Goal: Task Accomplishment & Management: Manage account settings

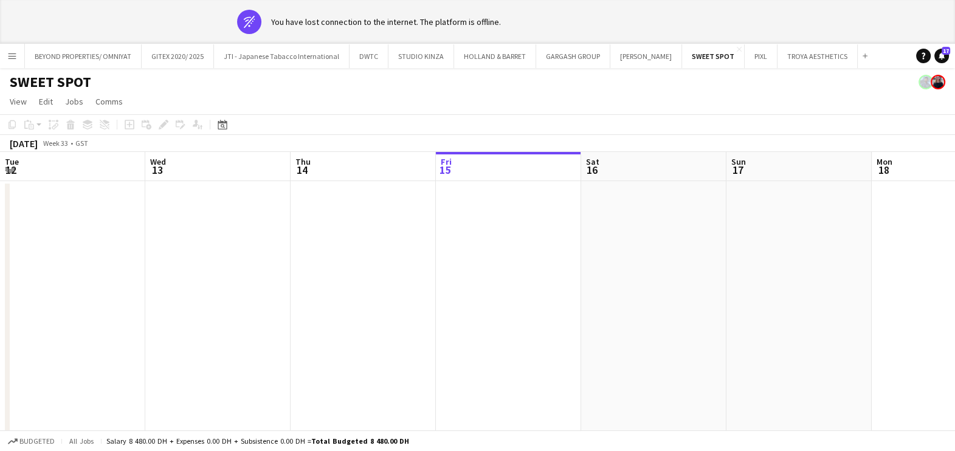
scroll to position [0, 291]
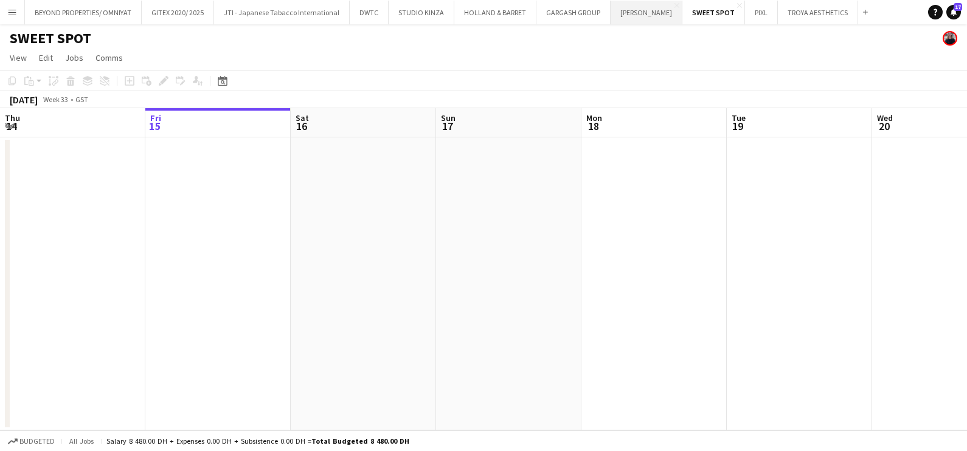
click at [644, 20] on button "[PERSON_NAME] Close" at bounding box center [647, 13] width 72 height 24
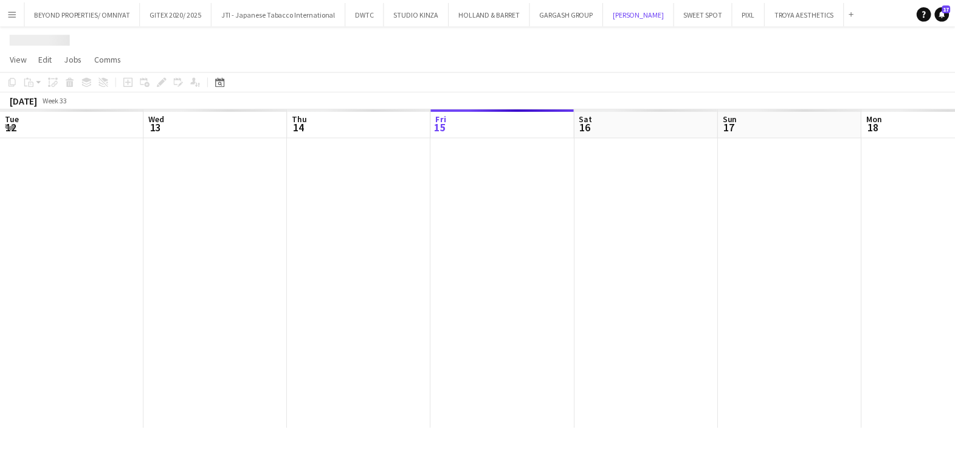
scroll to position [0, 291]
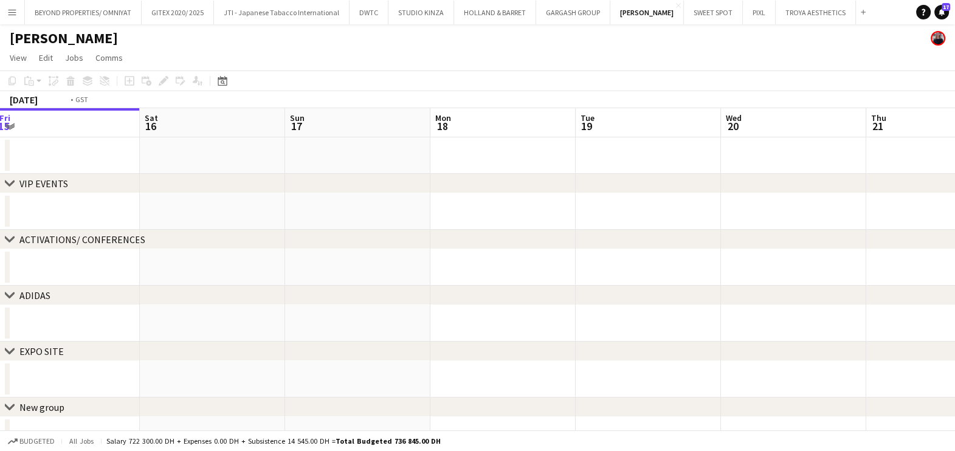
click at [196, 319] on app-calendar-viewport "Tue 12 Wed 13 Thu 14 Fri 15 Sat 16 Sun 17 Mon 18 Tue 19 Wed 20 Thu 21 Fri 22 Sa…" at bounding box center [477, 280] width 955 height 345
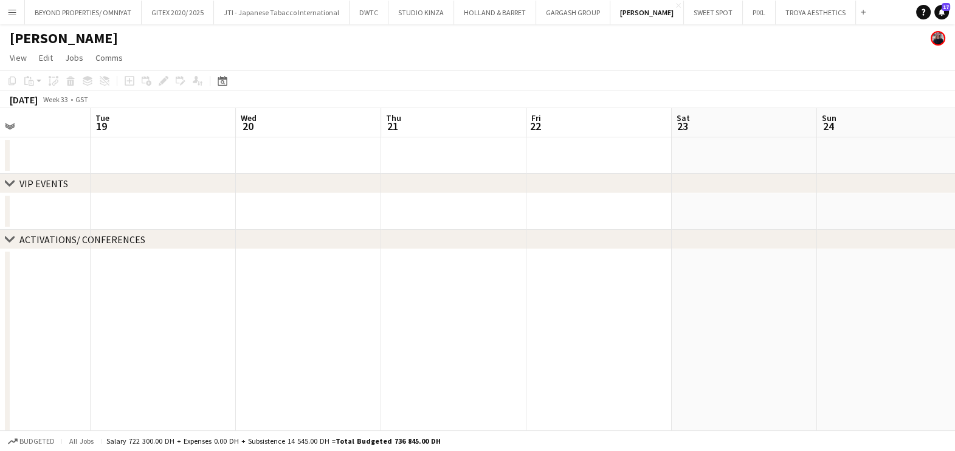
drag, startPoint x: 744, startPoint y: 232, endPoint x: 175, endPoint y: 301, distance: 573.4
click at [181, 299] on div "chevron-right VIP EVENTS chevron-right ACTIVATIONS/ CONFERENCES chevron-right A…" at bounding box center [477, 367] width 955 height 518
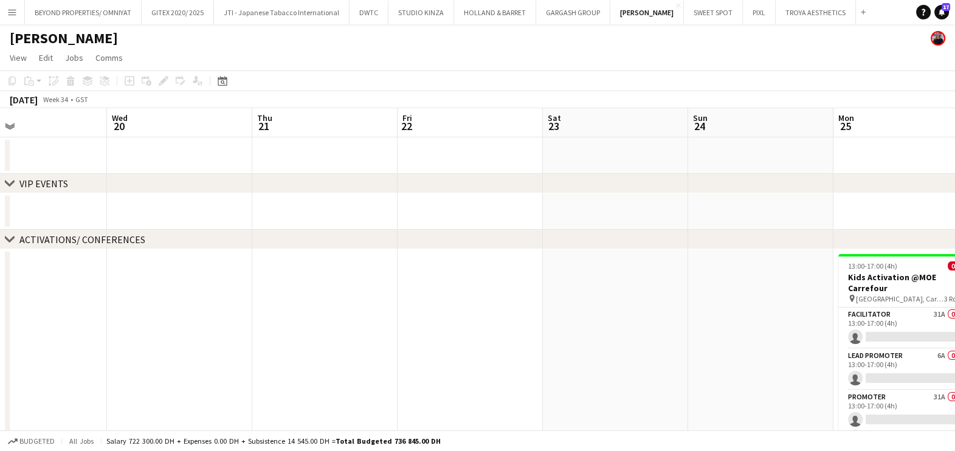
drag, startPoint x: 543, startPoint y: 338, endPoint x: 204, endPoint y: 338, distance: 339.3
click at [204, 338] on app-calendar-viewport "Sun 17 Mon 18 Tue 19 Wed 20 Thu 21 Fri 22 Sat 23 Sun 24 Mon 25 0/4 1 Job Tue 26…" at bounding box center [477, 367] width 955 height 518
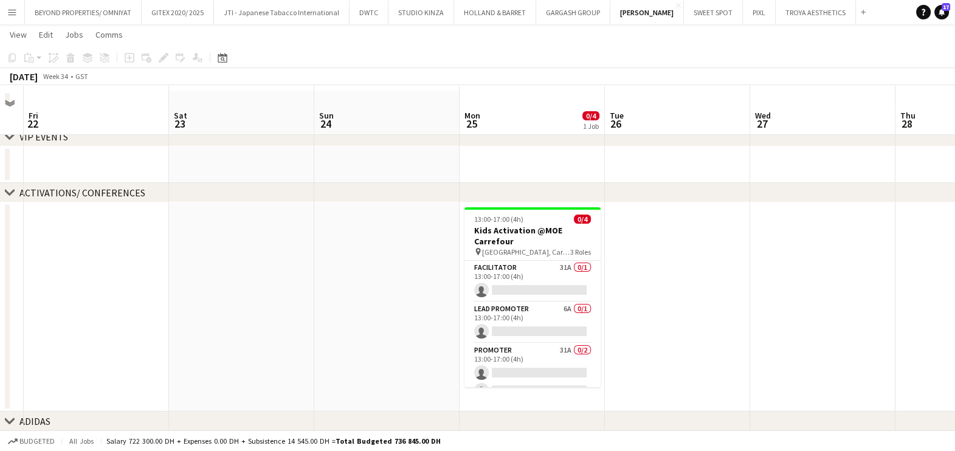
scroll to position [75, 0]
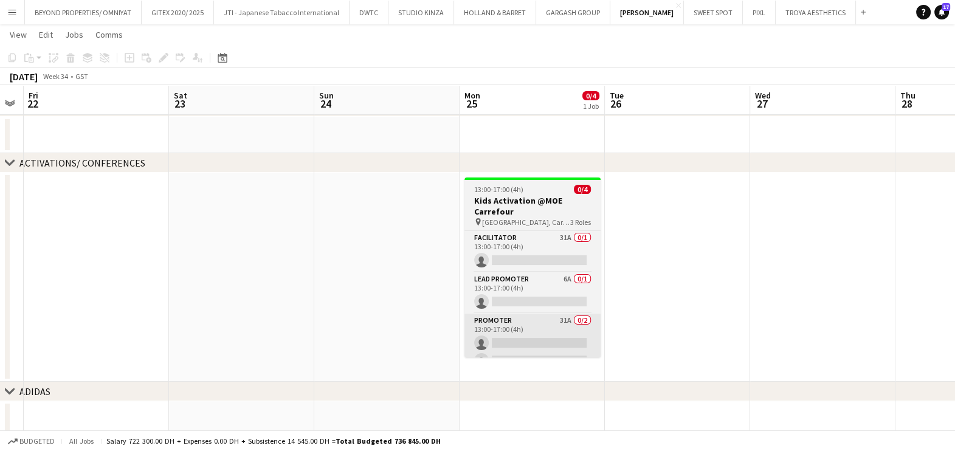
click at [563, 328] on app-card-role "Promoter 31A 0/2 13:00-17:00 (4h) single-neutral-actions single-neutral-actions" at bounding box center [533, 343] width 136 height 59
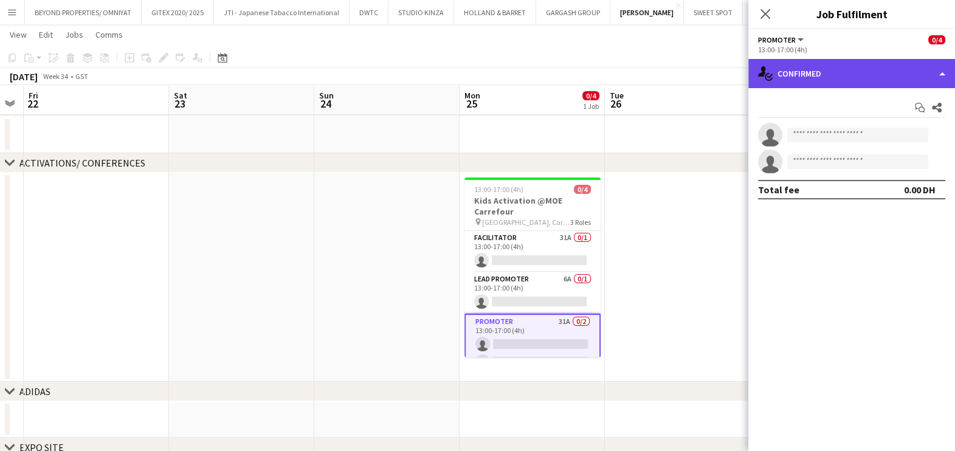
click at [842, 78] on div "single-neutral-actions-check-2 Confirmed" at bounding box center [852, 73] width 207 height 29
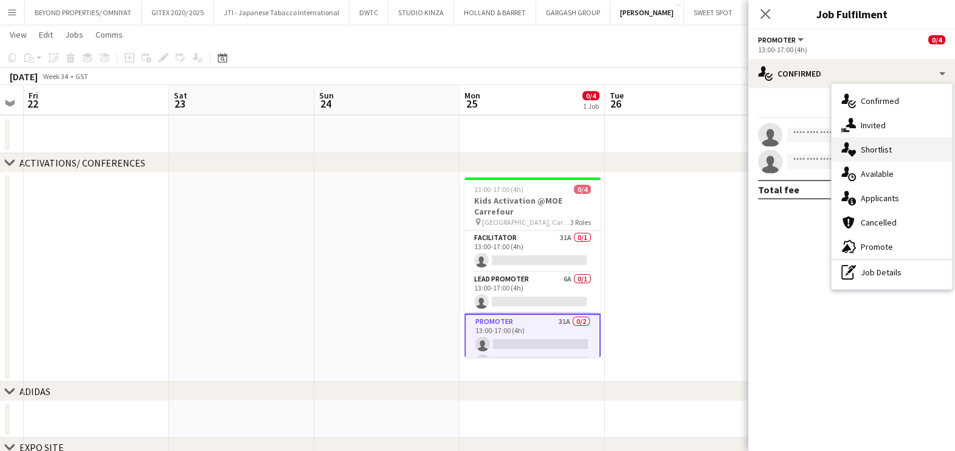
click at [873, 150] on div "single-neutral-actions-heart Shortlist" at bounding box center [892, 149] width 120 height 24
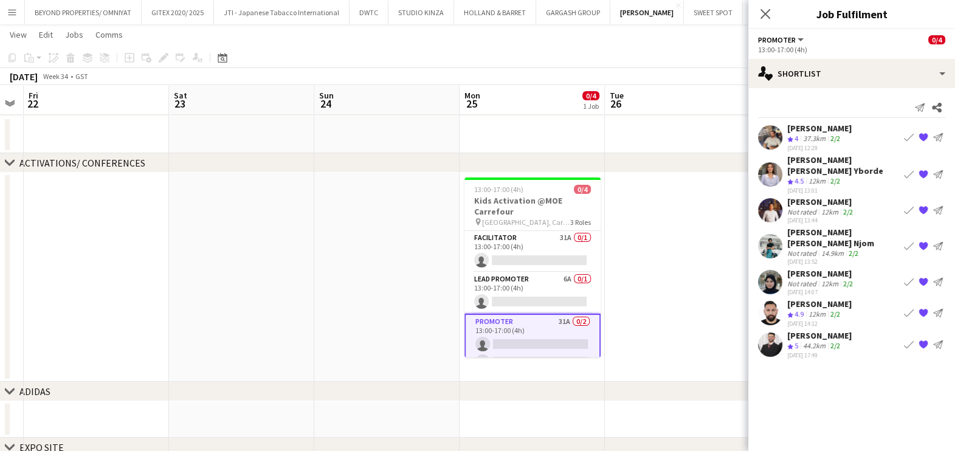
click at [821, 138] on div "37.3km" at bounding box center [814, 139] width 27 height 10
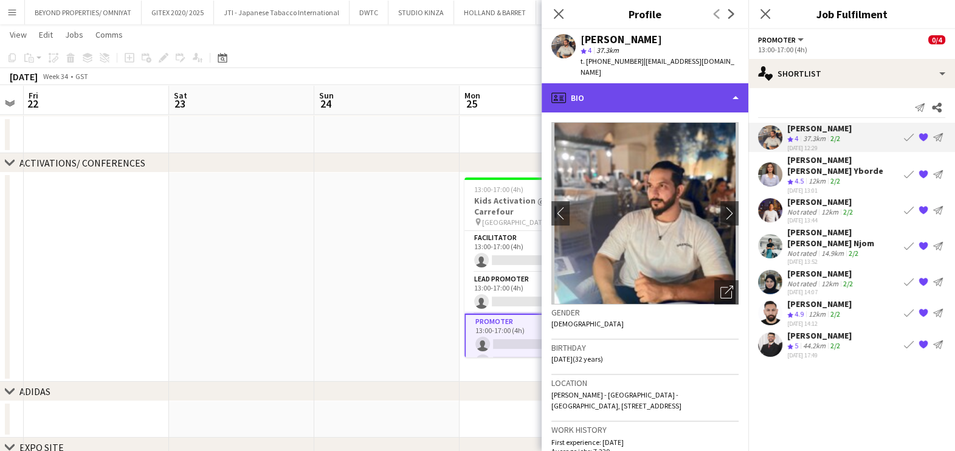
click at [670, 83] on div "profile Bio" at bounding box center [645, 97] width 207 height 29
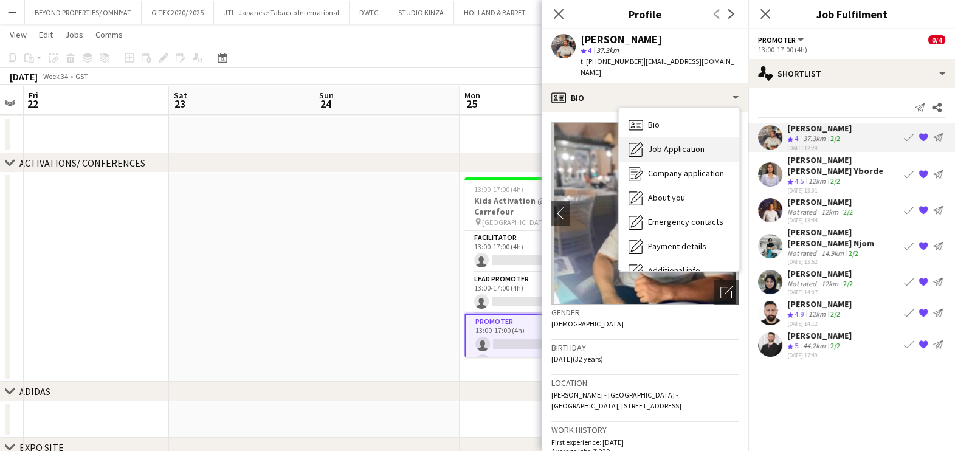
click at [669, 144] on span "Job Application" at bounding box center [676, 149] width 57 height 11
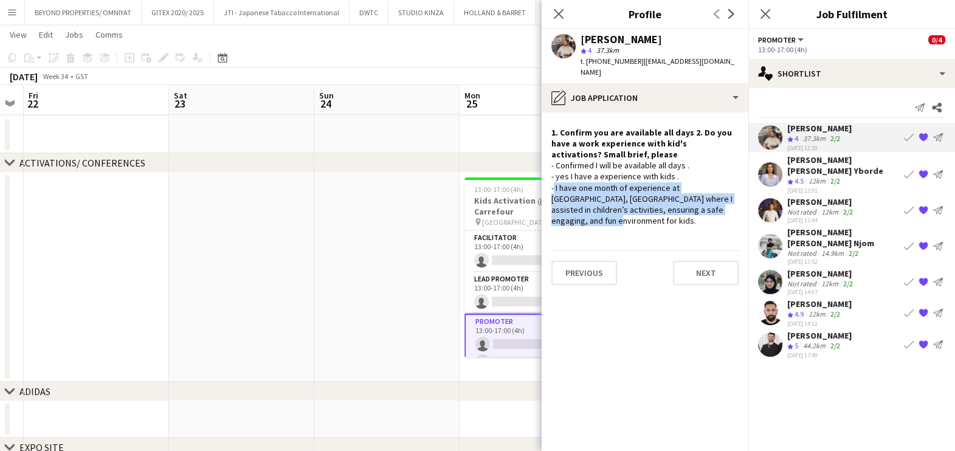
drag, startPoint x: 714, startPoint y: 201, endPoint x: 552, endPoint y: 178, distance: 163.4
click at [552, 178] on div "- Confirmed I will be available all days . - yes I have a experience with kids …" at bounding box center [645, 193] width 187 height 66
copy div "- I have one month of experience at [GEOGRAPHIC_DATA], [GEOGRAPHIC_DATA] where …"
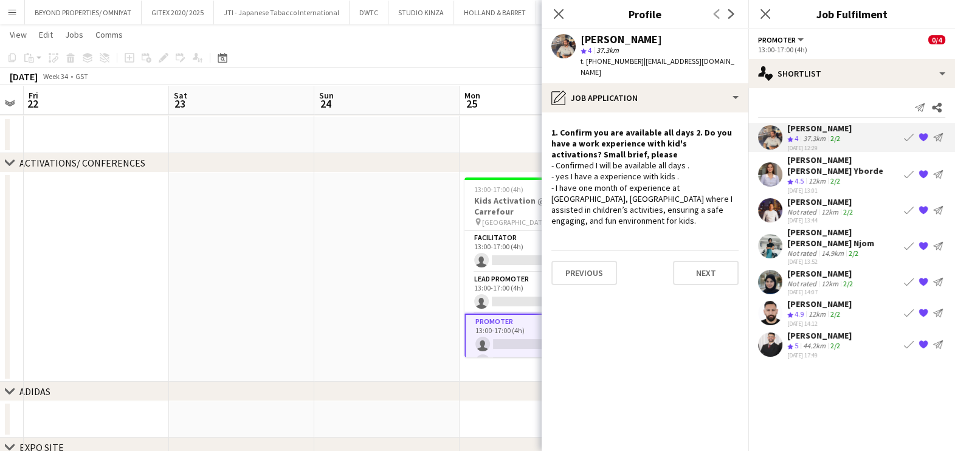
click at [834, 164] on div "[PERSON_NAME] [PERSON_NAME] Yborde" at bounding box center [844, 165] width 112 height 22
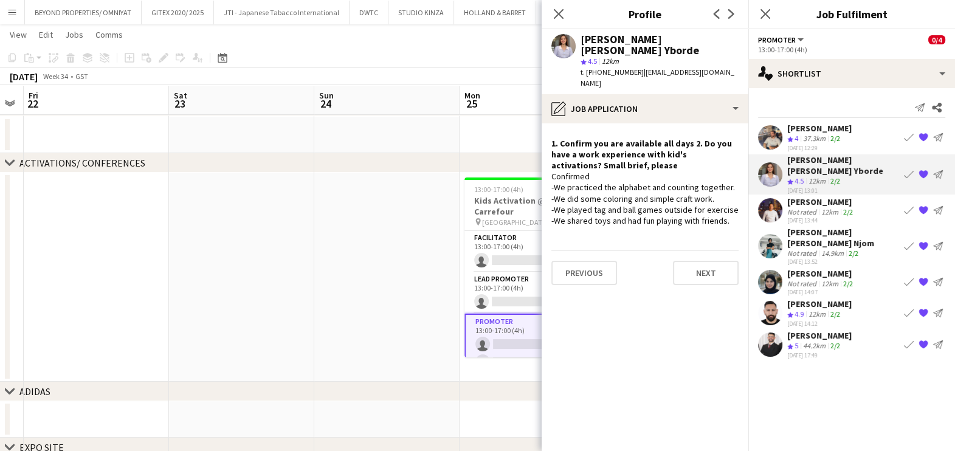
drag, startPoint x: 555, startPoint y: 165, endPoint x: 726, endPoint y: 196, distance: 173.7
click at [726, 196] on div "Confirmed -We practiced the alphabet and counting together. -We did some colori…" at bounding box center [645, 198] width 187 height 55
copy div "We practiced the alphabet and counting together. -We did some coloring and simp…"
click at [804, 183] on app-shortlist-tab "[PERSON_NAME] Crew rating 4 37.3km 2/2 [DATE] 12:29 Book crew {{ spriteTitle }}…" at bounding box center [852, 241] width 207 height 236
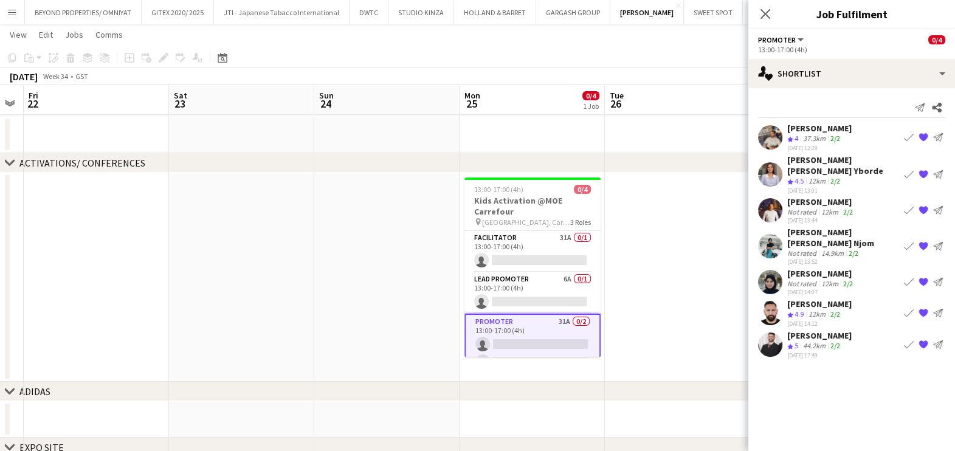
click at [803, 196] on div "[PERSON_NAME]" at bounding box center [822, 201] width 68 height 11
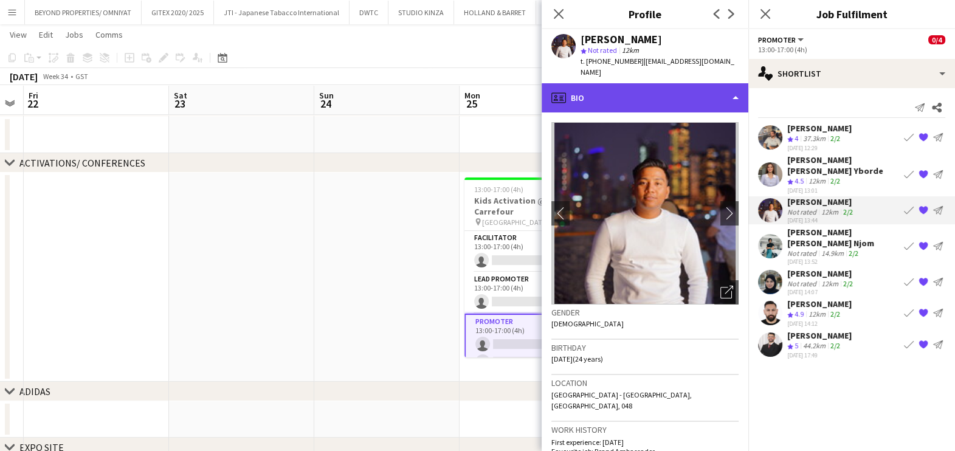
click at [663, 86] on div "profile Bio" at bounding box center [645, 97] width 207 height 29
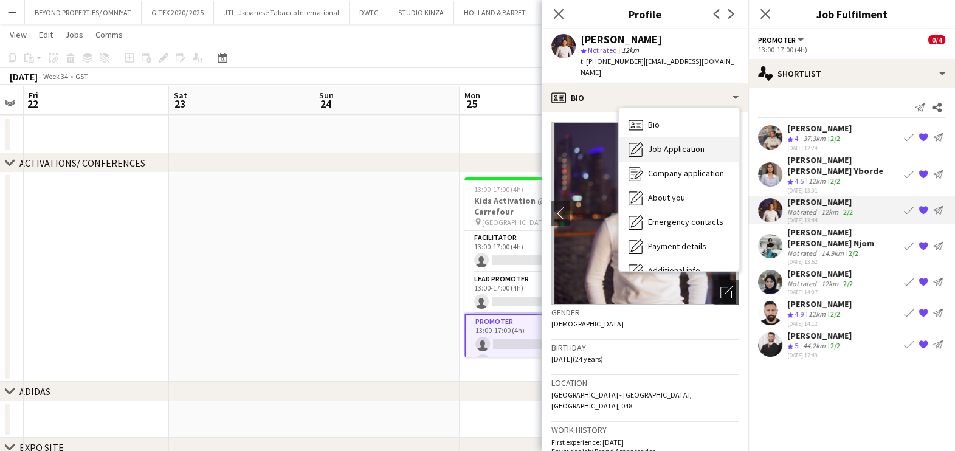
click at [673, 144] on span "Job Application" at bounding box center [676, 149] width 57 height 11
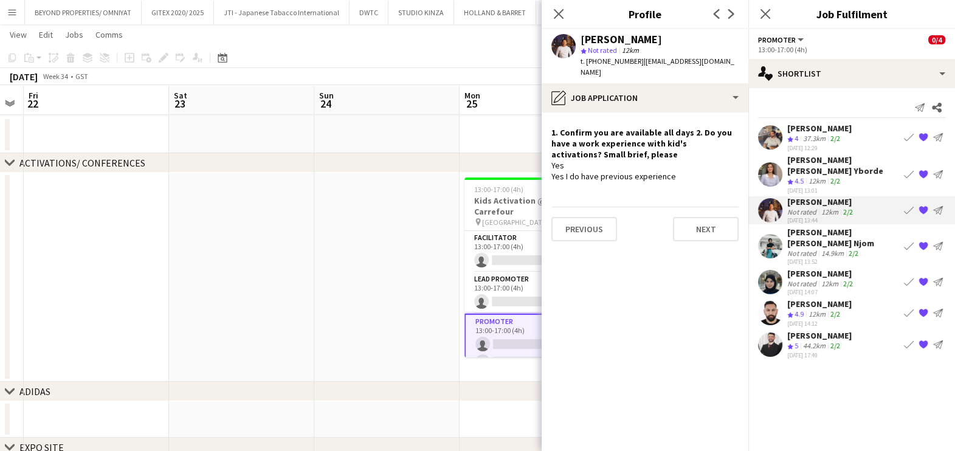
click at [822, 249] on div "14.9km" at bounding box center [832, 253] width 27 height 9
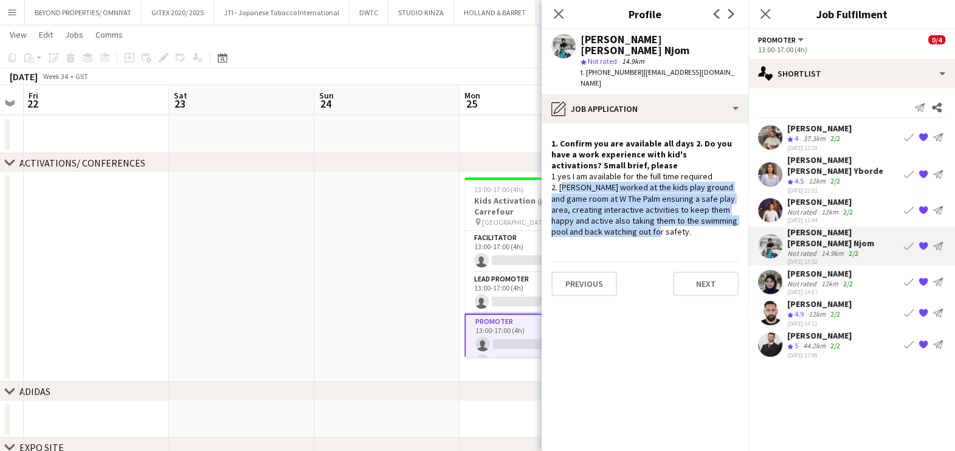
drag, startPoint x: 671, startPoint y: 210, endPoint x: 559, endPoint y: 168, distance: 119.7
click at [559, 171] on div "1.yes I am available for the full time required 2. [PERSON_NAME] worked at the …" at bounding box center [645, 204] width 187 height 66
copy div "[PERSON_NAME] worked at the kids play ground and game room at W The Palm ensuri…"
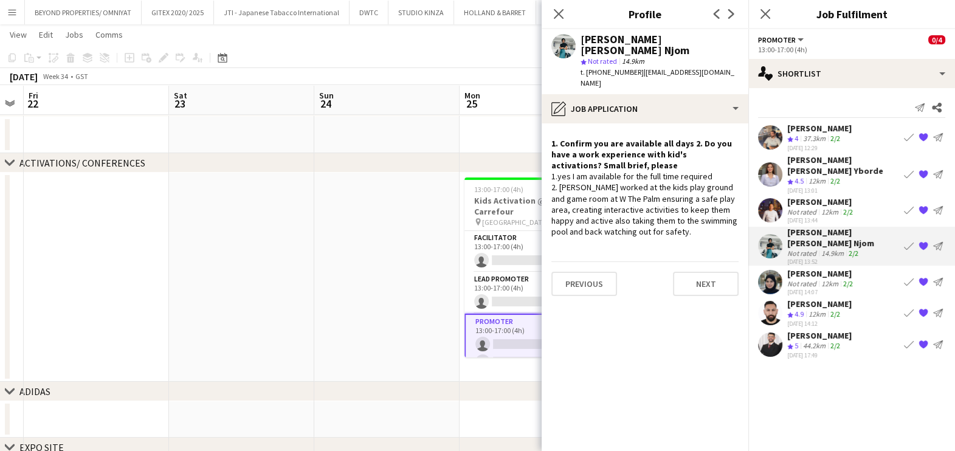
click at [789, 279] on div "Not rated" at bounding box center [804, 283] width 32 height 9
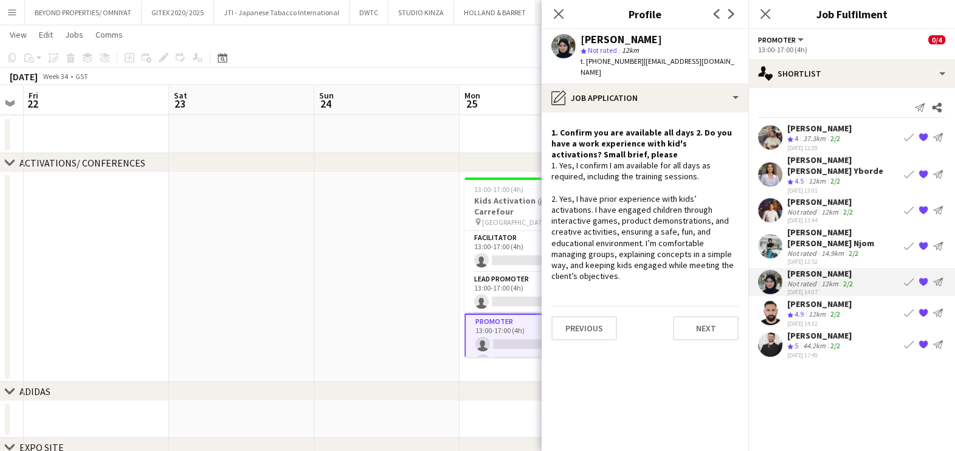
drag, startPoint x: 573, startPoint y: 188, endPoint x: 685, endPoint y: 254, distance: 129.5
click at [685, 254] on div "1. Yes, I confirm I am available for all days as required, including the traini…" at bounding box center [645, 221] width 187 height 122
copy div "I have prior experience with kids’ activations. I have engaged children through…"
click at [817, 299] on div "[PERSON_NAME]" at bounding box center [820, 304] width 64 height 11
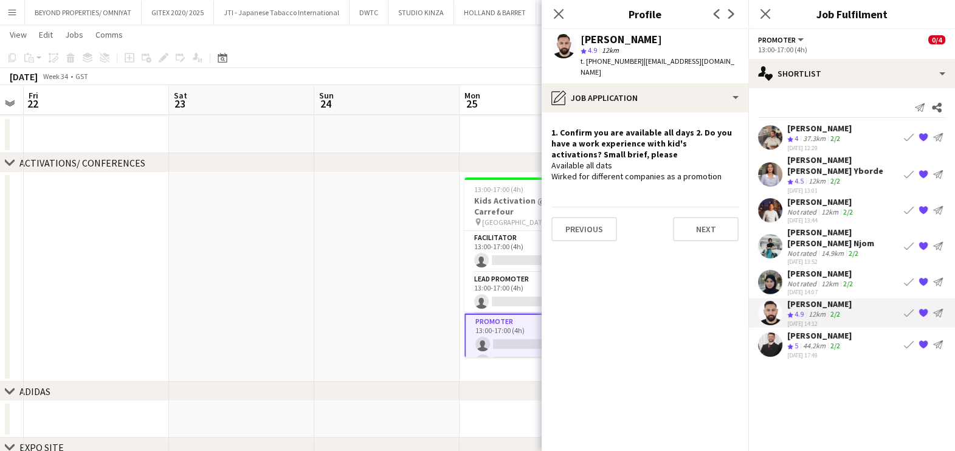
click at [822, 352] on div "[DATE] 17:49" at bounding box center [820, 356] width 64 height 8
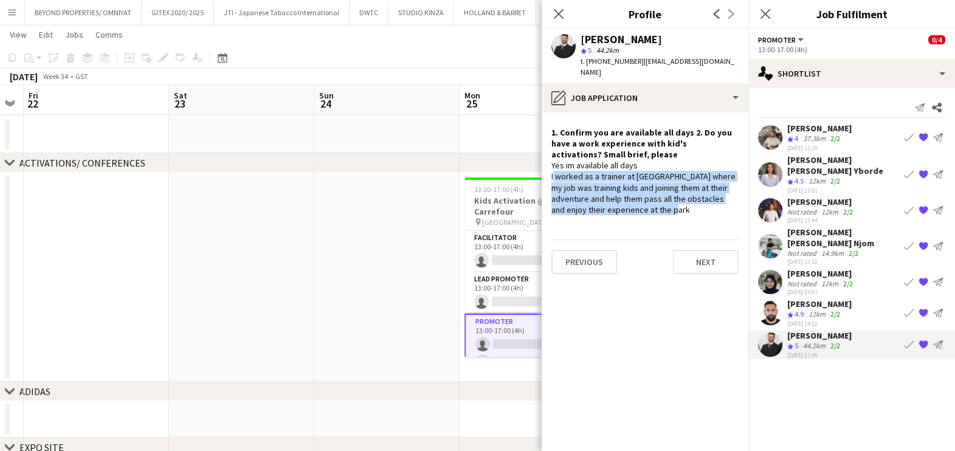
drag, startPoint x: 639, startPoint y: 197, endPoint x: 544, endPoint y: 165, distance: 99.4
click at [544, 165] on app-crew-profile-role-application "1. Confirm you are available all days 2. Do you have a work experience with kid…" at bounding box center [645, 282] width 207 height 339
copy div "I worked as a trainer at [GEOGRAPHIC_DATA] where my job was training kids and j…"
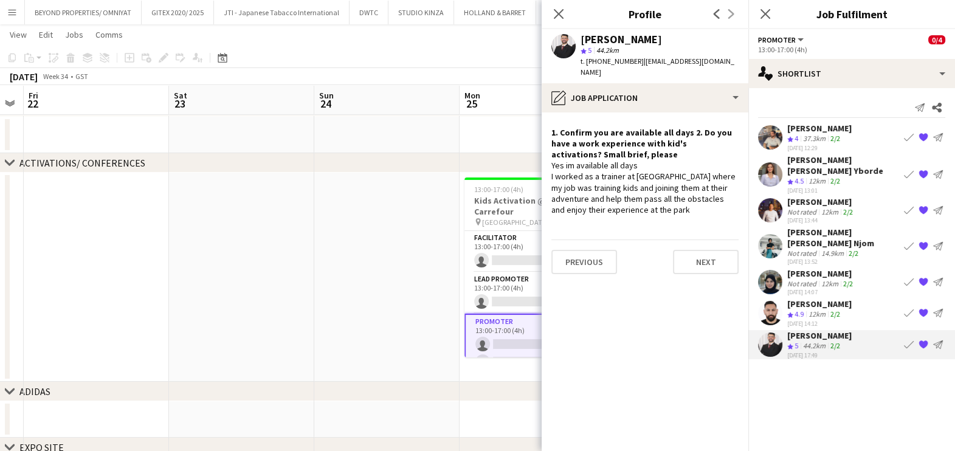
click at [814, 310] on div "12km" at bounding box center [817, 315] width 22 height 10
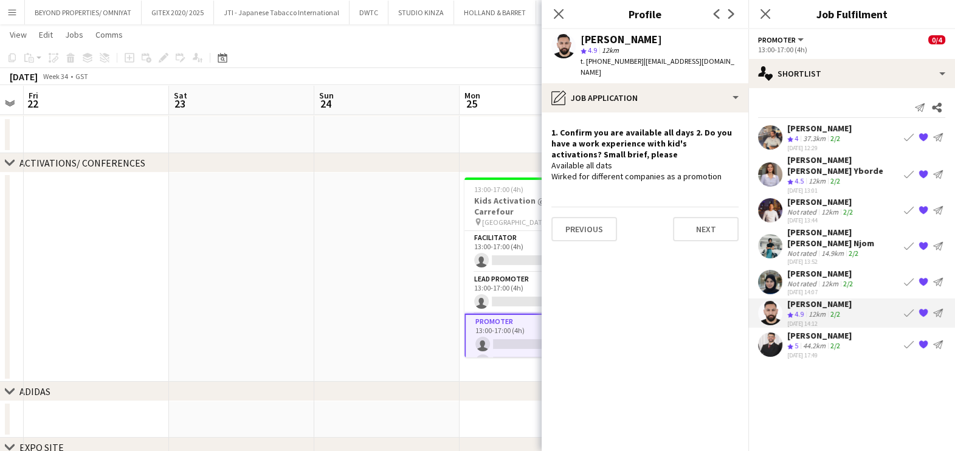
click at [353, 310] on app-date-cell at bounding box center [386, 277] width 145 height 209
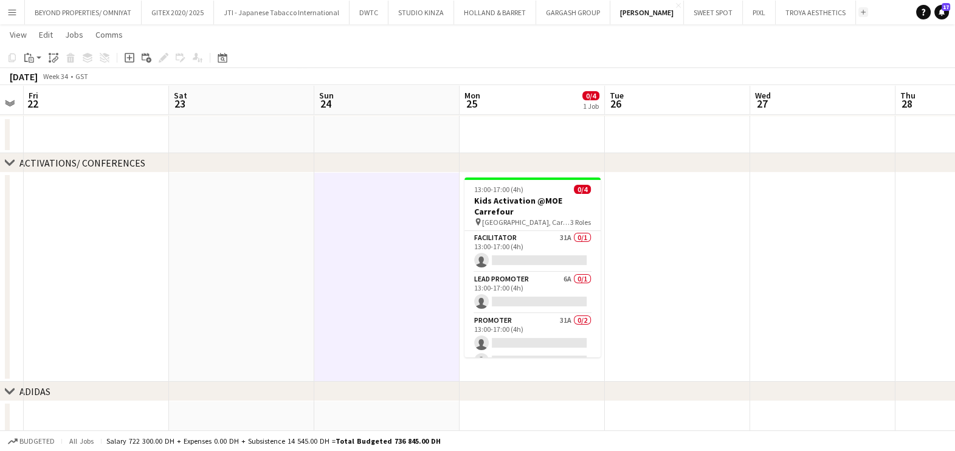
click at [859, 15] on button "Add" at bounding box center [864, 12] width 10 height 10
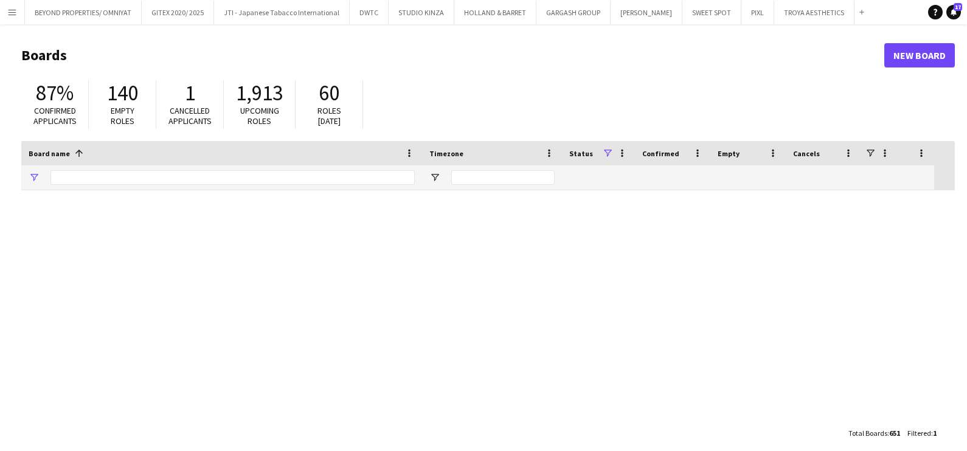
type input "**********"
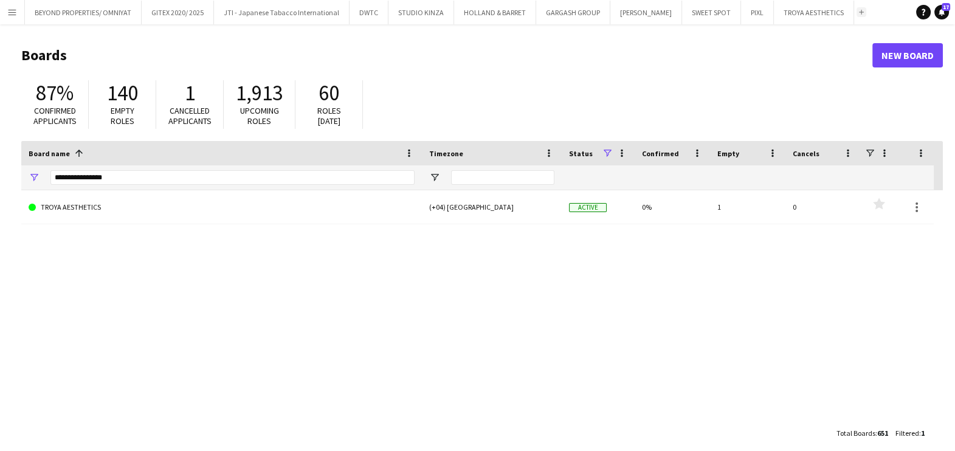
click at [857, 14] on button "Add" at bounding box center [862, 12] width 10 height 10
click at [100, 170] on div "**********" at bounding box center [232, 177] width 364 height 24
click at [109, 181] on input "**********" at bounding box center [232, 177] width 364 height 15
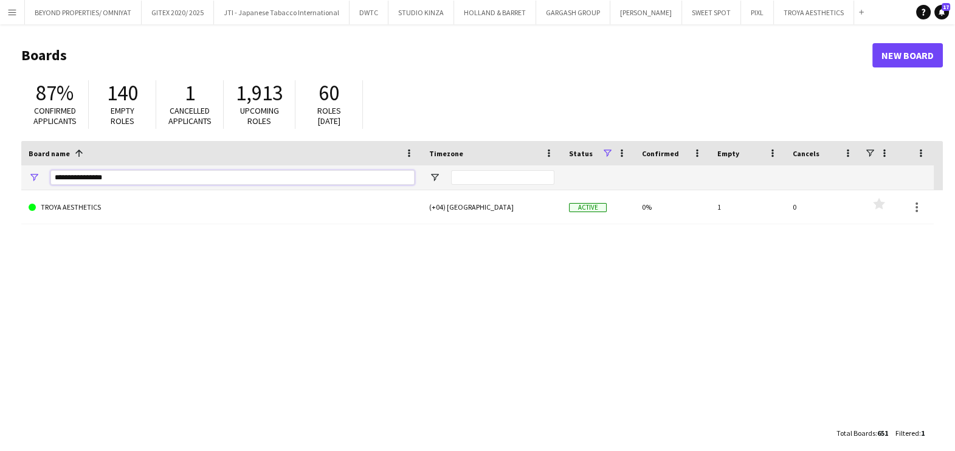
click at [109, 181] on input "**********" at bounding box center [232, 177] width 364 height 15
type input "*****"
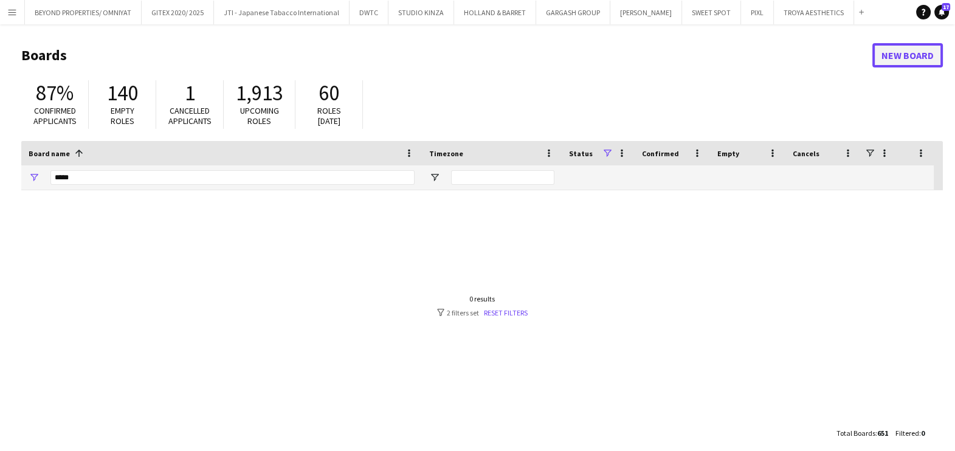
click at [909, 55] on link "New Board" at bounding box center [908, 55] width 71 height 24
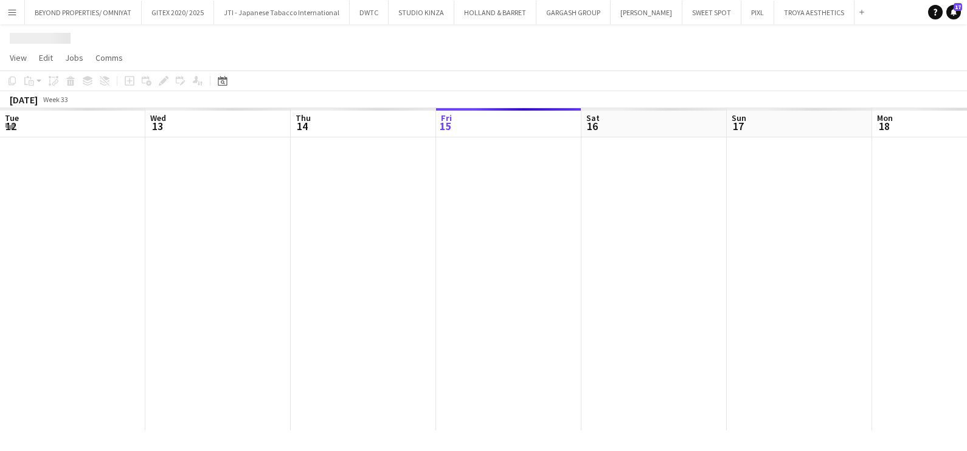
scroll to position [0, 291]
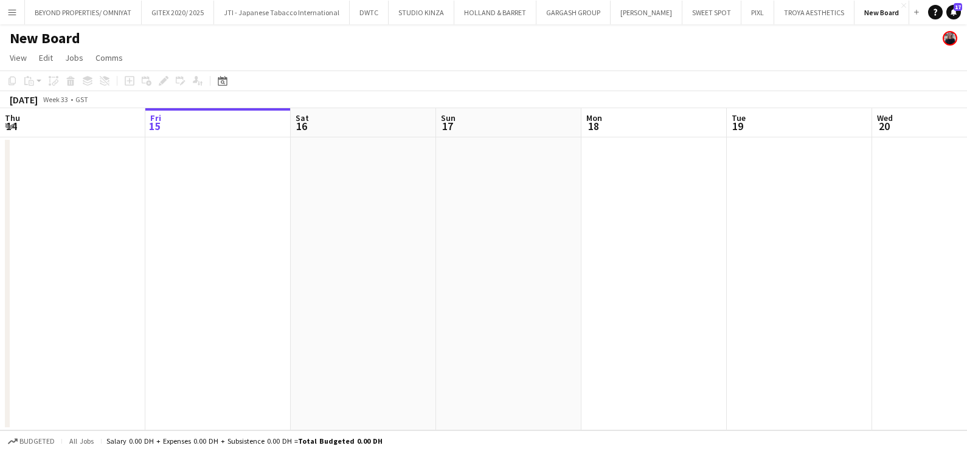
click at [30, 33] on h1 "New Board" at bounding box center [45, 38] width 71 height 18
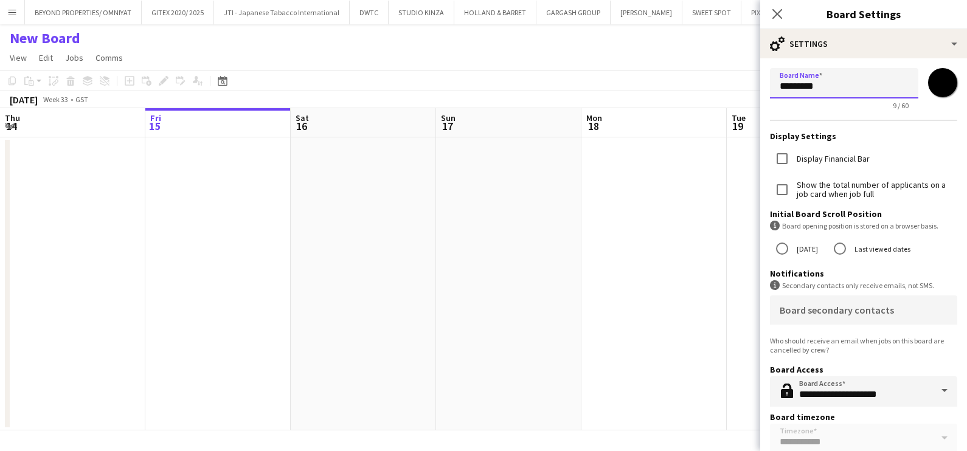
click at [818, 82] on input "*********" at bounding box center [844, 83] width 148 height 30
type input "******"
click at [935, 86] on input "*******" at bounding box center [943, 83] width 44 height 44
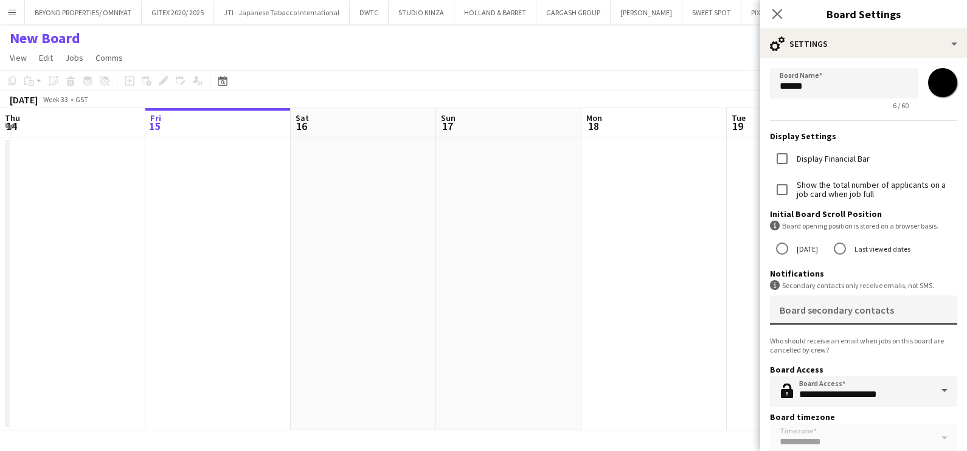
type input "*******"
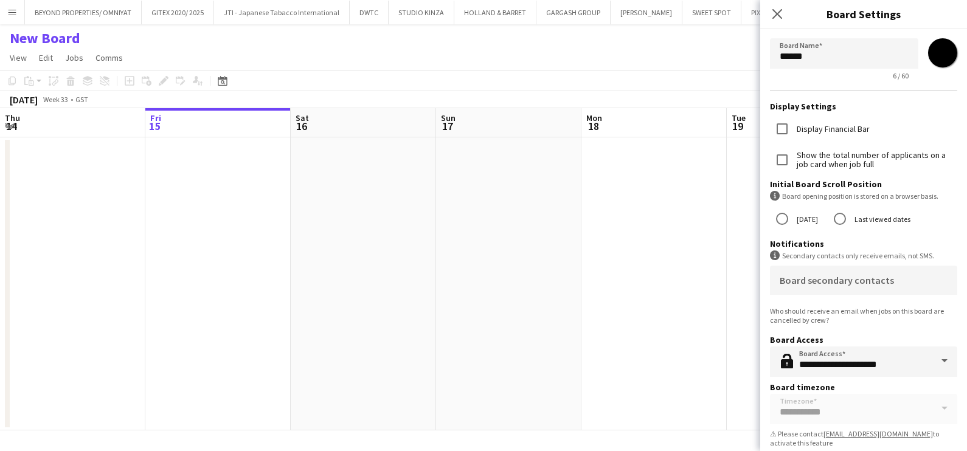
scroll to position [40, 0]
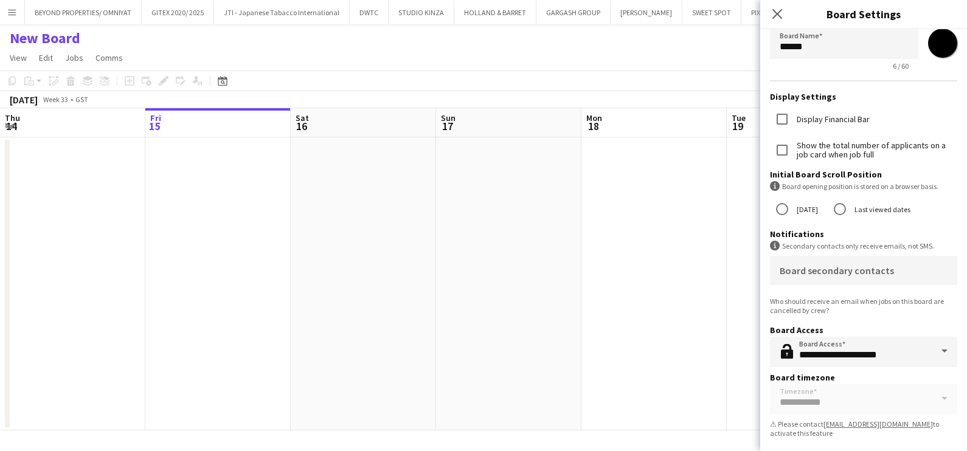
click at [619, 309] on app-date-cell at bounding box center [653, 283] width 145 height 293
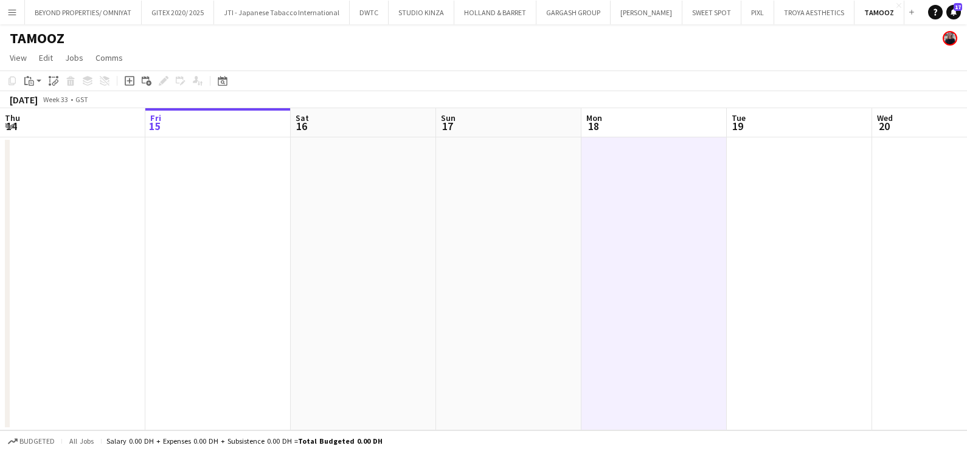
drag, startPoint x: 753, startPoint y: 321, endPoint x: 162, endPoint y: 328, distance: 591.8
click at [433, 321] on app-calendar-viewport "Tue 12 Wed 13 Thu 14 Fri 15 Sat 16 Sun 17 Mon 18 Tue 19 Wed 20 Thu 21 Fri 22 Sa…" at bounding box center [483, 269] width 967 height 322
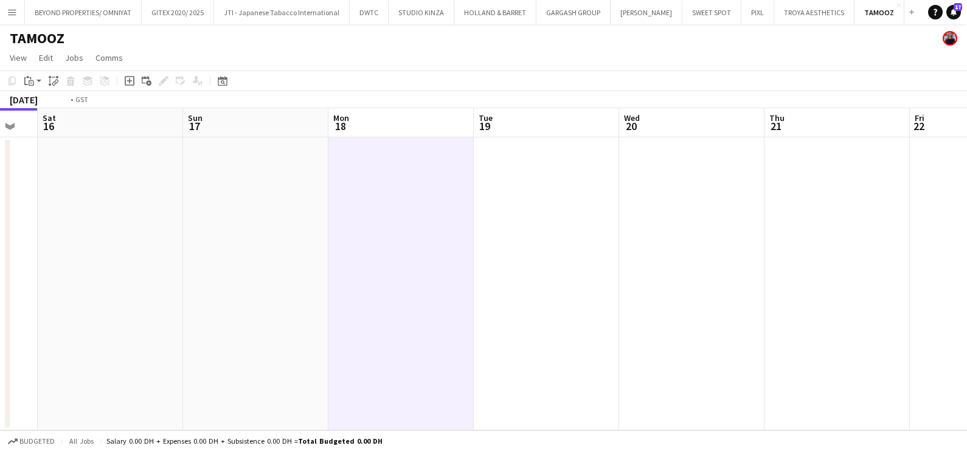
drag, startPoint x: 165, startPoint y: 300, endPoint x: -3, endPoint y: 302, distance: 167.9
click at [0, 302] on html "Menu Boards Boards Boards All jobs Status Workforce Workforce My Workforce Recr…" at bounding box center [483, 225] width 967 height 451
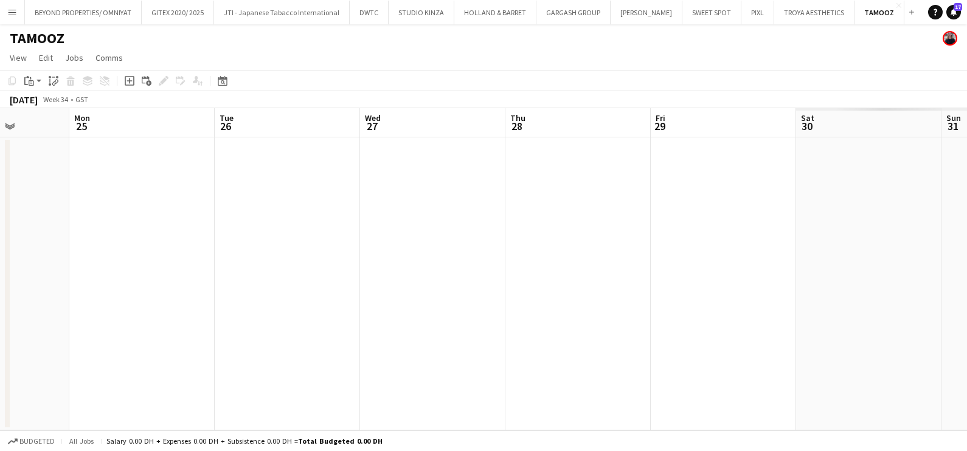
drag, startPoint x: 107, startPoint y: 300, endPoint x: -3, endPoint y: 300, distance: 110.1
click at [0, 300] on html "Menu Boards Boards Boards All jobs Status Workforce Workforce My Workforce Recr…" at bounding box center [483, 225] width 967 height 451
drag, startPoint x: 417, startPoint y: 307, endPoint x: 185, endPoint y: 291, distance: 231.6
click at [53, 307] on app-calendar-viewport "Thu 21 Fri 22 Sat 23 Sun 24 Mon 25 Tue 26 Wed 27 Thu 28 Fri 29 Sat 30 Sun 31 Mo…" at bounding box center [483, 269] width 967 height 322
drag, startPoint x: 445, startPoint y: 296, endPoint x: -3, endPoint y: 296, distance: 448.2
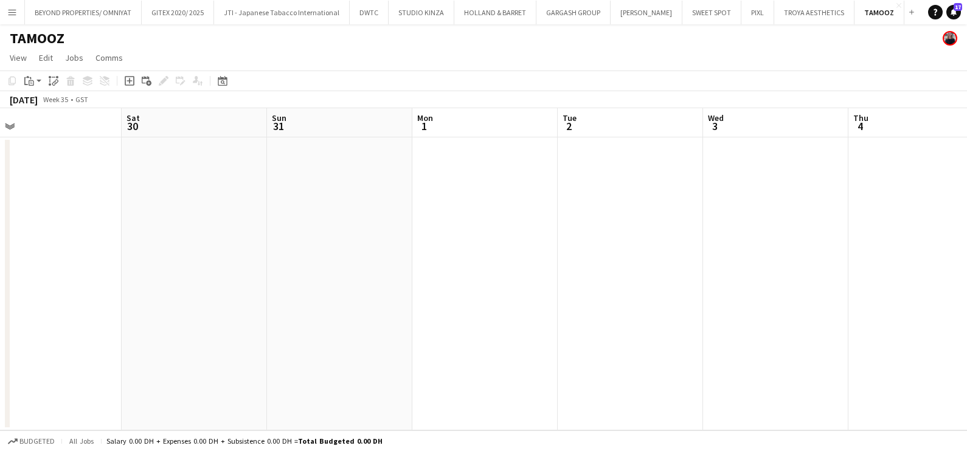
click at [0, 296] on html "Menu Boards Boards Boards All jobs Status Workforce Workforce My Workforce Recr…" at bounding box center [483, 225] width 967 height 451
drag, startPoint x: 793, startPoint y: 295, endPoint x: 106, endPoint y: 295, distance: 686.6
click at [81, 295] on app-calendar-viewport "Thu 4 Fri 5 Sat 6 Sun 7 Mon 8 Tue 9 Wed 10 Thu 11 Fri 12 Sat 13 Sun 14 Mon 15" at bounding box center [483, 269] width 967 height 322
drag, startPoint x: 708, startPoint y: 307, endPoint x: 0, endPoint y: 307, distance: 708.5
click at [0, 307] on html "Menu Boards Boards Boards All jobs Status Workforce Workforce My Workforce Recr…" at bounding box center [483, 225] width 967 height 451
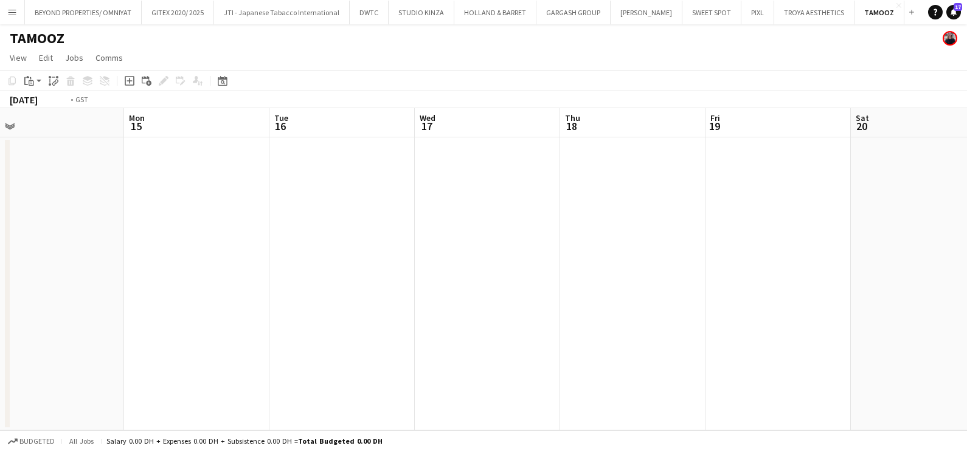
click at [80, 304] on app-calendar-viewport "Thu 11 Fri 12 Sat 13 Sun 14 Mon 15 Tue 16 Wed 17 Thu 18 Fri 19 Sat 20 Sun 21 Mo…" at bounding box center [483, 269] width 967 height 322
drag, startPoint x: 287, startPoint y: 301, endPoint x: -3, endPoint y: 301, distance: 290.1
click at [0, 301] on html "Menu Boards Boards Boards All jobs Status Workforce Workforce My Workforce Recr…" at bounding box center [483, 225] width 967 height 451
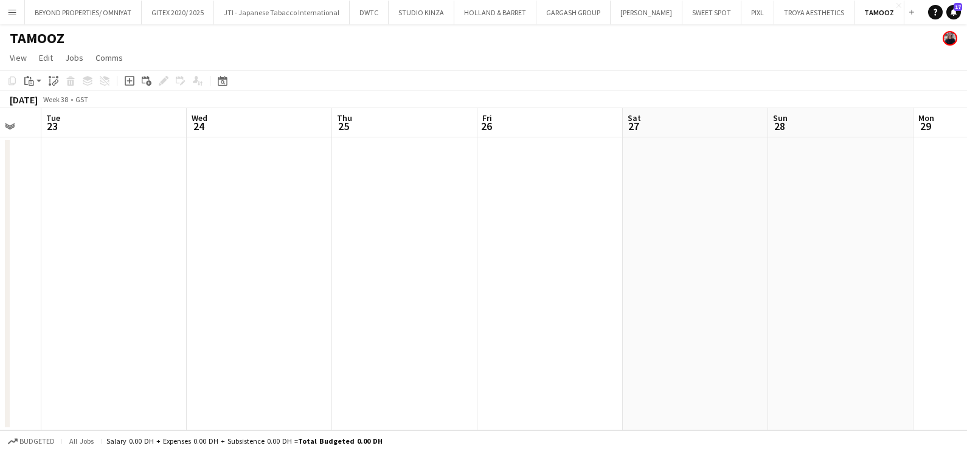
drag, startPoint x: 312, startPoint y: 297, endPoint x: 57, endPoint y: 301, distance: 254.8
click at [66, 301] on app-calendar-viewport "Sat 20 Sun 21 Mon 22 Tue 23 Wed 24 Thu 25 Fri 26 Sat 27 Sun 28 Mon 29 Tue 30 We…" at bounding box center [483, 269] width 967 height 322
click at [710, 237] on app-date-cell at bounding box center [706, 283] width 145 height 293
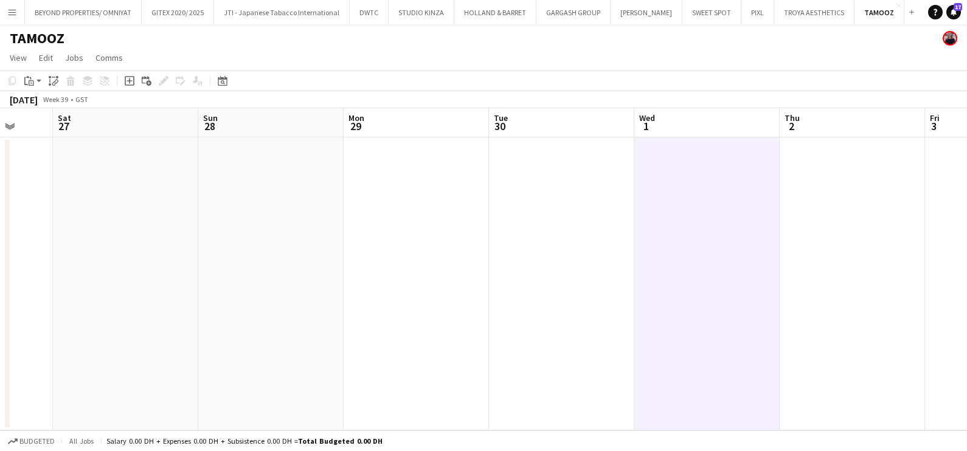
drag, startPoint x: 129, startPoint y: 73, endPoint x: 139, endPoint y: 86, distance: 16.1
click at [129, 74] on div "Add job" at bounding box center [129, 81] width 15 height 15
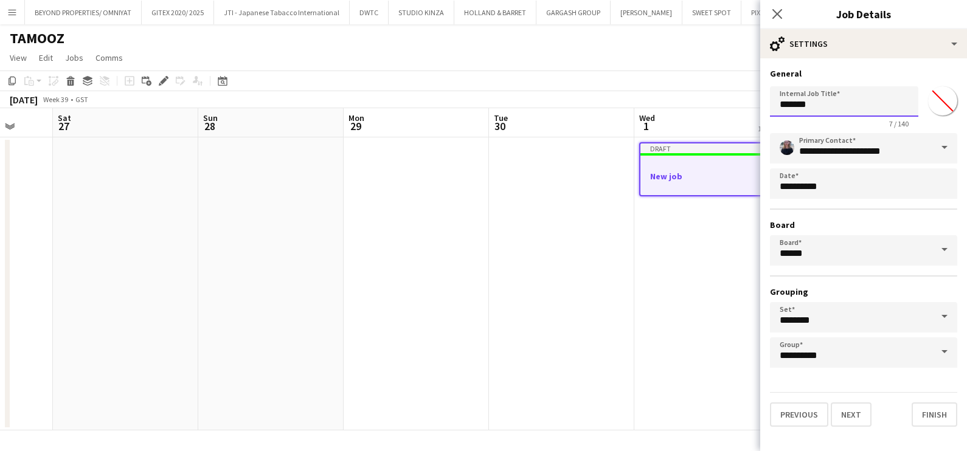
click at [836, 101] on input "*******" at bounding box center [844, 101] width 148 height 30
click at [834, 101] on input "*******" at bounding box center [844, 101] width 148 height 30
click at [833, 101] on input "*******" at bounding box center [844, 101] width 148 height 30
paste input "**********"
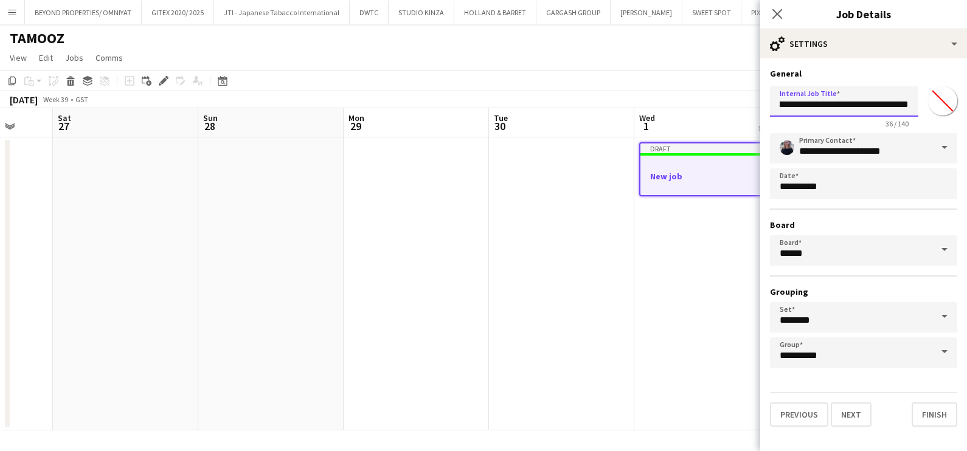
type input "**********"
click at [946, 98] on input "*******" at bounding box center [943, 101] width 44 height 44
type input "*******"
drag, startPoint x: 812, startPoint y: 103, endPoint x: 728, endPoint y: 108, distance: 84.1
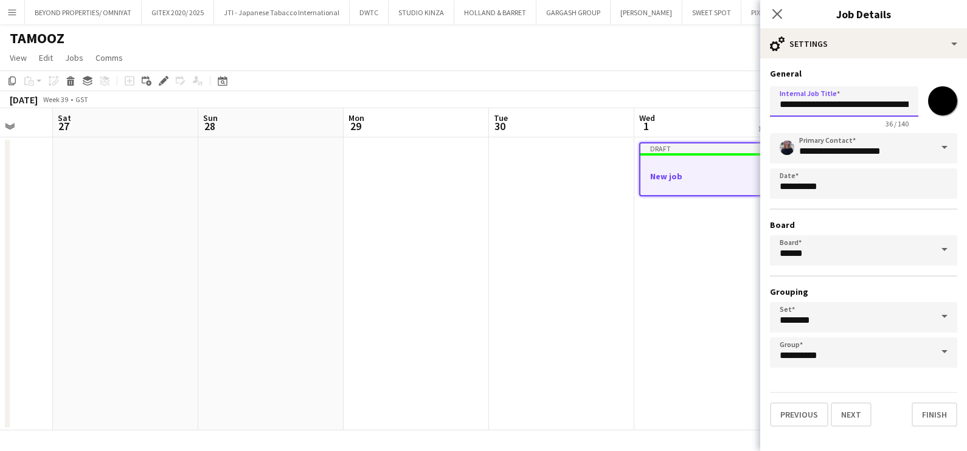
click at [728, 108] on body "Menu Boards Boards Boards All jobs Status Workforce Workforce My Workforce Recr…" at bounding box center [483, 225] width 967 height 451
type input "**********"
click at [854, 406] on button "Next" at bounding box center [851, 415] width 41 height 24
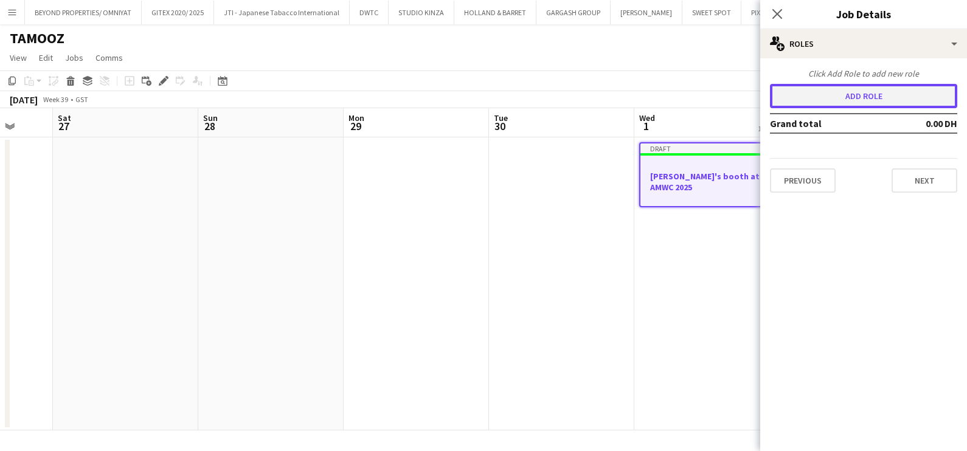
click at [854, 100] on button "Add role" at bounding box center [863, 96] width 187 height 24
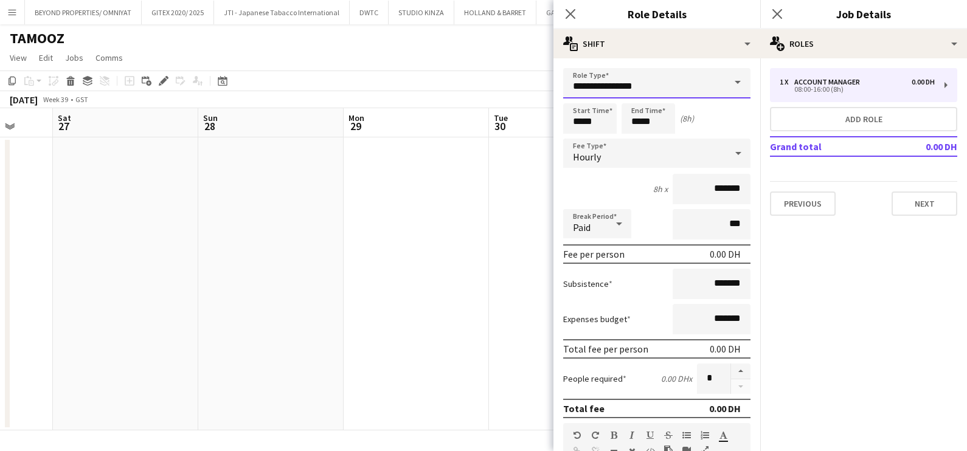
click at [650, 91] on input "**********" at bounding box center [656, 83] width 187 height 30
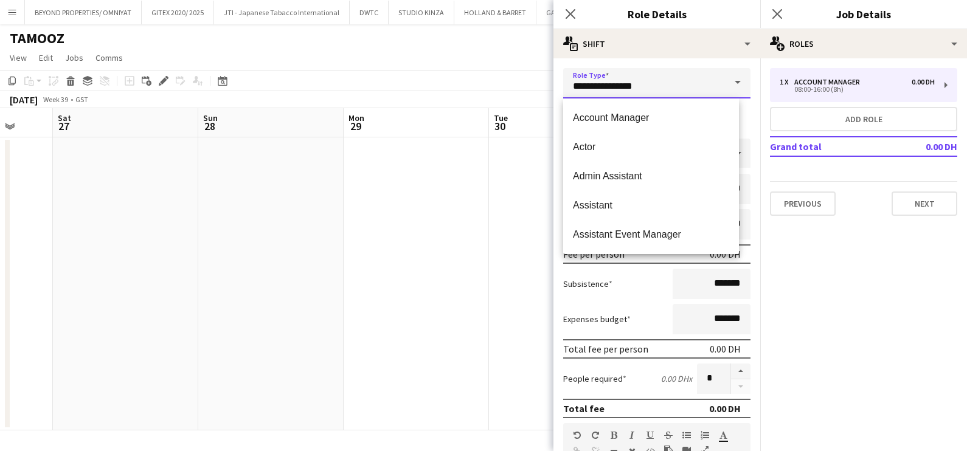
click at [650, 91] on input "**********" at bounding box center [656, 83] width 187 height 30
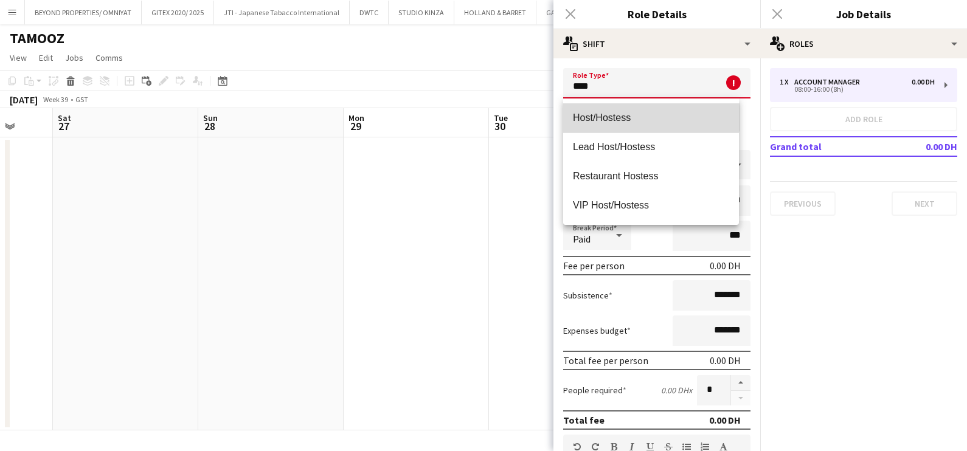
click at [645, 109] on mat-option "Host/Hostess" at bounding box center [651, 117] width 176 height 29
type input "**********"
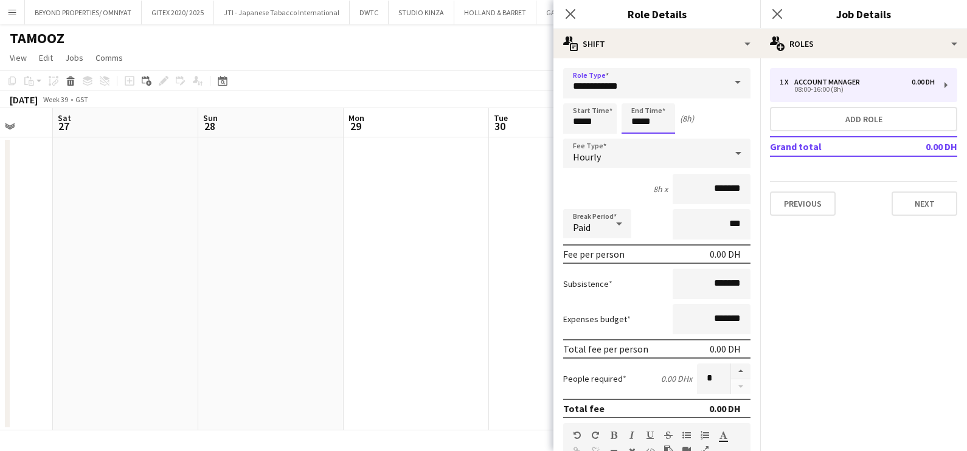
click at [660, 116] on input "*****" at bounding box center [649, 118] width 54 height 30
click at [638, 99] on div at bounding box center [636, 97] width 24 height 12
type input "*****"
click at [638, 99] on div at bounding box center [636, 97] width 24 height 12
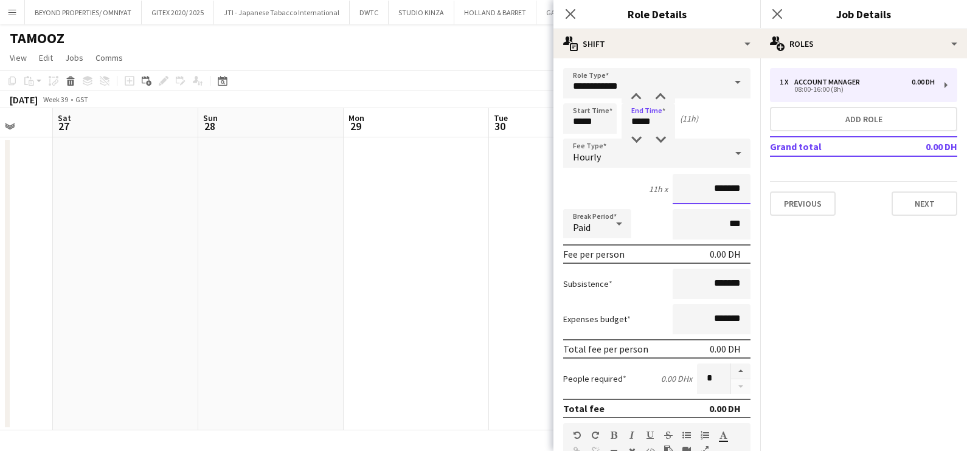
click at [687, 187] on input "*******" at bounding box center [712, 189] width 78 height 30
type input "********"
click at [731, 368] on button "button" at bounding box center [740, 372] width 19 height 16
type input "*"
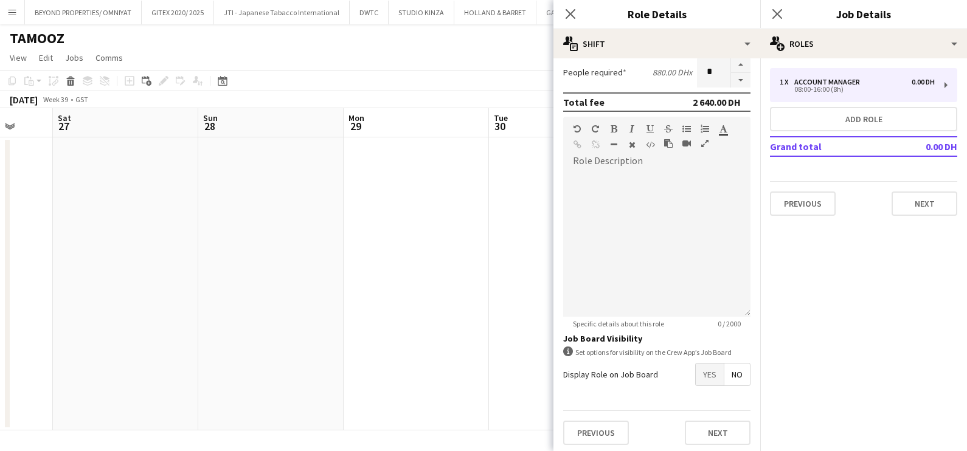
scroll to position [307, 0]
click at [696, 424] on button "Next" at bounding box center [718, 433] width 66 height 24
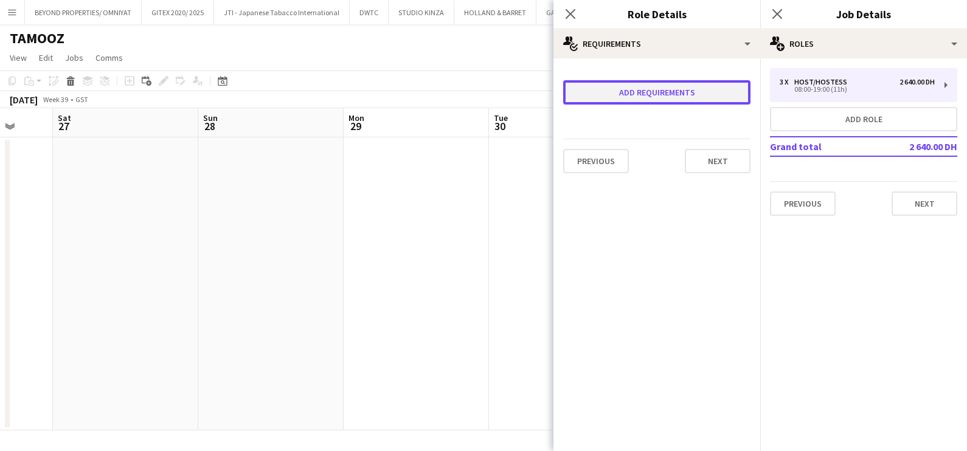
click at [623, 89] on button "Add requirements" at bounding box center [656, 92] width 187 height 24
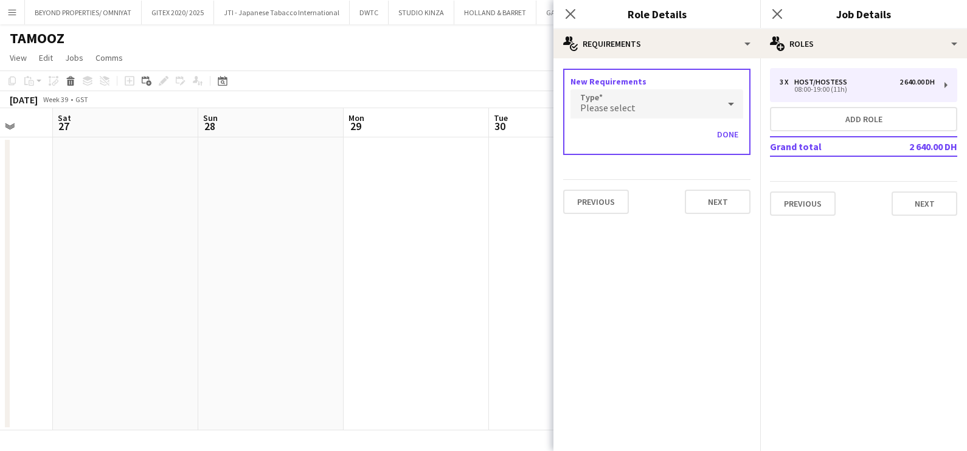
click at [617, 119] on mat-select "Please select" at bounding box center [656, 104] width 173 height 30
click at [620, 109] on span "Please select" at bounding box center [607, 108] width 55 height 12
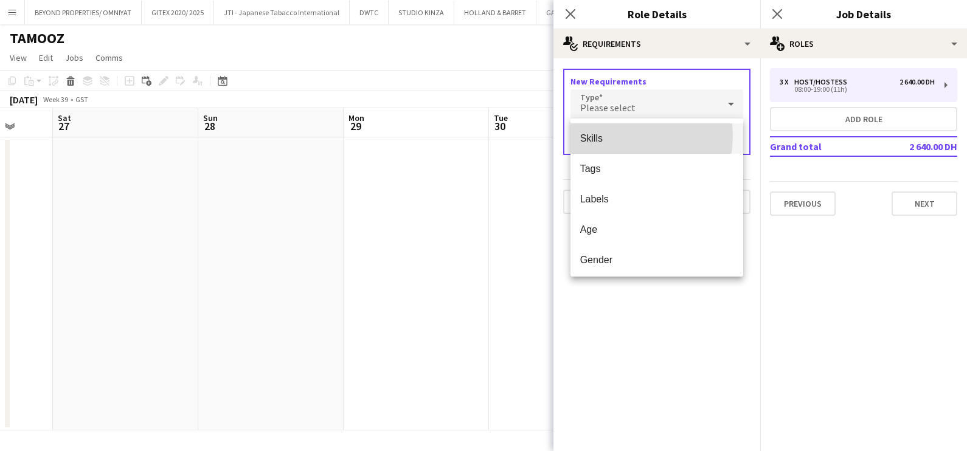
click at [620, 136] on span "Skills" at bounding box center [657, 139] width 154 height 12
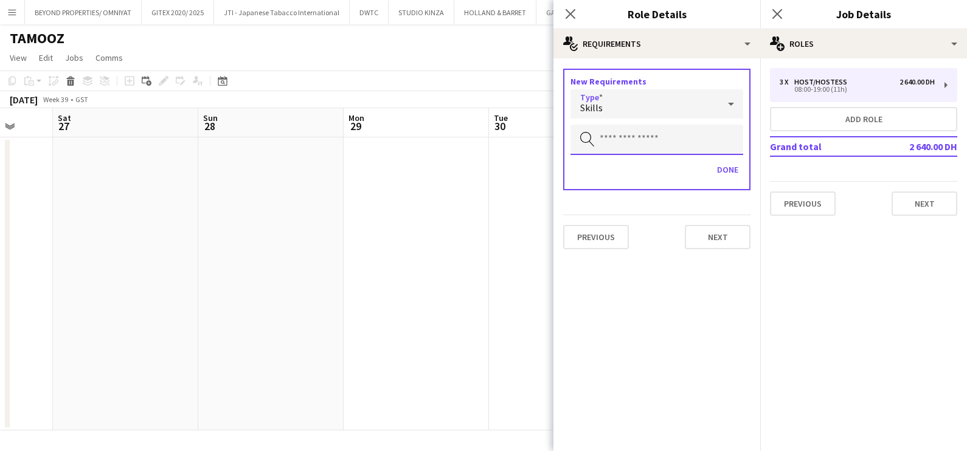
click at [620, 136] on input "text" at bounding box center [656, 140] width 173 height 30
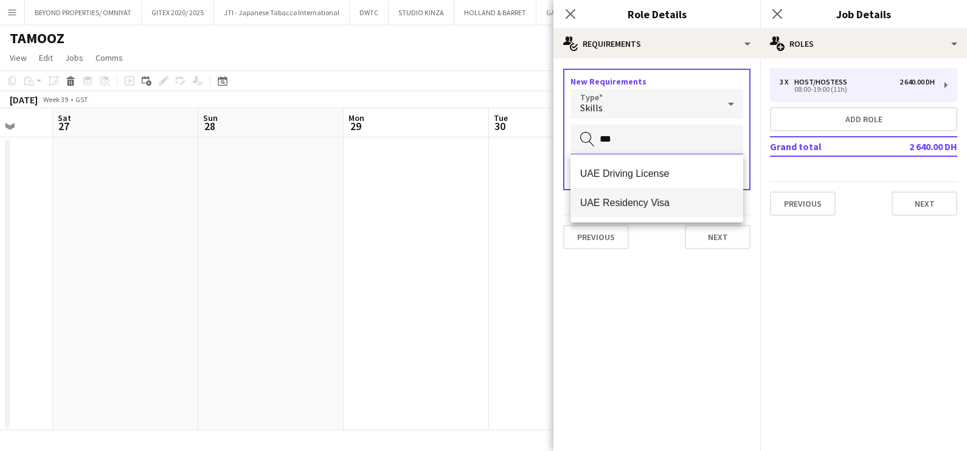
type input "***"
click at [611, 205] on span "UAE Residency Visa" at bounding box center [657, 203] width 154 height 12
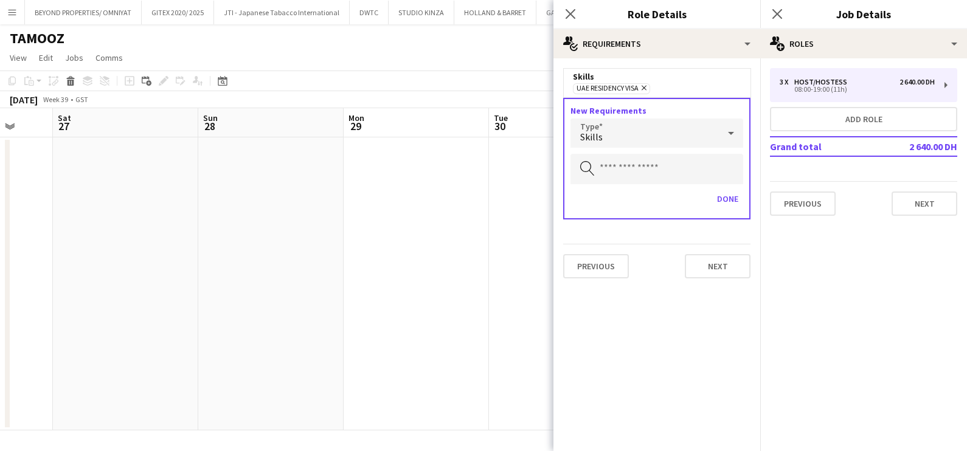
click at [617, 141] on div "Skills" at bounding box center [644, 133] width 148 height 29
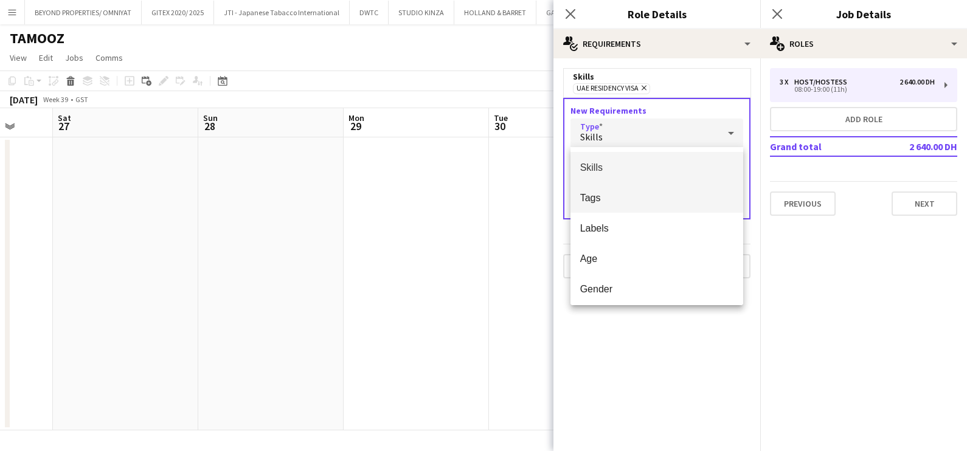
click at [616, 198] on span "Tags" at bounding box center [657, 198] width 154 height 12
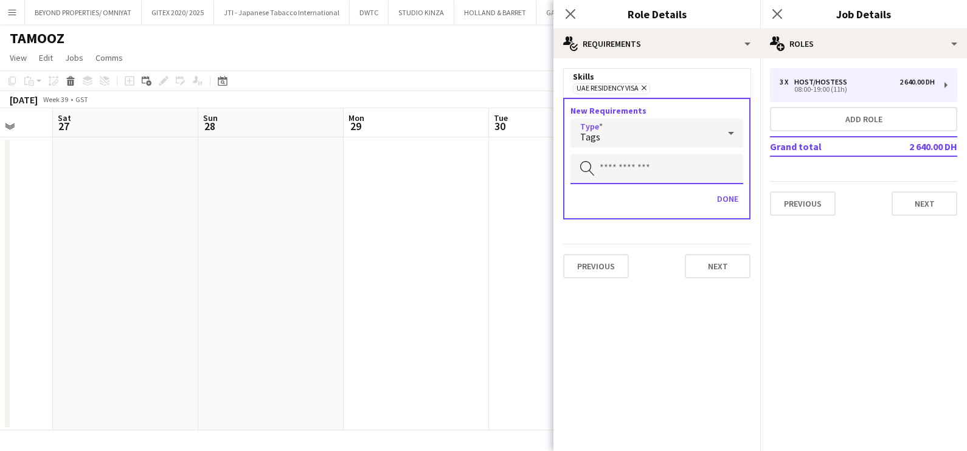
click at [610, 166] on input "text" at bounding box center [656, 169] width 173 height 30
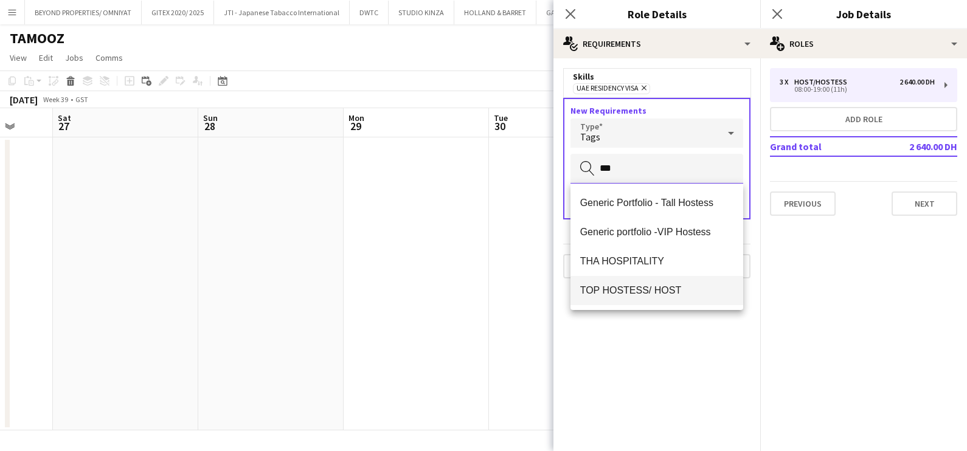
type input "***"
click at [647, 282] on mat-option "TOP HOSTESS/ HOST" at bounding box center [656, 290] width 173 height 29
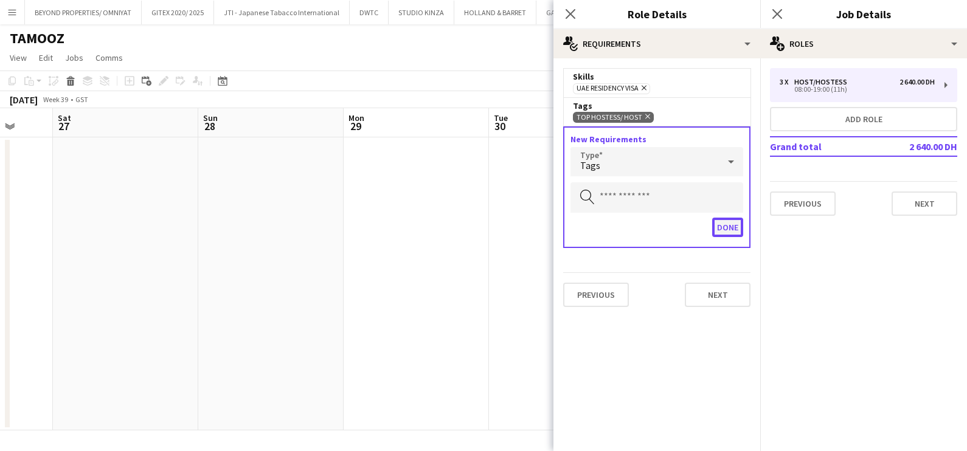
click at [728, 226] on button "Done" at bounding box center [727, 227] width 31 height 19
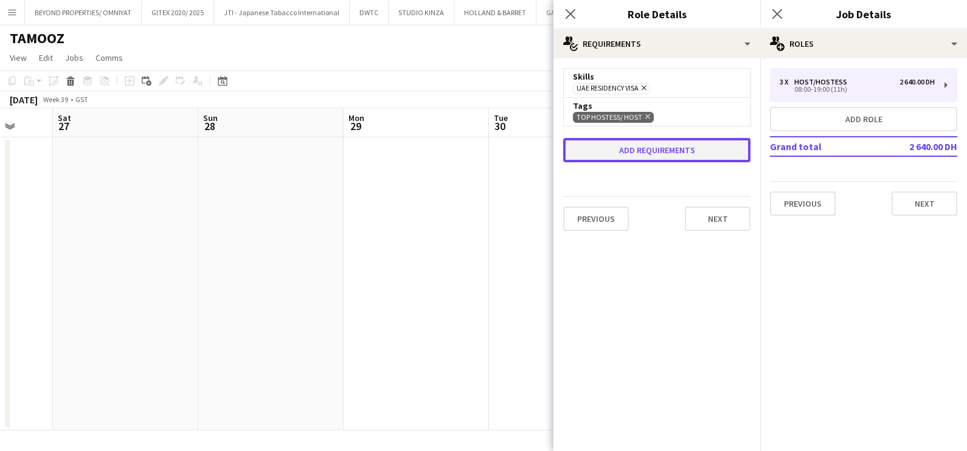
click at [683, 154] on button "Add requirements" at bounding box center [656, 150] width 187 height 24
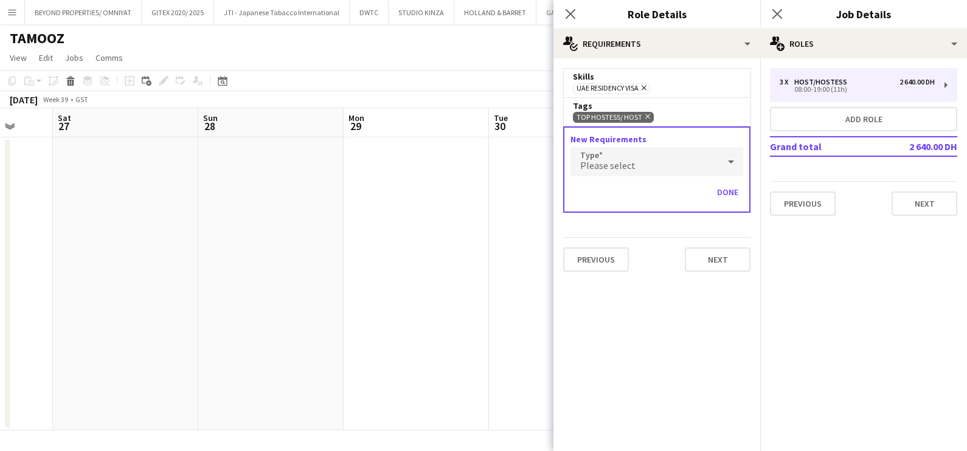
click at [682, 154] on div "Please select" at bounding box center [644, 161] width 148 height 29
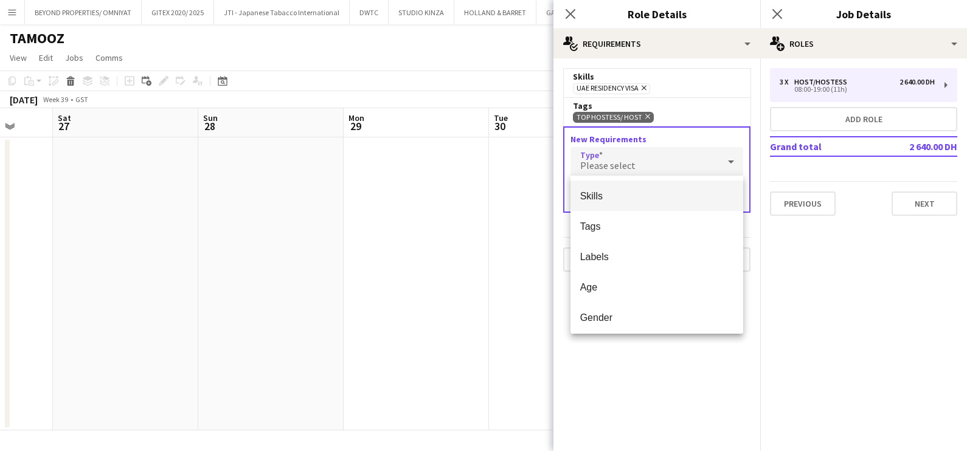
click at [670, 207] on mat-option "Skills" at bounding box center [656, 196] width 173 height 30
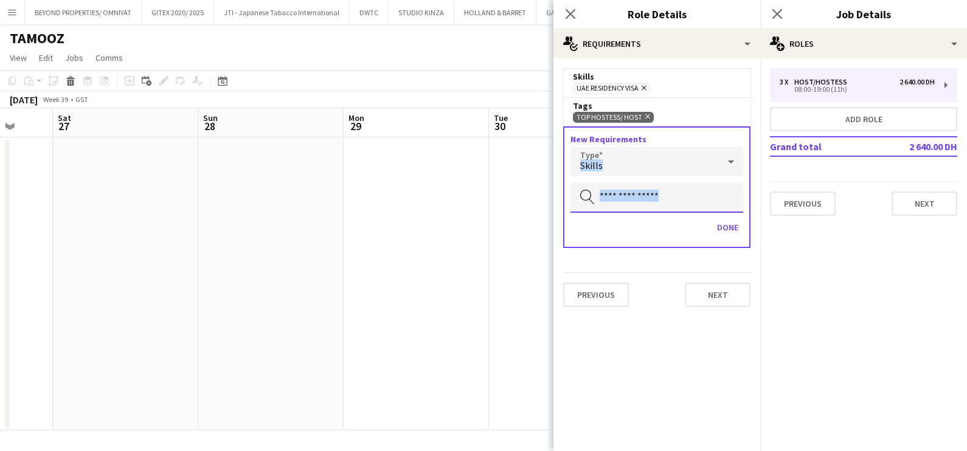
click at [666, 194] on input "text" at bounding box center [656, 197] width 173 height 30
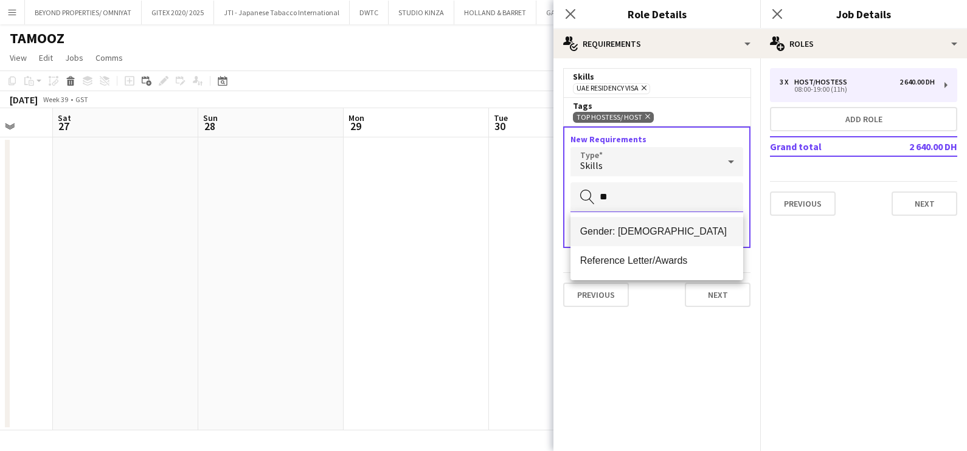
type input "**"
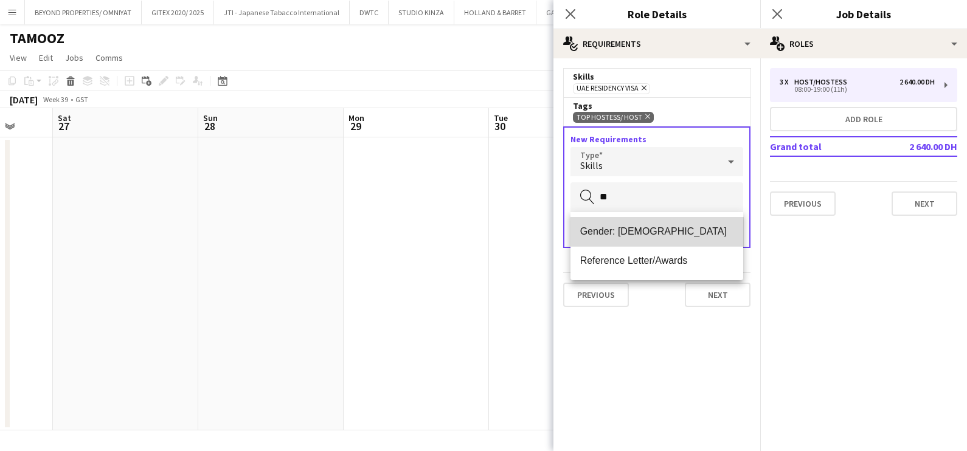
click at [670, 225] on mat-option "Gender: [DEMOGRAPHIC_DATA]" at bounding box center [656, 231] width 173 height 29
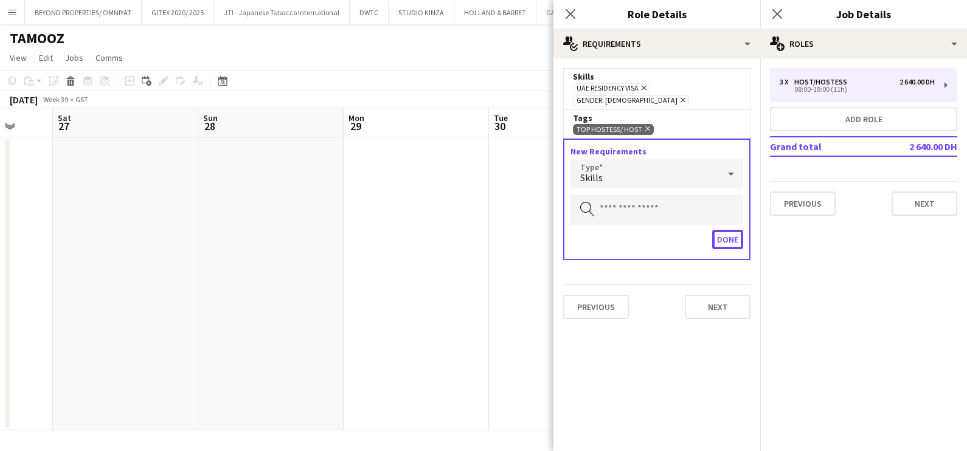
drag, startPoint x: 727, startPoint y: 228, endPoint x: 730, endPoint y: 234, distance: 6.8
click at [727, 230] on button "Done" at bounding box center [727, 239] width 31 height 19
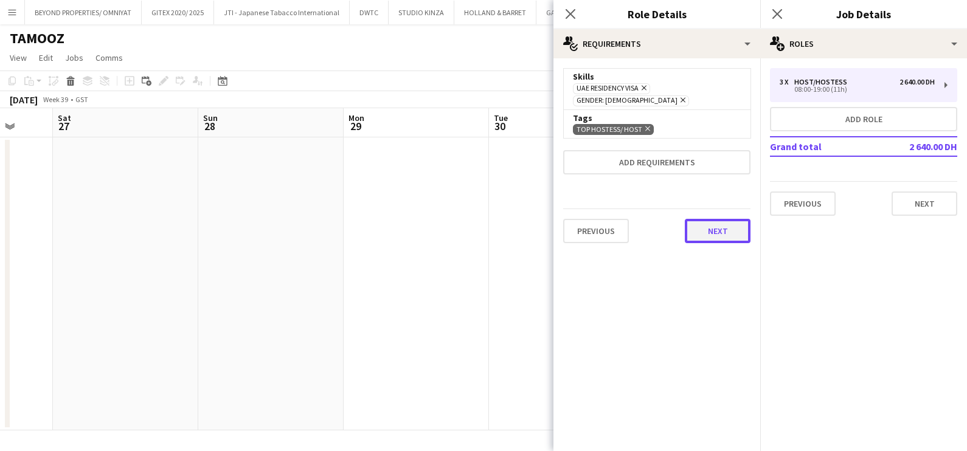
click at [729, 219] on button "Next" at bounding box center [718, 231] width 66 height 24
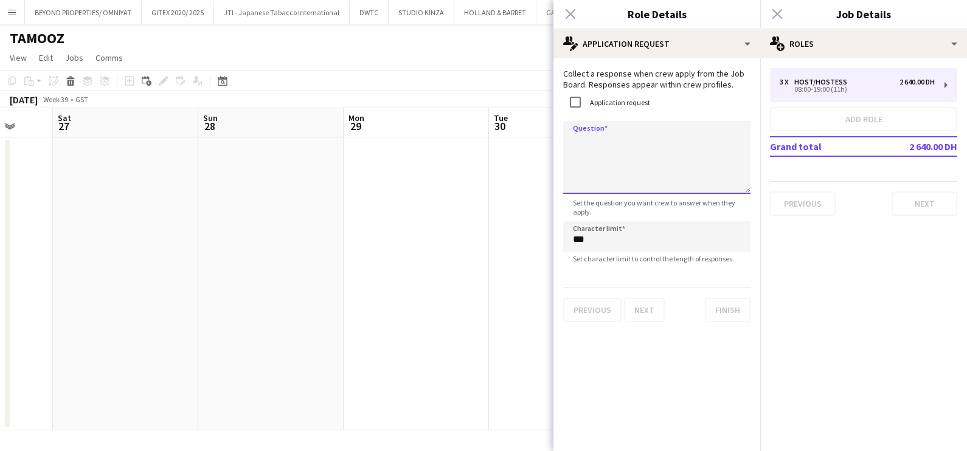
click at [593, 137] on textarea "Question" at bounding box center [656, 157] width 187 height 73
type textarea "*"
type textarea "**********"
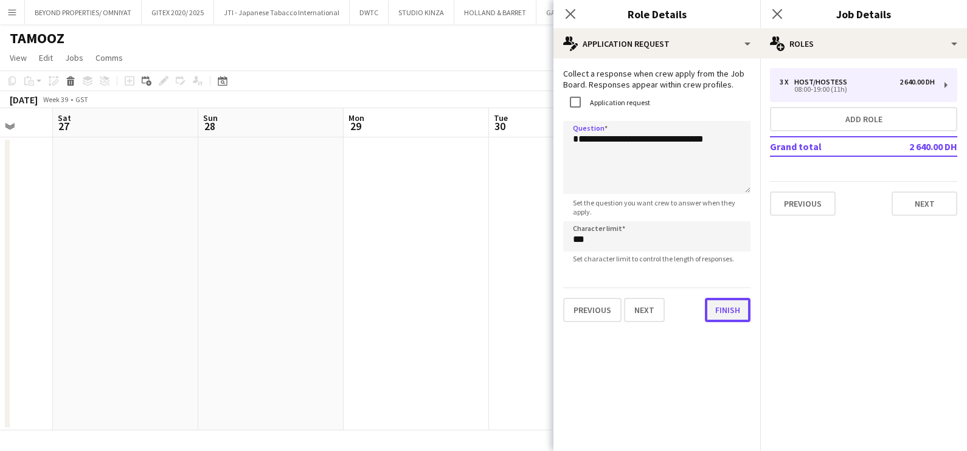
drag, startPoint x: 727, startPoint y: 312, endPoint x: 732, endPoint y: 304, distance: 9.0
click at [727, 312] on button "Finish" at bounding box center [728, 310] width 46 height 24
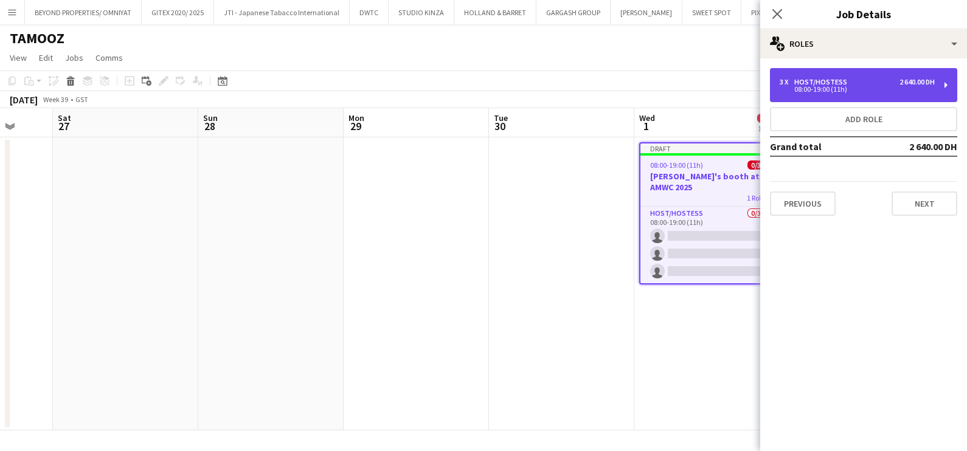
click at [868, 82] on div "3 x Host/Hostess 2 640.00 DH" at bounding box center [857, 82] width 155 height 9
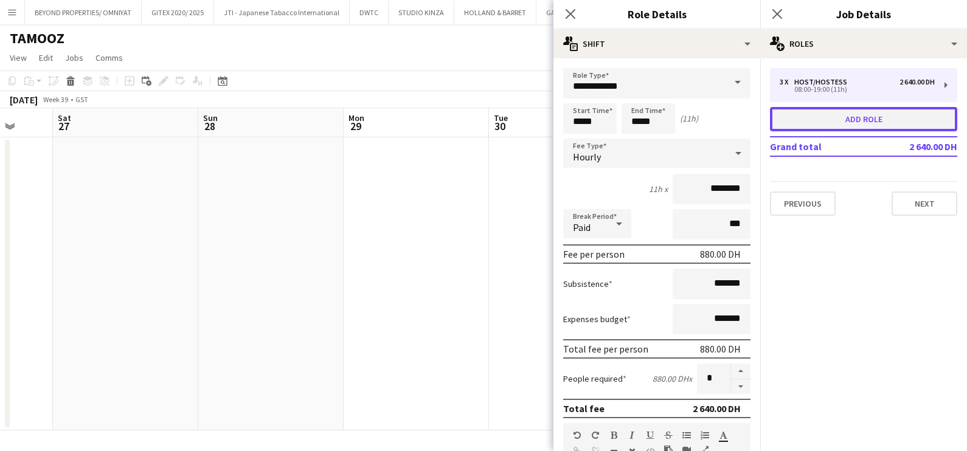
click at [866, 125] on button "Add role" at bounding box center [863, 119] width 187 height 24
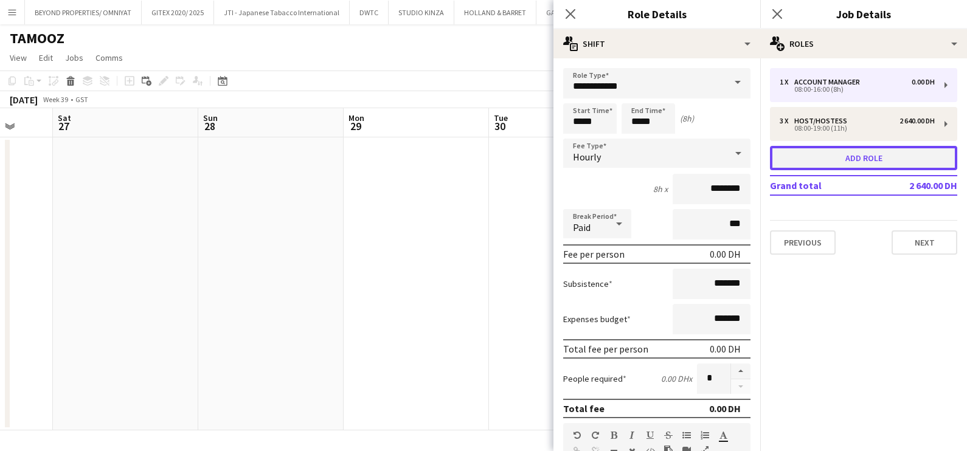
type input "**********"
type input "*****"
type input "*******"
type input "*"
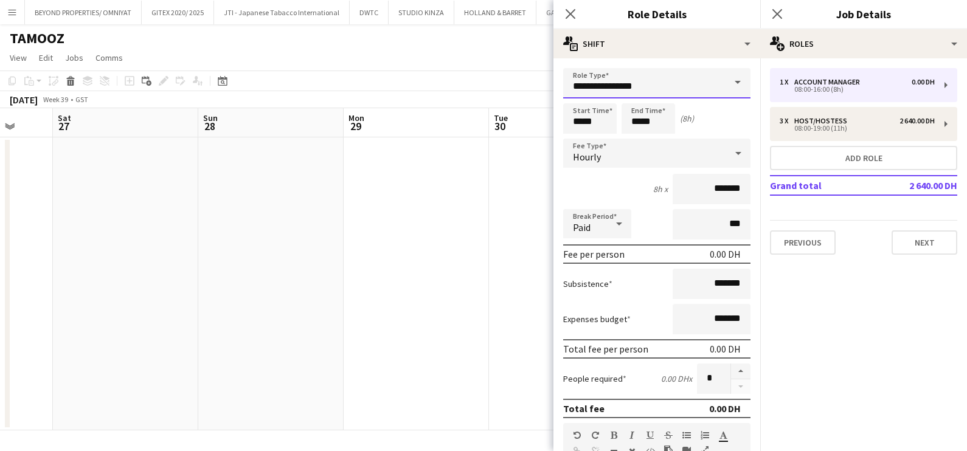
click at [596, 89] on input "**********" at bounding box center [656, 83] width 187 height 30
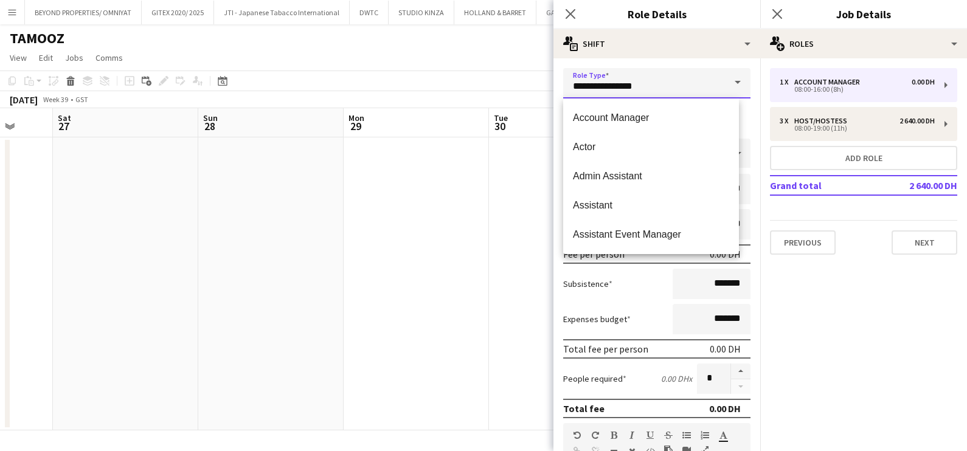
click at [596, 89] on input "**********" at bounding box center [656, 83] width 187 height 30
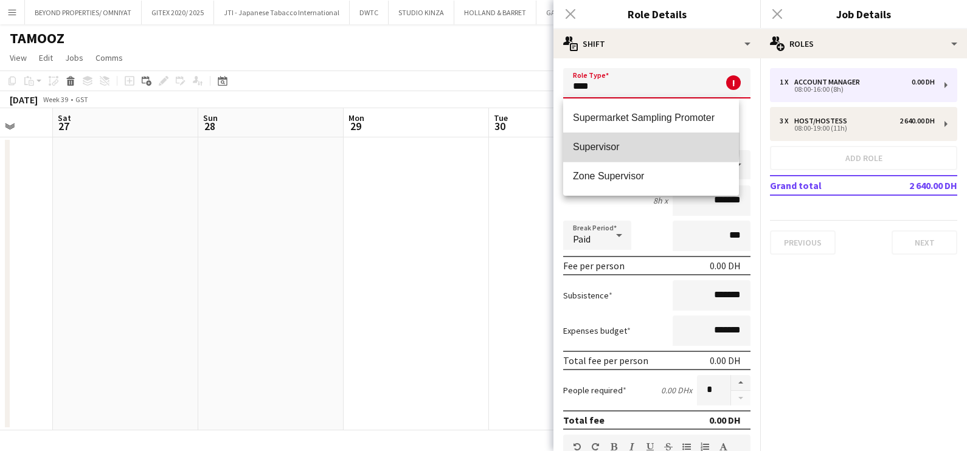
click at [612, 142] on span "Supervisor" at bounding box center [651, 147] width 156 height 12
type input "**********"
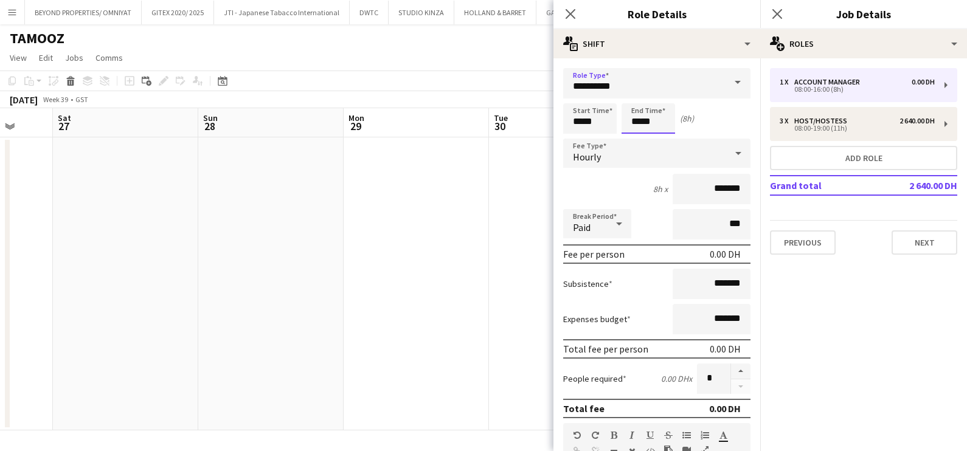
click at [660, 119] on input "*****" at bounding box center [649, 118] width 54 height 30
click at [633, 93] on div at bounding box center [636, 97] width 24 height 12
type input "*****"
click at [633, 93] on div at bounding box center [636, 97] width 24 height 12
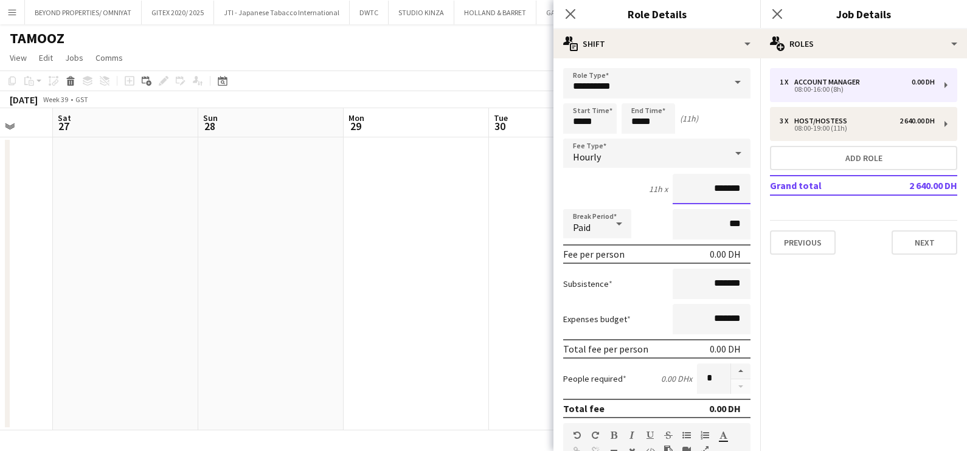
click at [676, 187] on input "*******" at bounding box center [712, 189] width 78 height 30
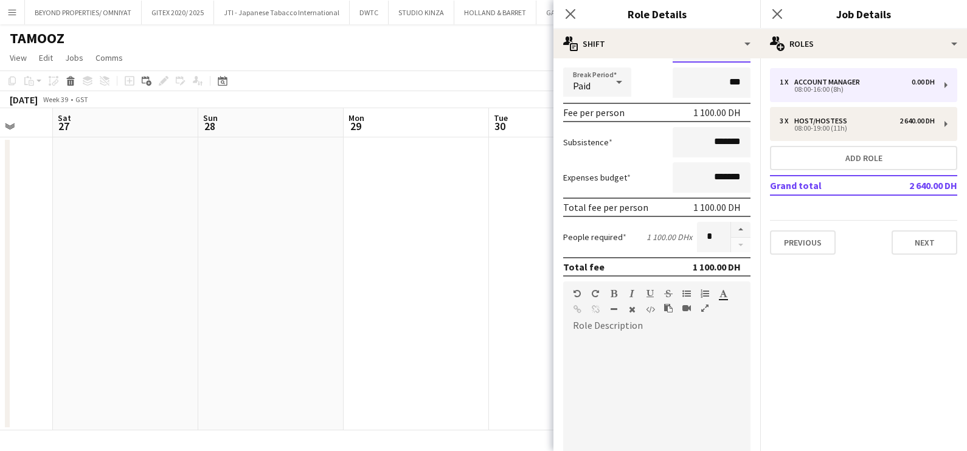
scroll to position [303, 0]
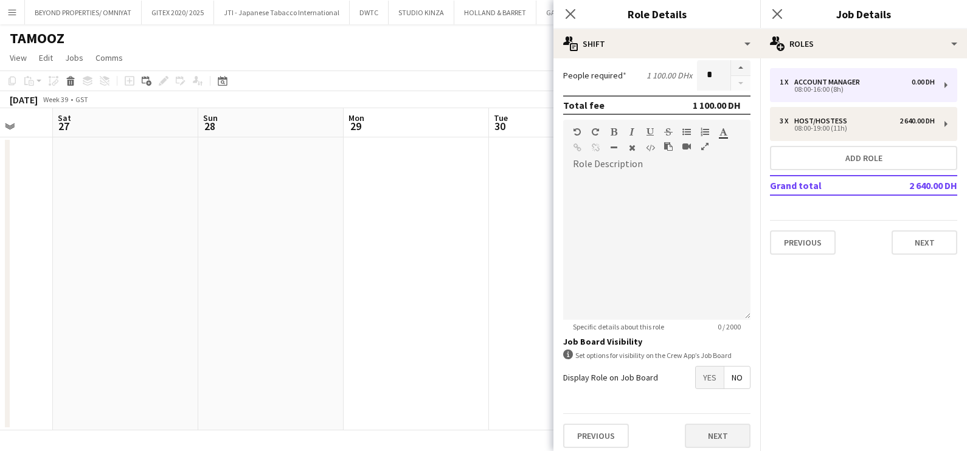
type input "*********"
click at [712, 441] on button "Next" at bounding box center [718, 436] width 66 height 24
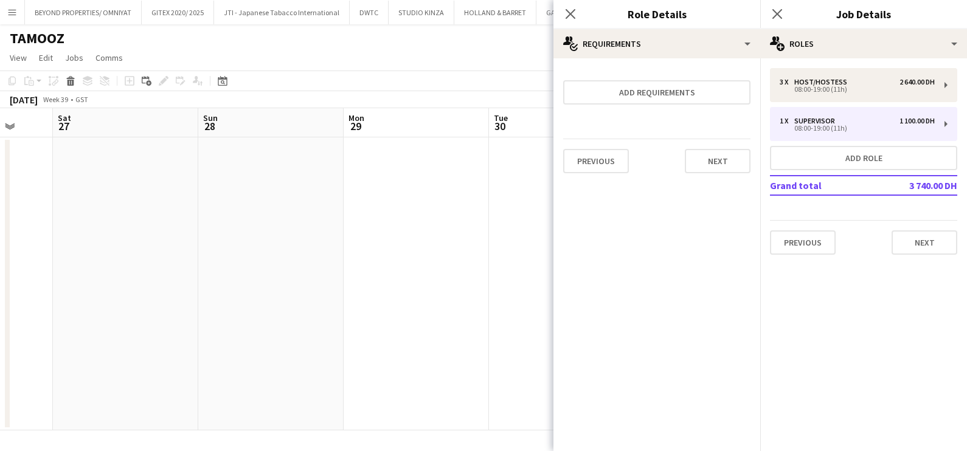
scroll to position [0, 0]
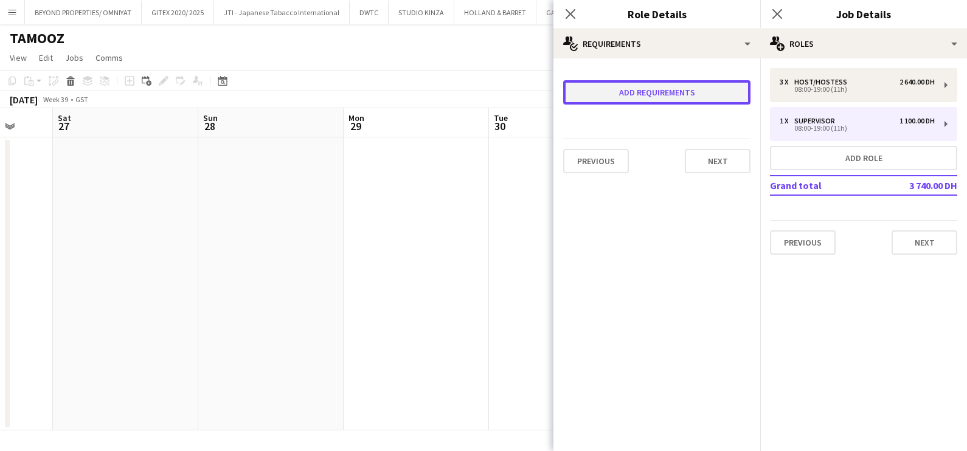
click at [618, 91] on button "Add requirements" at bounding box center [656, 92] width 187 height 24
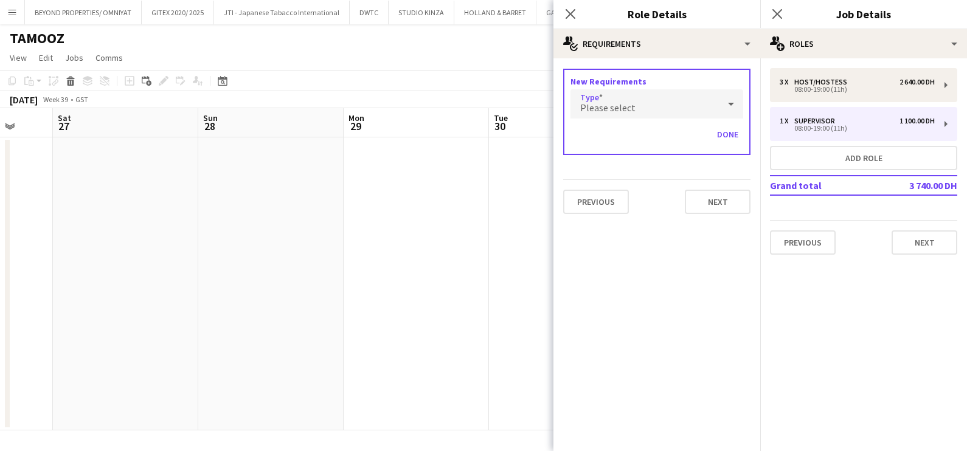
click at [619, 106] on span "Please select" at bounding box center [607, 108] width 55 height 12
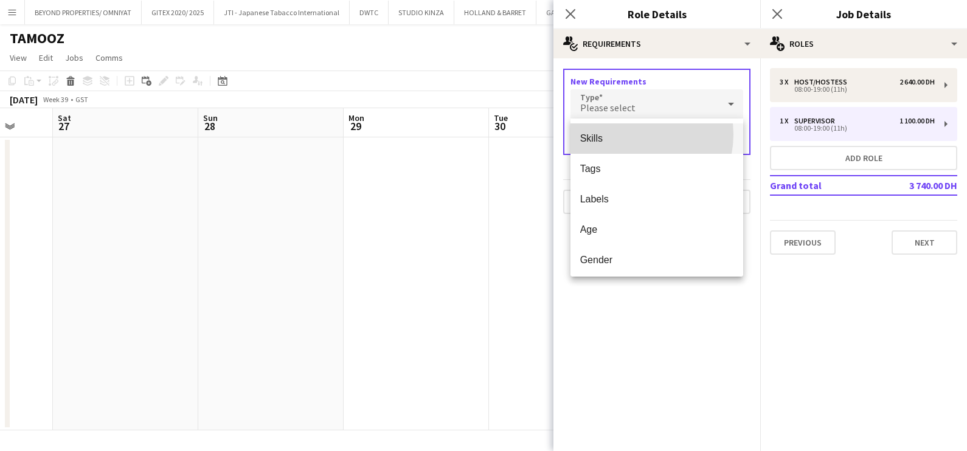
click at [626, 134] on span "Skills" at bounding box center [657, 139] width 154 height 12
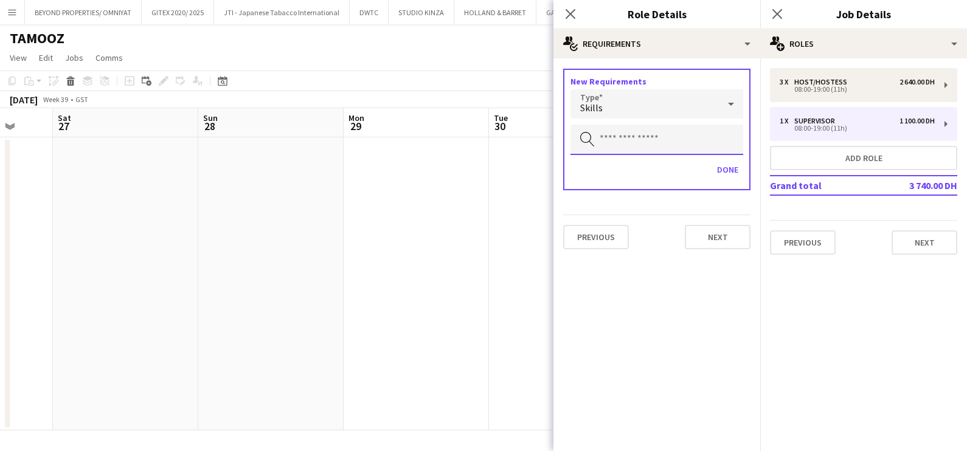
click at [626, 131] on input "text" at bounding box center [656, 140] width 173 height 30
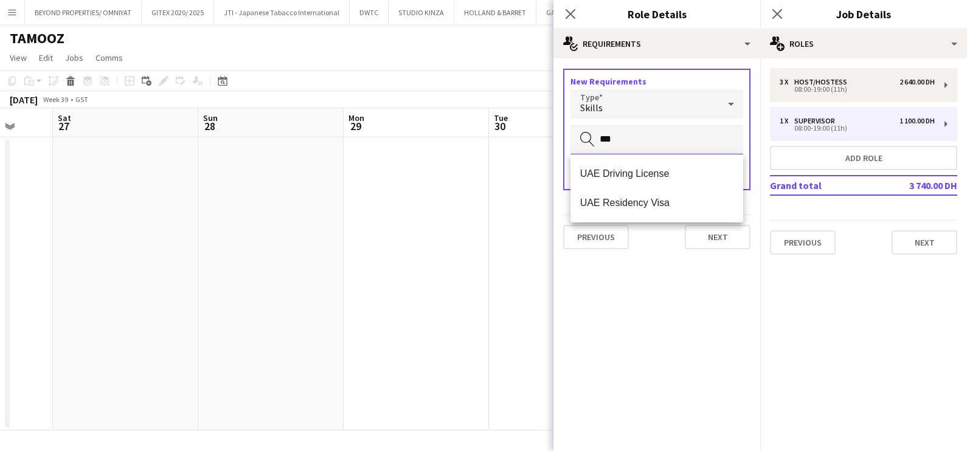
type input "***"
click at [645, 207] on span "UAE Residency Visa" at bounding box center [657, 203] width 154 height 12
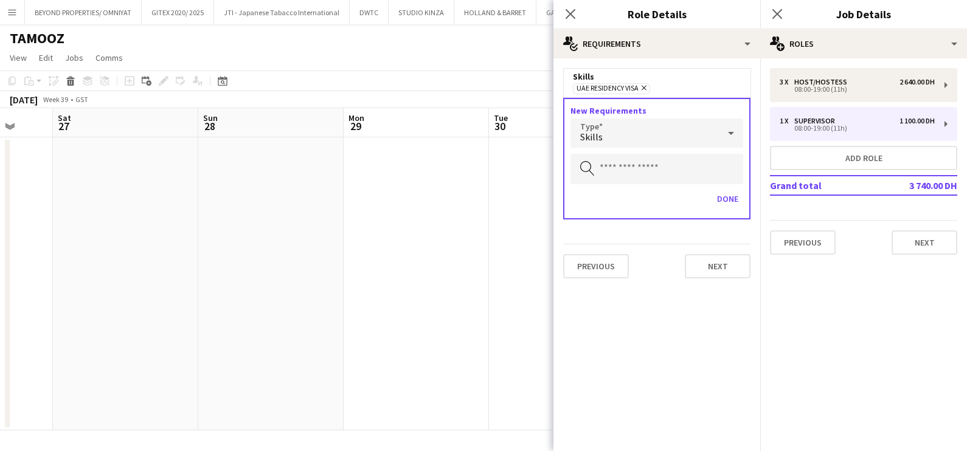
click at [642, 135] on div "Skills" at bounding box center [644, 133] width 148 height 29
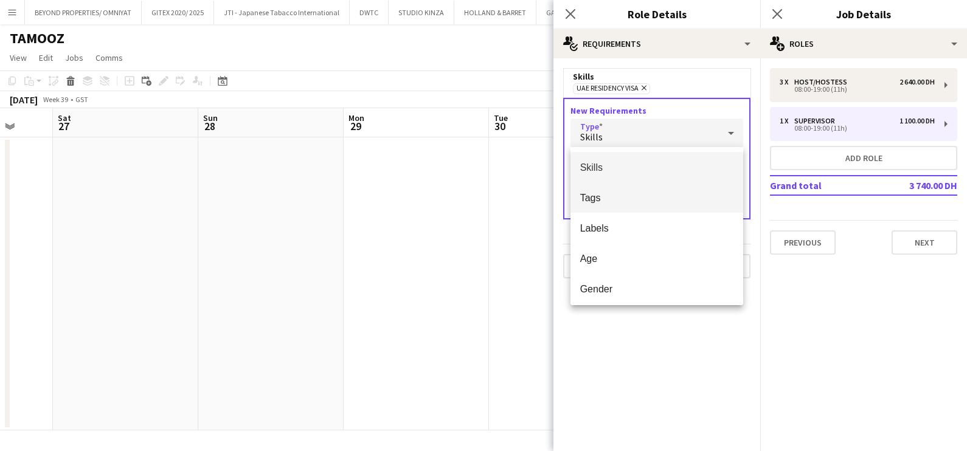
click at [647, 199] on span "Tags" at bounding box center [657, 198] width 154 height 12
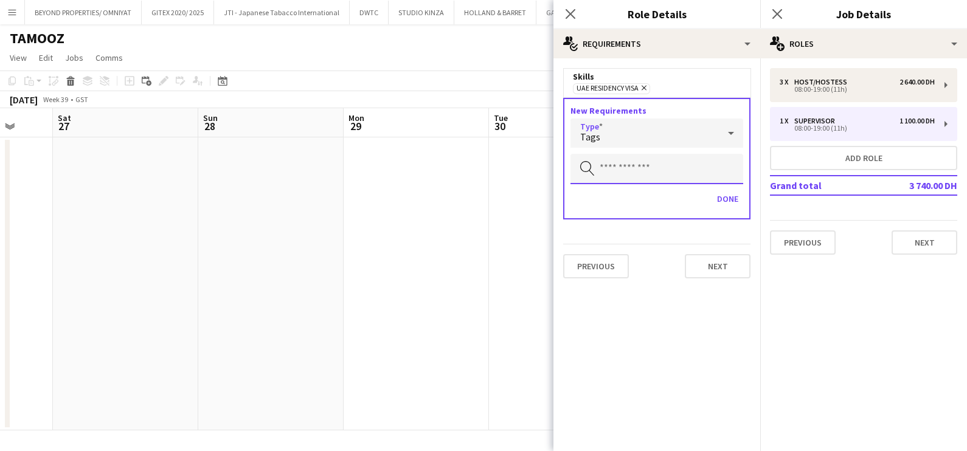
click at [635, 165] on input "text" at bounding box center [656, 169] width 173 height 30
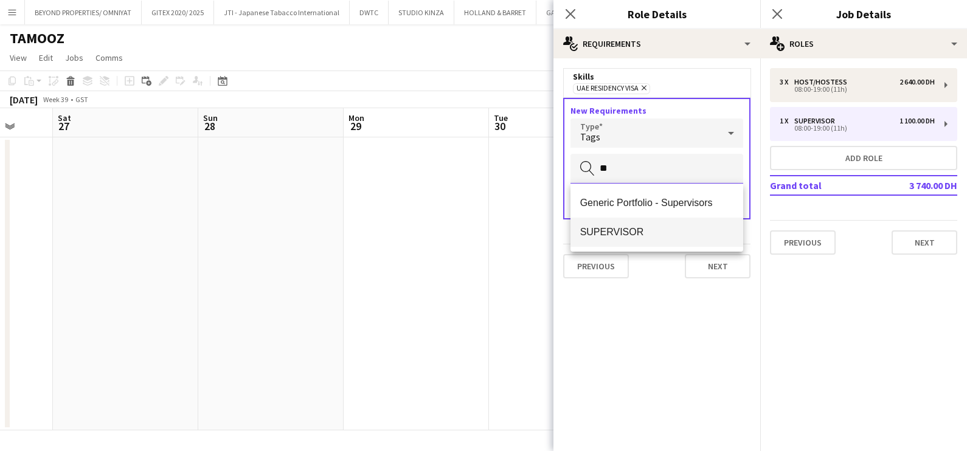
type input "**"
click at [640, 236] on span "SUPERVISOR" at bounding box center [657, 232] width 154 height 12
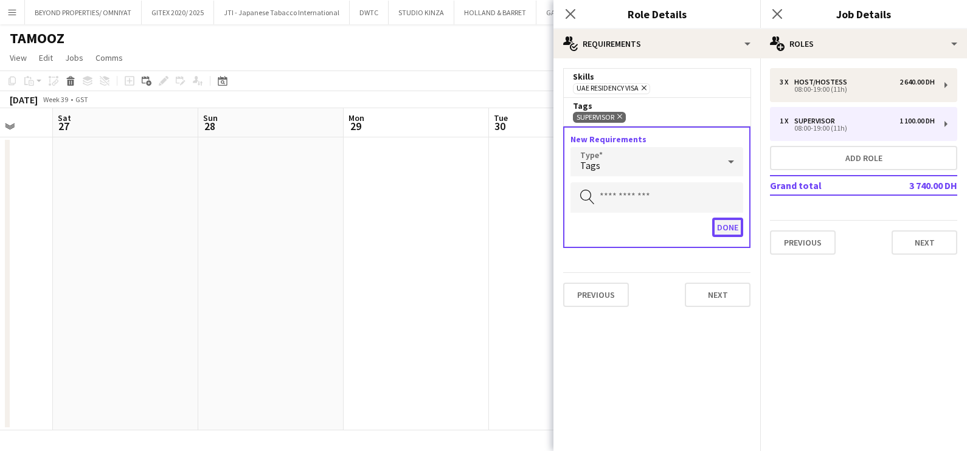
click at [733, 227] on button "Done" at bounding box center [727, 227] width 31 height 19
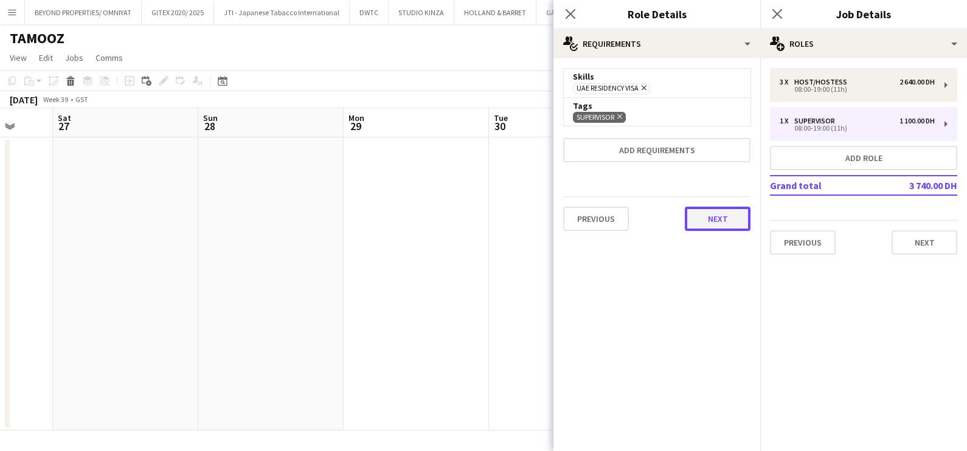
click at [723, 215] on button "Next" at bounding box center [718, 219] width 66 height 24
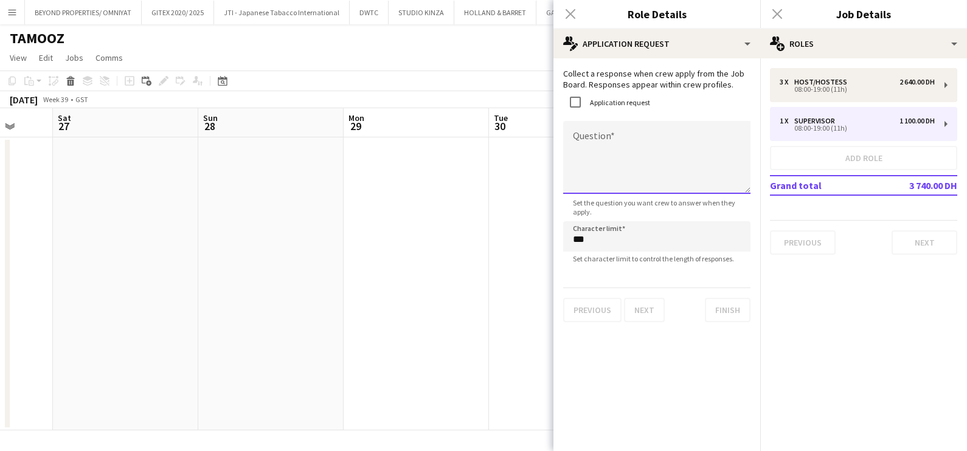
click at [587, 123] on textarea "Question" at bounding box center [656, 157] width 187 height 73
type textarea "**********"
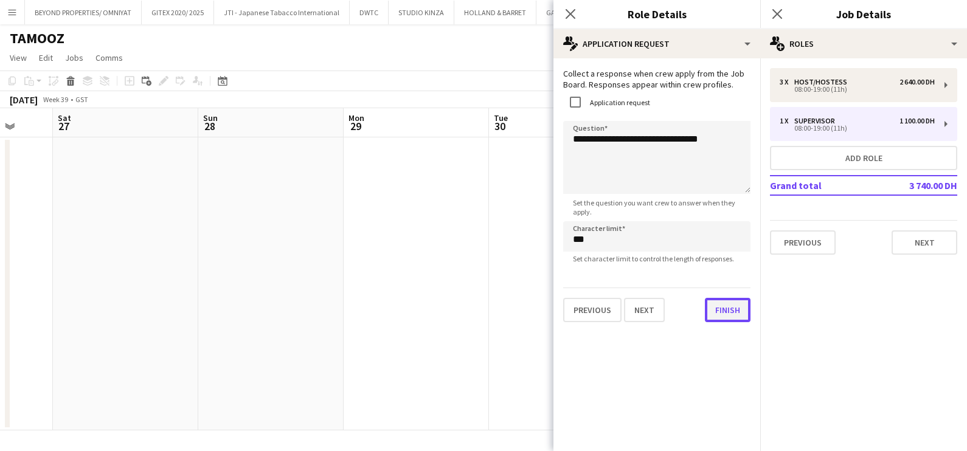
click at [721, 307] on button "Finish" at bounding box center [728, 310] width 46 height 24
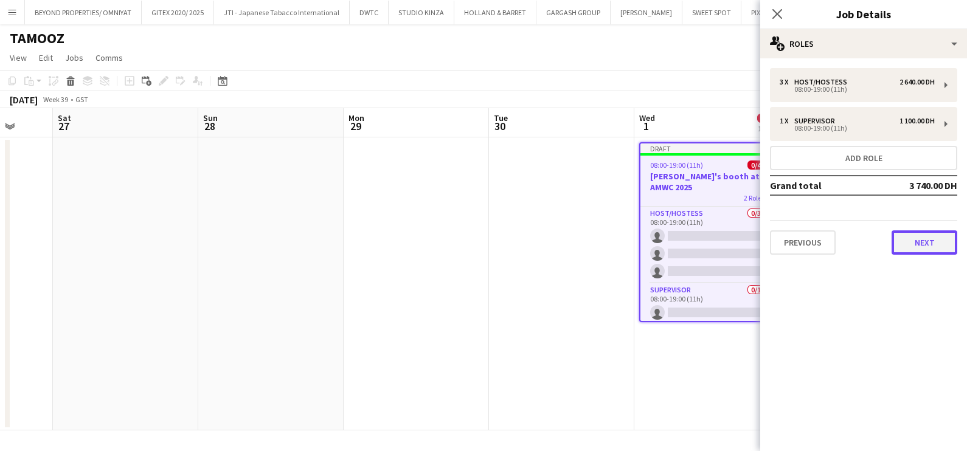
click at [930, 244] on button "Next" at bounding box center [925, 242] width 66 height 24
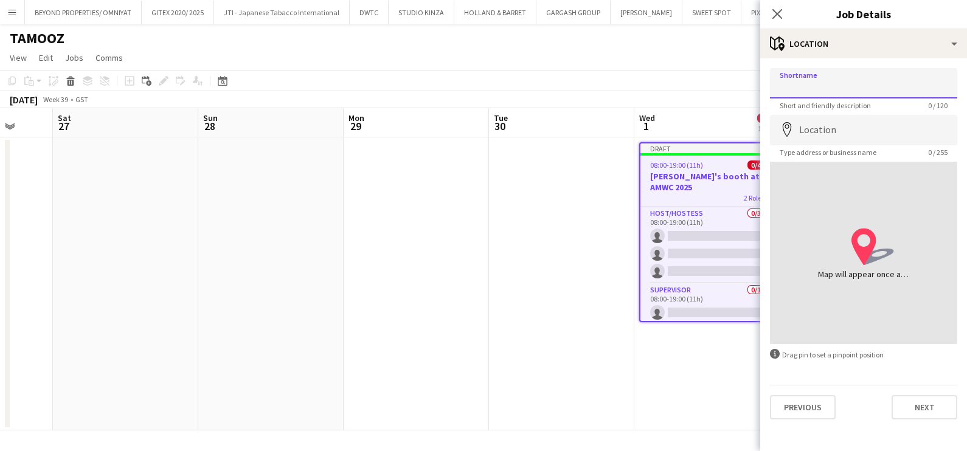
click at [825, 91] on input "Shortname" at bounding box center [863, 83] width 187 height 30
paste input "**********"
type input "**********"
click at [818, 132] on input "Location" at bounding box center [863, 130] width 187 height 30
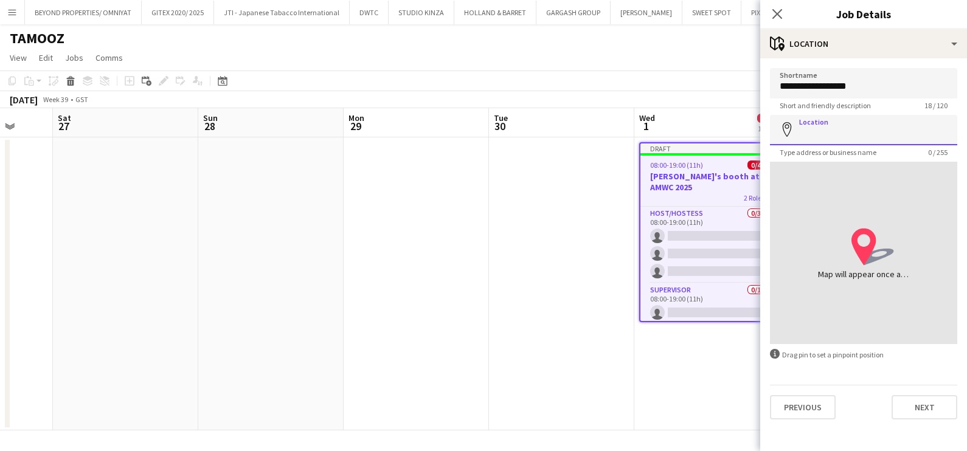
paste input "**********"
type input "**********"
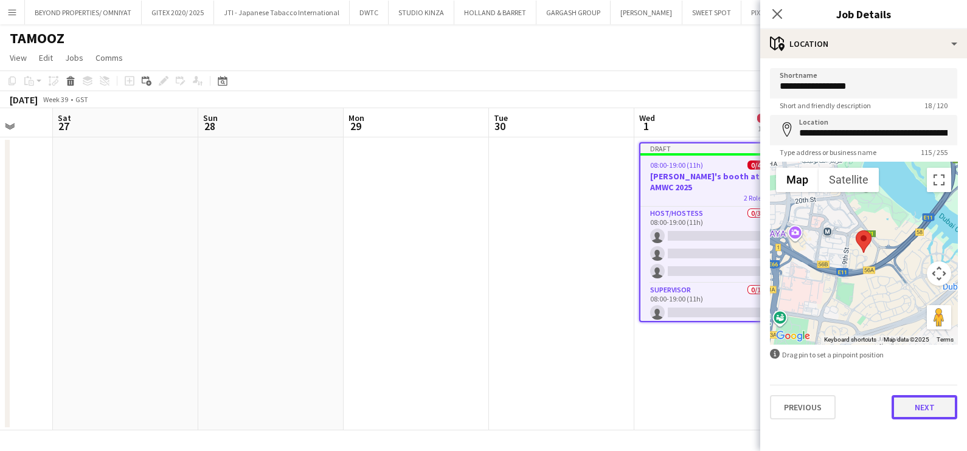
click at [902, 409] on button "Next" at bounding box center [925, 407] width 66 height 24
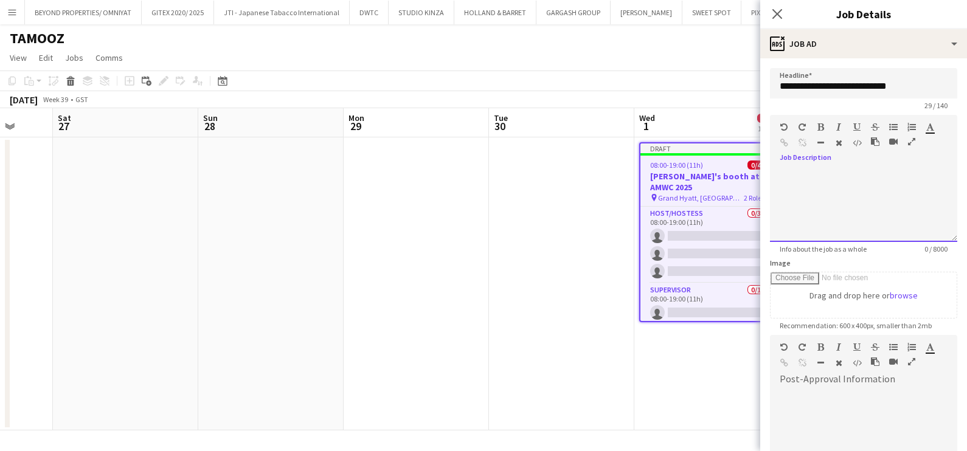
drag, startPoint x: 826, startPoint y: 187, endPoint x: 772, endPoint y: 232, distance: 69.9
click at [825, 187] on div at bounding box center [863, 205] width 187 height 73
paste div
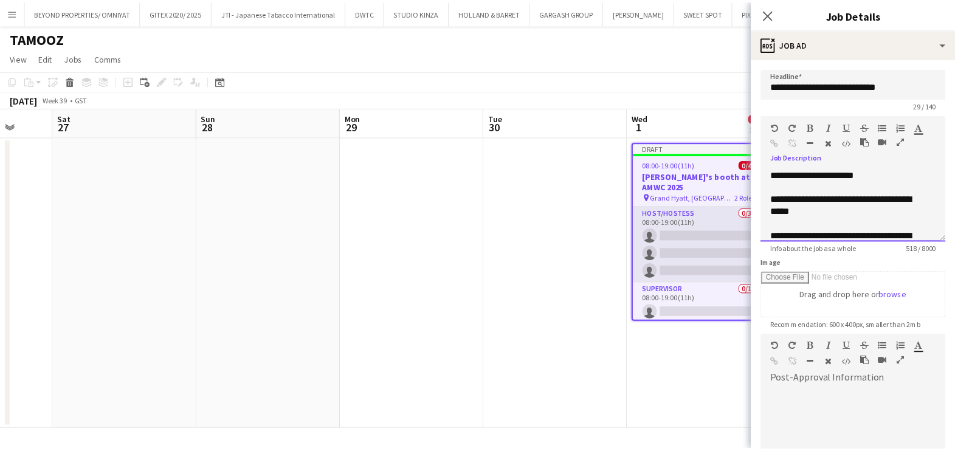
scroll to position [232, 0]
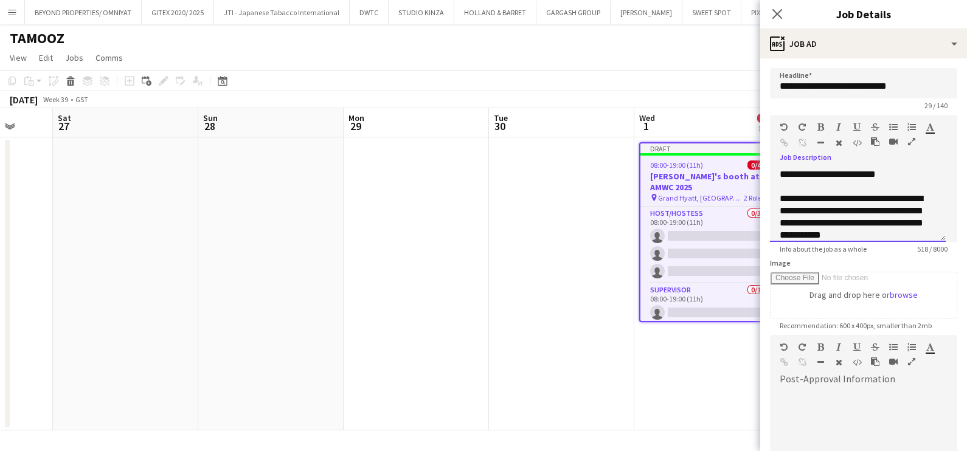
click at [917, 140] on div at bounding box center [898, 144] width 55 height 15
click at [913, 142] on icon "button" at bounding box center [911, 141] width 7 height 9
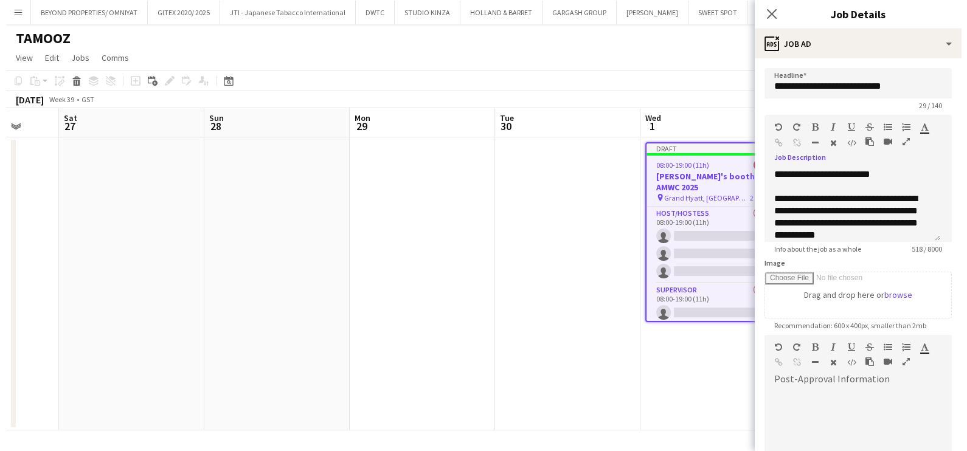
scroll to position [0, 0]
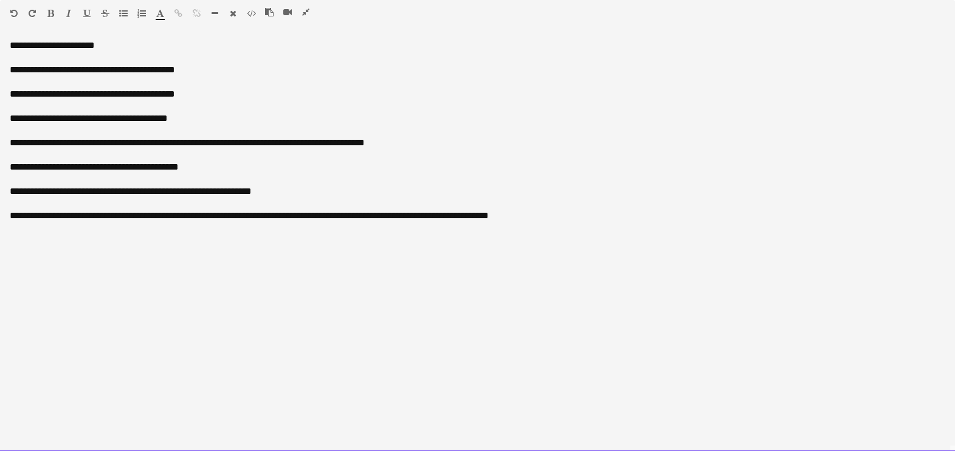
click at [122, 47] on div "**********" at bounding box center [478, 46] width 936 height 12
click at [39, 72] on div "**********" at bounding box center [478, 70] width 936 height 12
drag, startPoint x: 60, startPoint y: 71, endPoint x: 1, endPoint y: 75, distance: 58.5
click at [1, 75] on div "**********" at bounding box center [477, 246] width 955 height 412
click at [49, 71] on div "**********" at bounding box center [478, 70] width 936 height 12
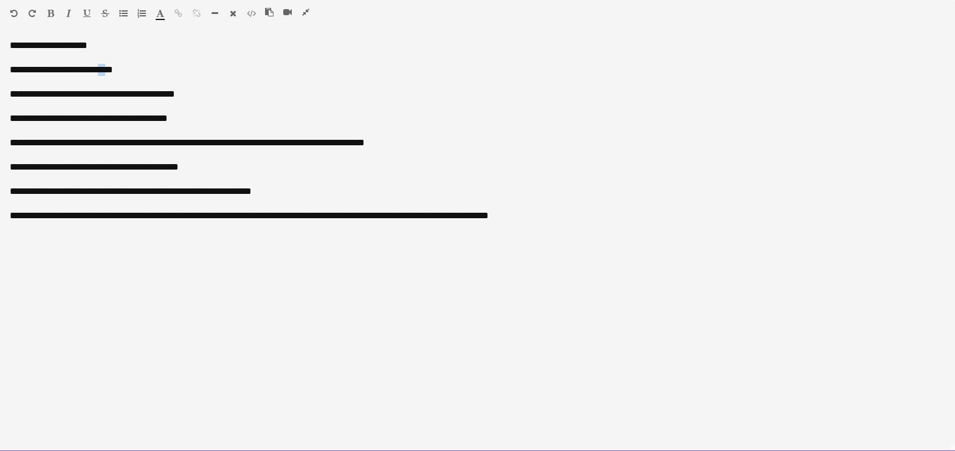
click at [111, 74] on div "**********" at bounding box center [478, 70] width 936 height 12
drag, startPoint x: 187, startPoint y: 91, endPoint x: 46, endPoint y: 94, distance: 141.7
click at [46, 94] on div "**********" at bounding box center [478, 94] width 936 height 12
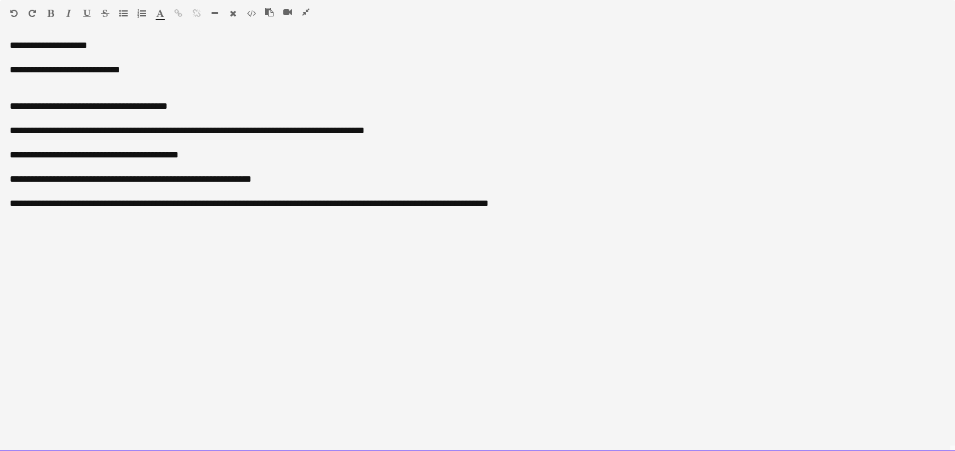
click at [40, 106] on div "**********" at bounding box center [478, 106] width 936 height 12
drag, startPoint x: 68, startPoint y: 106, endPoint x: 1, endPoint y: 111, distance: 67.1
click at [1, 111] on div "**********" at bounding box center [477, 246] width 955 height 412
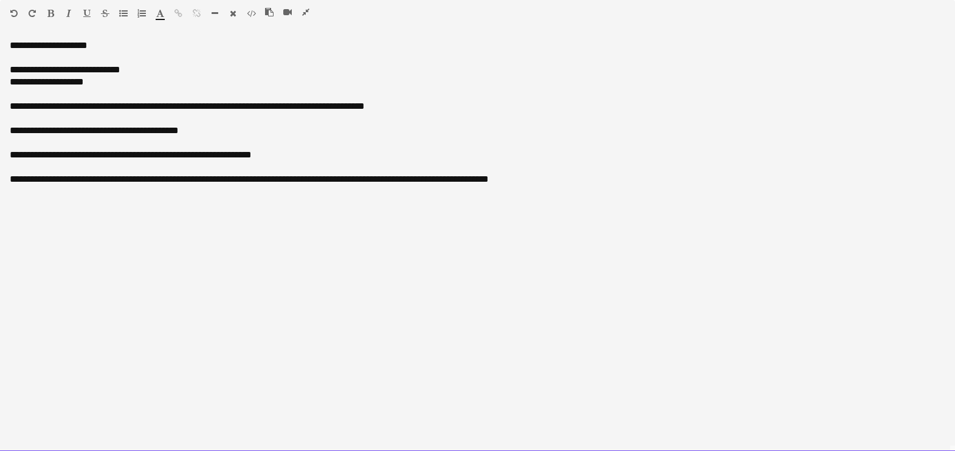
click at [49, 85] on span "**********" at bounding box center [47, 81] width 74 height 9
drag, startPoint x: 108, startPoint y: 88, endPoint x: 106, endPoint y: 81, distance: 7.5
click at [106, 81] on div "**********" at bounding box center [477, 246] width 955 height 412
click at [106, 80] on span "**********" at bounding box center [60, 81] width 100 height 9
click at [153, 77] on div "**********" at bounding box center [478, 82] width 936 height 12
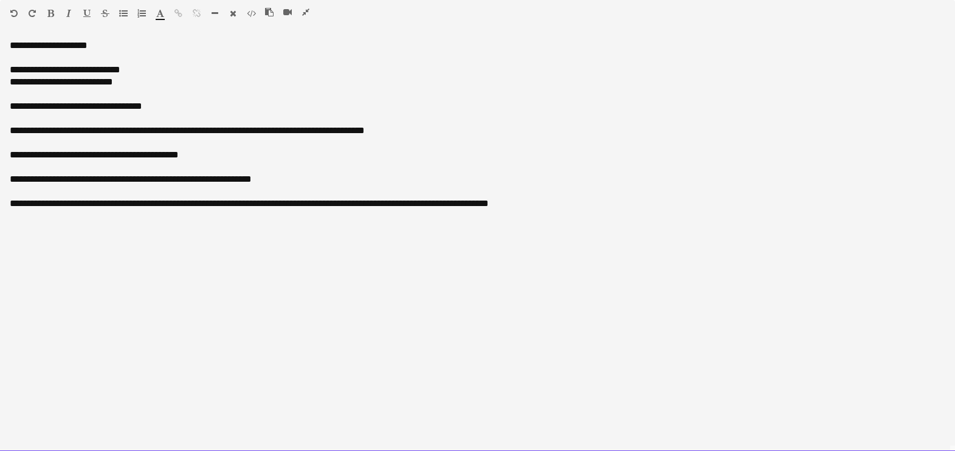
click at [71, 102] on span "**********" at bounding box center [76, 106] width 133 height 9
click at [70, 103] on span "**********" at bounding box center [76, 106] width 133 height 9
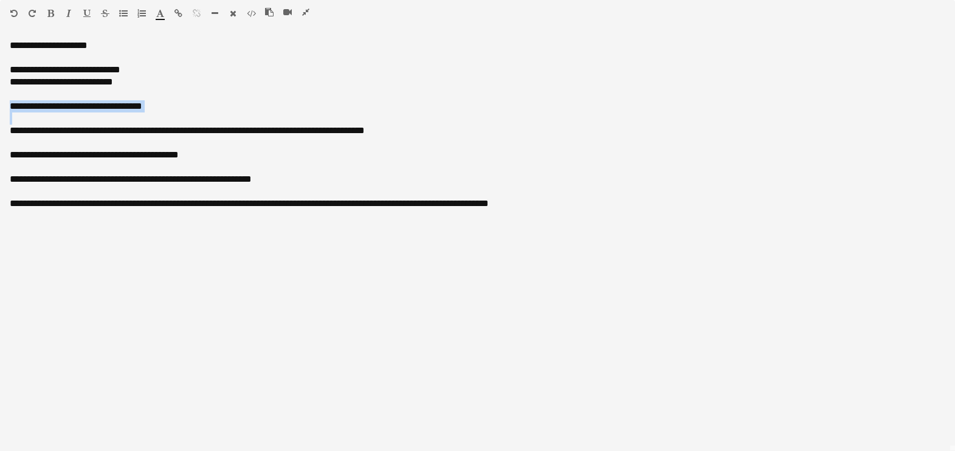
click at [86, 13] on icon "button" at bounding box center [86, 13] width 7 height 9
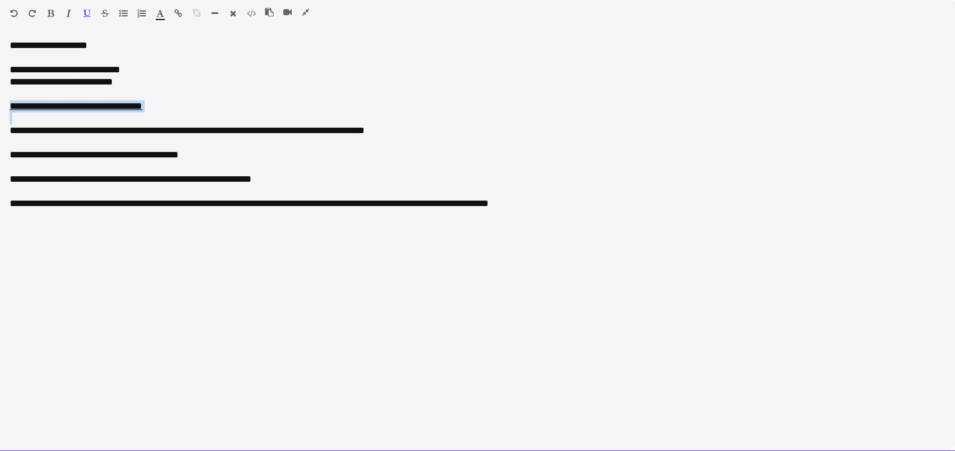
click at [73, 14] on div at bounding box center [82, 16] width 73 height 15
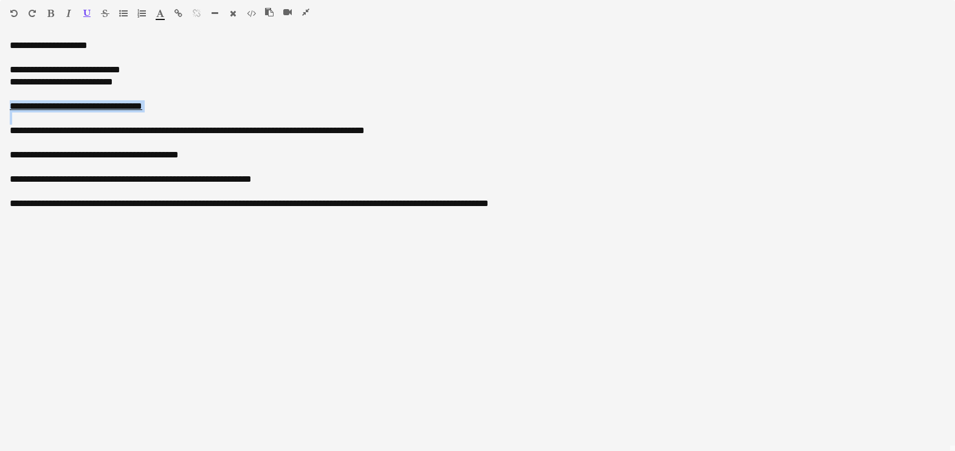
click at [70, 10] on icon "button" at bounding box center [68, 13] width 5 height 9
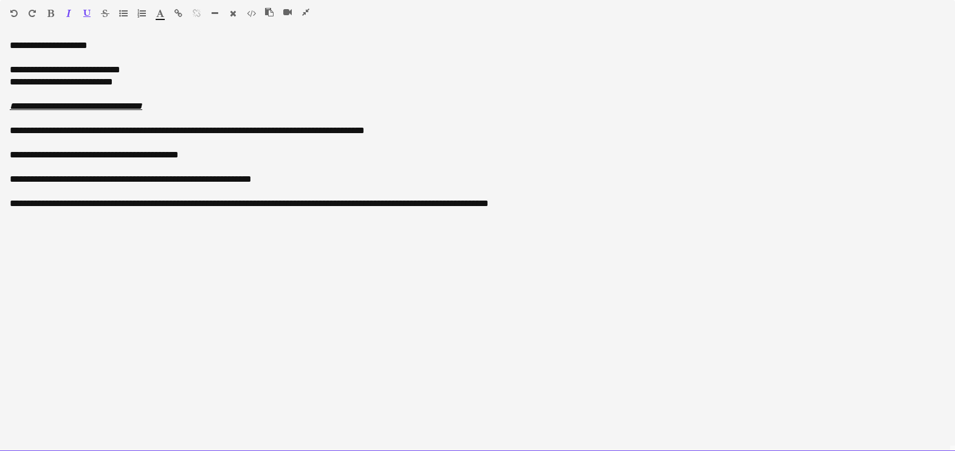
click at [207, 141] on div at bounding box center [478, 143] width 936 height 12
drag, startPoint x: 409, startPoint y: 130, endPoint x: 392, endPoint y: 126, distance: 16.7
click at [392, 126] on div "**********" at bounding box center [478, 131] width 936 height 12
drag, startPoint x: 273, startPoint y: 131, endPoint x: 56, endPoint y: 137, distance: 217.2
click at [56, 137] on div "**********" at bounding box center [477, 246] width 955 height 412
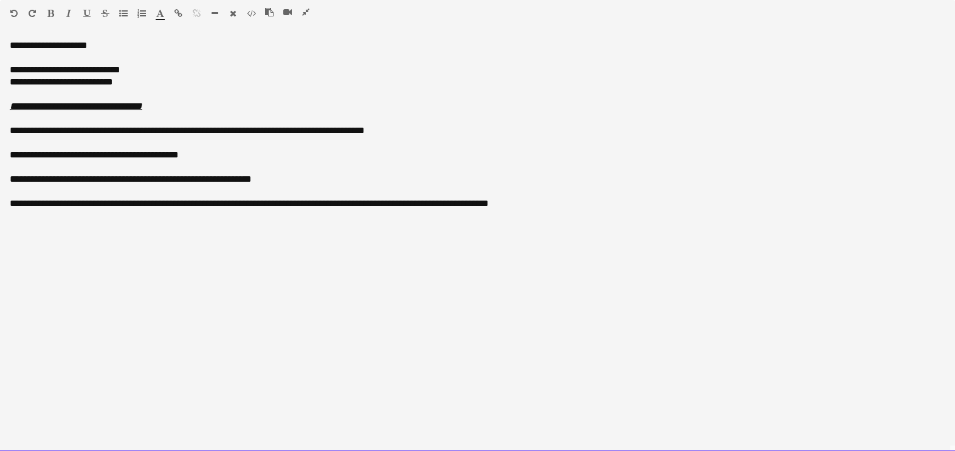
click at [142, 153] on div "**********" at bounding box center [478, 155] width 936 height 12
drag, startPoint x: 33, startPoint y: 128, endPoint x: 274, endPoint y: 133, distance: 240.9
click at [274, 133] on div "**********" at bounding box center [478, 131] width 936 height 12
copy div "**********"
click at [158, 83] on div "**********" at bounding box center [478, 82] width 936 height 12
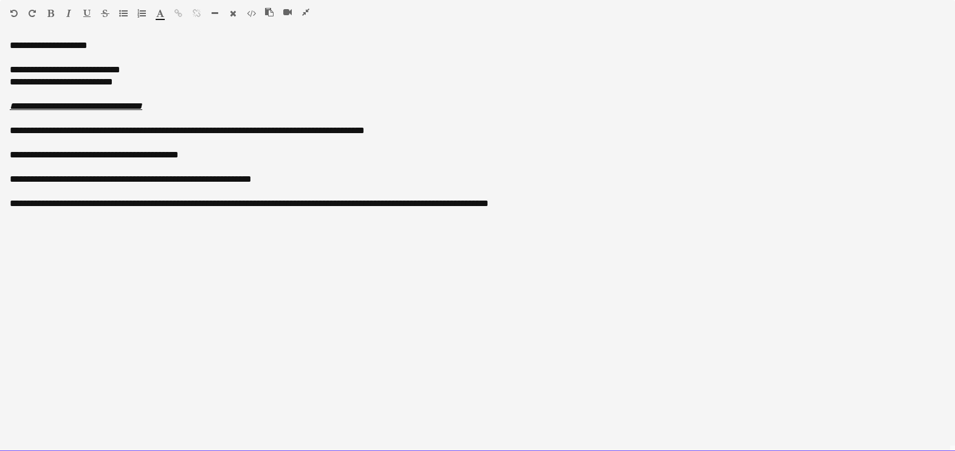
click at [27, 47] on div "**********" at bounding box center [478, 46] width 936 height 12
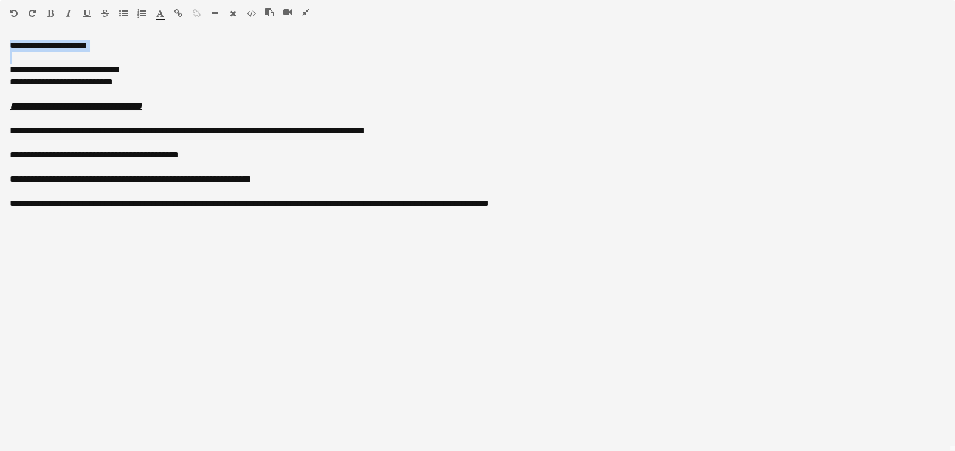
click at [50, 9] on button "button" at bounding box center [50, 14] width 9 height 10
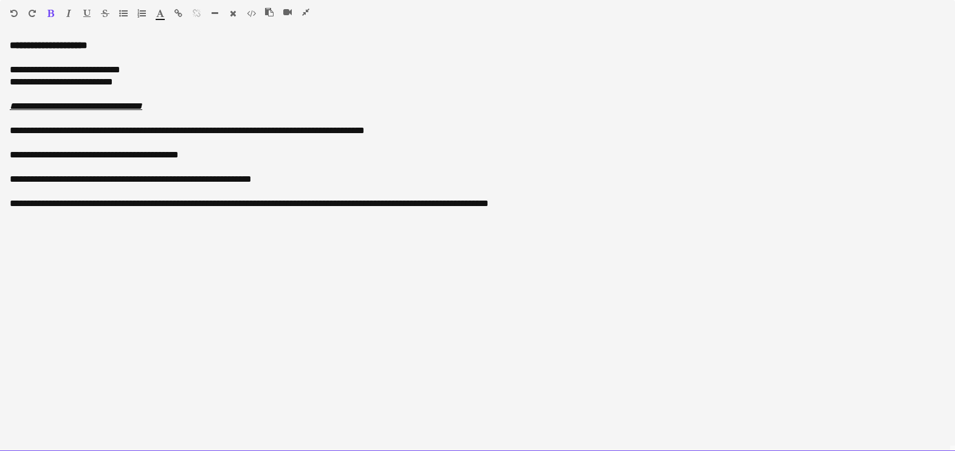
click at [167, 88] on div at bounding box center [478, 94] width 936 height 12
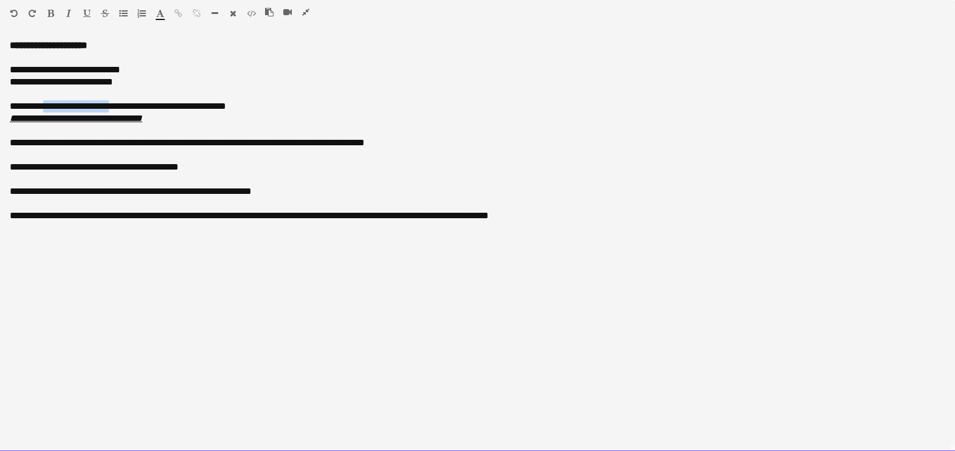
drag, startPoint x: 113, startPoint y: 108, endPoint x: 43, endPoint y: 106, distance: 70.6
click at [43, 106] on span "**********" at bounding box center [118, 106] width 216 height 9
drag, startPoint x: 143, startPoint y: 108, endPoint x: 42, endPoint y: 108, distance: 101.0
click at [42, 108] on span "**********" at bounding box center [118, 106] width 216 height 9
click at [167, 106] on div "**********" at bounding box center [478, 106] width 936 height 12
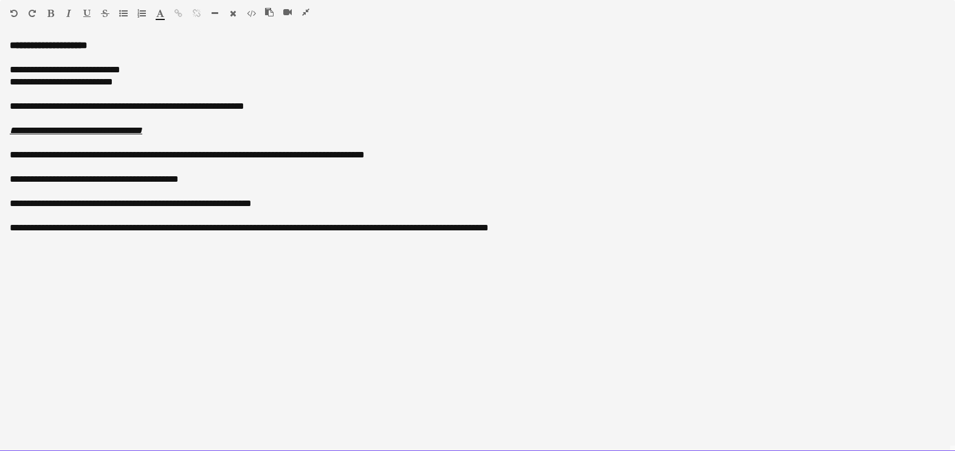
click at [142, 131] on icon "**********" at bounding box center [76, 130] width 133 height 9
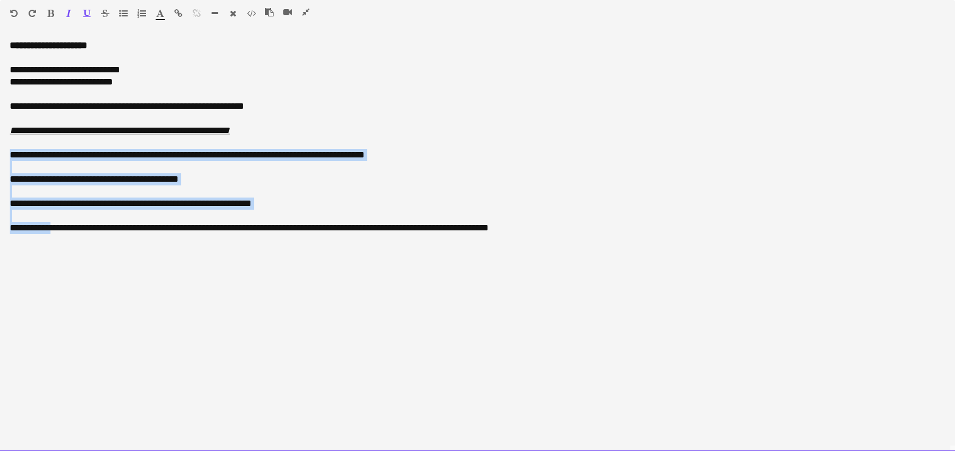
drag, startPoint x: 2, startPoint y: 155, endPoint x: 36, endPoint y: 227, distance: 80.0
click at [36, 227] on div "**********" at bounding box center [477, 246] width 955 height 412
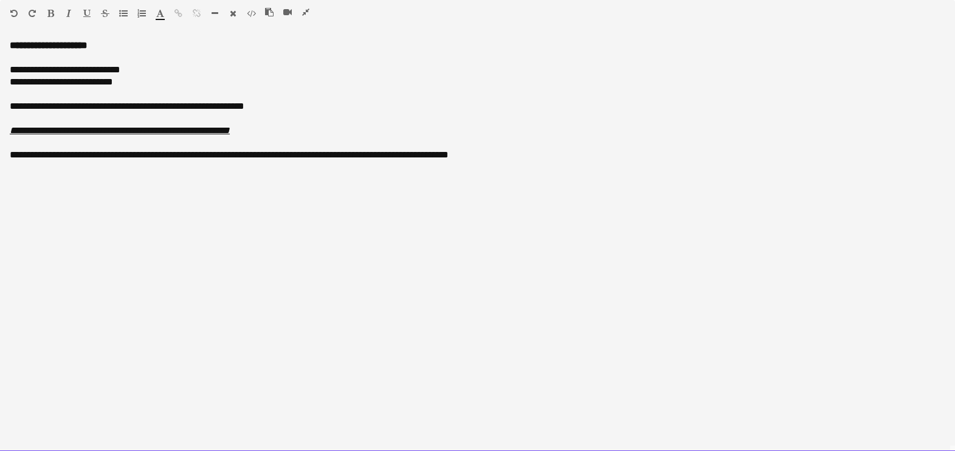
click at [76, 158] on span "**********" at bounding box center [229, 154] width 439 height 9
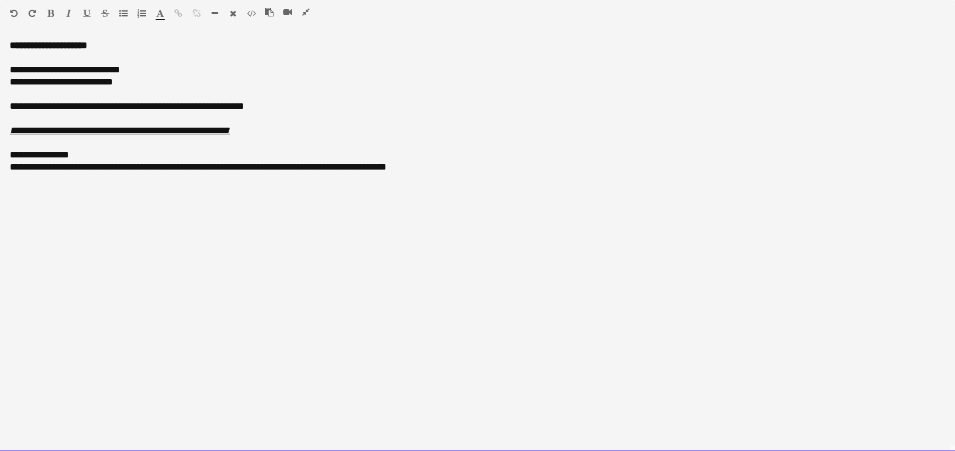
click at [41, 148] on div at bounding box center [478, 143] width 936 height 12
click at [45, 159] on span "**********" at bounding box center [40, 154] width 60 height 9
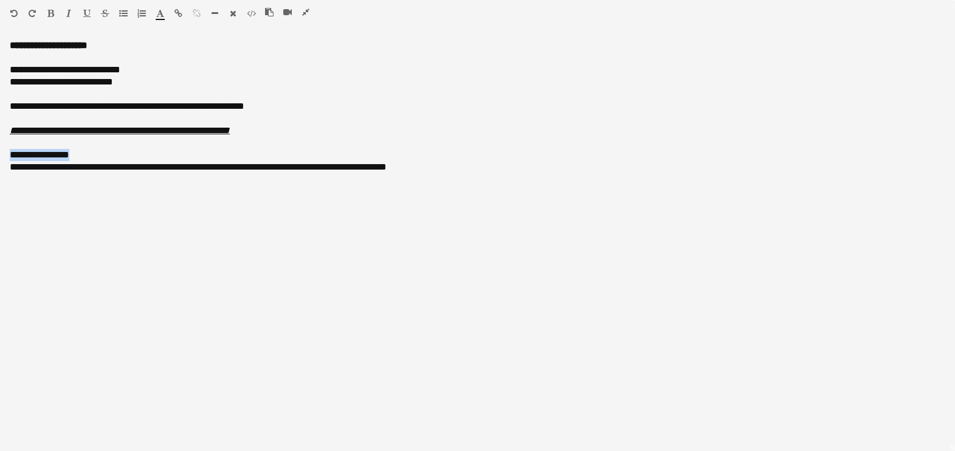
click at [49, 14] on icon "button" at bounding box center [50, 13] width 7 height 9
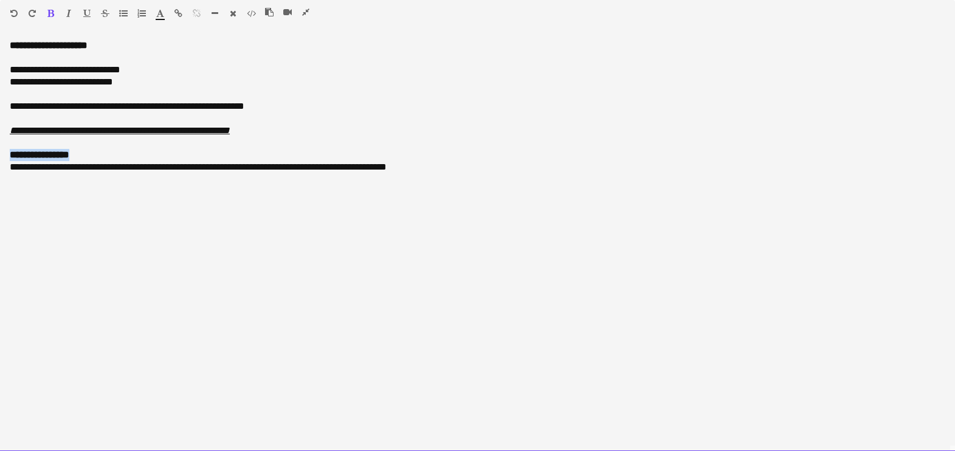
click at [9, 158] on div "**********" at bounding box center [477, 246] width 955 height 412
click at [105, 154] on div "**********" at bounding box center [478, 155] width 936 height 12
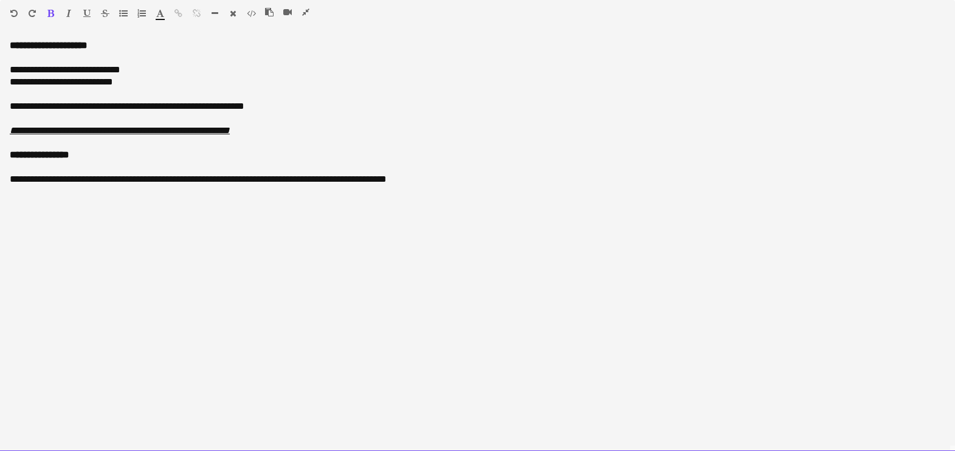
click at [73, 179] on span "**********" at bounding box center [198, 179] width 377 height 9
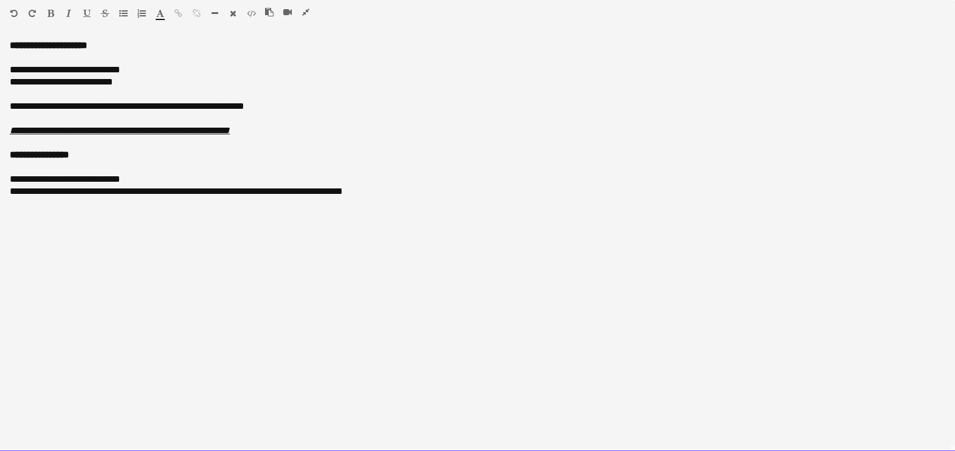
click at [119, 192] on span "**********" at bounding box center [176, 191] width 333 height 9
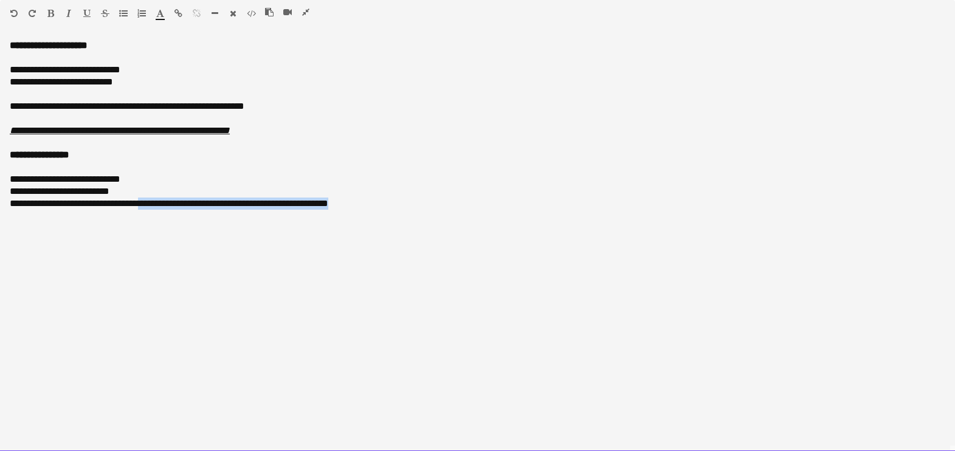
drag, startPoint x: 138, startPoint y: 206, endPoint x: 390, endPoint y: 223, distance: 252.3
click at [389, 223] on div "**********" at bounding box center [477, 246] width 955 height 412
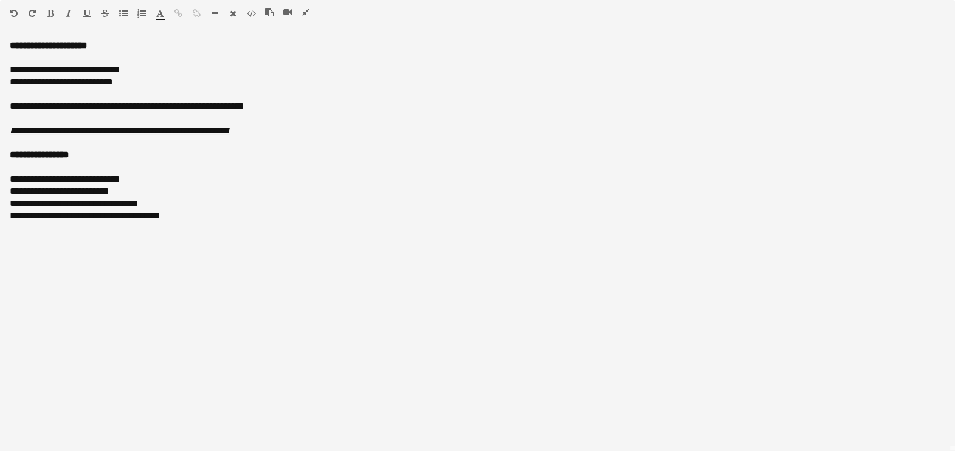
click at [305, 12] on icon "button" at bounding box center [305, 12] width 7 height 9
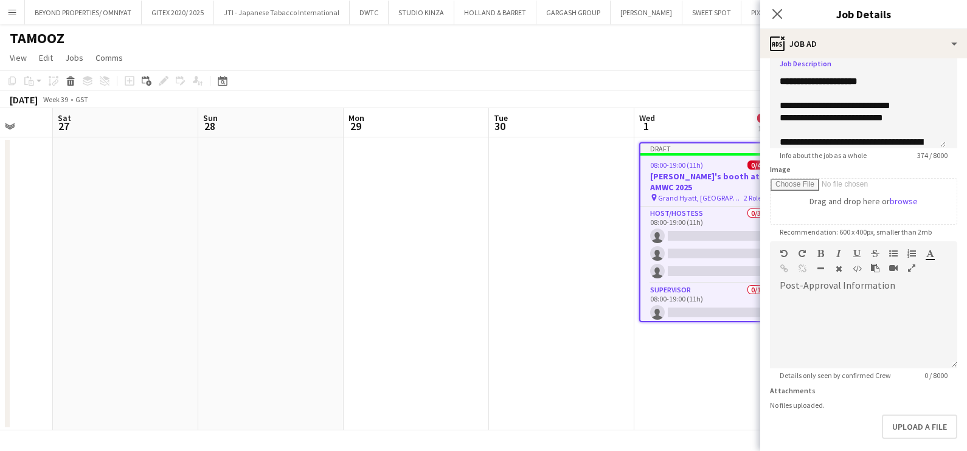
scroll to position [148, 0]
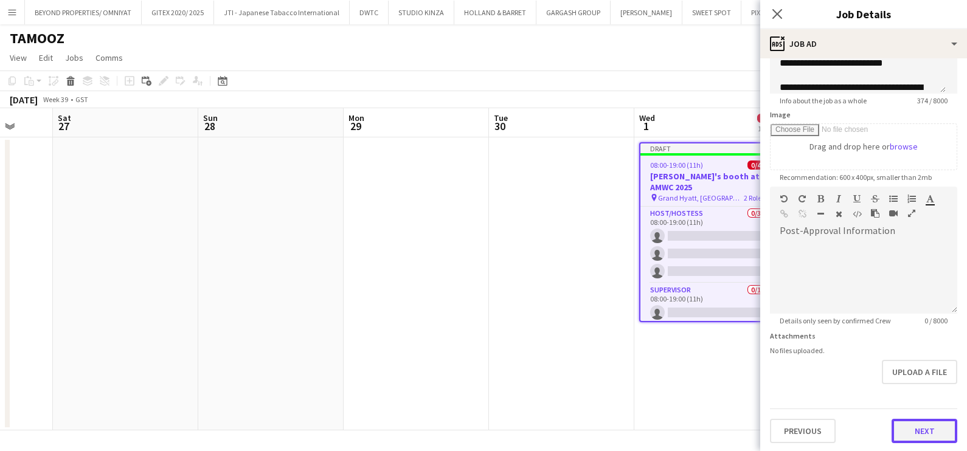
click at [910, 434] on button "Next" at bounding box center [925, 431] width 66 height 24
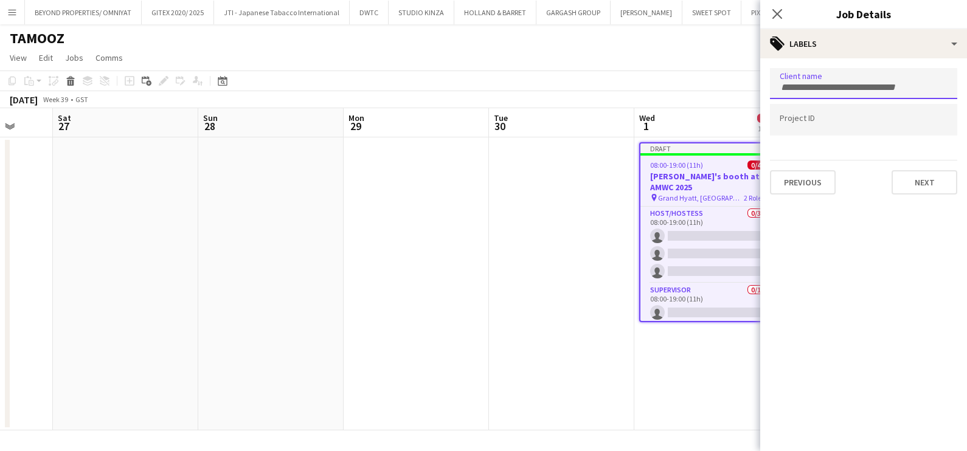
click at [832, 81] on form at bounding box center [864, 86] width 168 height 13
type input "******"
click at [859, 108] on div at bounding box center [863, 106] width 187 height 7
click at [856, 117] on input "Type to search project ID labels..." at bounding box center [864, 120] width 168 height 11
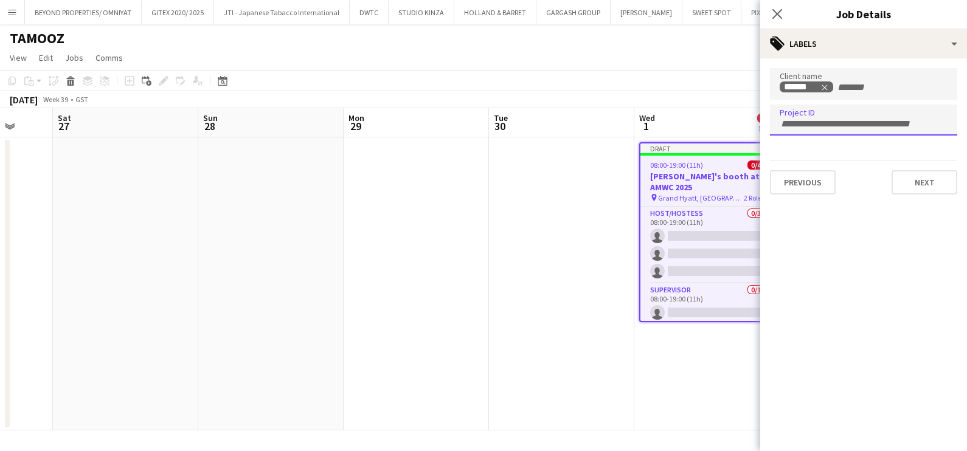
paste input "**********"
type input "**********"
click at [933, 187] on button "Next" at bounding box center [925, 182] width 66 height 24
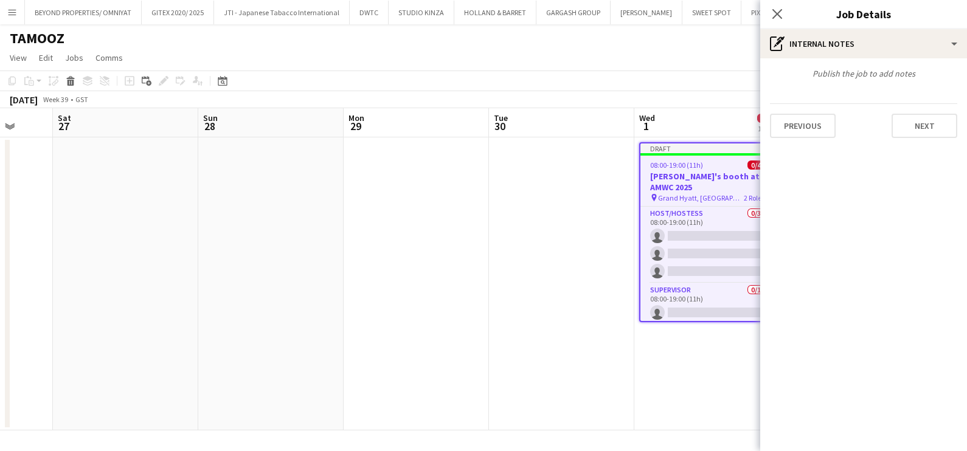
click at [528, 299] on app-date-cell at bounding box center [561, 283] width 145 height 293
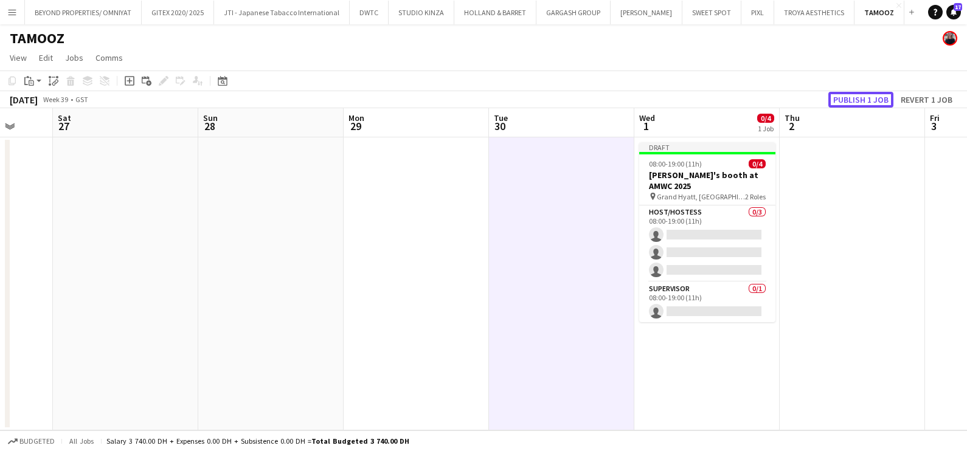
click at [848, 97] on button "Publish 1 job" at bounding box center [860, 100] width 65 height 16
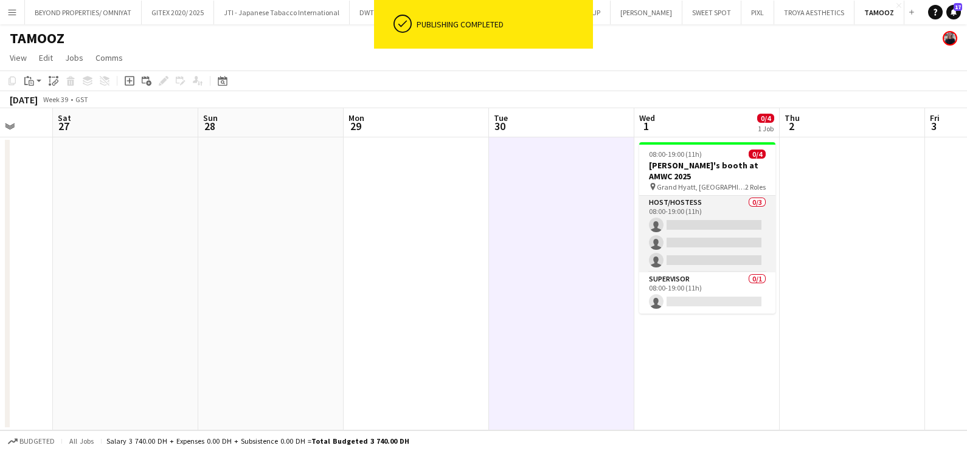
drag, startPoint x: 709, startPoint y: 237, endPoint x: 726, endPoint y: 228, distance: 19.3
click at [709, 237] on app-card-role "Host/Hostess 0/3 08:00-19:00 (11h) single-neutral-actions single-neutral-action…" at bounding box center [707, 234] width 136 height 77
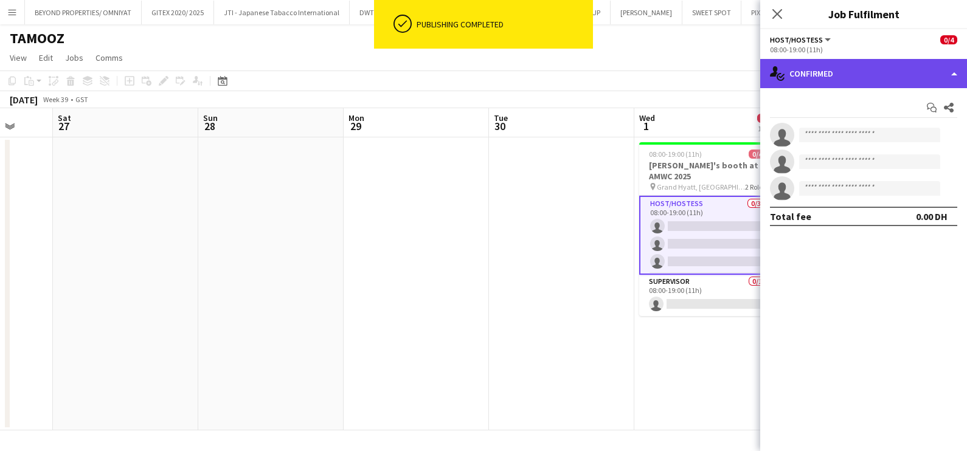
click at [868, 64] on div "single-neutral-actions-check-2 Confirmed" at bounding box center [863, 73] width 207 height 29
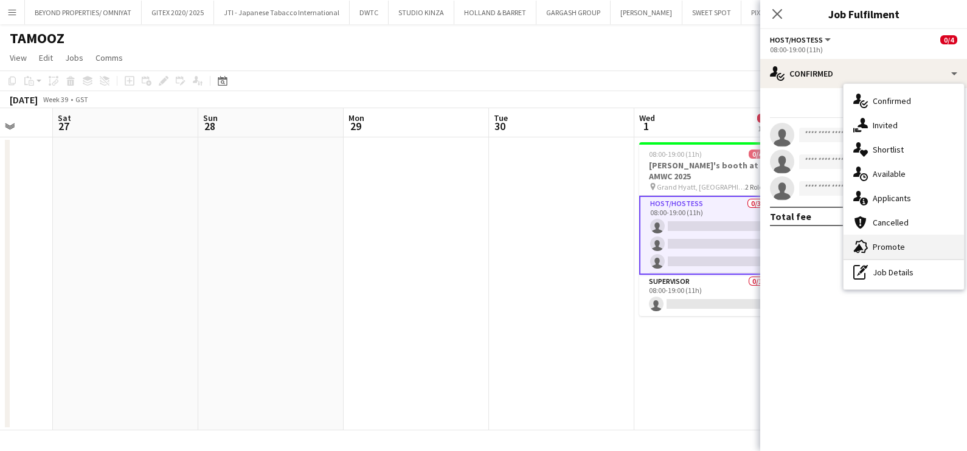
click at [882, 249] on div "advertising-megaphone Promote" at bounding box center [903, 247] width 120 height 24
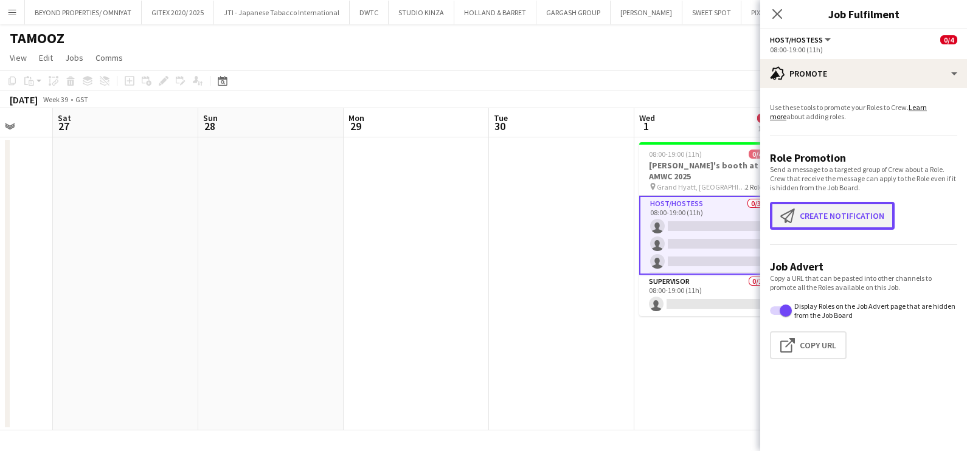
click at [842, 214] on button "Create notification Create notification" at bounding box center [832, 216] width 125 height 28
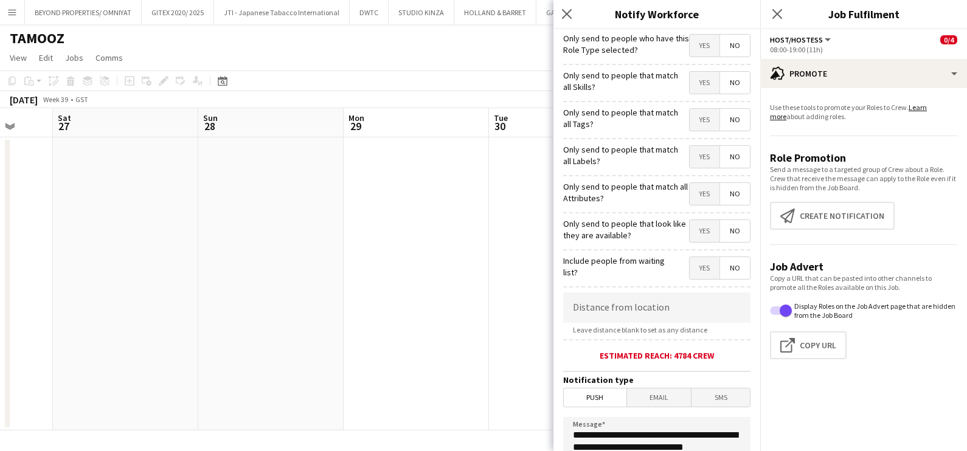
click at [696, 81] on span "Yes" at bounding box center [705, 83] width 30 height 22
click at [690, 119] on span "Yes" at bounding box center [705, 120] width 30 height 22
drag, startPoint x: 684, startPoint y: 158, endPoint x: 688, endPoint y: 185, distance: 27.6
click at [690, 159] on span "Yes" at bounding box center [705, 157] width 30 height 22
click at [690, 198] on span "Yes" at bounding box center [705, 194] width 30 height 22
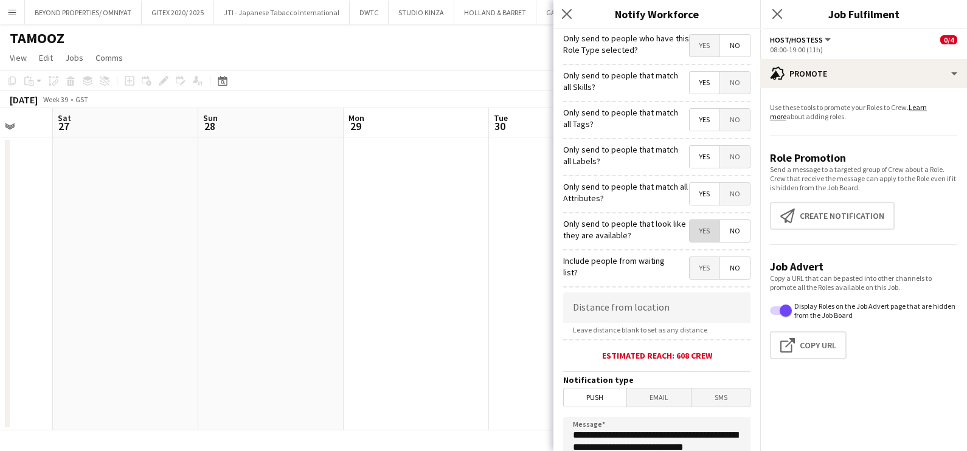
click at [690, 228] on span "Yes" at bounding box center [705, 231] width 30 height 22
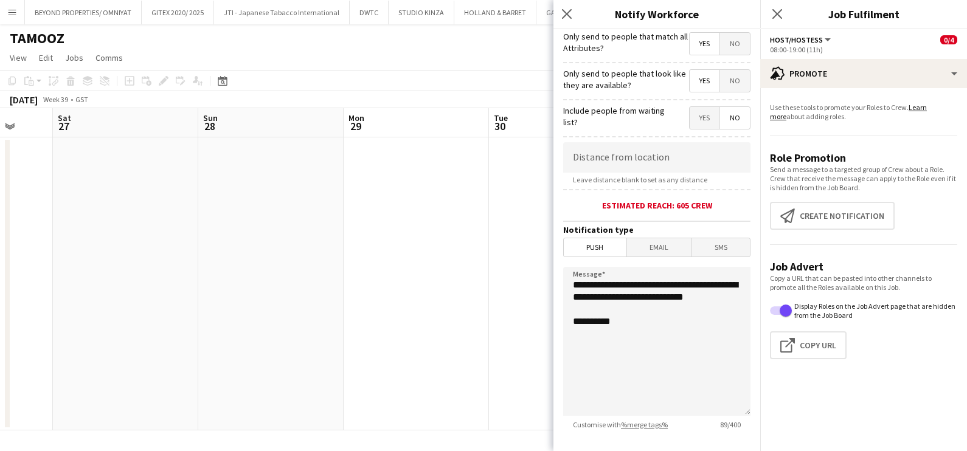
scroll to position [215, 0]
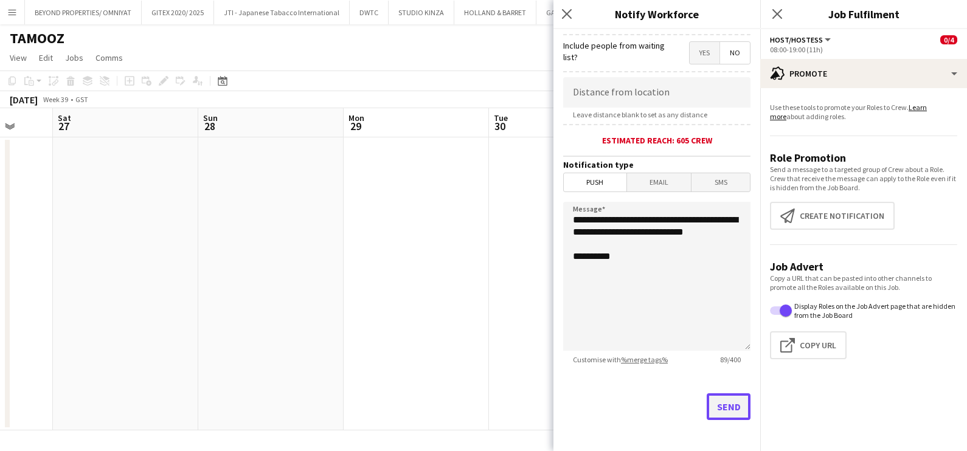
click at [718, 410] on button "Send" at bounding box center [729, 406] width 44 height 27
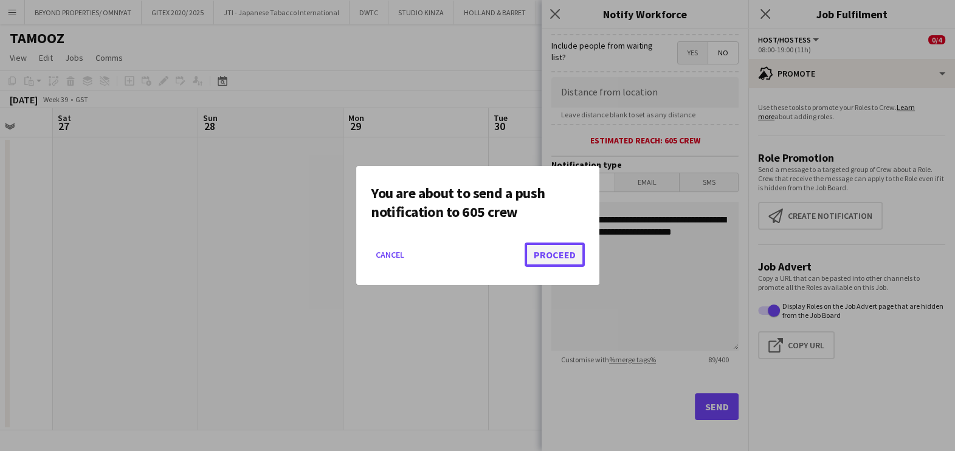
click at [578, 254] on button "Proceed" at bounding box center [555, 255] width 60 height 24
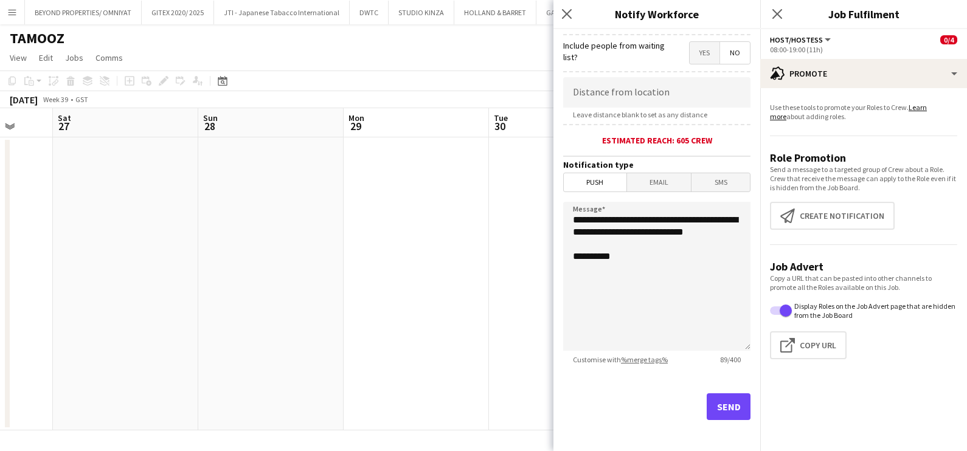
click at [445, 299] on app-date-cell at bounding box center [416, 283] width 145 height 293
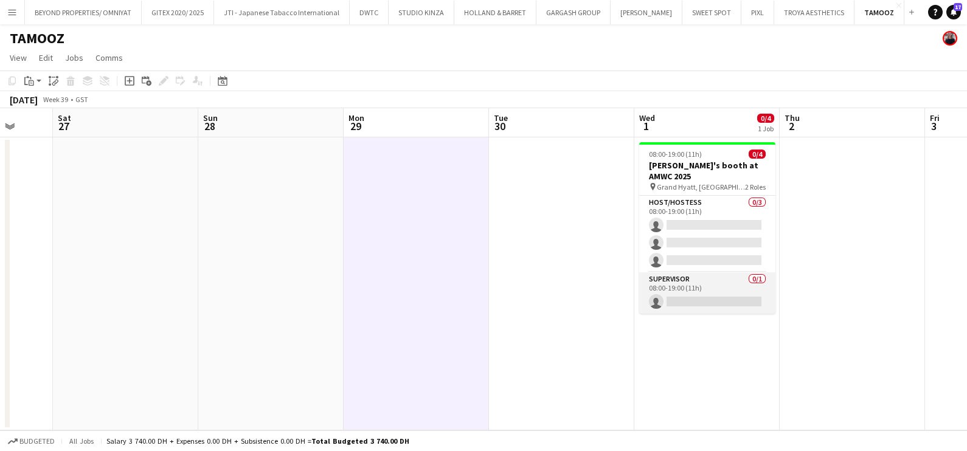
click at [742, 291] on app-card-role "Supervisor 0/1 08:00-19:00 (11h) single-neutral-actions" at bounding box center [707, 292] width 136 height 41
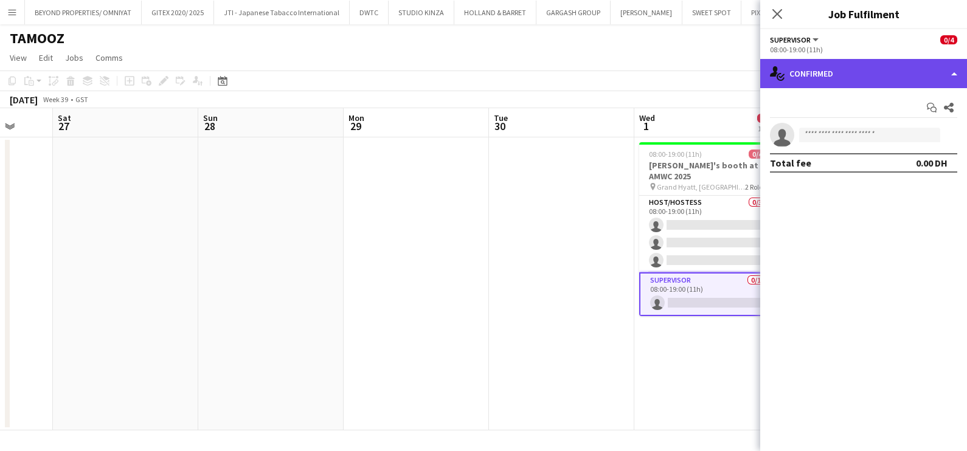
click at [848, 78] on div "single-neutral-actions-check-2 Confirmed" at bounding box center [863, 73] width 207 height 29
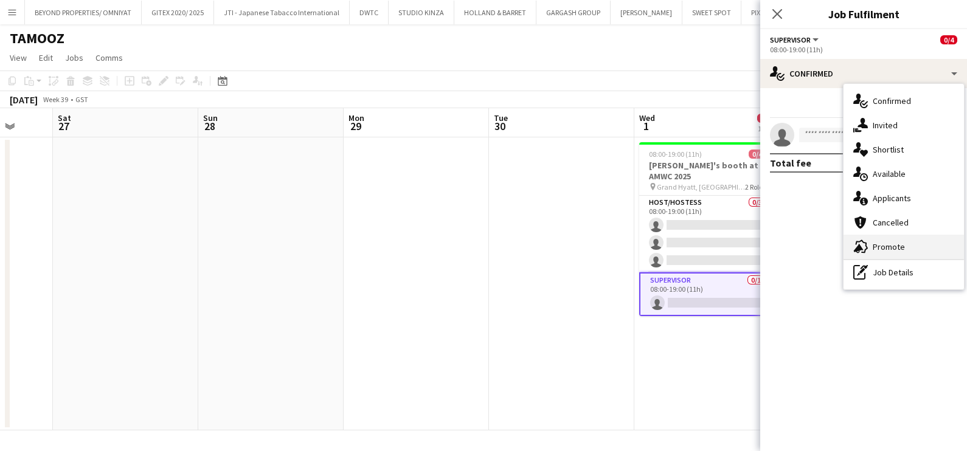
click at [890, 251] on div "advertising-megaphone Promote" at bounding box center [903, 247] width 120 height 24
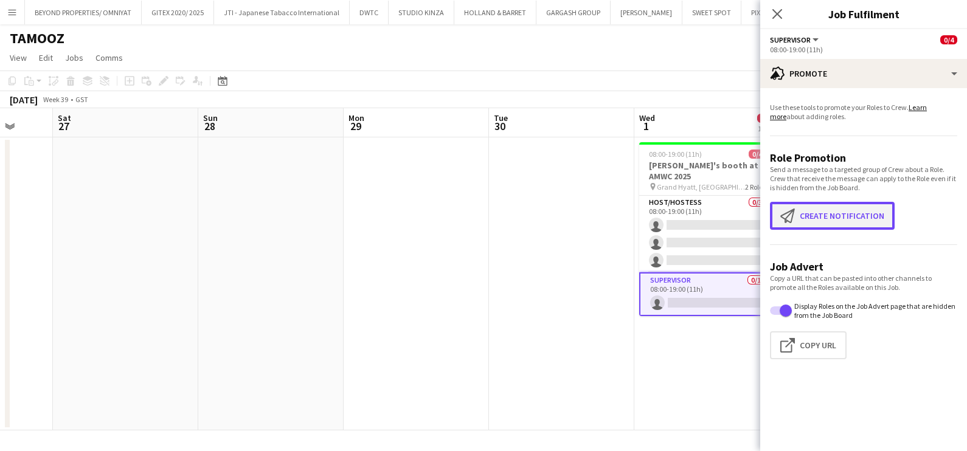
click at [828, 223] on button "Create notification Create notification" at bounding box center [832, 216] width 125 height 28
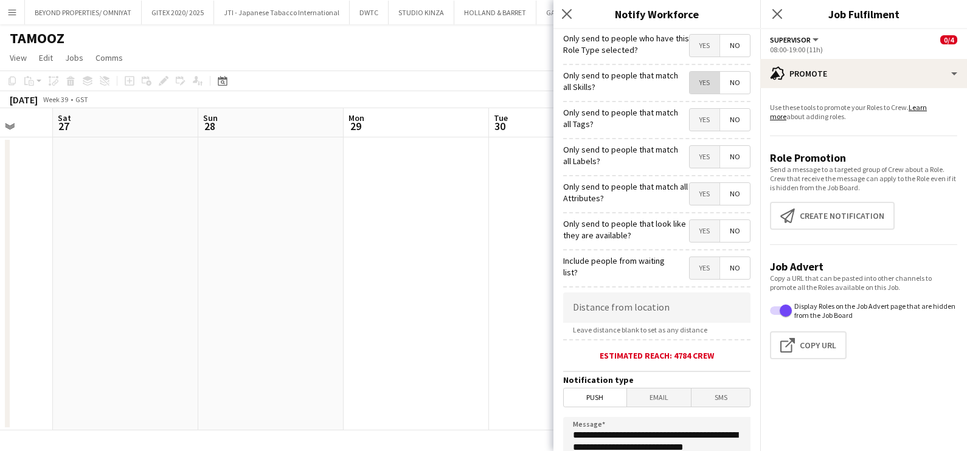
click at [690, 88] on span "Yes" at bounding box center [705, 83] width 30 height 22
drag, startPoint x: 685, startPoint y: 126, endPoint x: 685, endPoint y: 152, distance: 26.2
click at [690, 126] on span "Yes" at bounding box center [705, 120] width 30 height 22
drag, startPoint x: 687, startPoint y: 161, endPoint x: 688, endPoint y: 182, distance: 21.3
click at [690, 162] on span "Yes" at bounding box center [705, 157] width 30 height 22
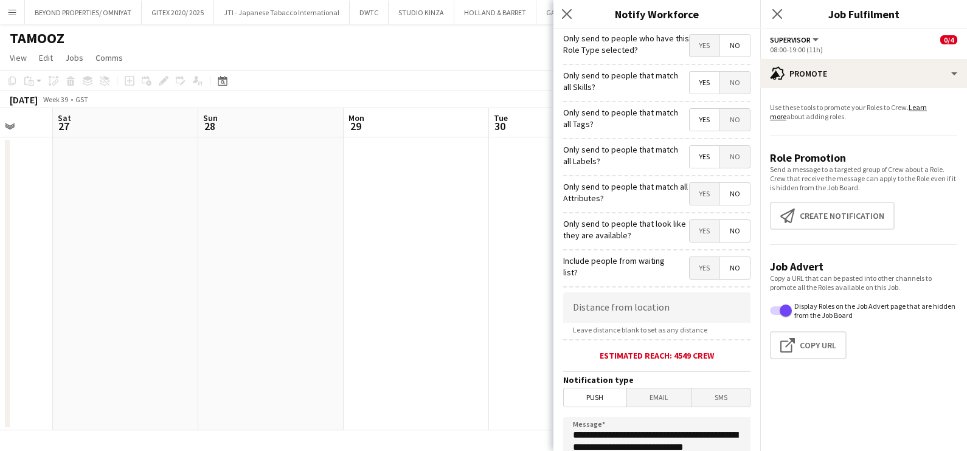
click at [690, 183] on span "Yes" at bounding box center [705, 194] width 30 height 22
click at [686, 217] on div "Only send to people that look like they are available? Yes No" at bounding box center [656, 230] width 187 height 30
click at [690, 233] on span "Yes" at bounding box center [705, 231] width 30 height 22
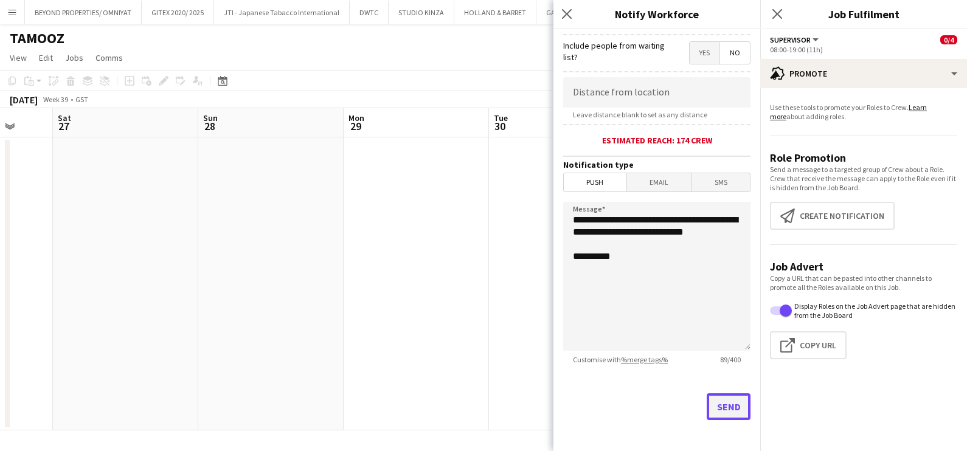
click at [724, 407] on button "Send" at bounding box center [729, 406] width 44 height 27
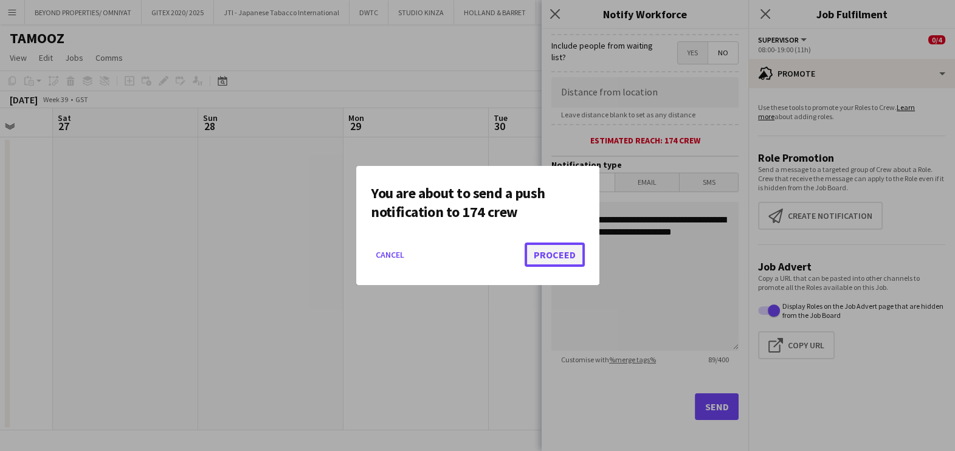
click at [566, 261] on button "Proceed" at bounding box center [555, 255] width 60 height 24
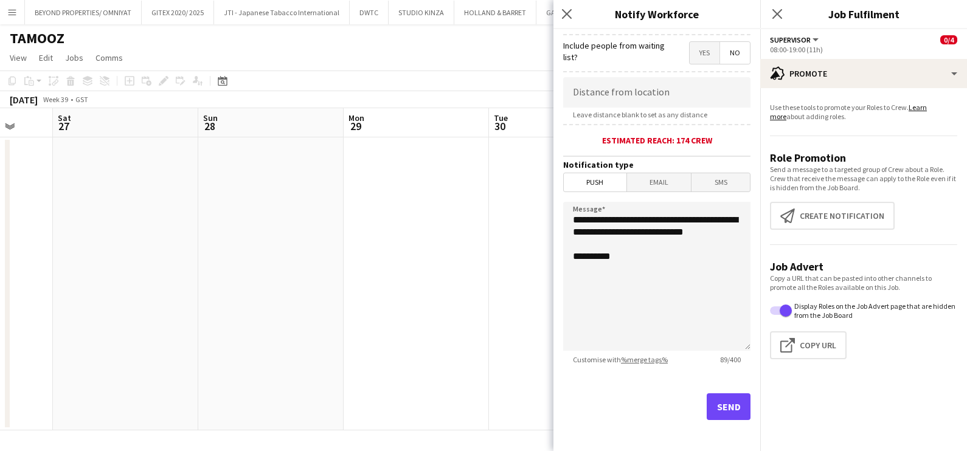
click at [383, 245] on app-date-cell at bounding box center [416, 283] width 145 height 293
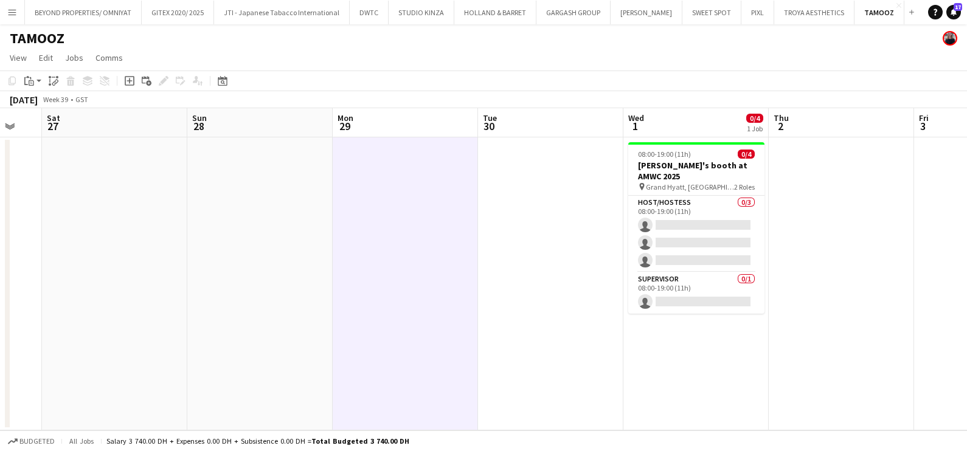
scroll to position [0, 536]
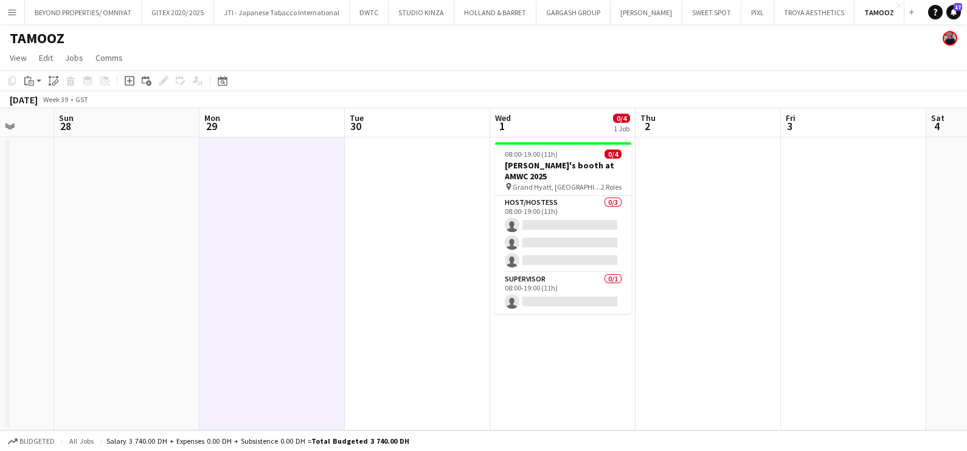
drag, startPoint x: 823, startPoint y: 204, endPoint x: 639, endPoint y: 209, distance: 184.3
click at [670, 209] on app-calendar-viewport "Wed 24 Thu 25 Fri 26 Sat 27 Sun 28 Mon 29 Tue 30 Wed 1 0/4 1 Job Thu 2 Fri 3 Sa…" at bounding box center [483, 269] width 967 height 322
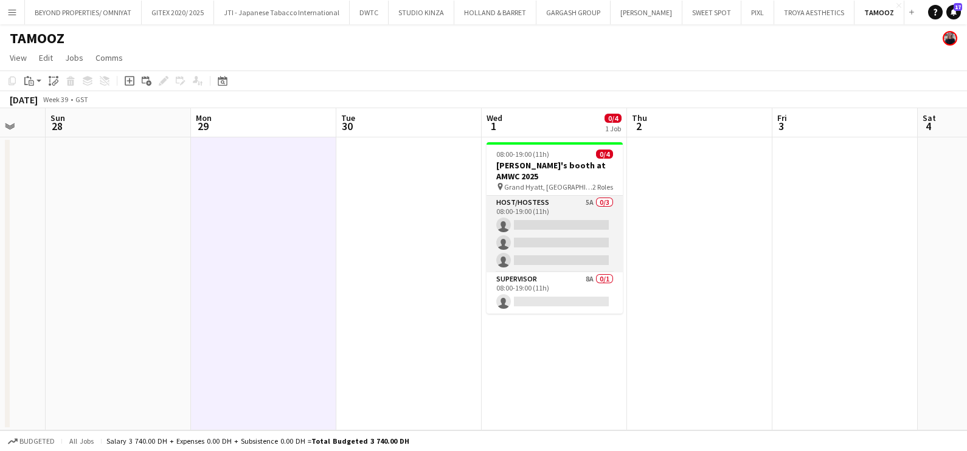
click at [555, 212] on app-card-role "Host/Hostess 5A 0/3 08:00-19:00 (11h) single-neutral-actions single-neutral-act…" at bounding box center [555, 234] width 136 height 77
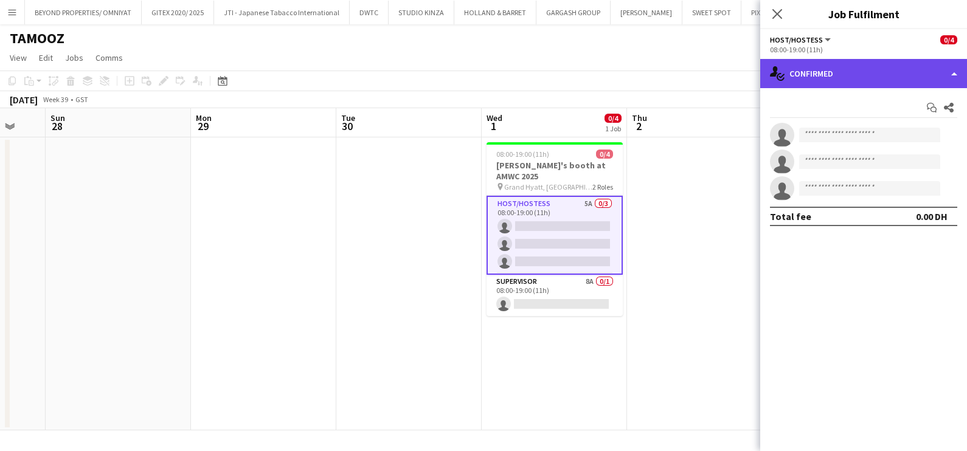
click at [850, 75] on div "single-neutral-actions-check-2 Confirmed" at bounding box center [863, 73] width 207 height 29
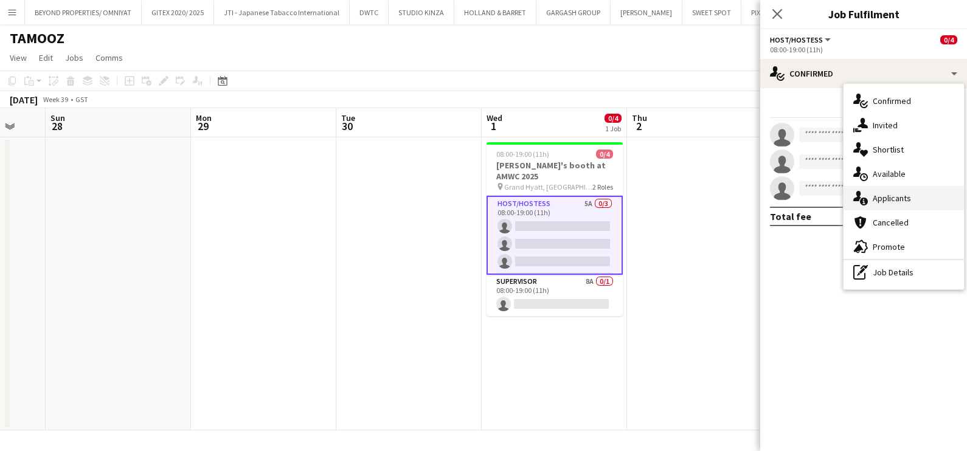
click at [923, 192] on div "single-neutral-actions-information Applicants" at bounding box center [903, 198] width 120 height 24
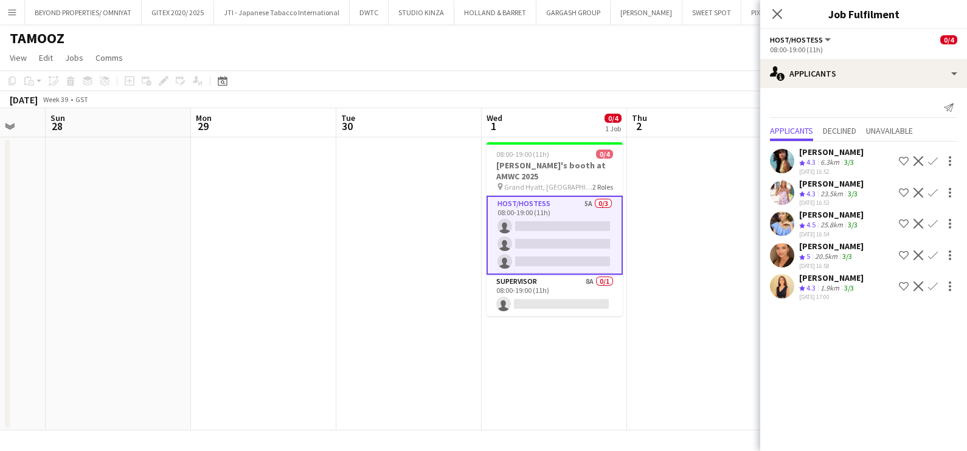
click at [900, 191] on app-icon "Shortlist crew" at bounding box center [904, 193] width 10 height 10
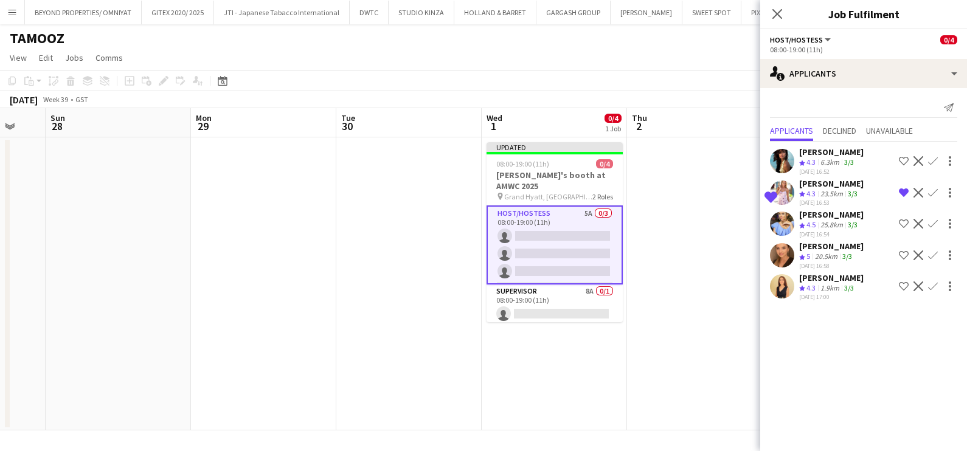
click at [899, 161] on app-icon "Shortlist crew" at bounding box center [904, 161] width 10 height 10
click at [902, 254] on app-icon "Shortlist crew" at bounding box center [904, 256] width 10 height 10
click at [899, 286] on app-icon "Shortlist crew" at bounding box center [904, 287] width 10 height 10
click at [821, 279] on div "[PERSON_NAME]" at bounding box center [831, 277] width 64 height 11
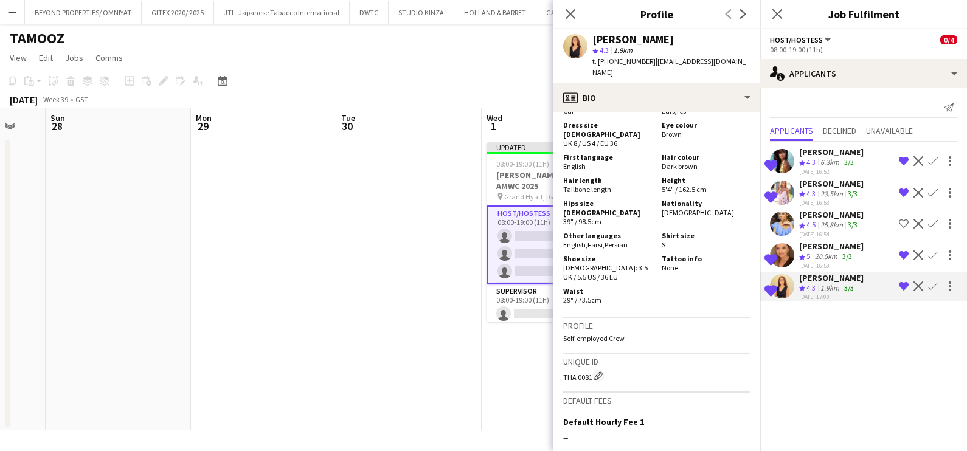
scroll to position [303, 0]
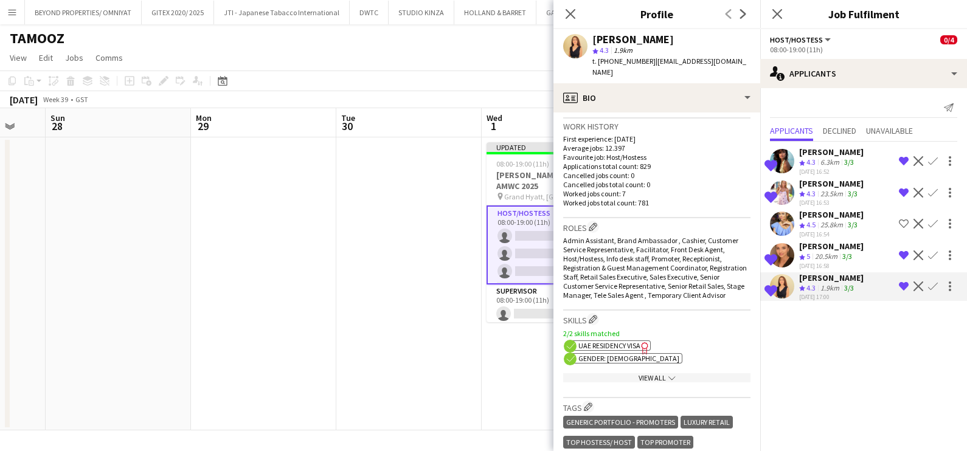
click at [903, 283] on app-icon "Remove crew from shortlist" at bounding box center [904, 287] width 10 height 10
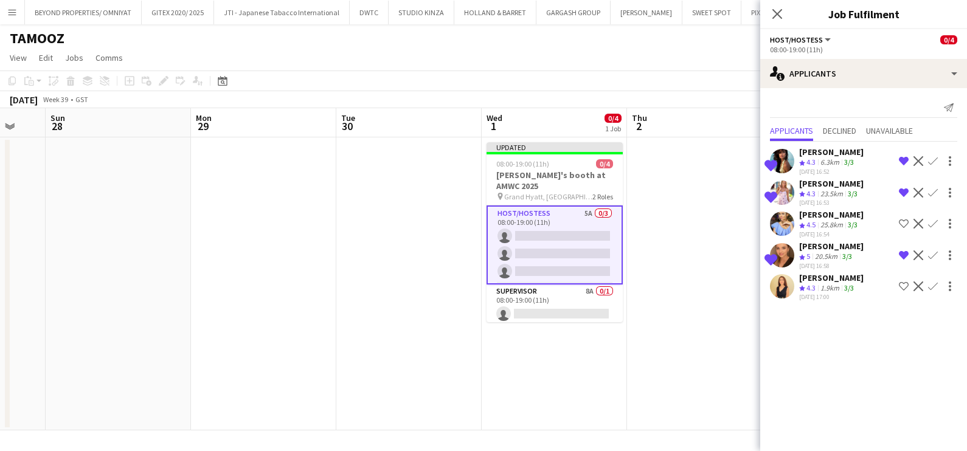
click at [827, 285] on div "1.9km" at bounding box center [830, 288] width 24 height 10
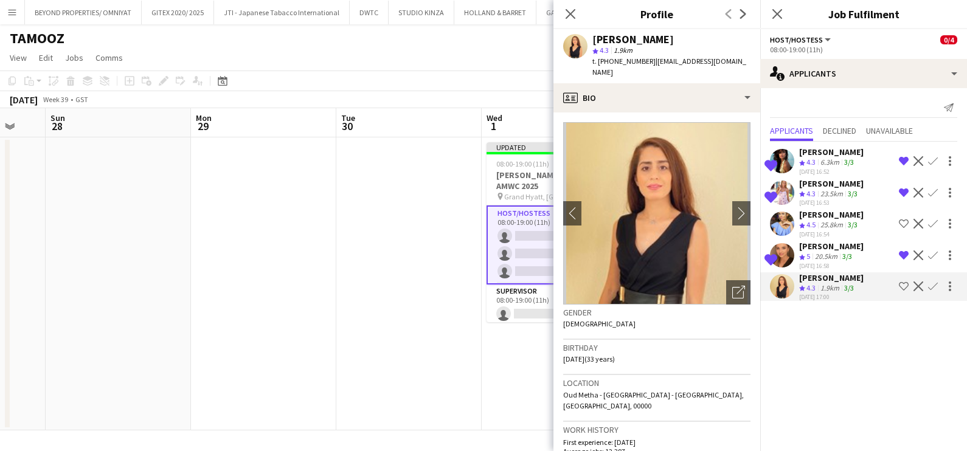
click at [833, 183] on div "[PERSON_NAME]" at bounding box center [831, 183] width 64 height 11
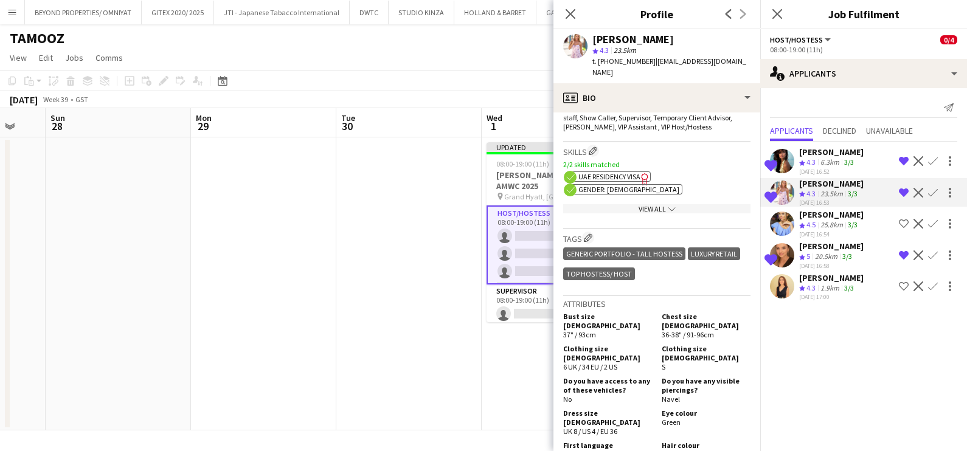
scroll to position [532, 0]
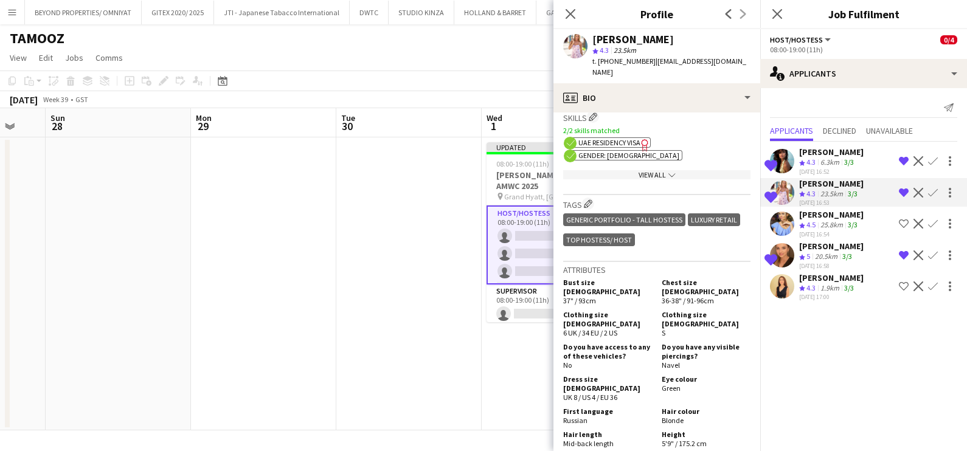
click at [800, 167] on app-icon "Crew rating" at bounding box center [802, 163] width 6 height 9
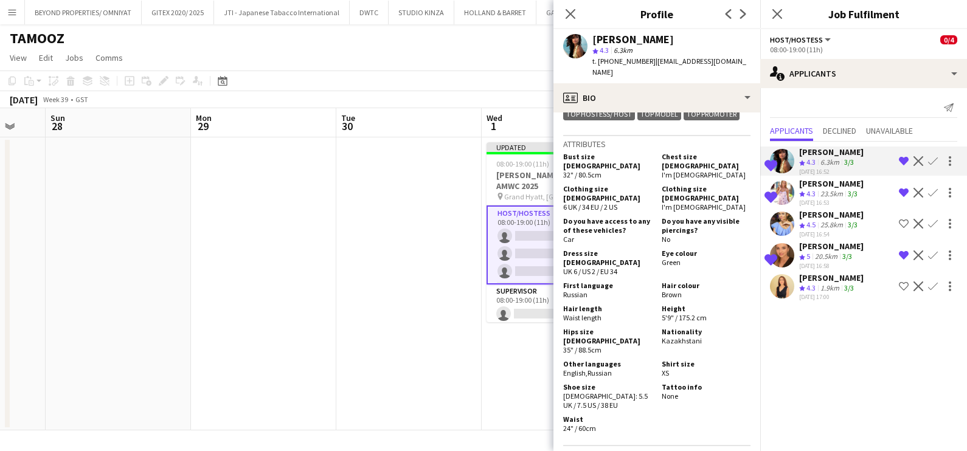
scroll to position [608, 0]
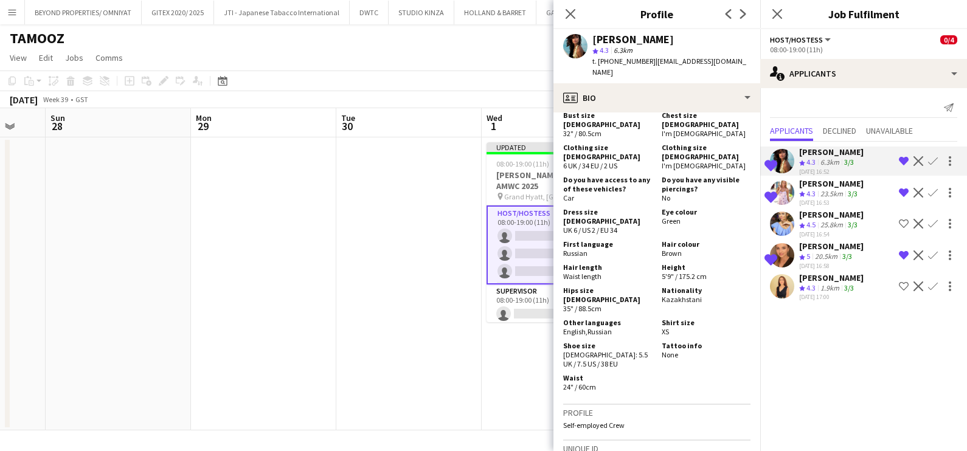
click at [805, 286] on div "Crew rating 4.3" at bounding box center [808, 288] width 19 height 10
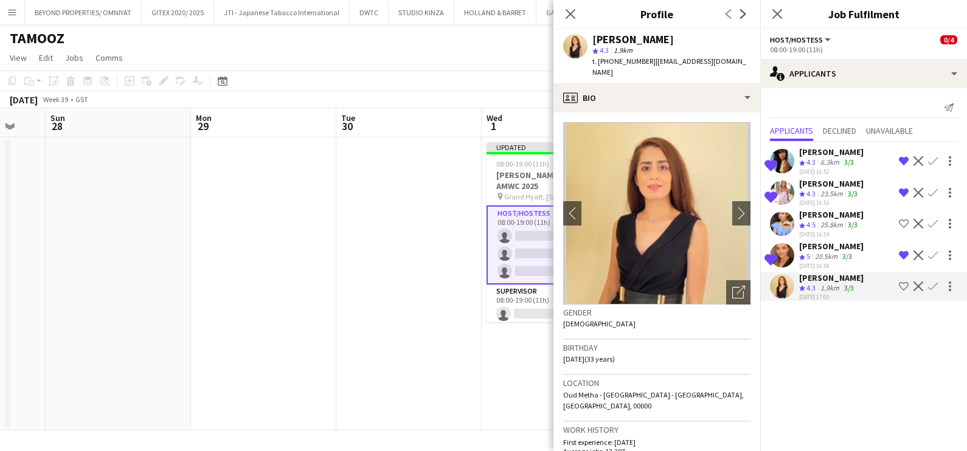
click at [341, 236] on app-date-cell at bounding box center [408, 283] width 145 height 293
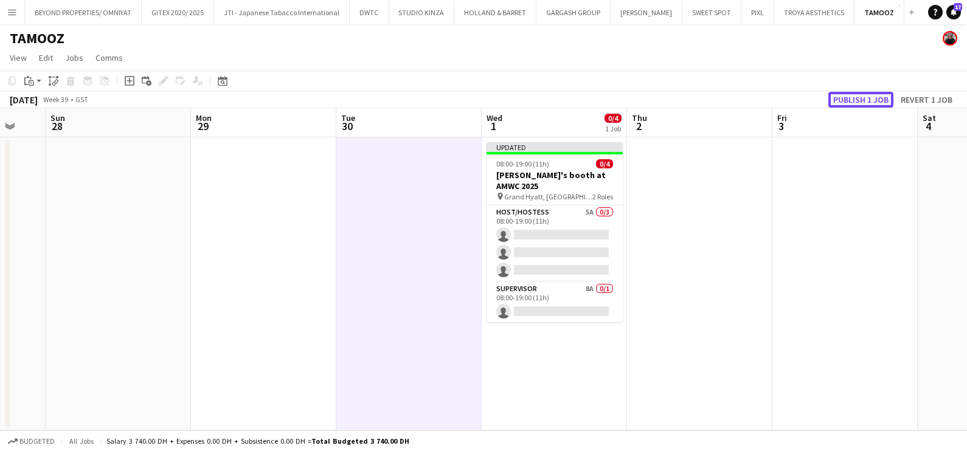
click at [853, 99] on button "Publish 1 job" at bounding box center [860, 100] width 65 height 16
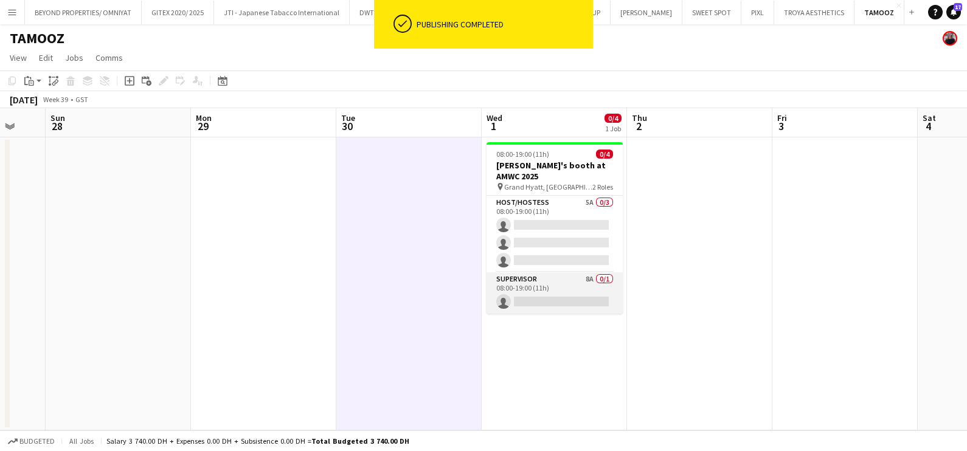
click at [545, 299] on app-card-role "Supervisor 8A 0/1 08:00-19:00 (11h) single-neutral-actions" at bounding box center [555, 292] width 136 height 41
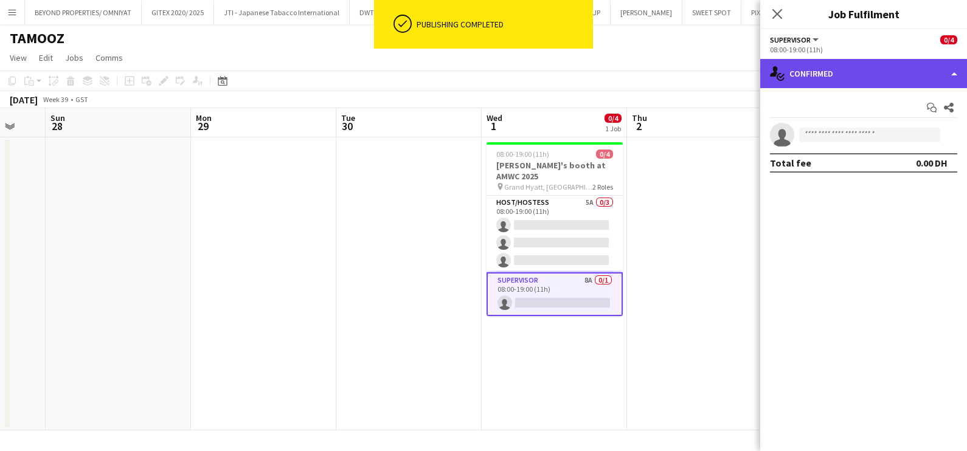
click at [884, 85] on div "single-neutral-actions-check-2 Confirmed" at bounding box center [863, 73] width 207 height 29
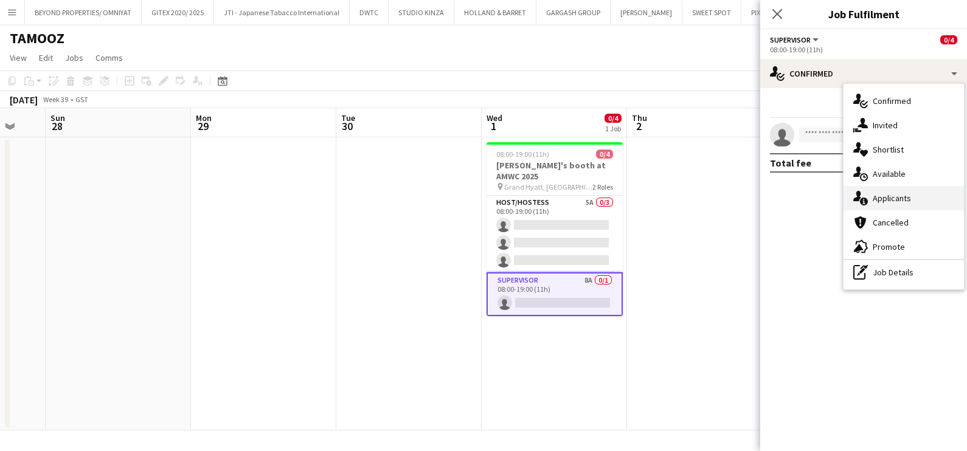
click at [907, 196] on div "single-neutral-actions-information Applicants" at bounding box center [903, 198] width 120 height 24
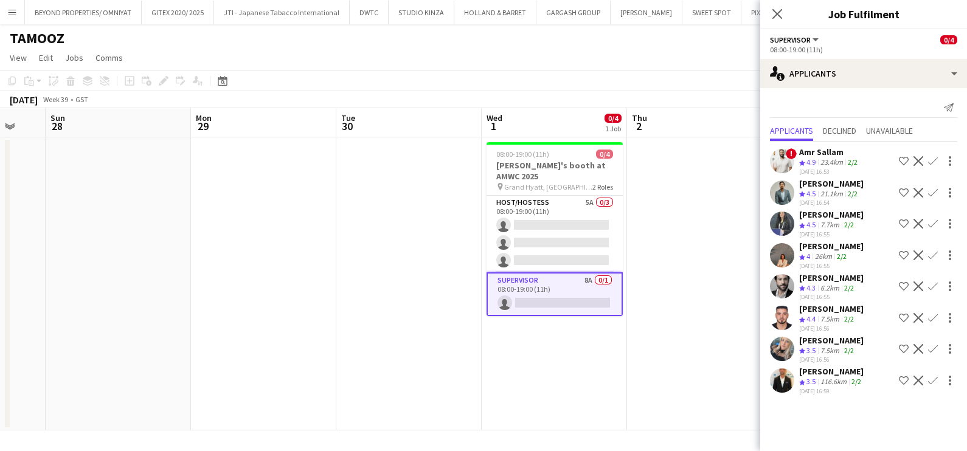
click at [842, 226] on div "7.7km" at bounding box center [830, 225] width 24 height 10
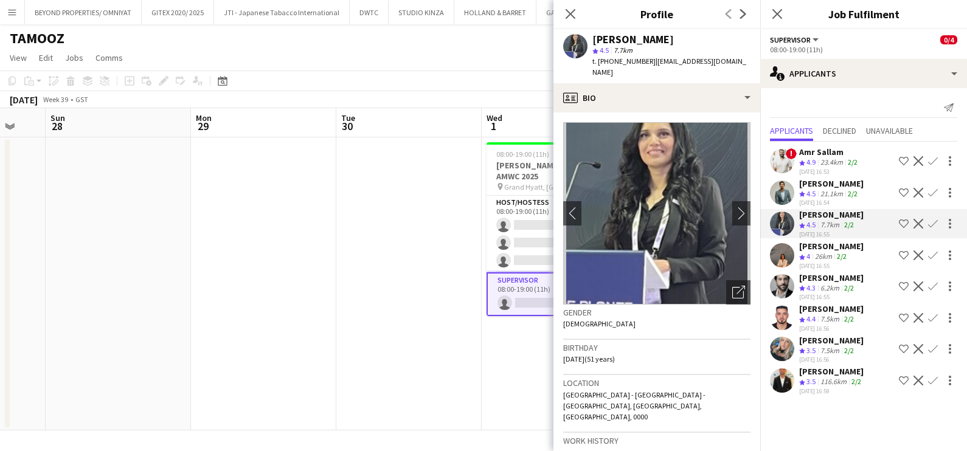
click at [899, 255] on app-icon "Shortlist crew" at bounding box center [904, 256] width 10 height 10
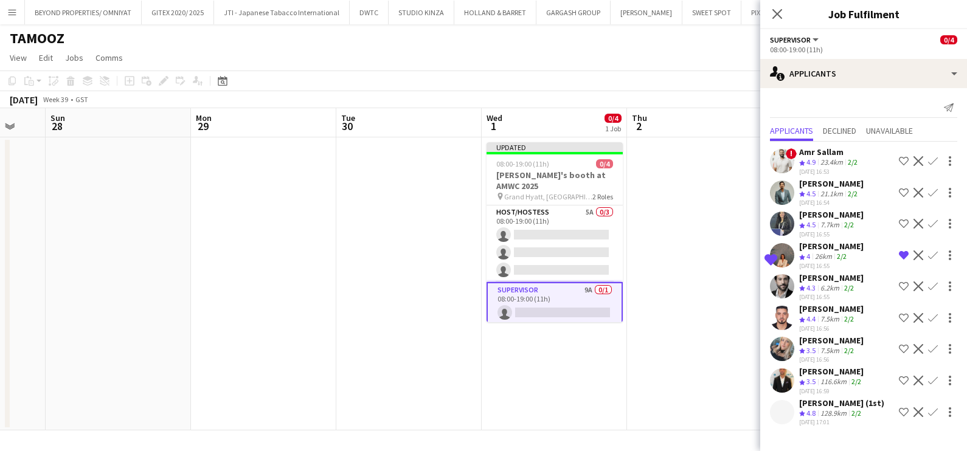
click at [830, 410] on div "128.9km" at bounding box center [833, 414] width 31 height 10
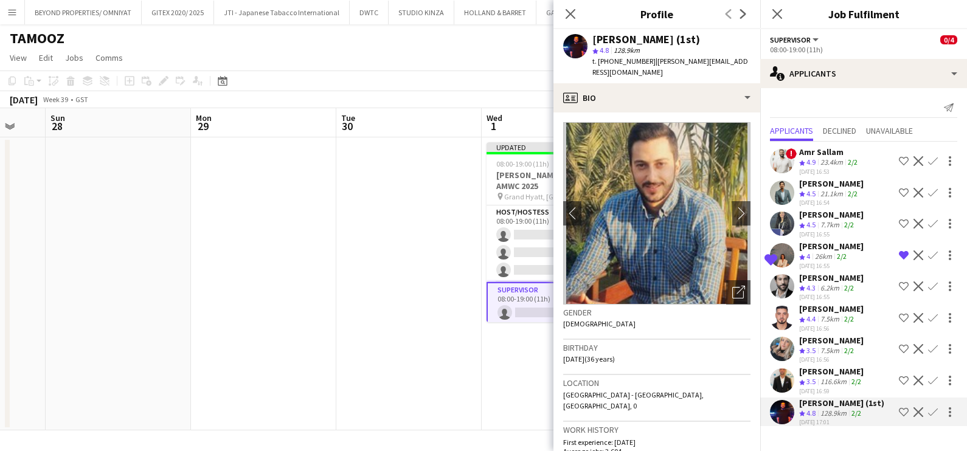
click at [901, 407] on app-icon "Shortlist crew" at bounding box center [904, 412] width 10 height 10
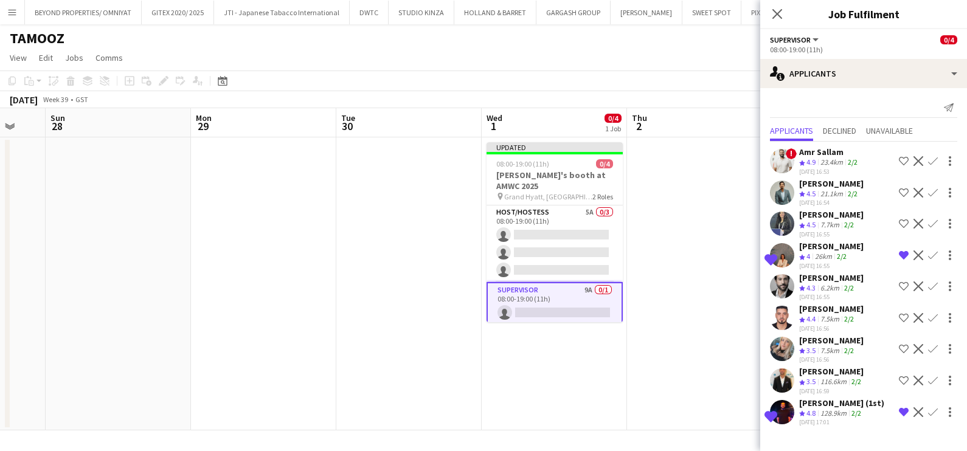
click at [817, 161] on div "Crew rating 4.9" at bounding box center [808, 163] width 19 height 10
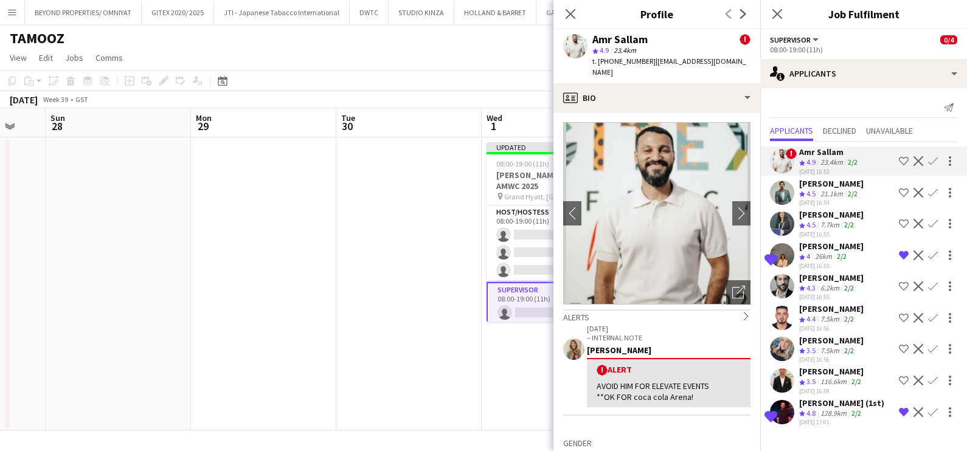
click at [389, 289] on app-date-cell at bounding box center [408, 283] width 145 height 293
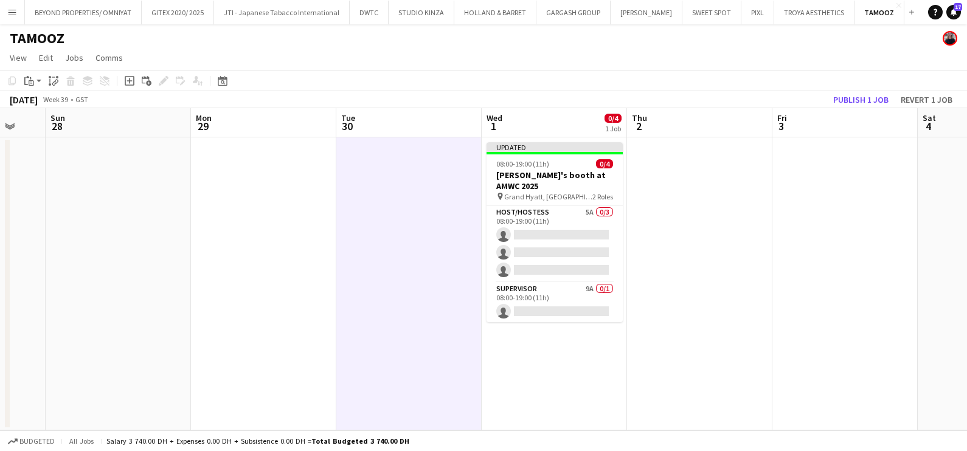
click at [869, 91] on app-toolbar "Copy Paste Paste Ctrl+V Paste with crew Ctrl+Shift+V Paste linked Job [GEOGRAPH…" at bounding box center [483, 81] width 967 height 21
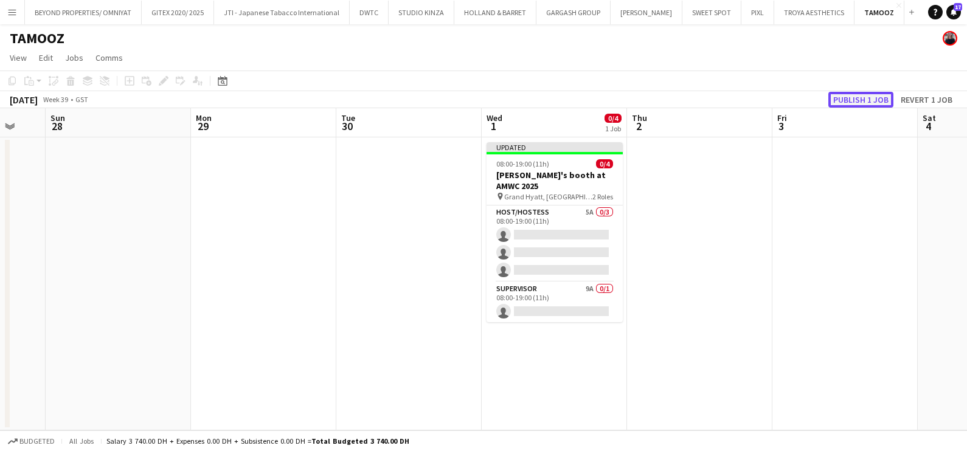
click at [867, 103] on button "Publish 1 job" at bounding box center [860, 100] width 65 height 16
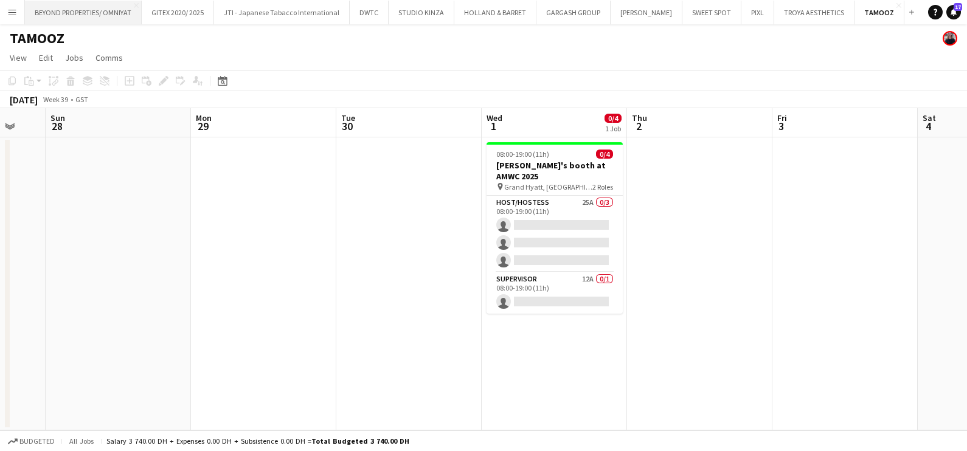
click at [66, 15] on button "BEYOND PROPERTIES/ OMNIYAT Close" at bounding box center [83, 13] width 117 height 24
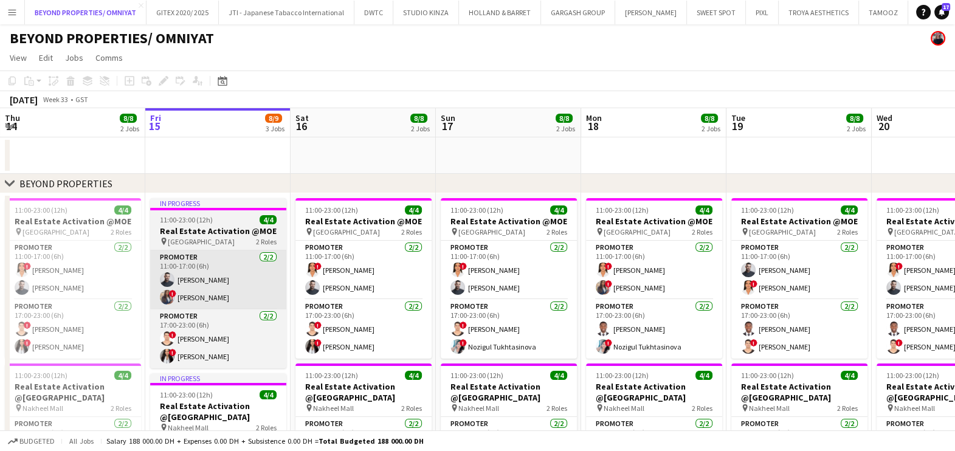
scroll to position [75, 0]
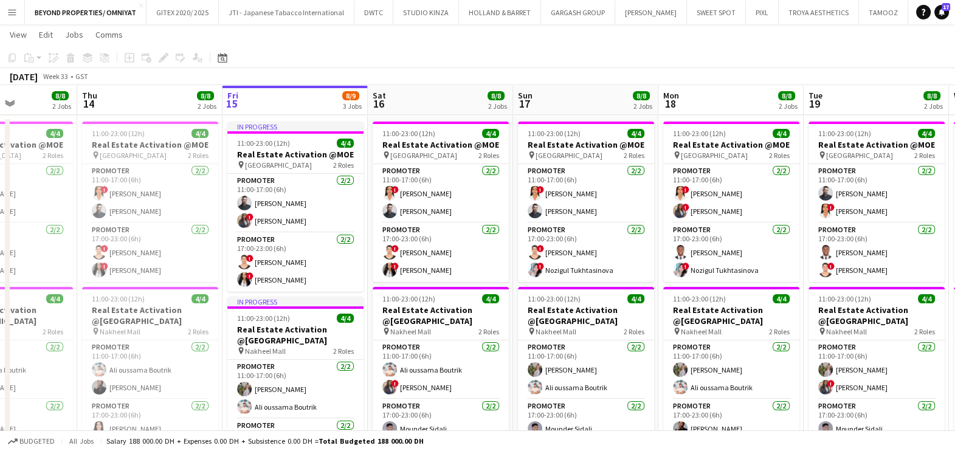
drag, startPoint x: 203, startPoint y: 204, endPoint x: 431, endPoint y: 201, distance: 227.5
click at [430, 201] on app-calendar-viewport "Mon 11 Tue 12 8/8 2 Jobs Wed 13 8/8 2 Jobs Thu 14 8/8 2 Jobs Fri 15 8/9 3 Jobs …" at bounding box center [477, 324] width 955 height 705
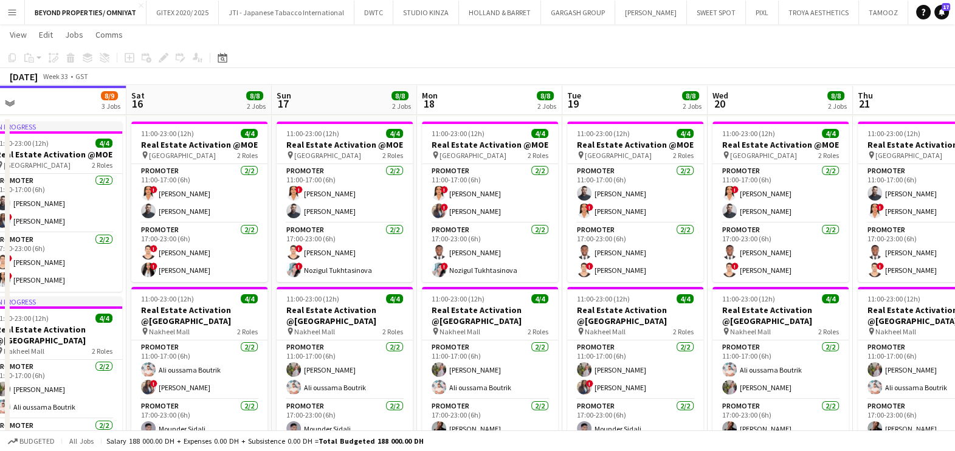
drag, startPoint x: 662, startPoint y: 246, endPoint x: 326, endPoint y: 246, distance: 336.3
click at [327, 246] on app-calendar-viewport "Tue 12 8/8 2 Jobs Wed 13 8/8 2 Jobs Thu 14 8/8 2 Jobs Fri 15 8/9 3 Jobs Sat 16 …" at bounding box center [477, 324] width 955 height 705
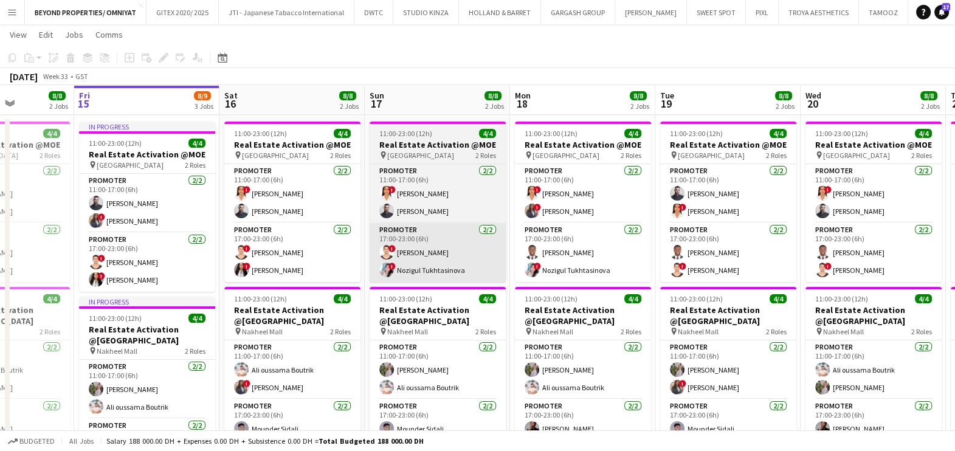
drag, startPoint x: 376, startPoint y: 248, endPoint x: 492, endPoint y: 243, distance: 115.6
click at [492, 243] on app-calendar-viewport "Tue 12 8/8 2 Jobs Wed 13 8/8 2 Jobs Thu 14 8/8 2 Jobs Fri 15 8/9 3 Jobs Sat 16 …" at bounding box center [477, 324] width 955 height 705
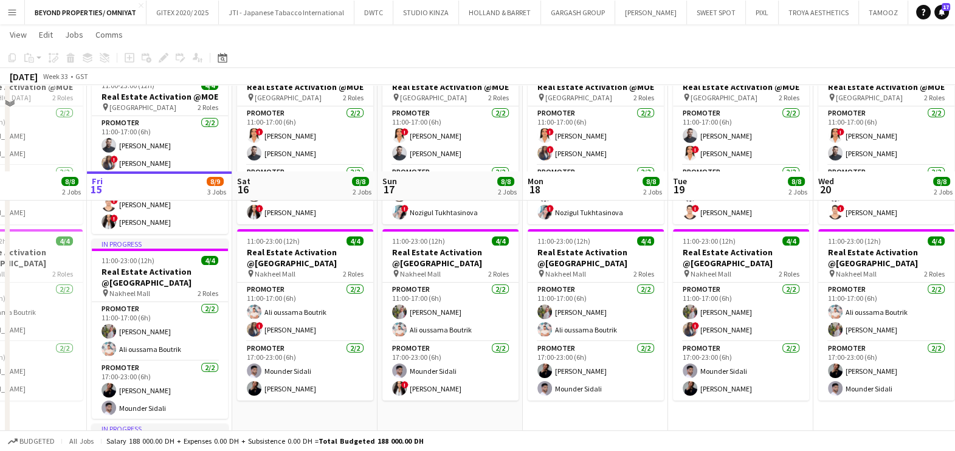
scroll to position [228, 0]
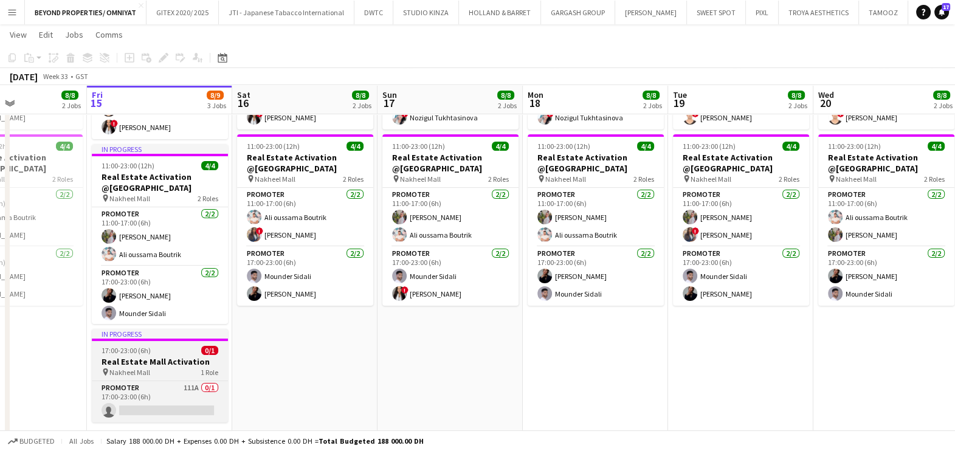
click at [156, 361] on h3 "Real Estate Mall Activation" at bounding box center [160, 361] width 136 height 11
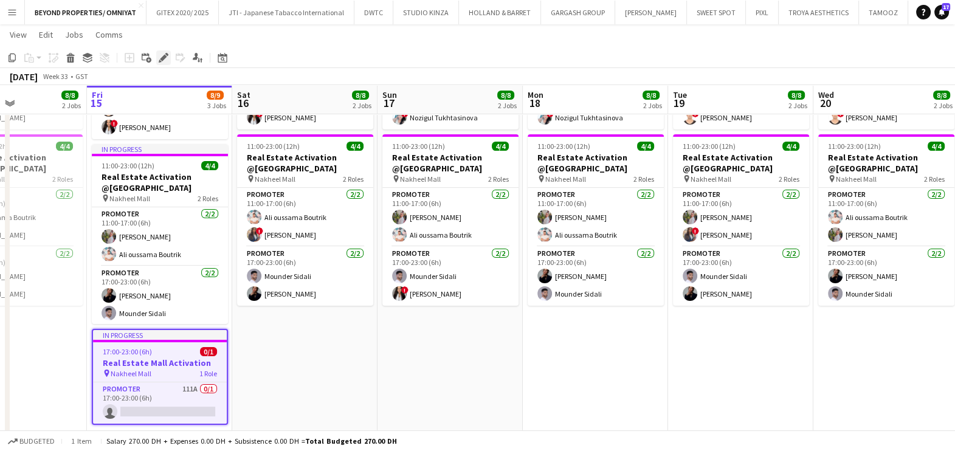
click at [161, 57] on icon at bounding box center [163, 58] width 7 height 7
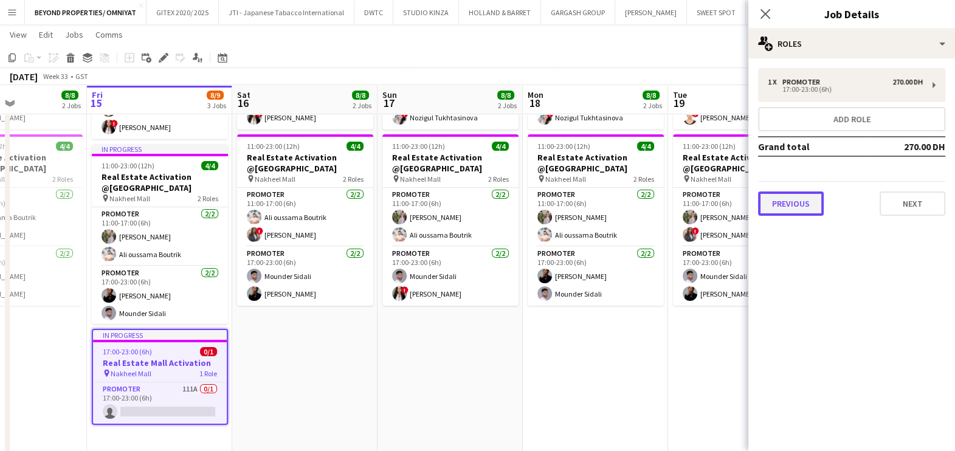
click at [803, 201] on button "Previous" at bounding box center [791, 204] width 66 height 24
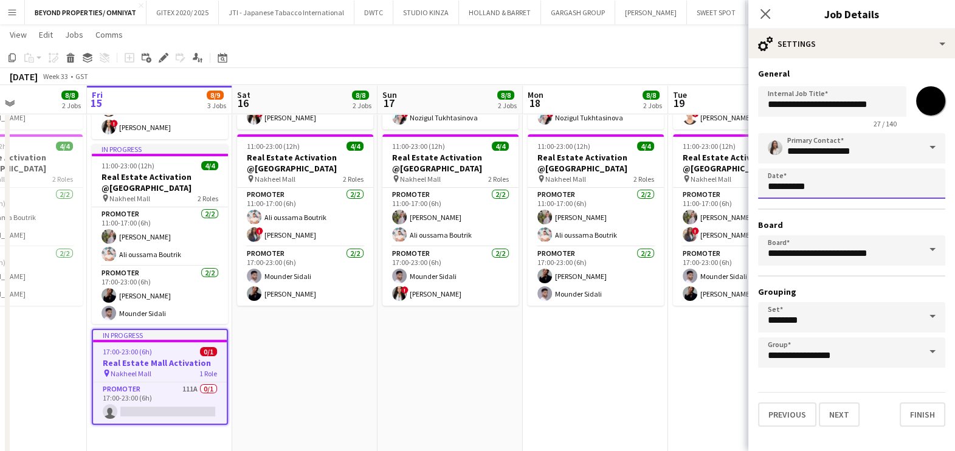
click at [824, 183] on body "Menu Boards Boards Boards All jobs Status Workforce Workforce My Workforce Recr…" at bounding box center [477, 159] width 955 height 774
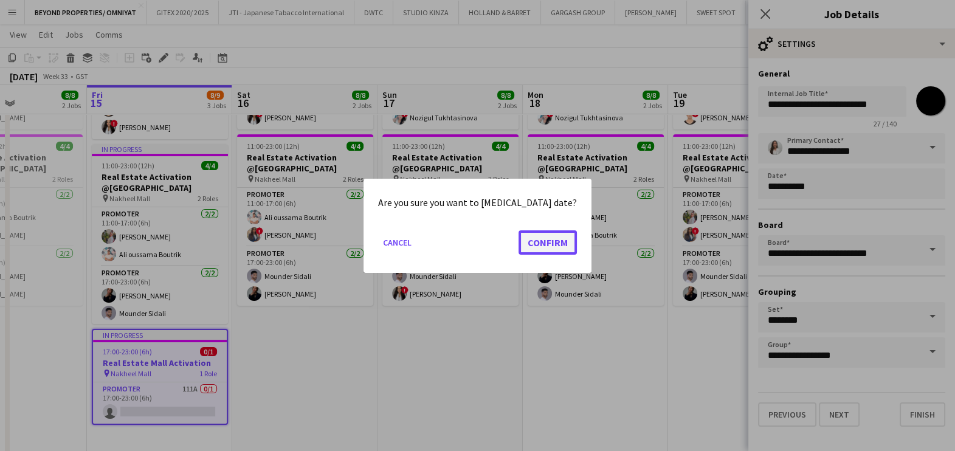
click at [541, 243] on button "Confirm" at bounding box center [548, 242] width 58 height 24
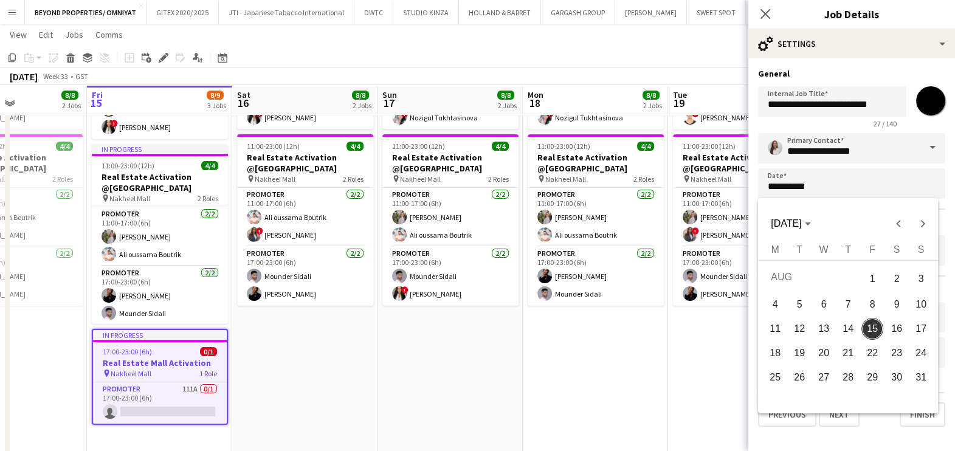
click at [775, 359] on span "18" at bounding box center [775, 353] width 22 height 22
type input "**********"
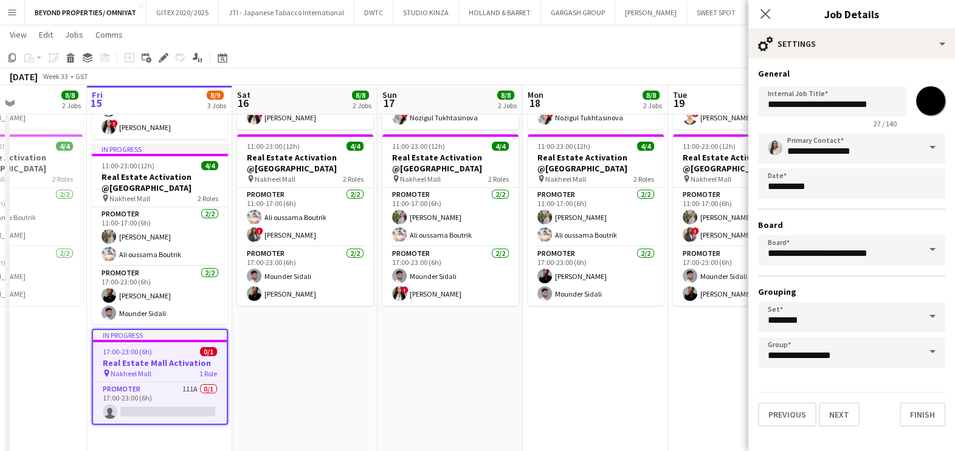
click at [613, 365] on app-date-cell "11:00-23:00 (12h) 4/4 Real Estate Activation @MOE pin Mall of Emirates 2 Roles …" at bounding box center [595, 216] width 145 height 505
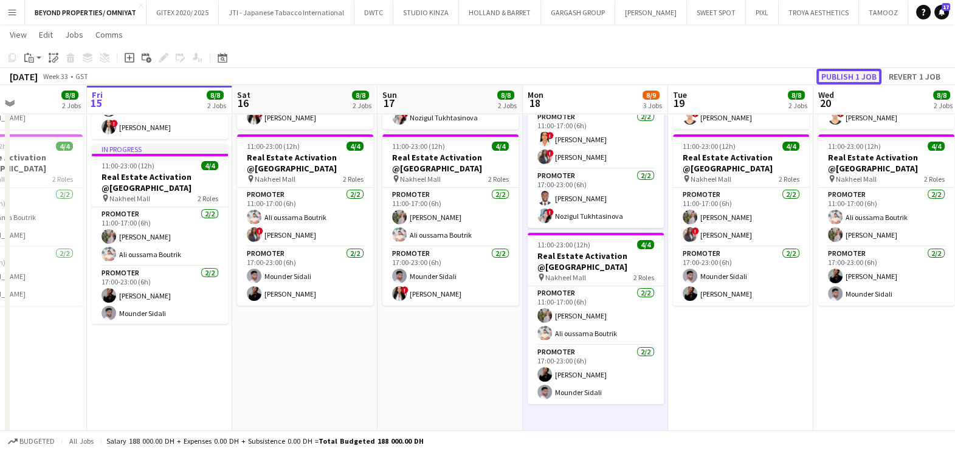
click at [859, 71] on button "Publish 1 job" at bounding box center [849, 77] width 65 height 16
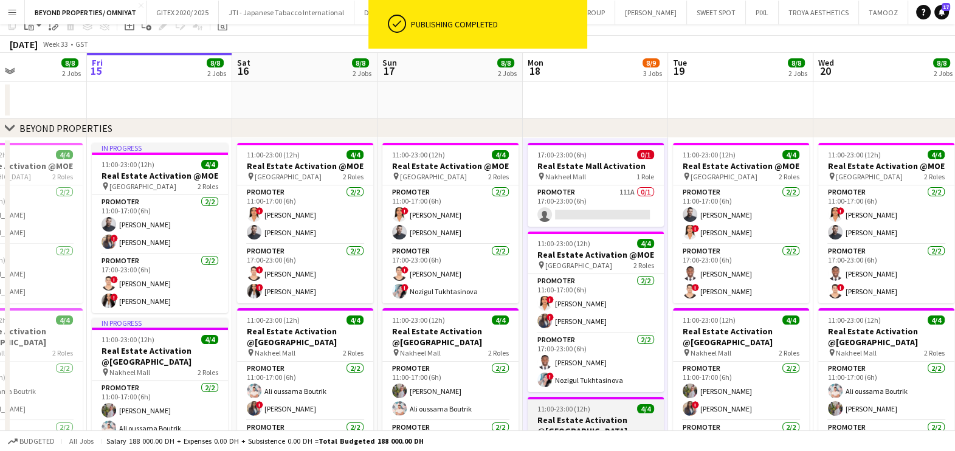
scroll to position [0, 0]
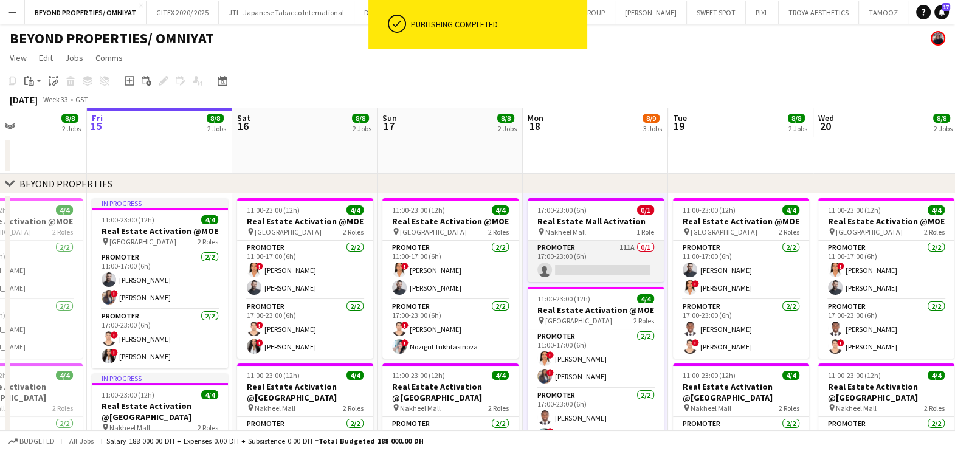
click at [581, 255] on app-card-role "Promoter 111A 0/1 17:00-23:00 (6h) single-neutral-actions" at bounding box center [596, 261] width 136 height 41
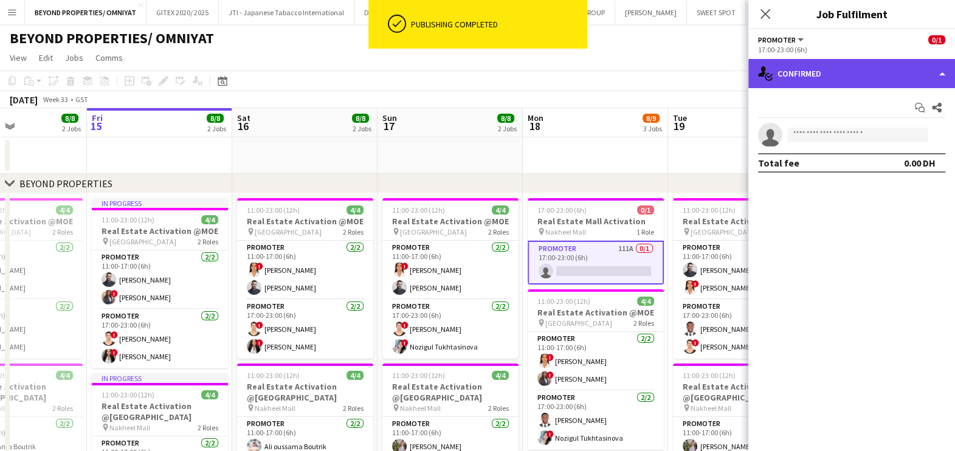
click at [826, 73] on div "single-neutral-actions-check-2 Confirmed" at bounding box center [852, 73] width 207 height 29
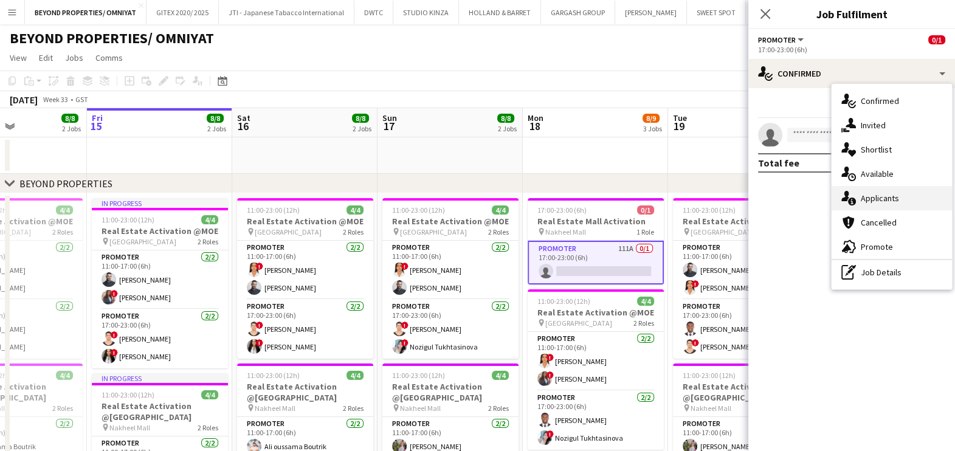
click at [890, 197] on div "single-neutral-actions-information Applicants" at bounding box center [892, 198] width 120 height 24
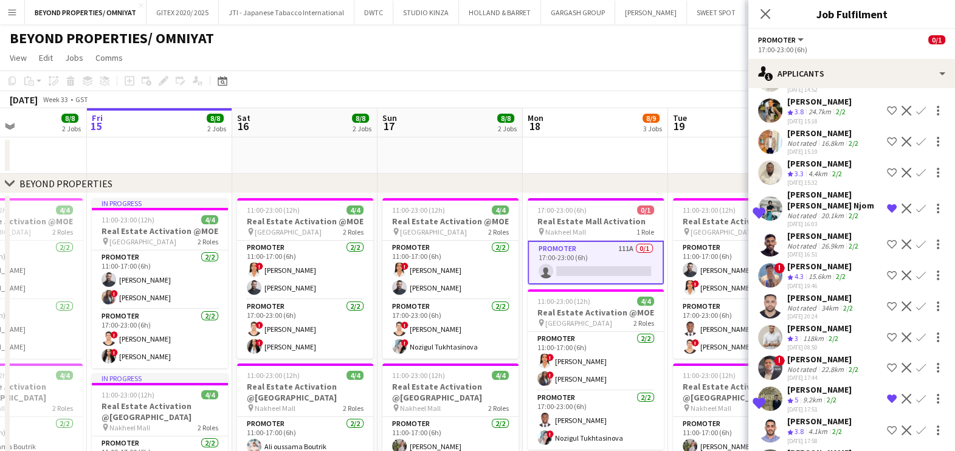
scroll to position [3092, 0]
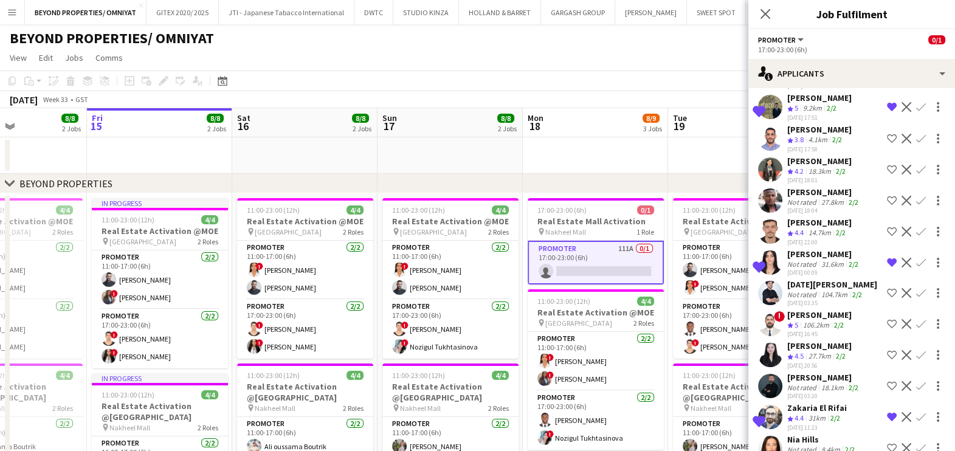
click at [806, 445] on div "Not rated" at bounding box center [804, 449] width 32 height 9
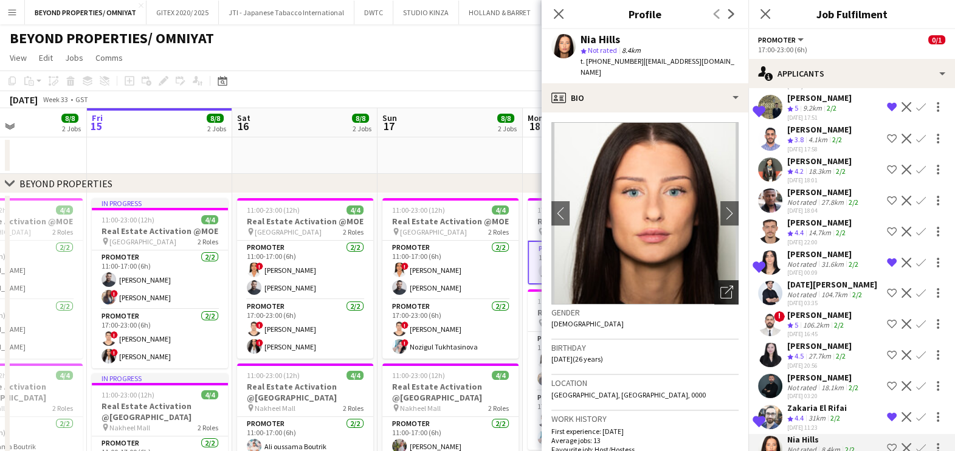
click at [721, 286] on icon "Open photos pop-in" at bounding box center [727, 292] width 13 height 13
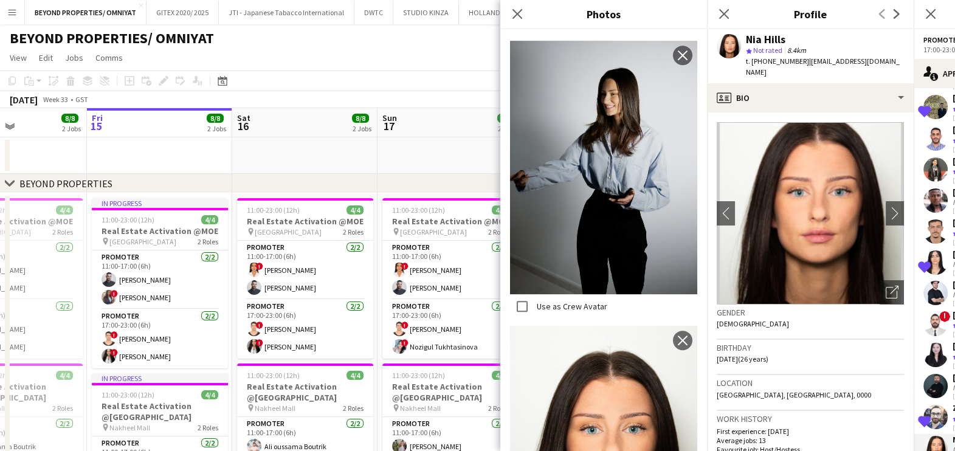
scroll to position [796, 0]
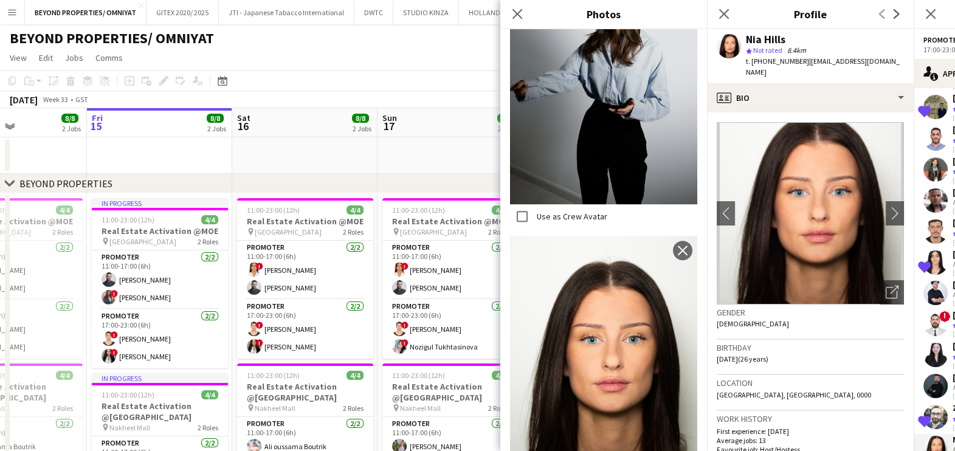
click at [525, 12] on div "Close pop-in" at bounding box center [518, 14] width 34 height 28
click at [516, 16] on icon "Close pop-in" at bounding box center [517, 14] width 12 height 12
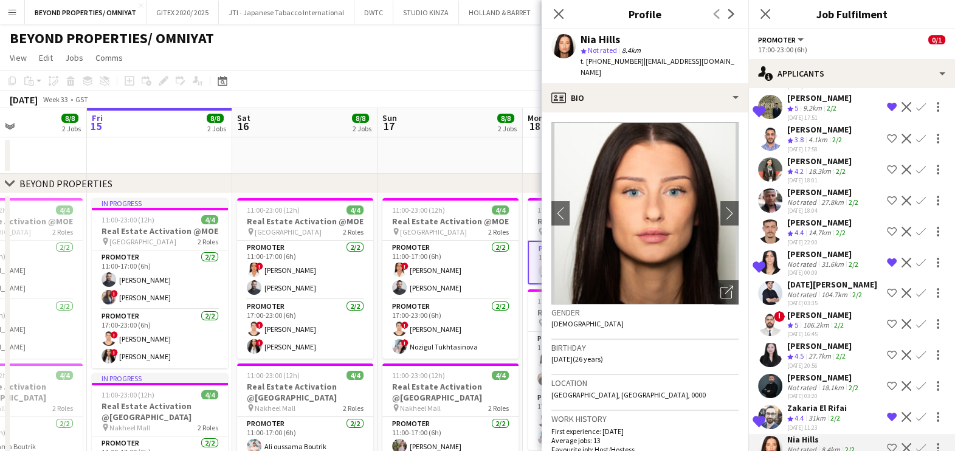
click at [885, 441] on button "Shortlist crew" at bounding box center [892, 448] width 15 height 15
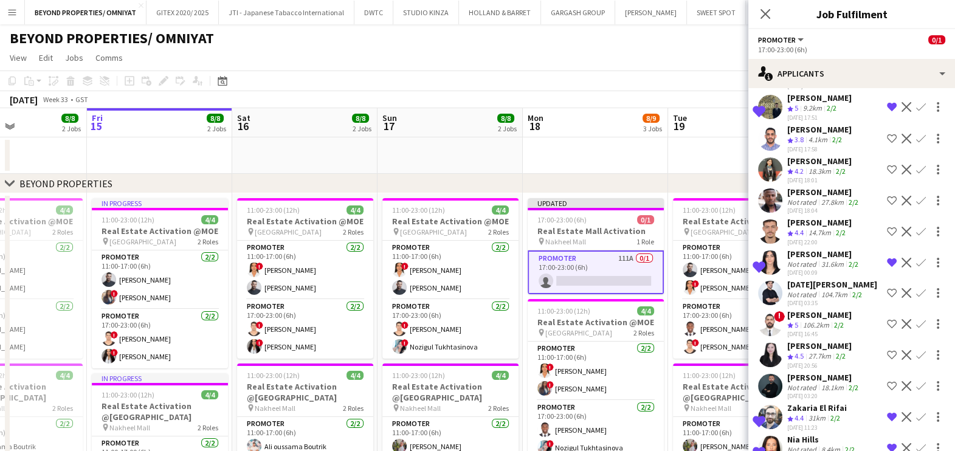
click at [821, 434] on div "Nia Hills" at bounding box center [823, 439] width 70 height 11
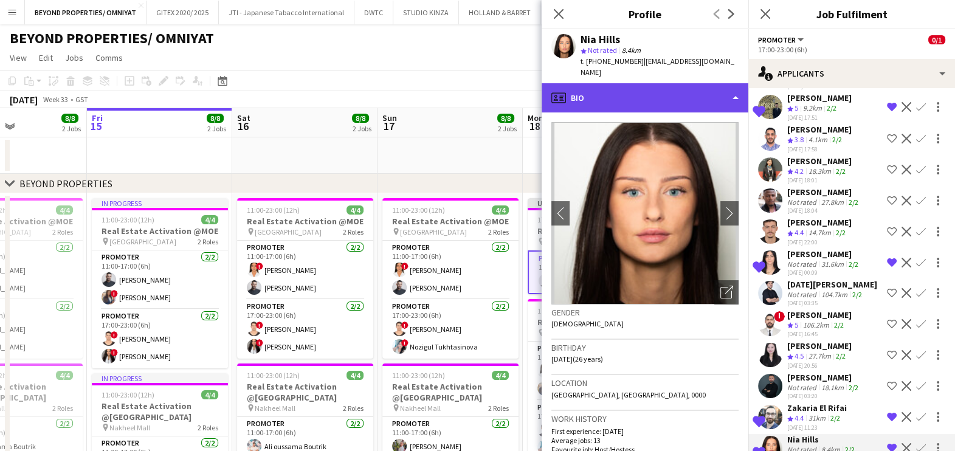
click at [630, 85] on div "profile Bio" at bounding box center [645, 97] width 207 height 29
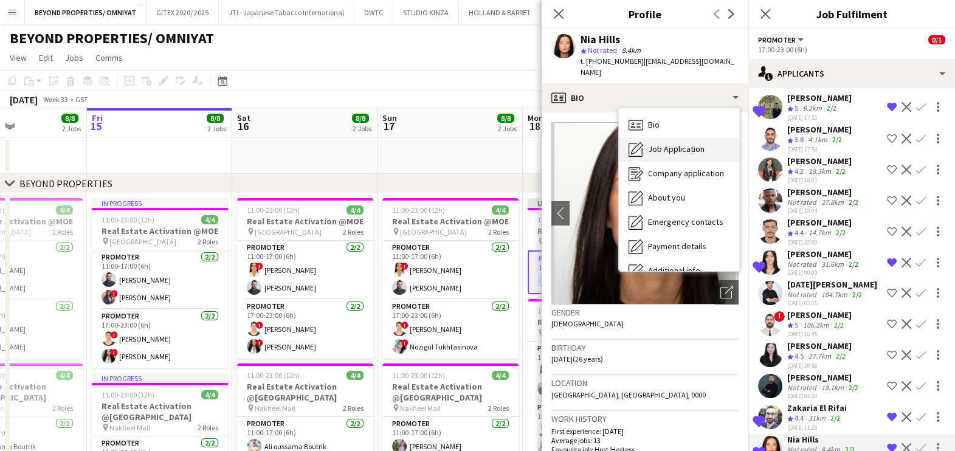
click at [669, 144] on span "Job Application" at bounding box center [676, 149] width 57 height 11
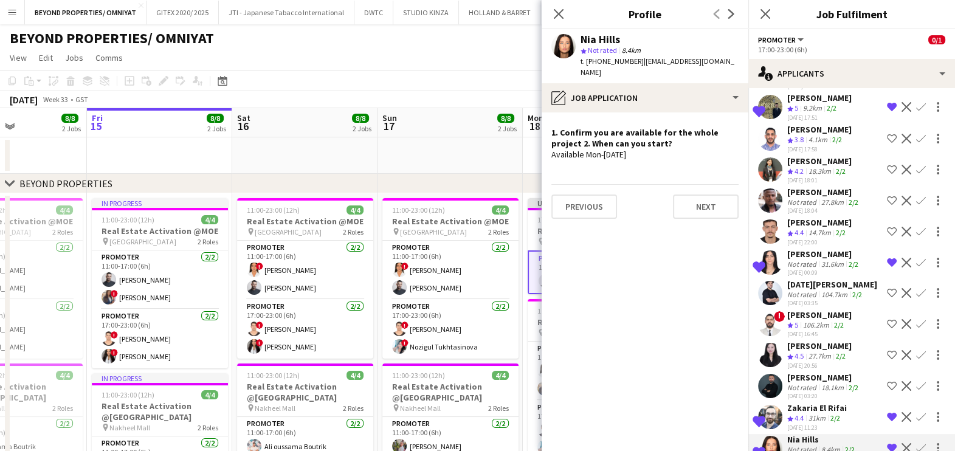
scroll to position [3052, 0]
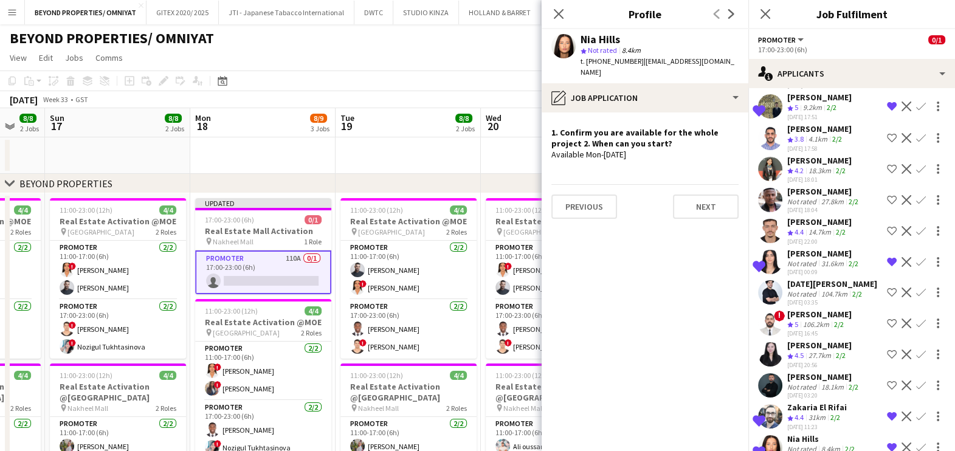
drag, startPoint x: 405, startPoint y: 160, endPoint x: 102, endPoint y: 160, distance: 302.9
click at [102, 160] on app-calendar-viewport "Wed 13 8/8 2 Jobs Thu 14 8/8 2 Jobs Fri 15 8/8 2 Jobs Sat 16 8/8 2 Jobs Sun 17 …" at bounding box center [477, 423] width 955 height 631
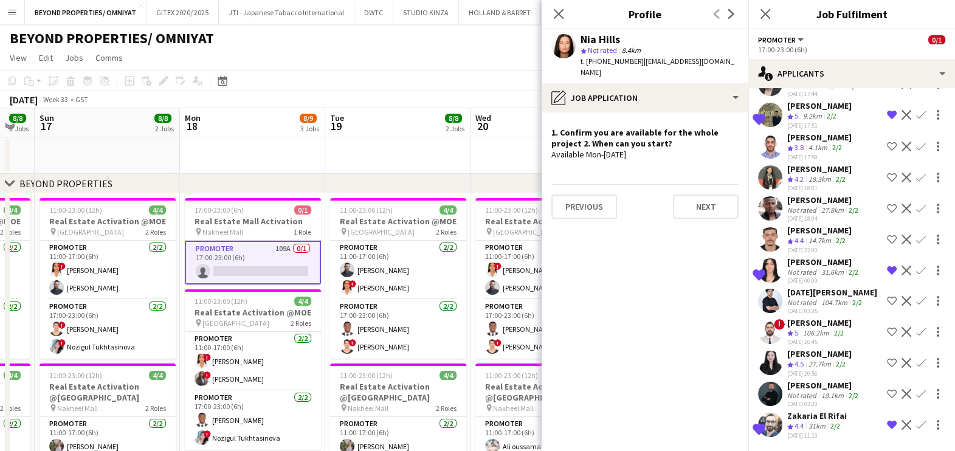
scroll to position [3021, 0]
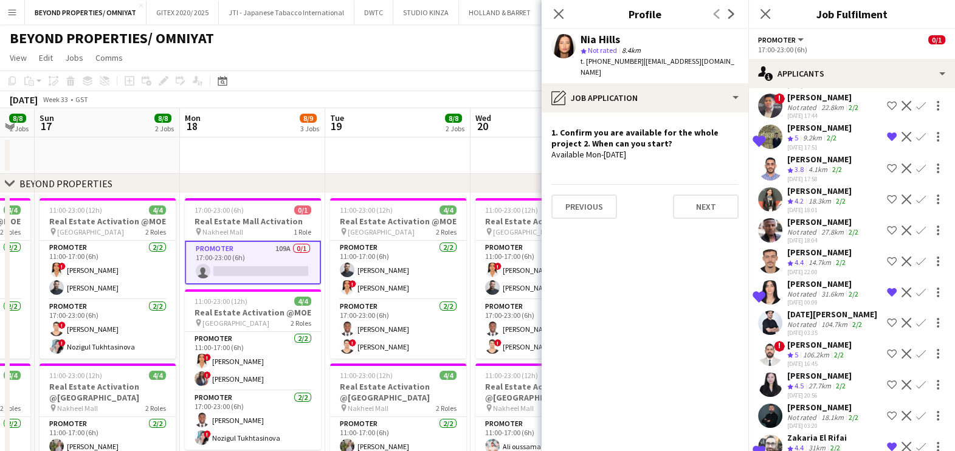
click at [833, 279] on div "[PERSON_NAME]" at bounding box center [825, 284] width 74 height 11
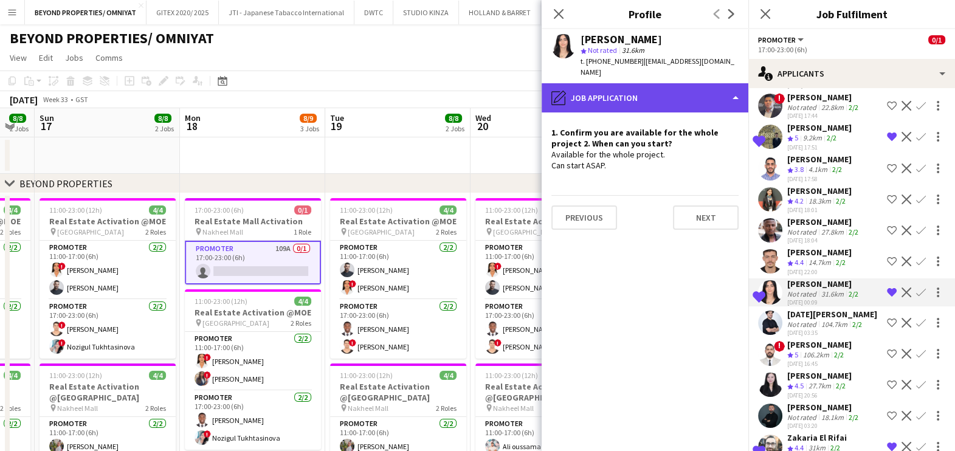
click at [649, 83] on div "pencil4 Job Application" at bounding box center [645, 97] width 207 height 29
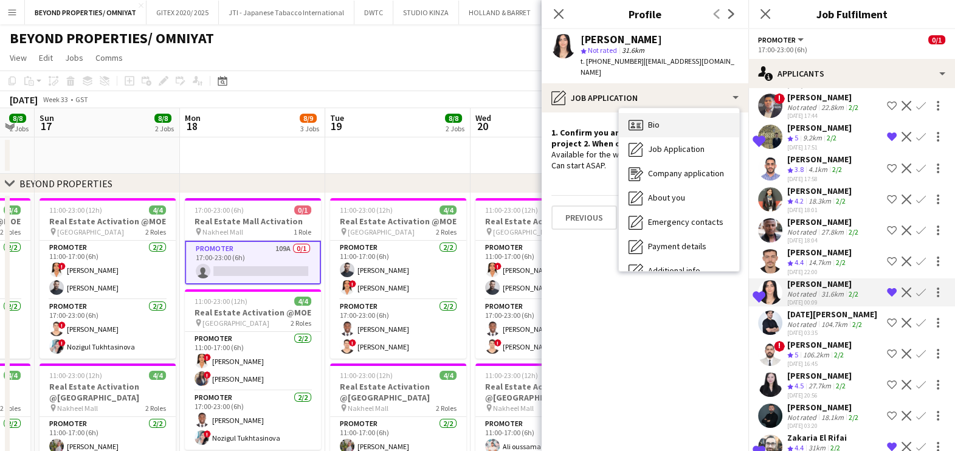
click at [664, 113] on div "Bio Bio" at bounding box center [679, 125] width 120 height 24
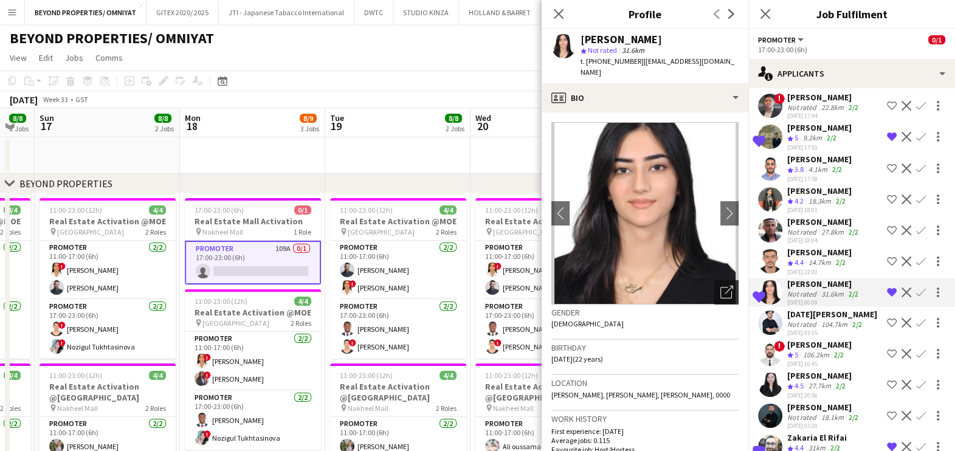
click at [721, 286] on icon "Open photos pop-in" at bounding box center [727, 292] width 13 height 13
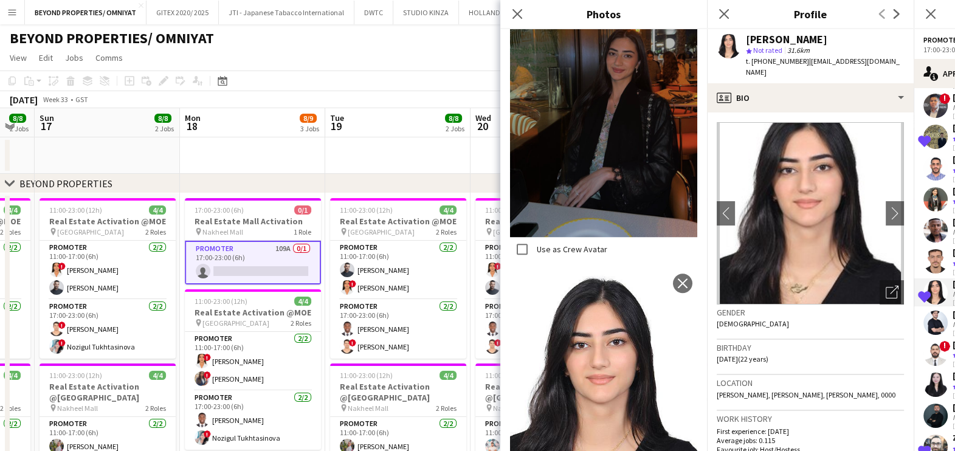
scroll to position [1072, 0]
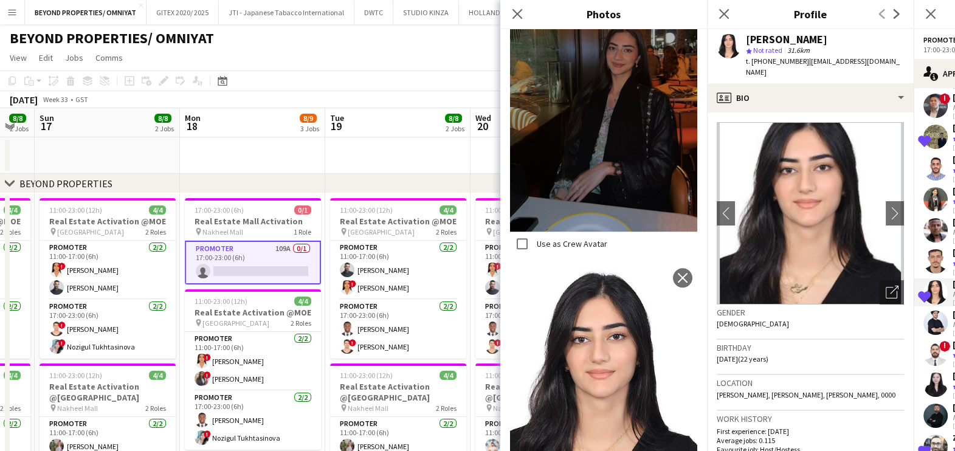
click at [365, 49] on app-page-menu "View Day view expanded Day view collapsed Month view Date picker Jump to [DATE]…" at bounding box center [477, 58] width 955 height 23
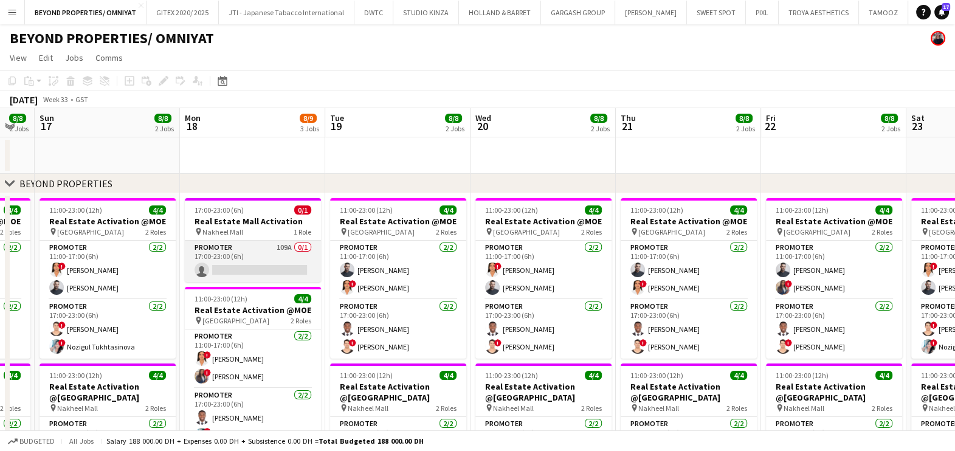
click at [250, 257] on app-card-role "Promoter 109A 0/1 17:00-23:00 (6h) single-neutral-actions" at bounding box center [253, 261] width 136 height 41
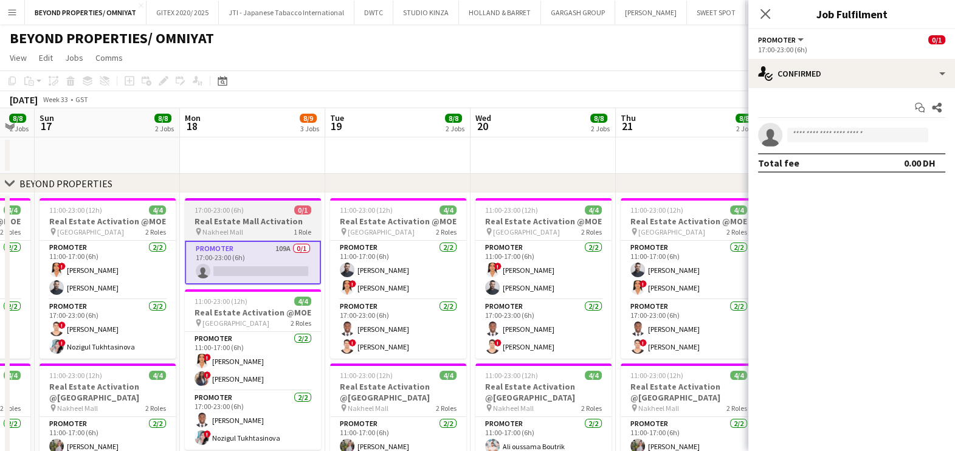
click at [229, 216] on h3 "Real Estate Mall Activation" at bounding box center [253, 221] width 136 height 11
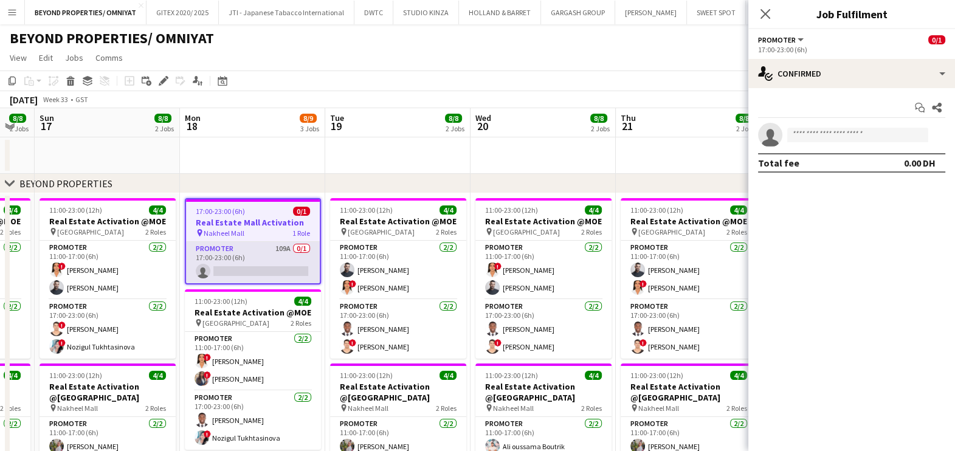
click at [219, 263] on app-card-role "Promoter 109A 0/1 17:00-23:00 (6h) single-neutral-actions" at bounding box center [253, 262] width 134 height 41
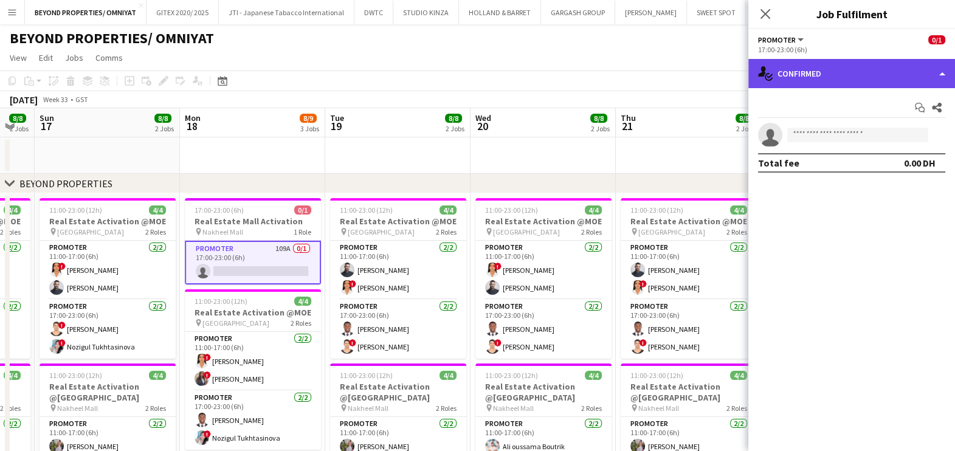
click at [836, 69] on div "single-neutral-actions-check-2 Confirmed" at bounding box center [852, 73] width 207 height 29
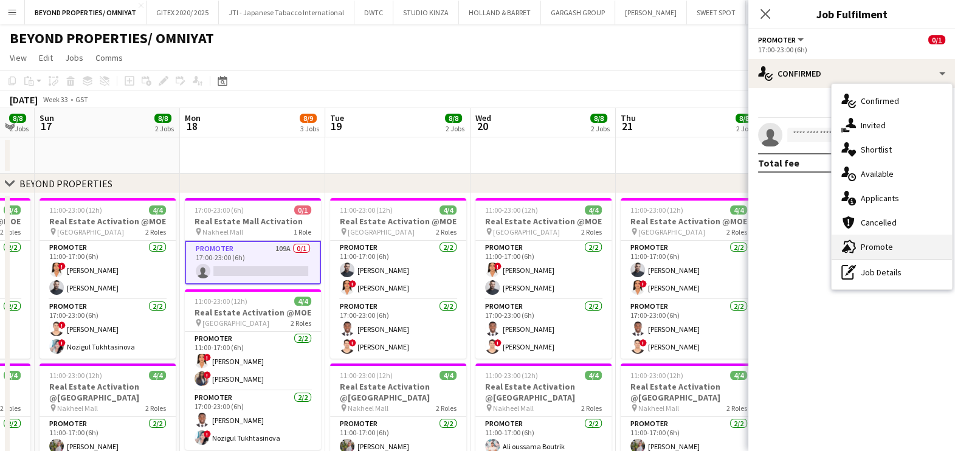
click at [898, 249] on div "advertising-megaphone Promote" at bounding box center [892, 247] width 120 height 24
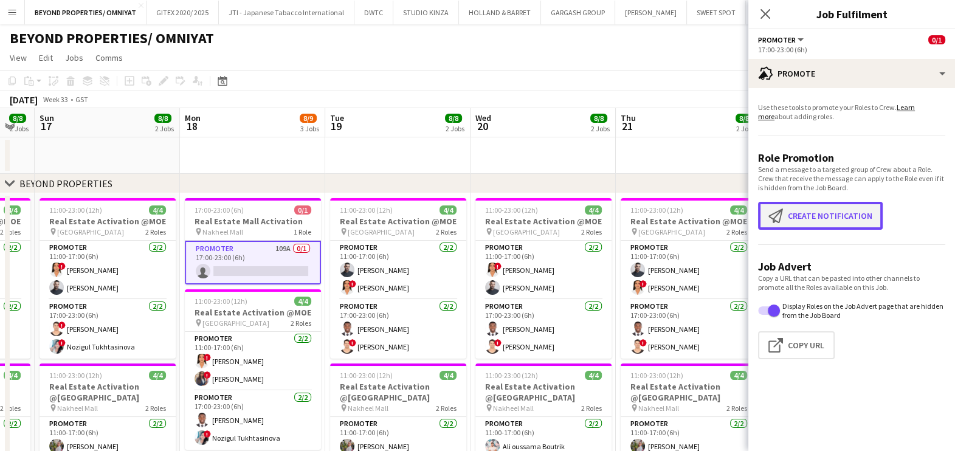
click at [826, 220] on button "Create notification Create notification" at bounding box center [820, 216] width 125 height 28
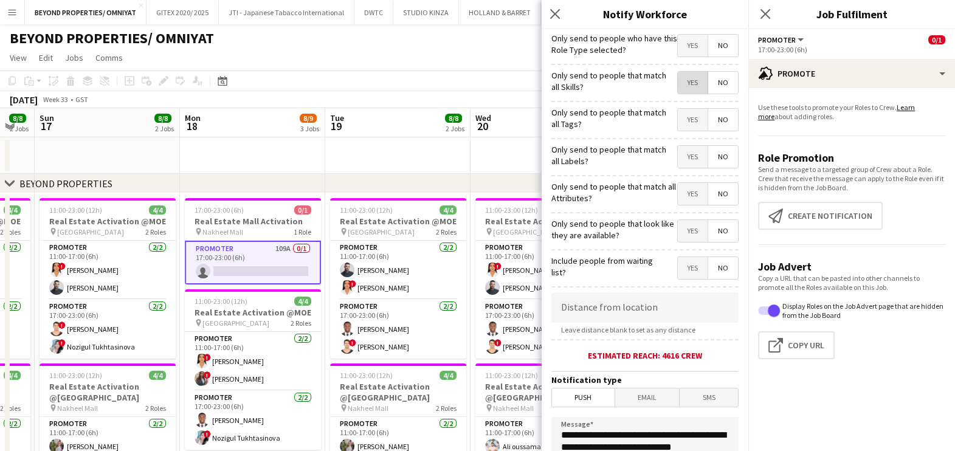
click at [684, 86] on span "Yes" at bounding box center [693, 83] width 30 height 22
click at [681, 116] on span "Yes" at bounding box center [693, 120] width 30 height 22
click at [678, 158] on span "Yes" at bounding box center [693, 157] width 30 height 22
drag, startPoint x: 684, startPoint y: 185, endPoint x: 681, endPoint y: 195, distance: 9.6
click at [685, 185] on span "Yes" at bounding box center [693, 194] width 30 height 22
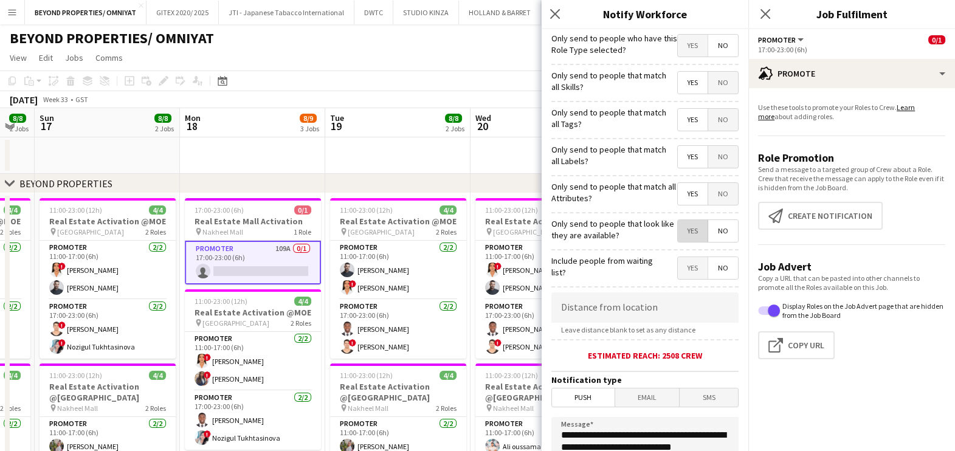
click at [683, 230] on span "Yes" at bounding box center [693, 231] width 30 height 22
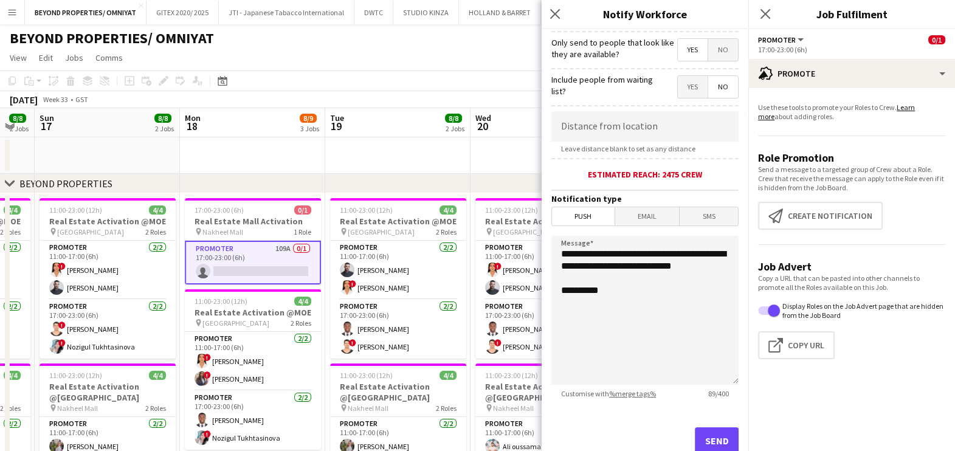
scroll to position [215, 0]
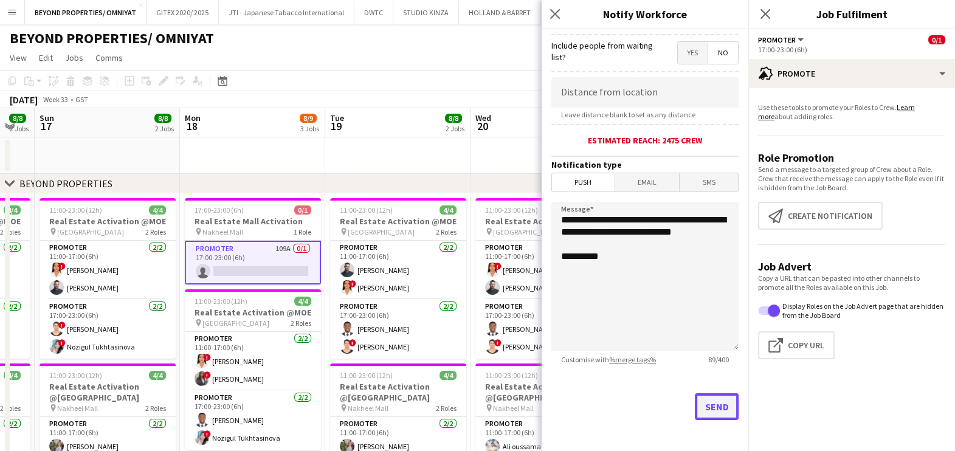
click at [707, 407] on button "Send" at bounding box center [717, 406] width 44 height 27
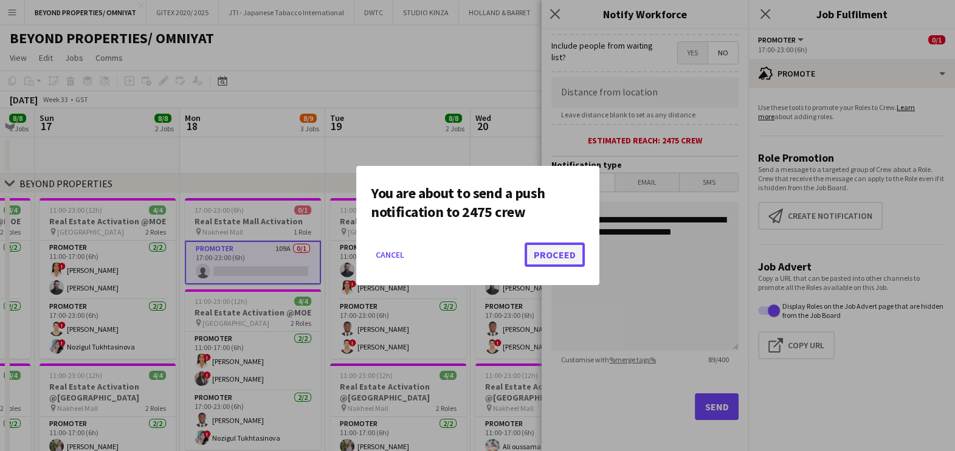
click at [541, 255] on button "Proceed" at bounding box center [555, 255] width 60 height 24
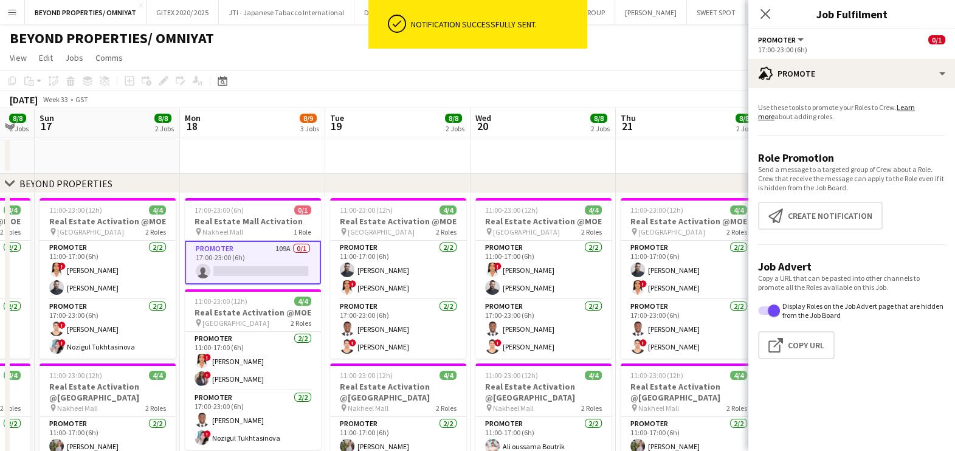
click at [274, 257] on app-card-role "Promoter 109A 0/1 17:00-23:00 (6h) single-neutral-actions" at bounding box center [253, 263] width 136 height 44
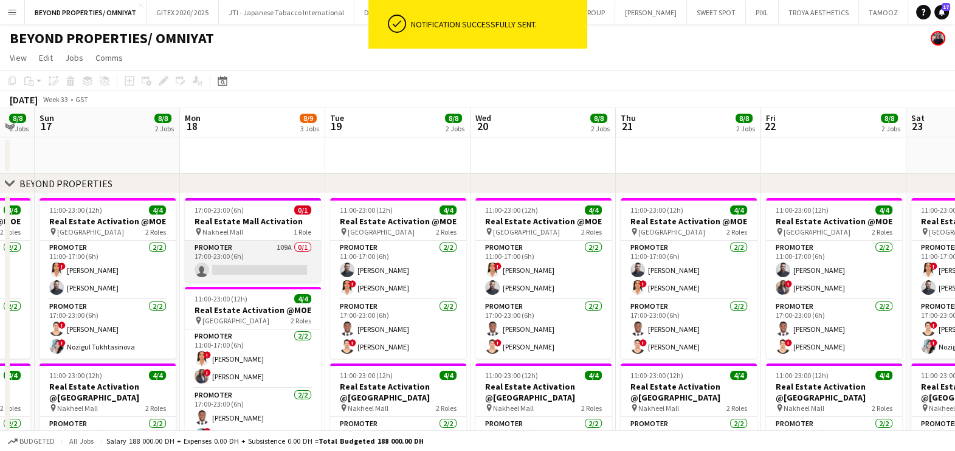
click at [274, 257] on app-card-role "Promoter 109A 0/1 17:00-23:00 (6h) single-neutral-actions" at bounding box center [253, 261] width 136 height 41
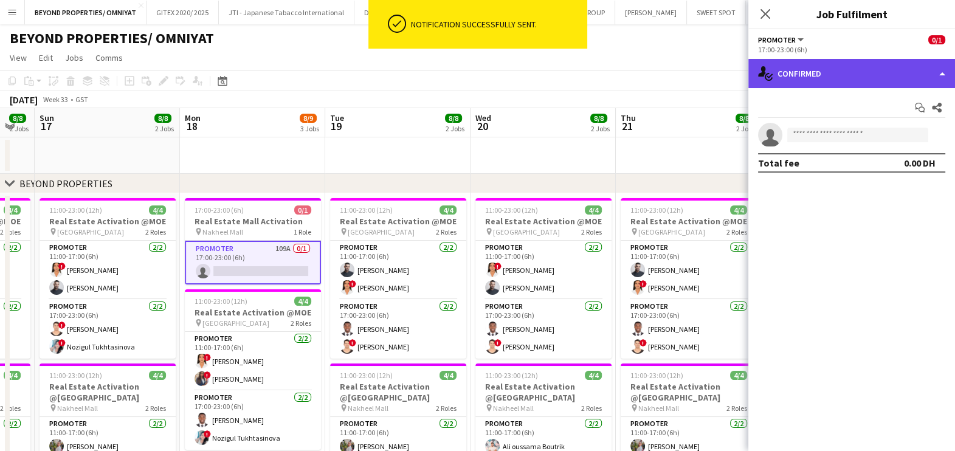
click at [833, 75] on div "single-neutral-actions-check-2 Confirmed" at bounding box center [852, 73] width 207 height 29
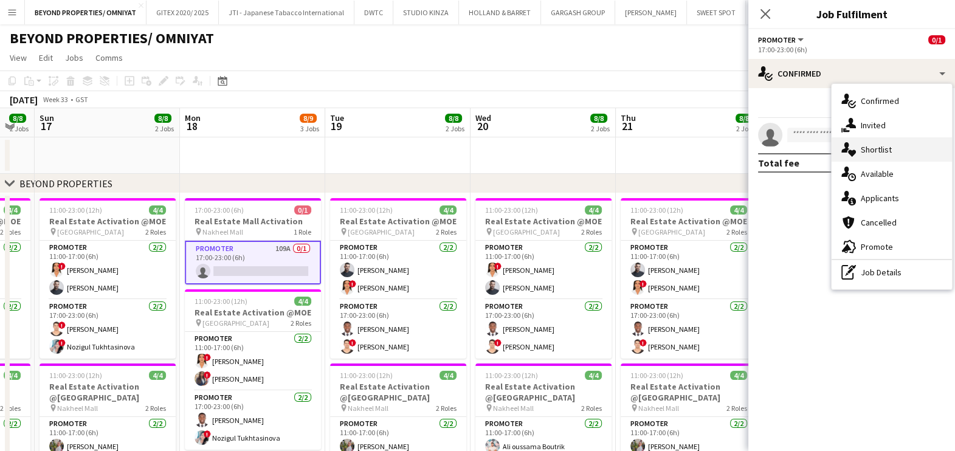
click at [876, 145] on div "single-neutral-actions-heart Shortlist" at bounding box center [892, 149] width 120 height 24
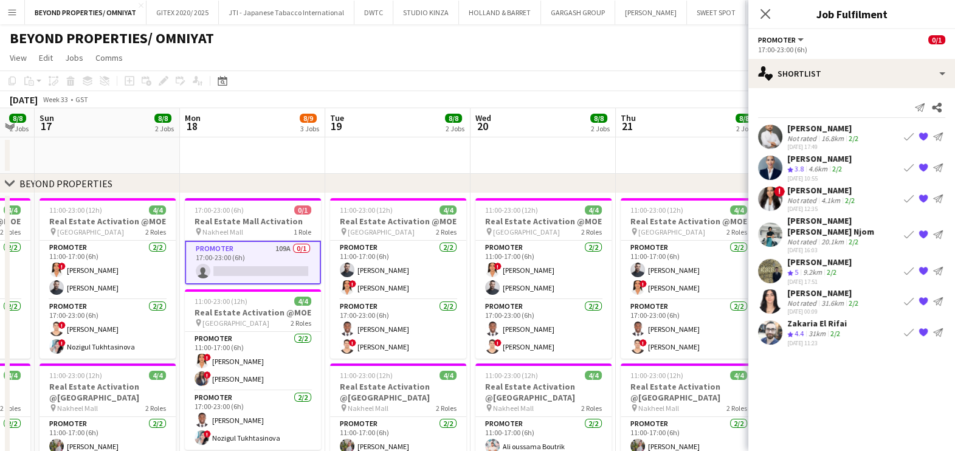
click at [924, 297] on app-icon "{{ spriteTitle }}" at bounding box center [924, 302] width 10 height 10
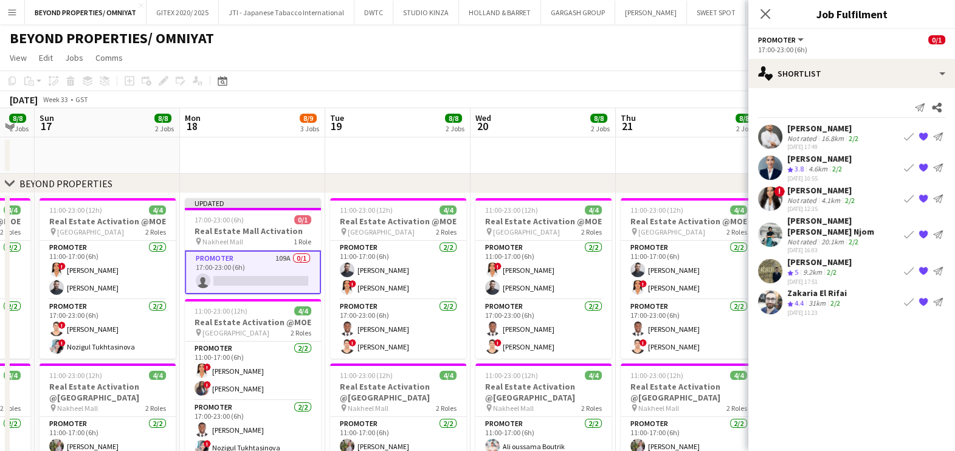
click at [927, 195] on app-icon "{{ spriteTitle }}" at bounding box center [924, 199] width 10 height 10
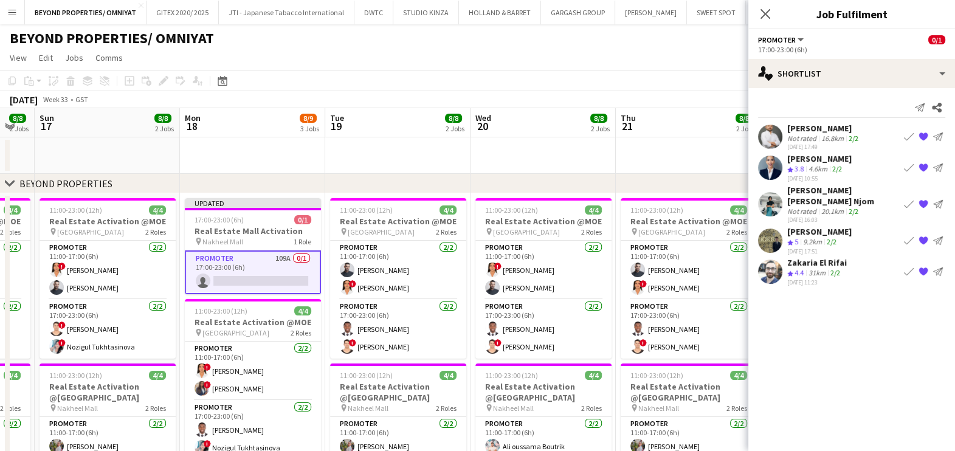
click at [651, 88] on app-toolbar "Copy Paste Paste Ctrl+V Paste with crew Ctrl+Shift+V Paste linked Job [GEOGRAPH…" at bounding box center [477, 81] width 955 height 21
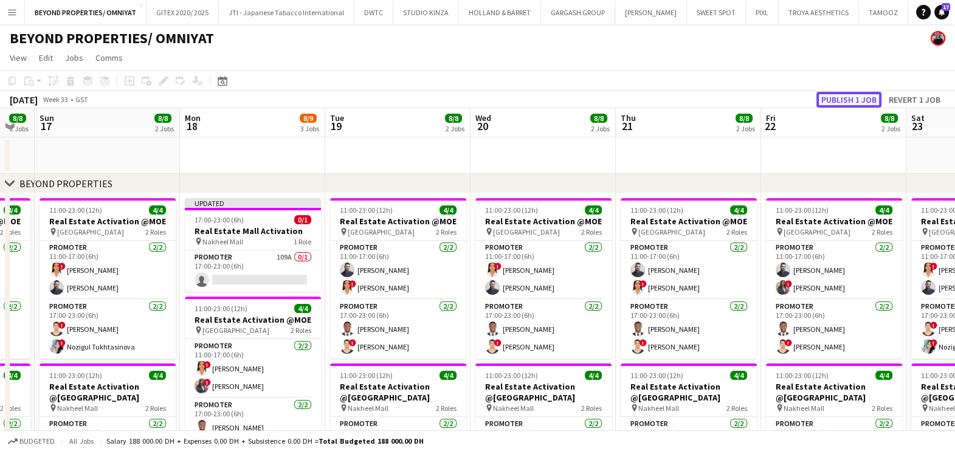
click at [851, 96] on button "Publish 1 job" at bounding box center [849, 100] width 65 height 16
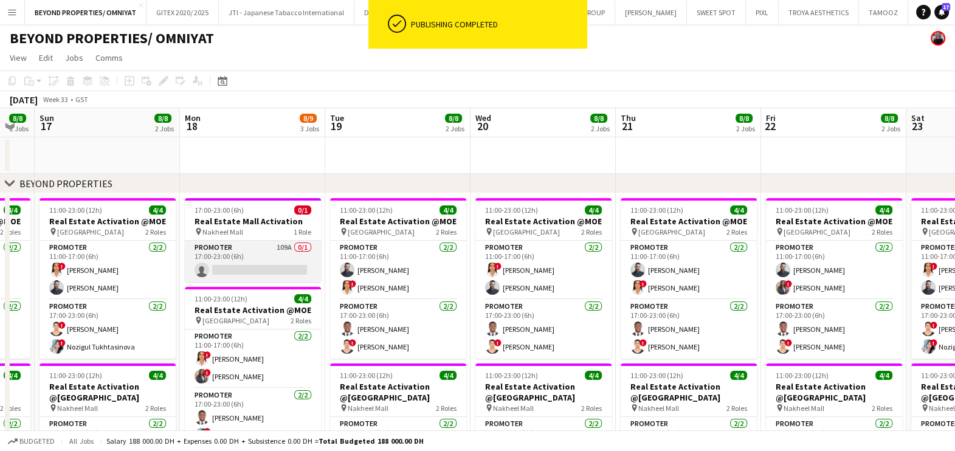
click at [247, 264] on app-card-role "Promoter 109A 0/1 17:00-23:00 (6h) single-neutral-actions" at bounding box center [253, 261] width 136 height 41
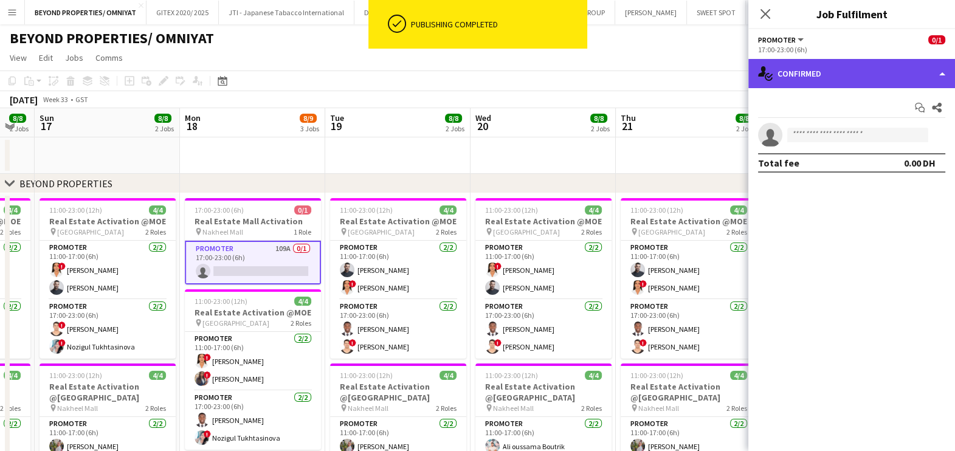
click at [812, 72] on div "single-neutral-actions-check-2 Confirmed" at bounding box center [852, 73] width 207 height 29
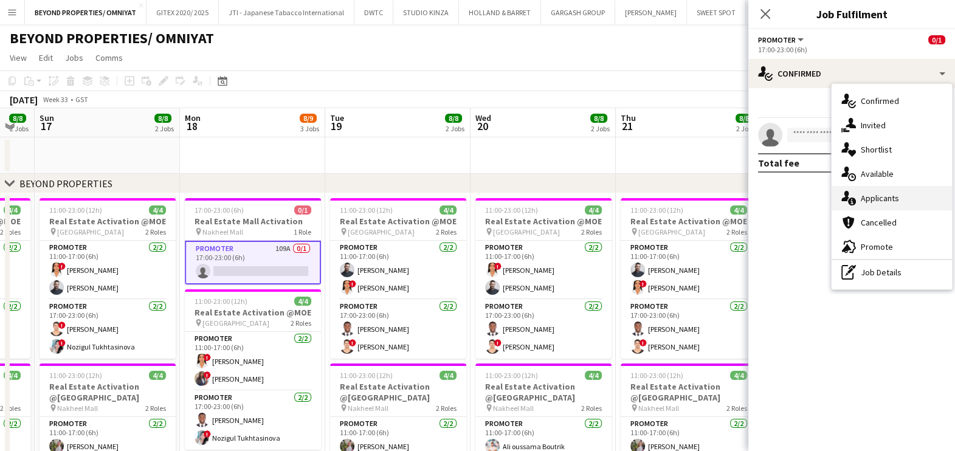
click at [888, 198] on div "single-neutral-actions-information Applicants" at bounding box center [892, 198] width 120 height 24
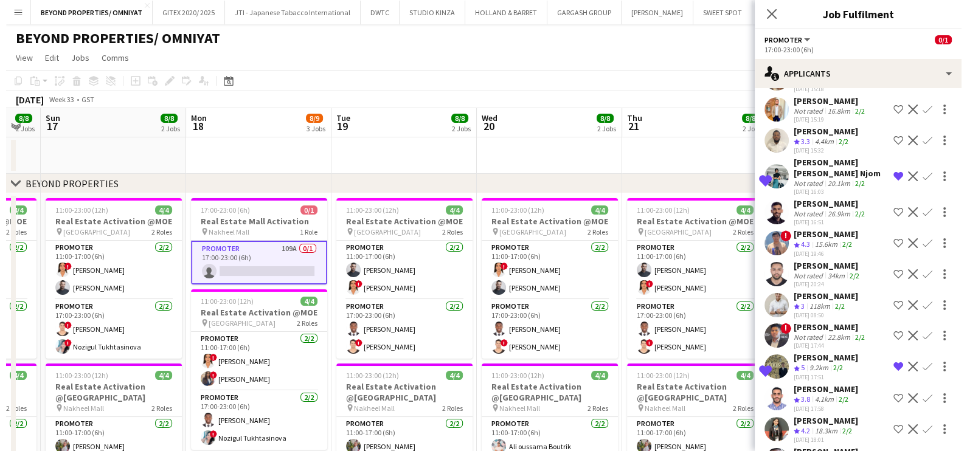
scroll to position [3021, 0]
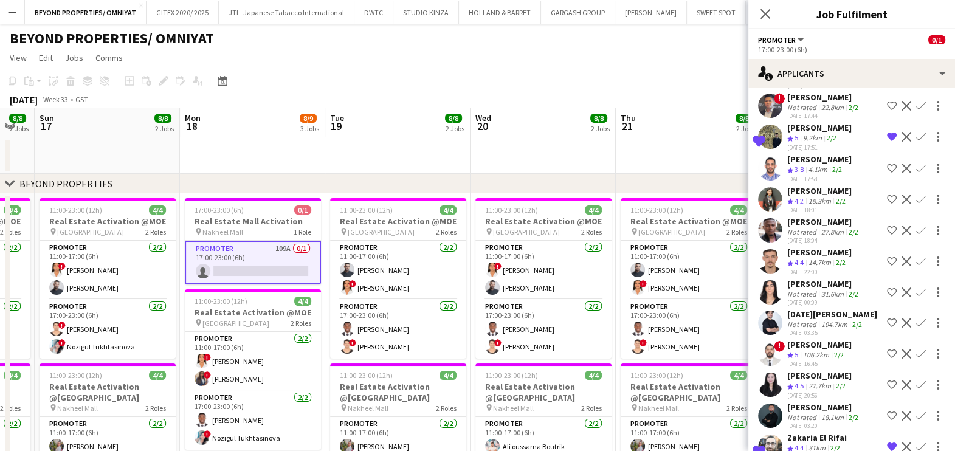
click at [514, 61] on app-page-menu "View Day view expanded Day view collapsed Month view Date picker Jump to [DATE]…" at bounding box center [477, 58] width 955 height 23
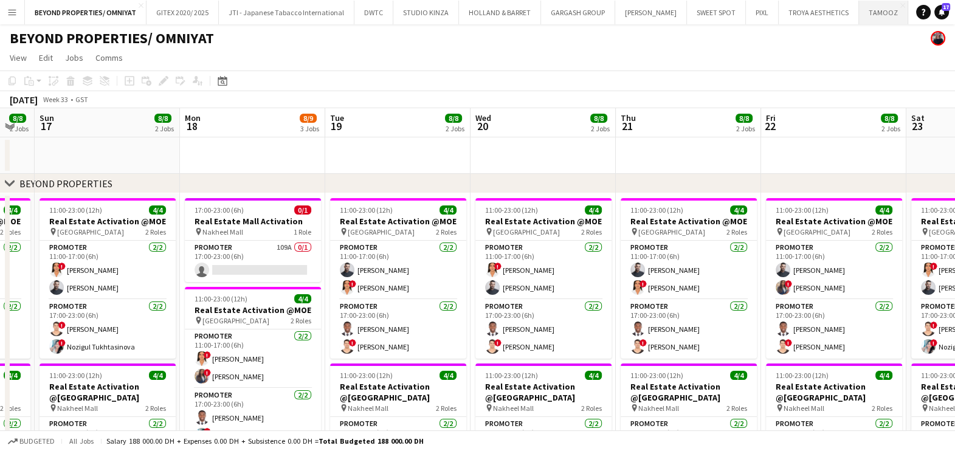
click at [859, 15] on button "TAMOOZ Close" at bounding box center [883, 13] width 49 height 24
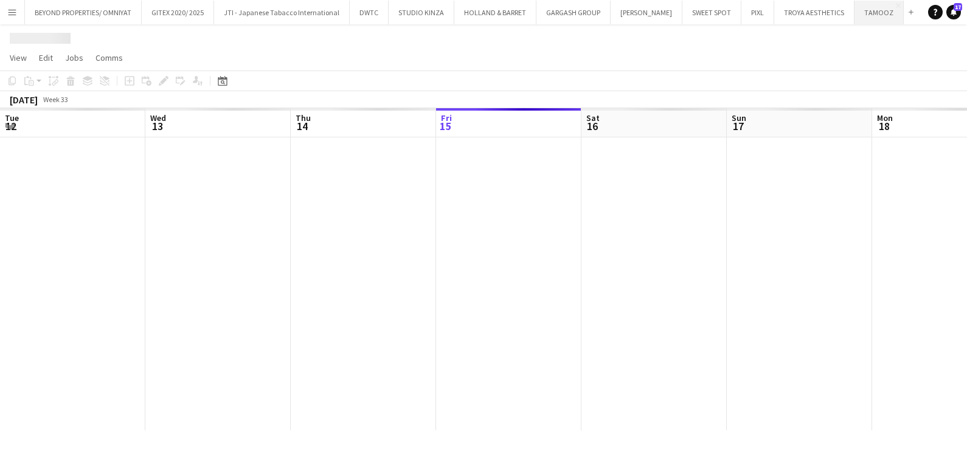
scroll to position [0, 291]
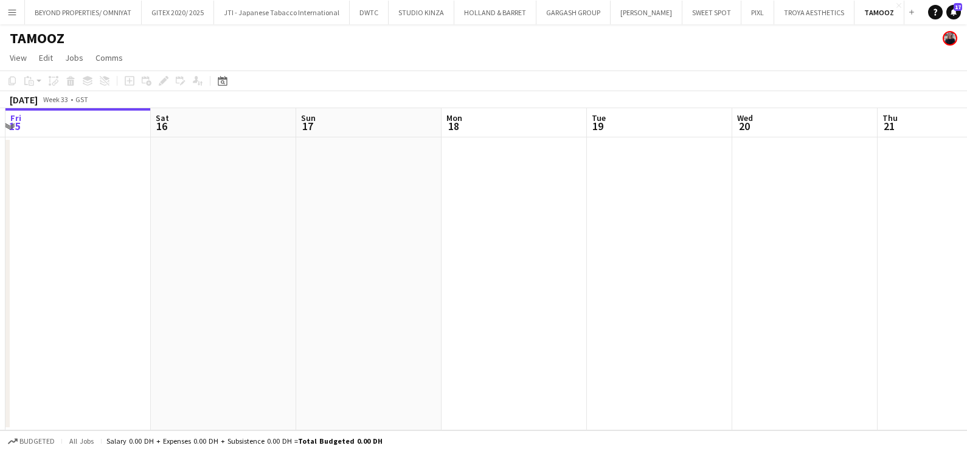
drag, startPoint x: 751, startPoint y: 332, endPoint x: 82, endPoint y: 350, distance: 669.2
click at [208, 341] on app-calendar-viewport "Tue 12 Wed 13 Thu 14 Fri 15 Sat 16 Sun 17 Mon 18 Tue 19 Wed 20 Thu 21 Fri 22 Sa…" at bounding box center [483, 269] width 967 height 322
drag, startPoint x: 49, startPoint y: 320, endPoint x: 714, endPoint y: 266, distance: 667.5
click at [50, 320] on app-calendar-viewport "Tue 19 Wed 20 Thu 21 Fri 22 Sat 23 Sun 24 Mon 25 Tue 26 Wed 27 Thu 28 Fri 29 Sa…" at bounding box center [483, 269] width 967 height 322
drag, startPoint x: 714, startPoint y: 266, endPoint x: -3, endPoint y: 274, distance: 717.0
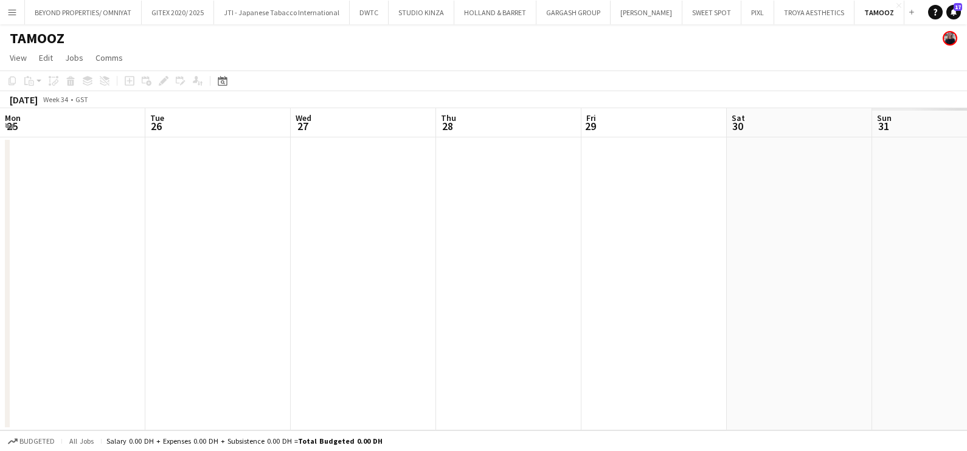
click at [0, 274] on html "Menu Boards Boards Boards All jobs Status Workforce Workforce My Workforce Recr…" at bounding box center [483, 225] width 967 height 451
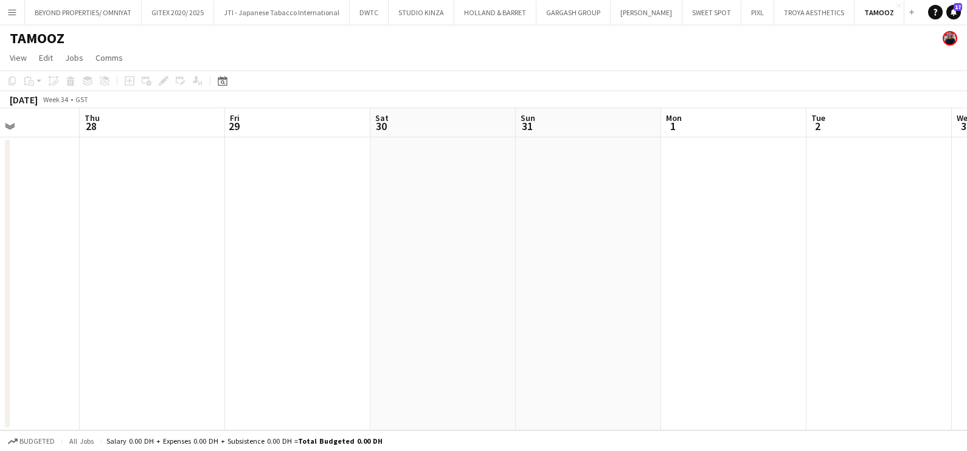
drag, startPoint x: 842, startPoint y: 248, endPoint x: 654, endPoint y: 272, distance: 190.1
click at [0, 271] on html "Menu Boards Boards Boards All jobs Status Workforce Workforce My Workforce Recr…" at bounding box center [483, 225] width 967 height 451
drag, startPoint x: -3, startPoint y: 297, endPoint x: 65, endPoint y: 310, distance: 69.3
click at [0, 304] on html "Menu Boards Boards Boards All jobs Status Workforce Workforce My Workforce Recr…" at bounding box center [483, 225] width 967 height 451
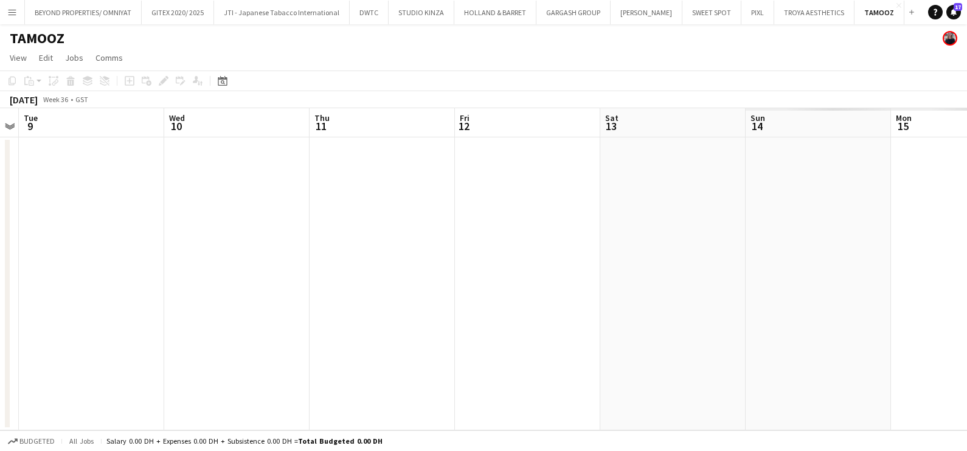
drag, startPoint x: 45, startPoint y: 302, endPoint x: 418, endPoint y: 324, distance: 373.4
click at [0, 320] on html "Menu Boards Boards Boards All jobs Status Workforce Workforce My Workforce Recr…" at bounding box center [483, 225] width 967 height 451
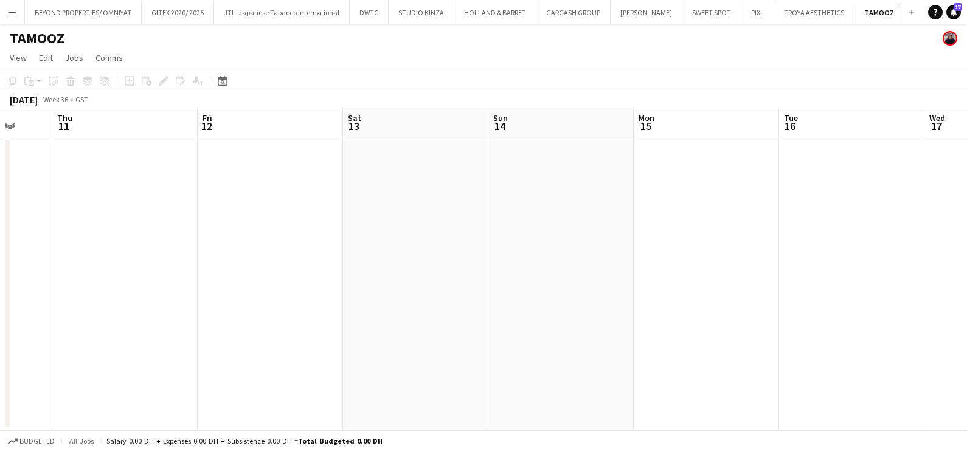
drag, startPoint x: 587, startPoint y: 317, endPoint x: 564, endPoint y: 308, distance: 24.8
click at [0, 319] on html "Menu Boards Boards Boards All jobs Status Workforce Workforce My Workforce Recr…" at bounding box center [483, 225] width 967 height 451
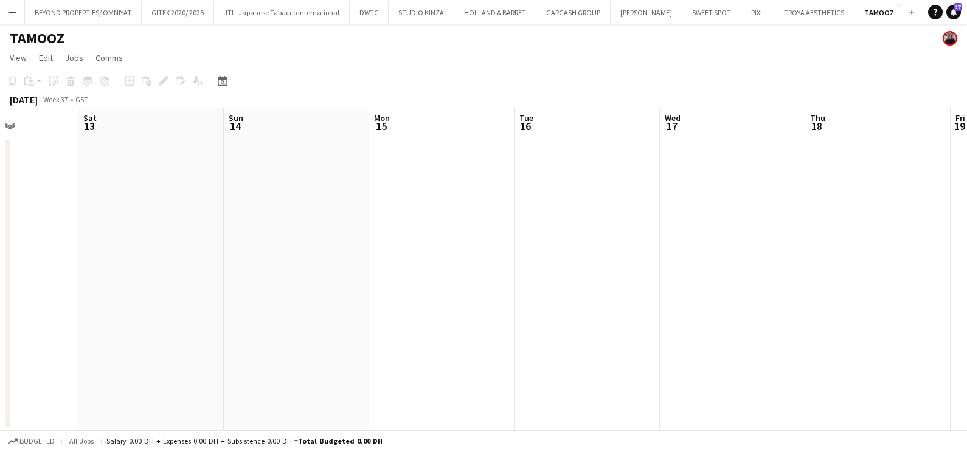
click at [94, 316] on app-calendar-viewport "Wed 10 Thu 11 Fri 12 Sat 13 Sun 14 Mon 15 Tue 16 Wed 17 Thu 18 Fri 19 Sat 20 Su…" at bounding box center [483, 269] width 967 height 322
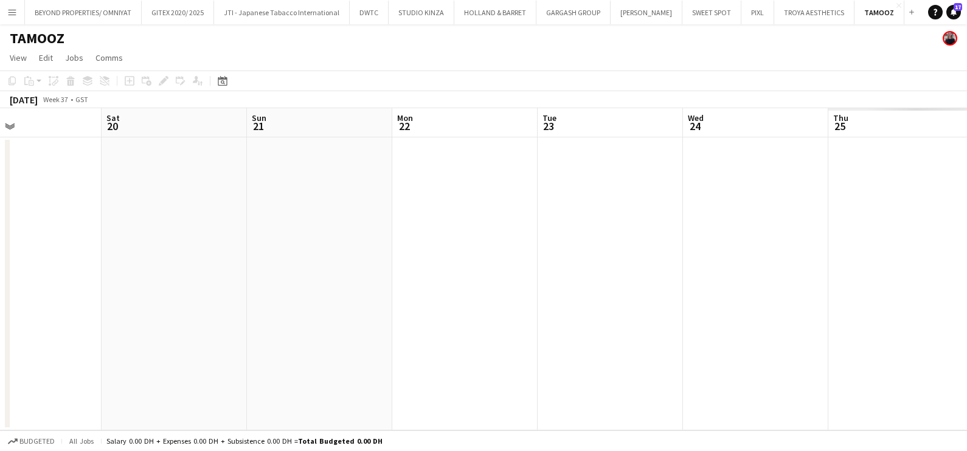
click at [75, 325] on app-calendar-viewport "Tue 16 Wed 17 Thu 18 Fri 19 Sat 20 Sun 21 Mon 22 Tue 23 Wed 24 Thu 25 Fri 26 Sa…" at bounding box center [483, 269] width 967 height 322
drag, startPoint x: 453, startPoint y: 317, endPoint x: 668, endPoint y: 318, distance: 214.7
click at [167, 324] on app-calendar-viewport "Mon 22 Tue 23 Wed 24 Thu 25 Fri 26 Sat 27 Sun 28 Mon 29 Tue 30 Wed 1 Thu 2 Fri 3" at bounding box center [483, 269] width 967 height 322
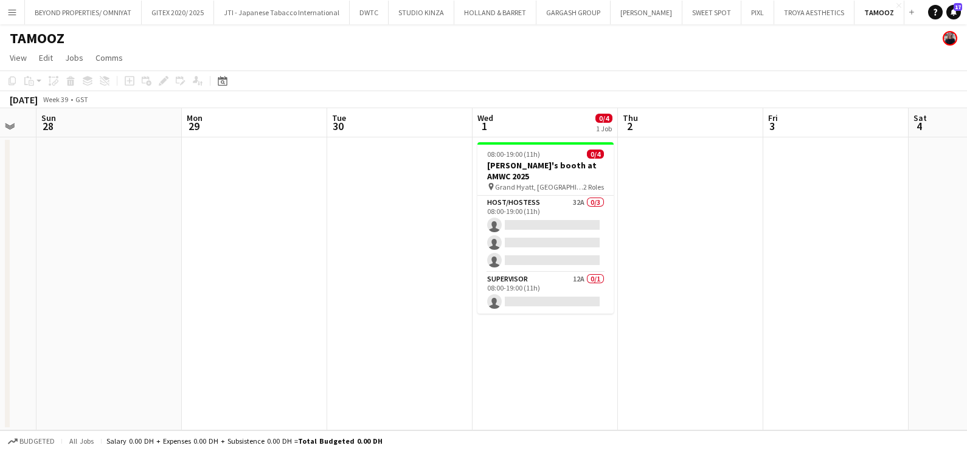
drag, startPoint x: 677, startPoint y: 283, endPoint x: 716, endPoint y: 283, distance: 38.3
click at [716, 283] on app-calendar-viewport "Fri 26 Sat 27 Sun 28 Mon 29 Tue 30 Wed 1 0/4 1 Job Thu 2 Fri 3 Sat 4 Sun 5 Mon …" at bounding box center [483, 269] width 967 height 322
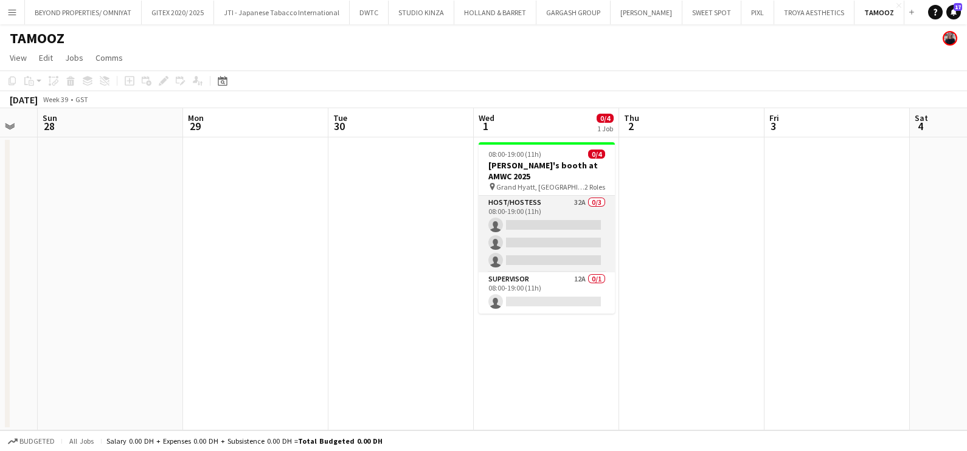
click at [503, 210] on app-card-role "Host/Hostess 32A 0/3 08:00-19:00 (11h) single-neutral-actions single-neutral-ac…" at bounding box center [547, 234] width 136 height 77
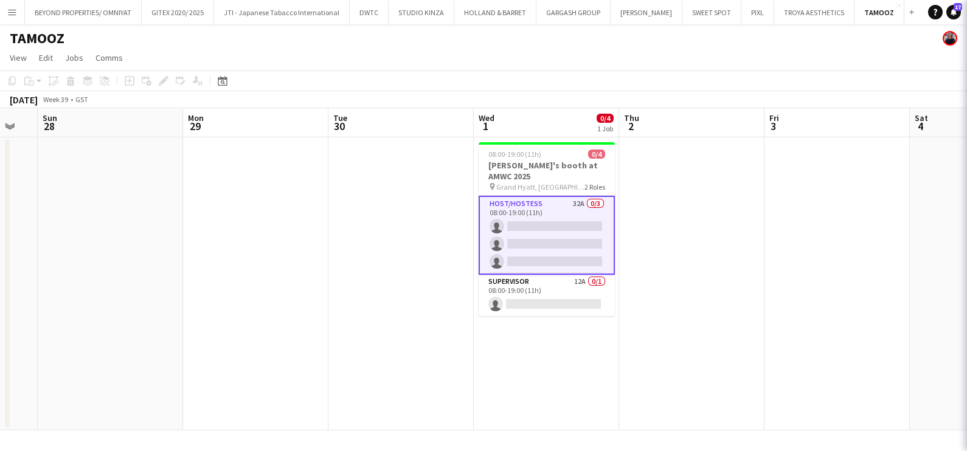
scroll to position [0, 252]
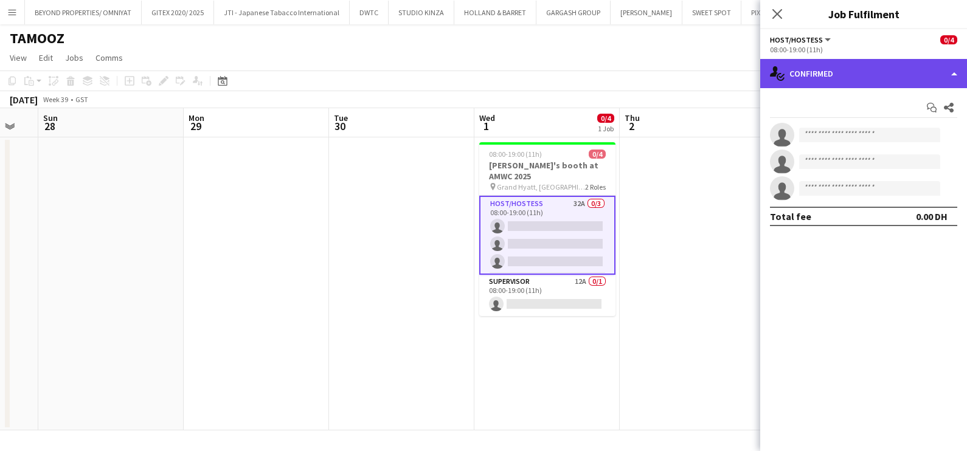
click at [857, 76] on div "single-neutral-actions-check-2 Confirmed" at bounding box center [863, 73] width 207 height 29
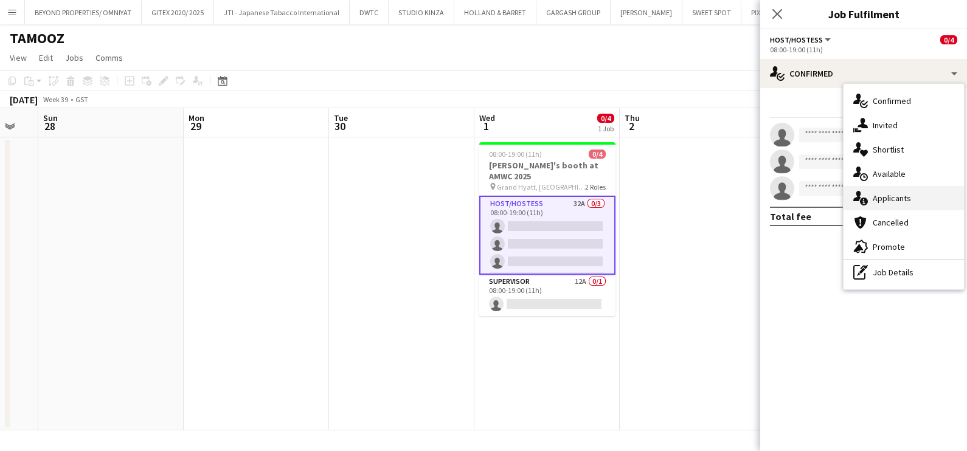
click at [892, 195] on div "single-neutral-actions-information Applicants" at bounding box center [903, 198] width 120 height 24
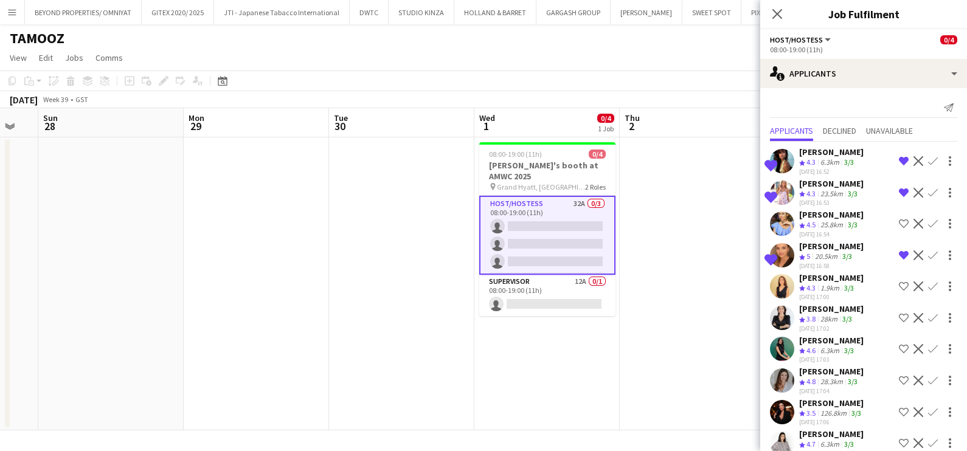
click at [899, 354] on app-icon "Shortlist crew" at bounding box center [904, 349] width 10 height 10
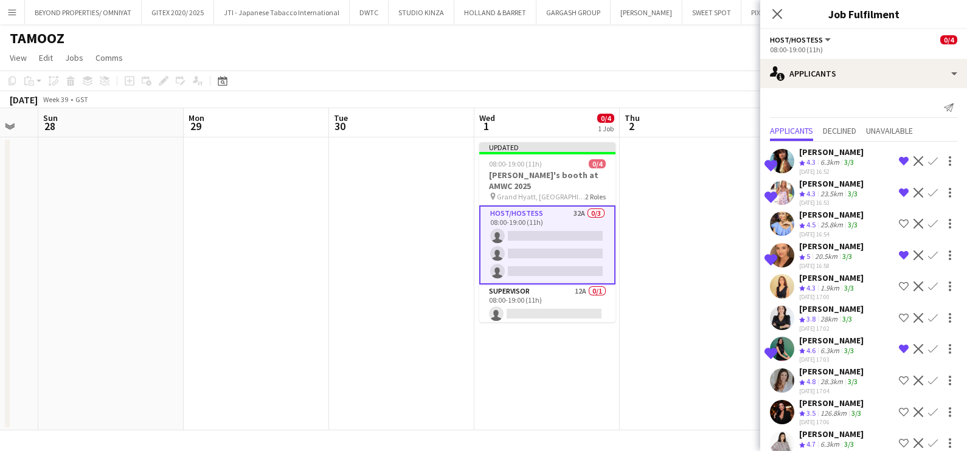
click at [899, 386] on app-icon "Shortlist crew" at bounding box center [904, 381] width 10 height 10
click at [833, 387] on div "28.3km" at bounding box center [831, 382] width 27 height 10
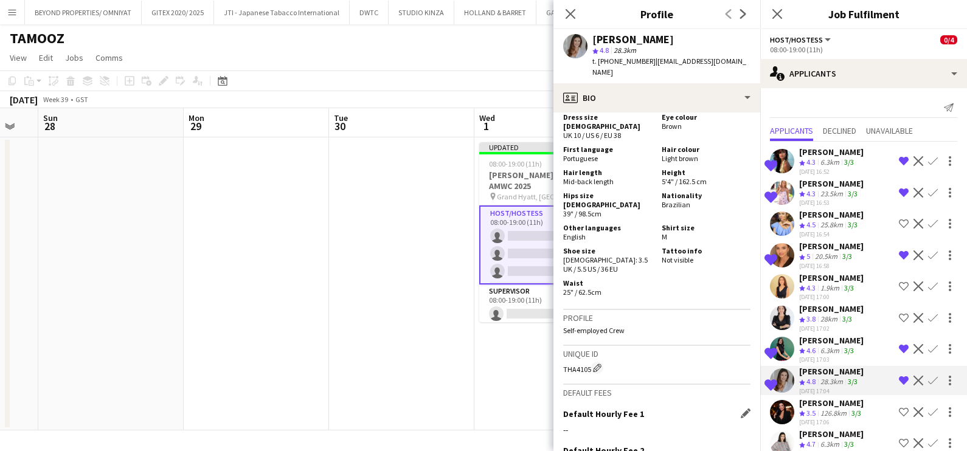
scroll to position [760, 0]
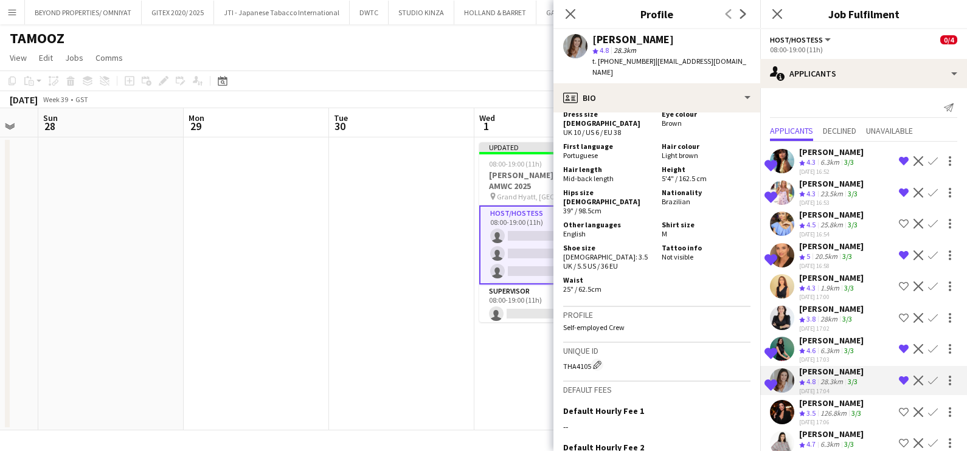
click at [830, 246] on div "[PERSON_NAME]" at bounding box center [831, 246] width 64 height 11
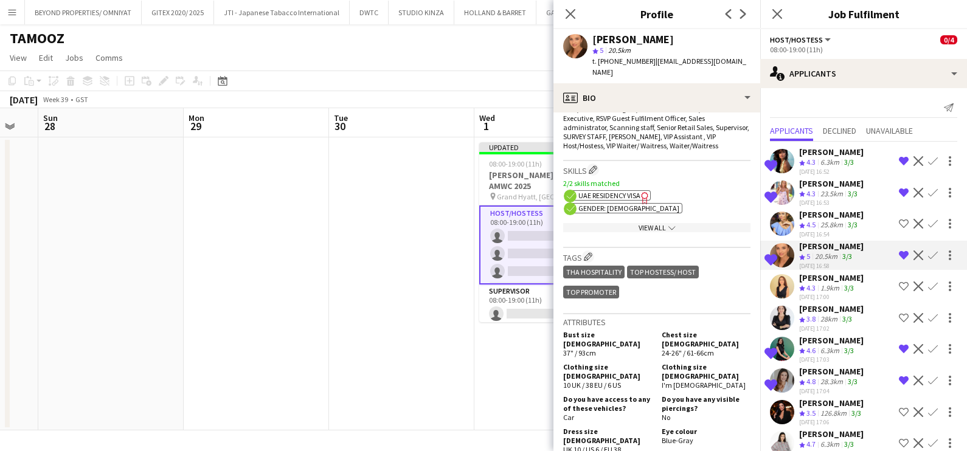
scroll to position [532, 0]
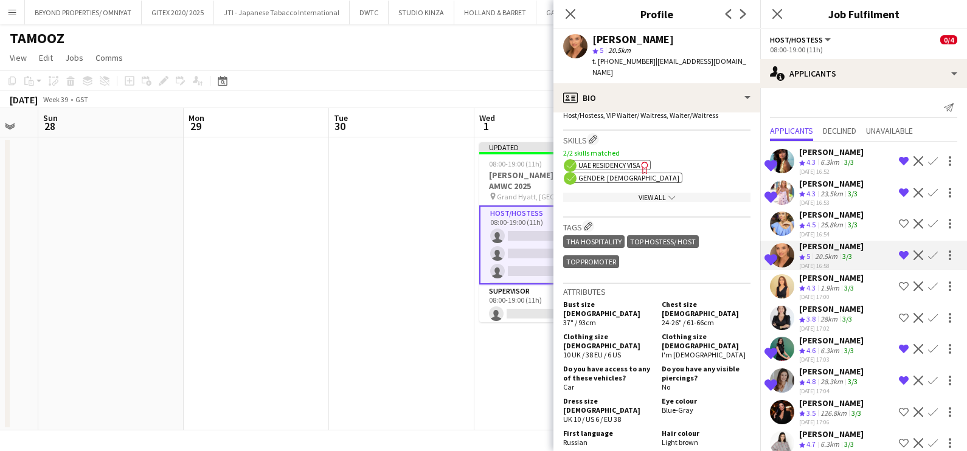
click at [820, 158] on div "6.3km" at bounding box center [830, 163] width 24 height 10
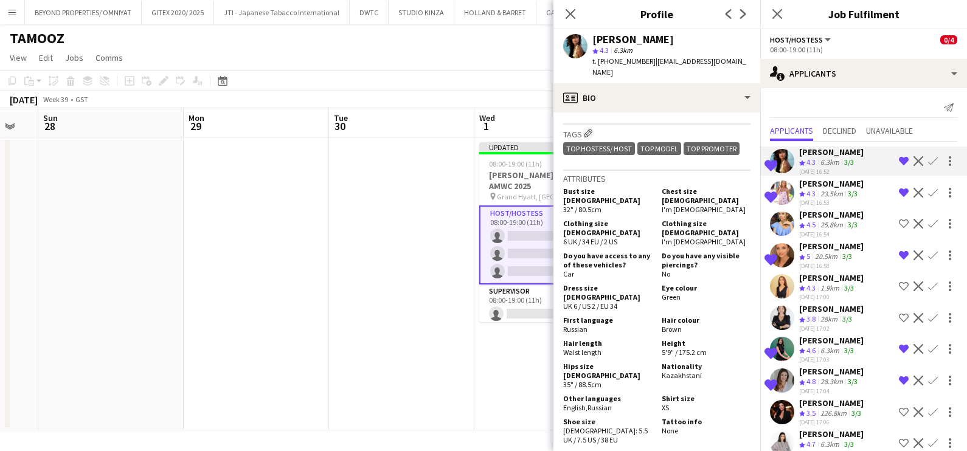
click at [899, 159] on app-icon "Remove crew from shortlist" at bounding box center [904, 161] width 10 height 10
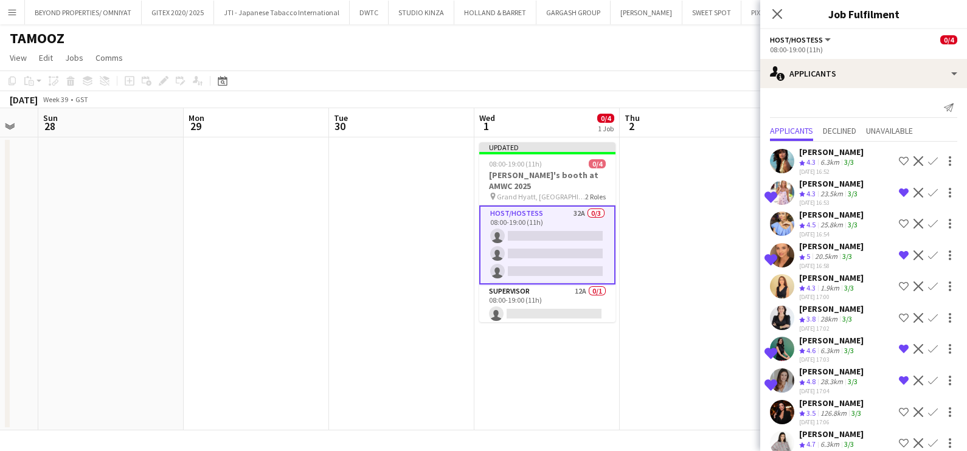
click at [820, 187] on div "[PERSON_NAME]" at bounding box center [831, 183] width 64 height 11
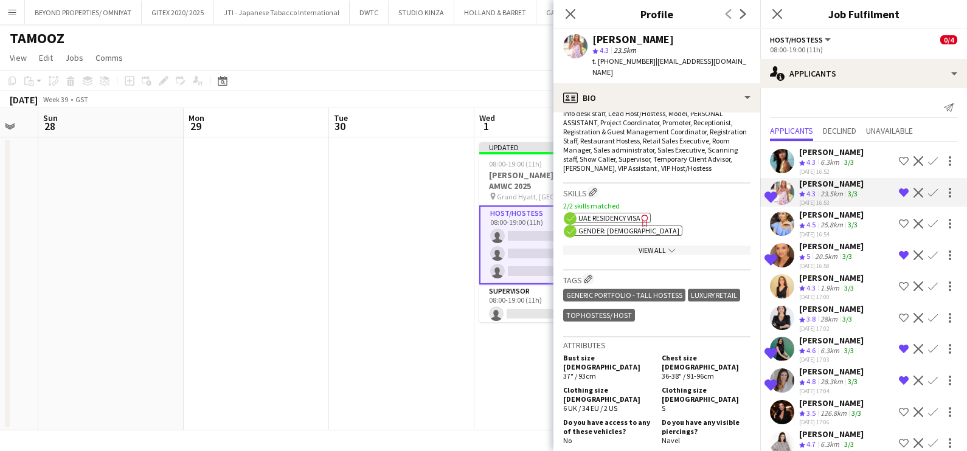
scroll to position [608, 0]
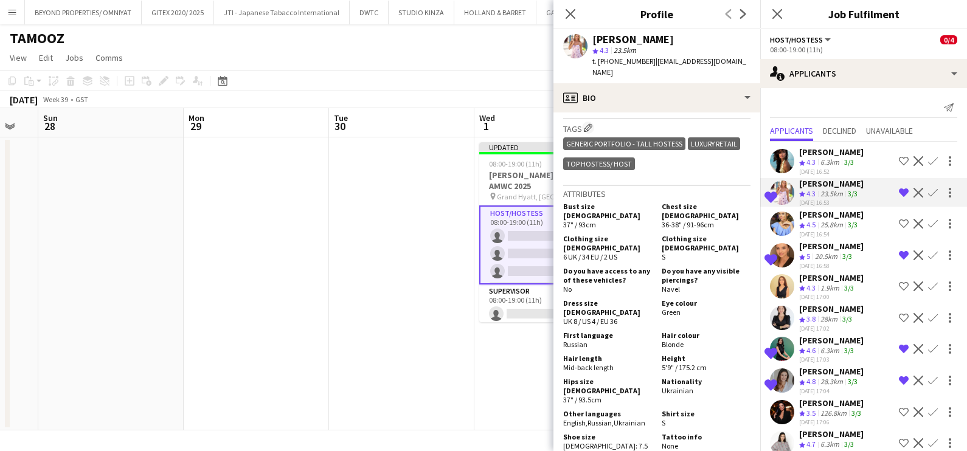
click at [899, 189] on app-icon "Remove crew from shortlist" at bounding box center [904, 193] width 10 height 10
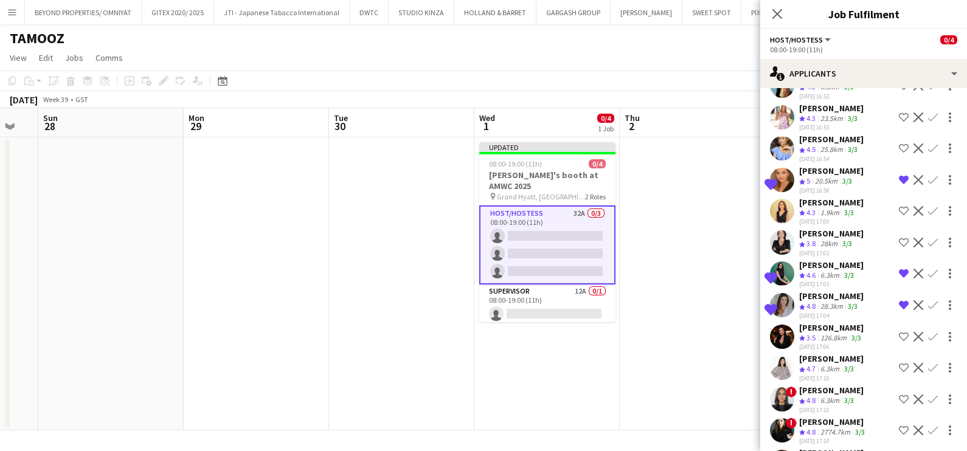
scroll to position [151, 0]
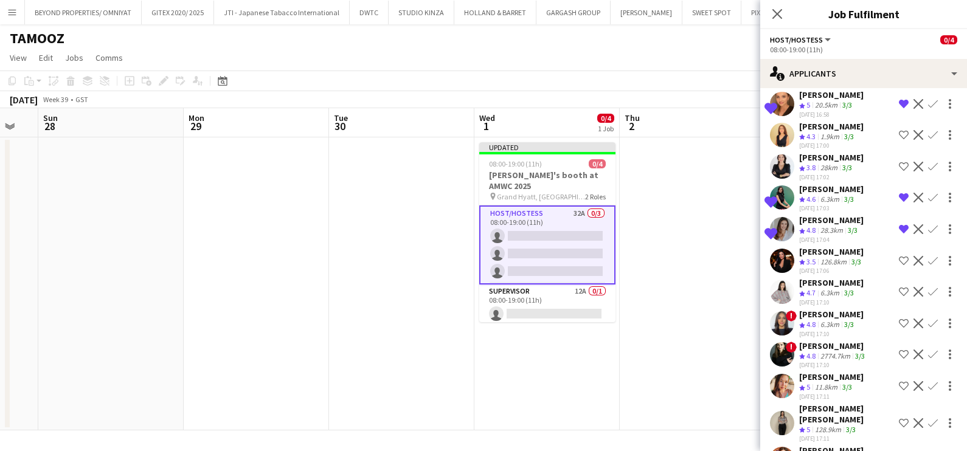
click at [820, 297] on div "6.3km" at bounding box center [830, 293] width 24 height 10
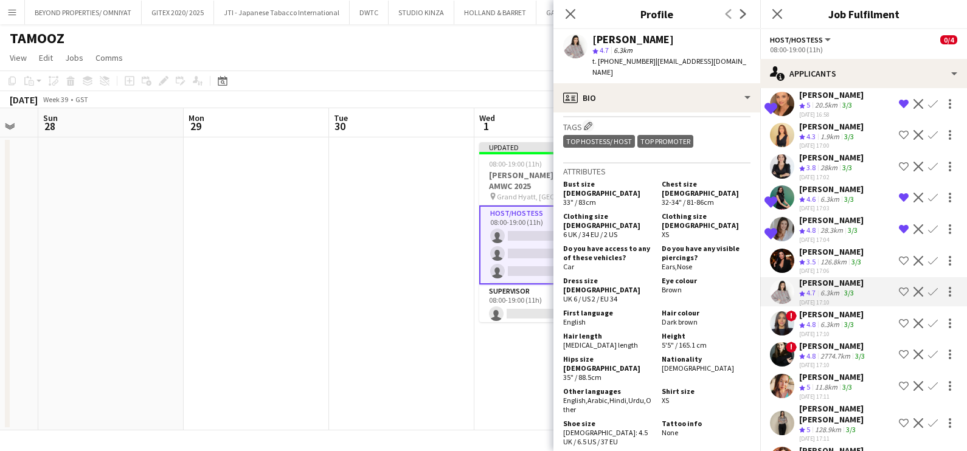
scroll to position [684, 0]
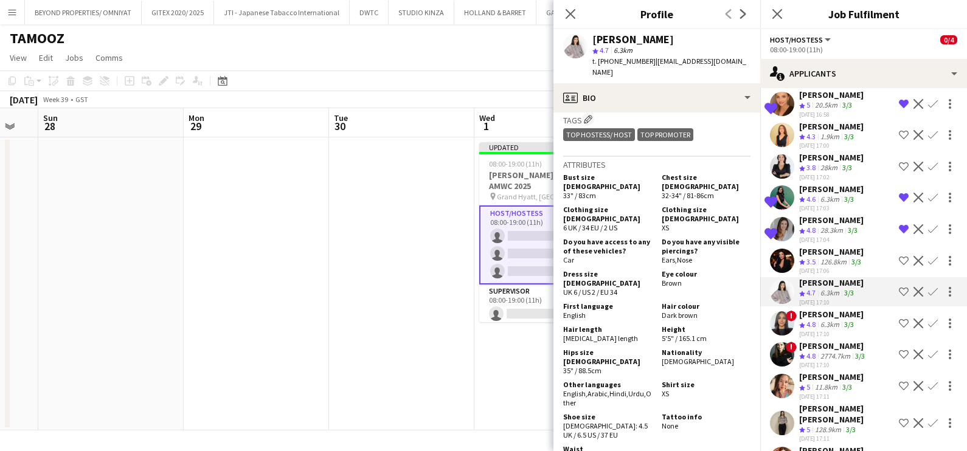
click at [830, 327] on div "6.3km" at bounding box center [830, 325] width 24 height 10
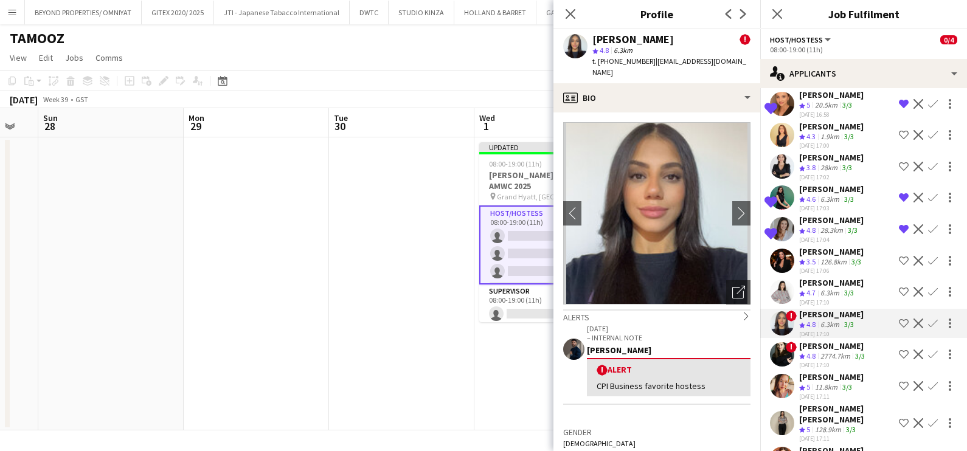
click at [896, 329] on button "Shortlist crew" at bounding box center [903, 323] width 15 height 15
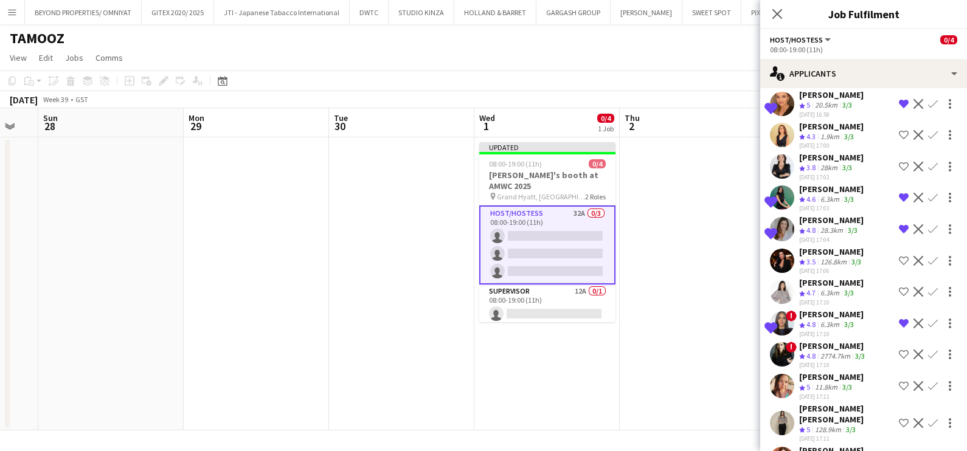
click at [826, 320] on div "[PERSON_NAME]" at bounding box center [831, 314] width 64 height 11
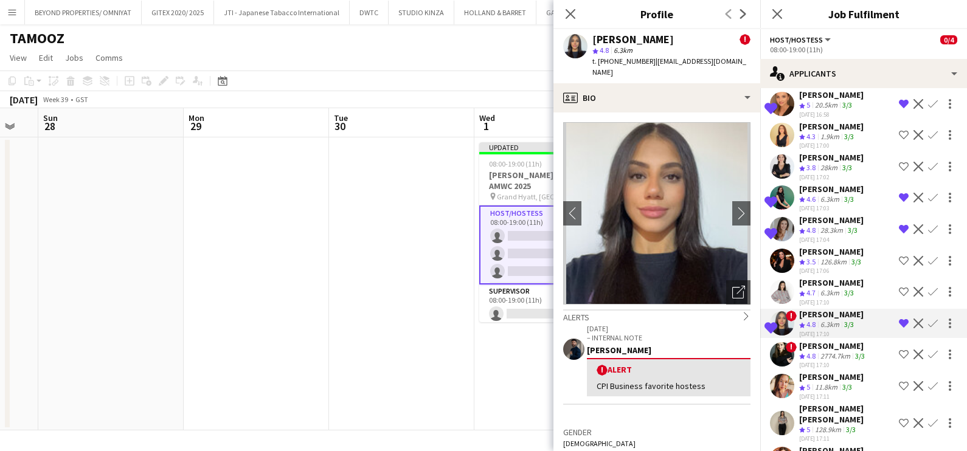
click at [827, 359] on div "2774.7km" at bounding box center [835, 357] width 35 height 10
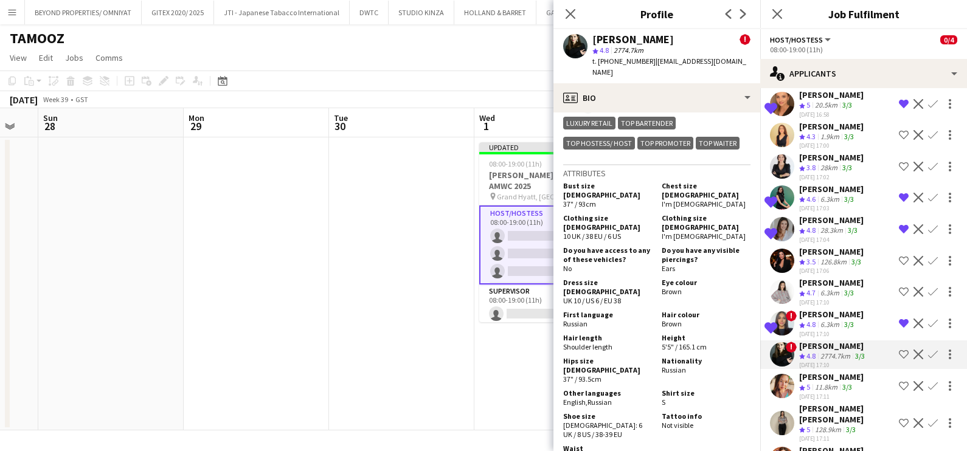
click at [899, 359] on app-icon "Shortlist crew" at bounding box center [904, 355] width 10 height 10
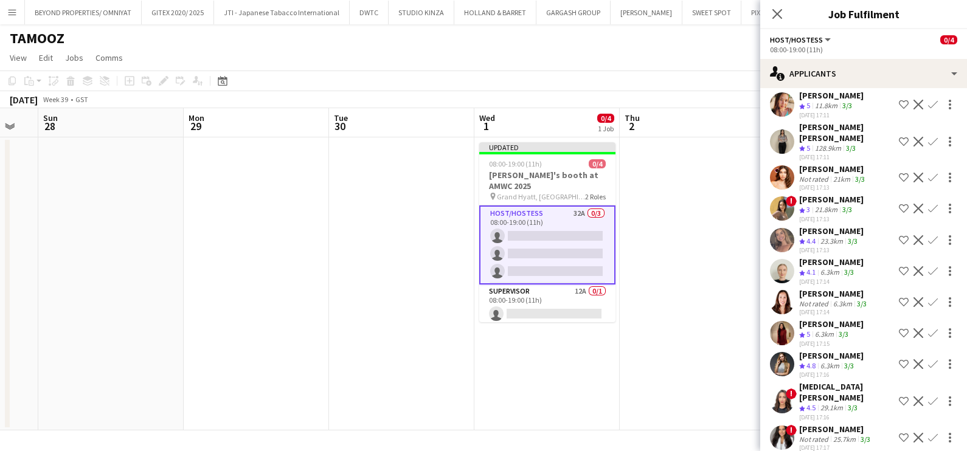
scroll to position [456, 0]
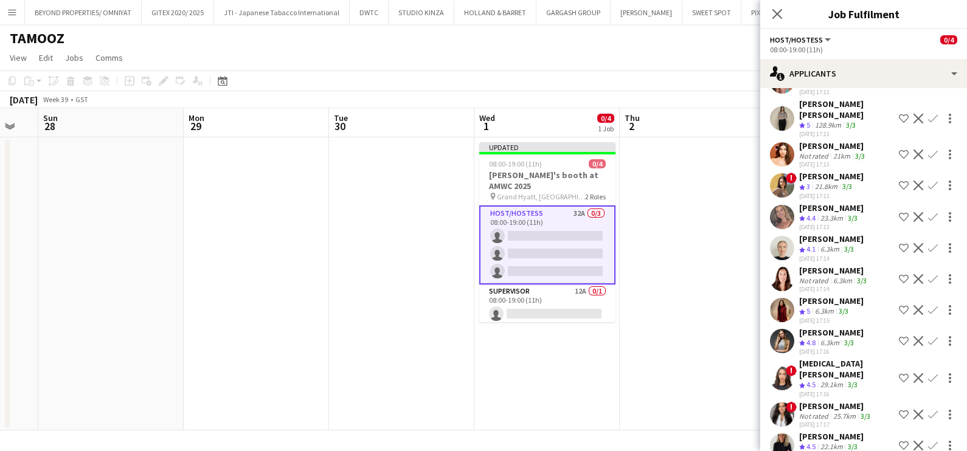
click at [825, 207] on div "[PERSON_NAME]" at bounding box center [831, 208] width 64 height 11
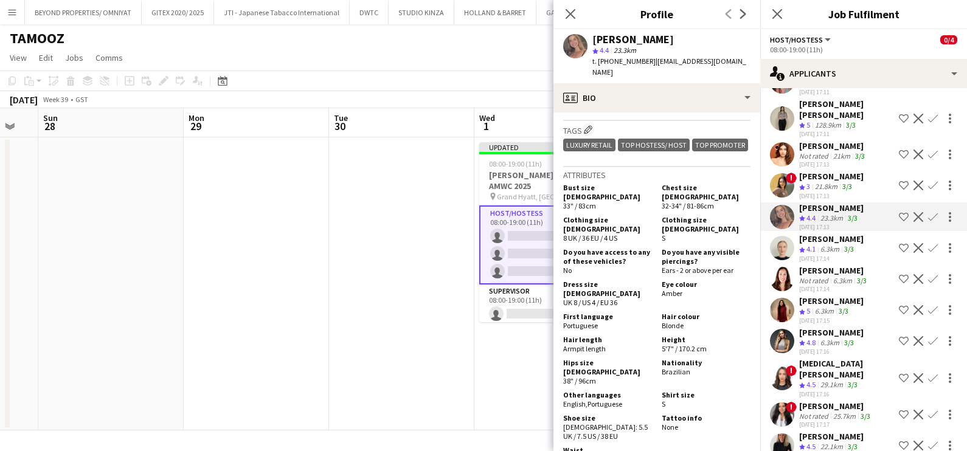
scroll to position [608, 0]
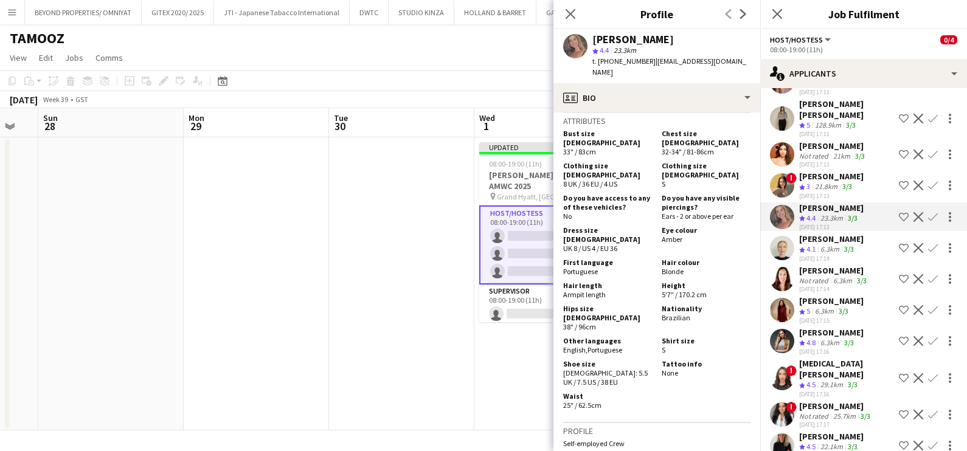
click at [899, 212] on app-icon "Shortlist crew" at bounding box center [904, 217] width 10 height 10
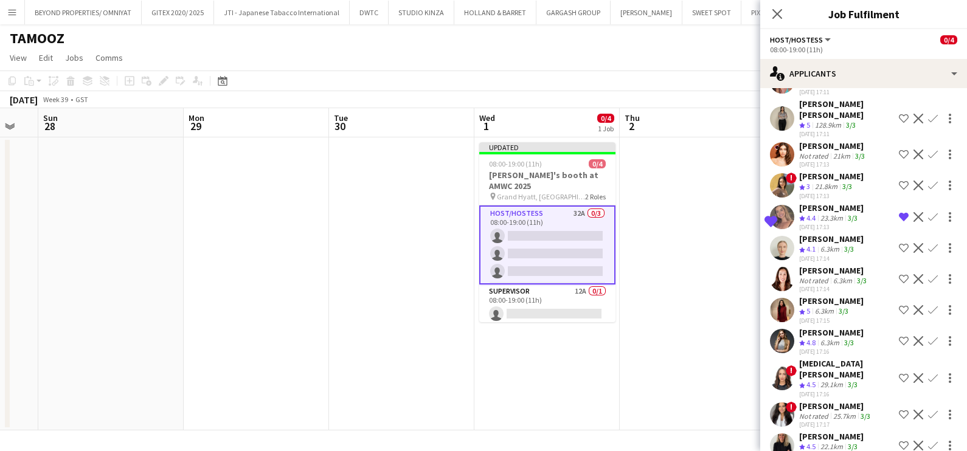
click at [899, 274] on app-icon "Shortlist crew" at bounding box center [904, 279] width 10 height 10
click at [827, 269] on div "[PERSON_NAME]" at bounding box center [834, 270] width 70 height 11
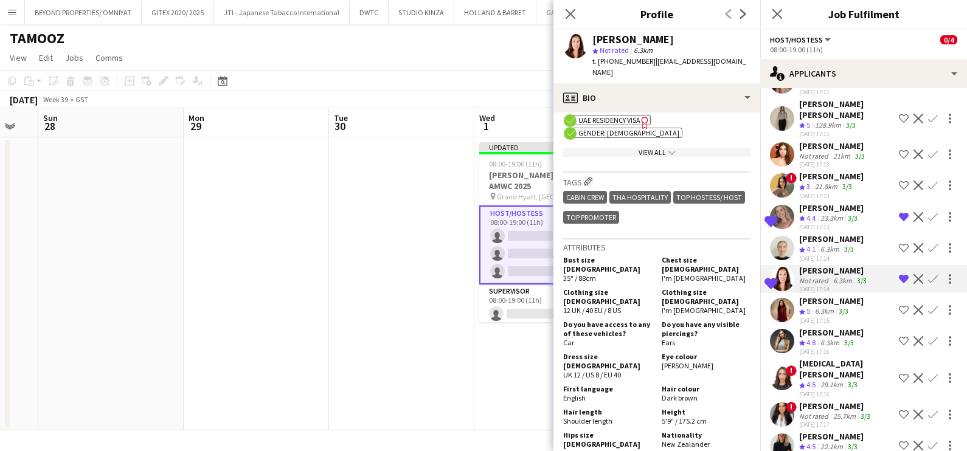
scroll to position [532, 0]
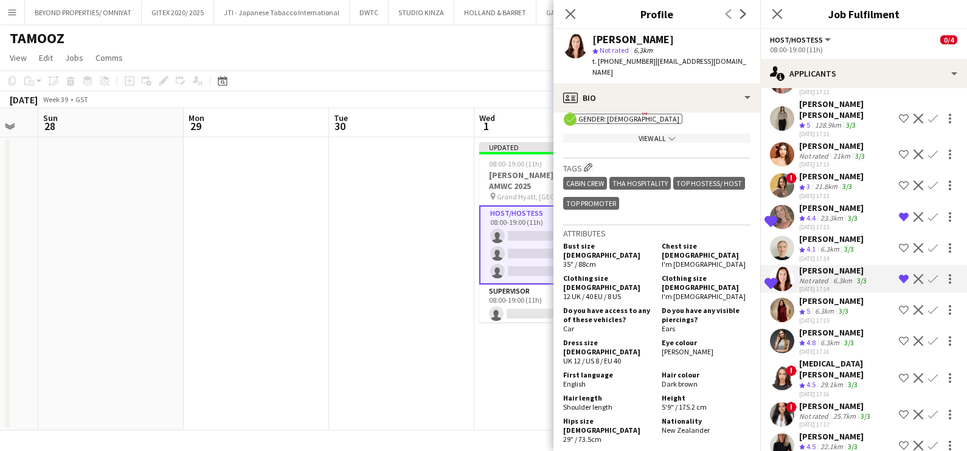
click at [899, 277] on app-icon "Remove crew from shortlist" at bounding box center [904, 279] width 10 height 10
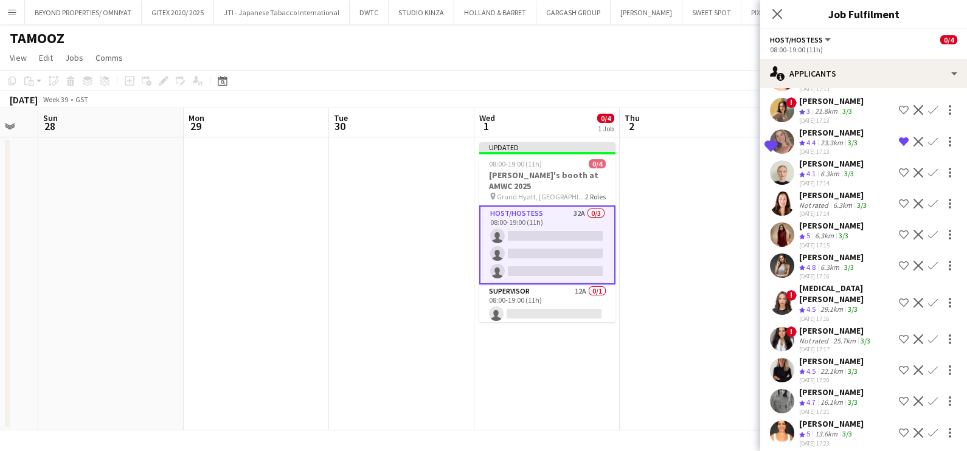
click at [828, 263] on div "6.3km" at bounding box center [830, 268] width 24 height 10
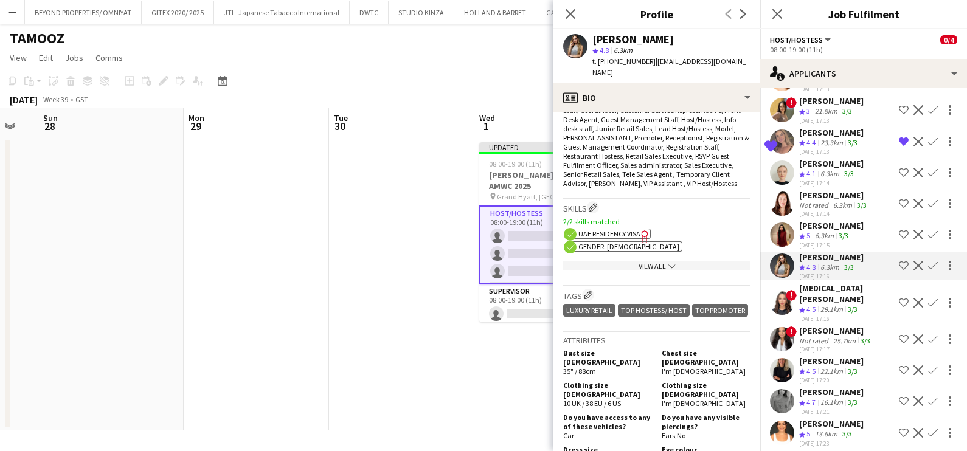
scroll to position [684, 0]
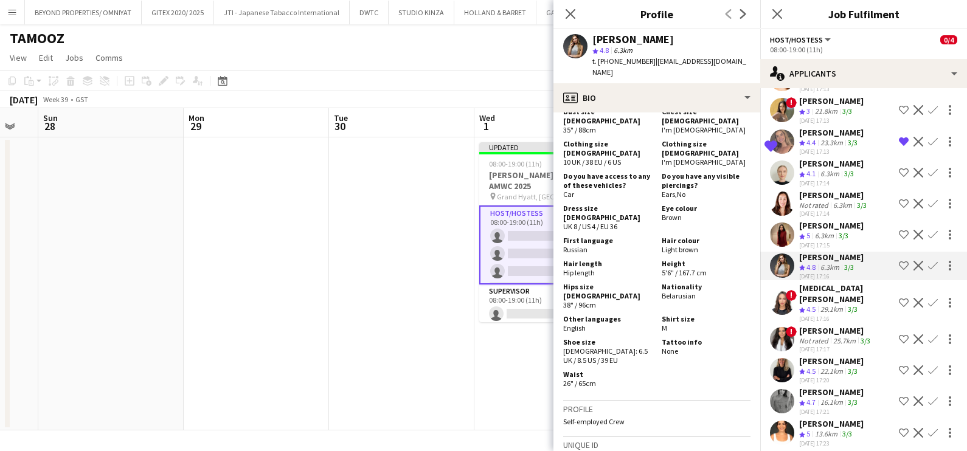
click at [899, 261] on app-icon "Shortlist crew" at bounding box center [904, 266] width 10 height 10
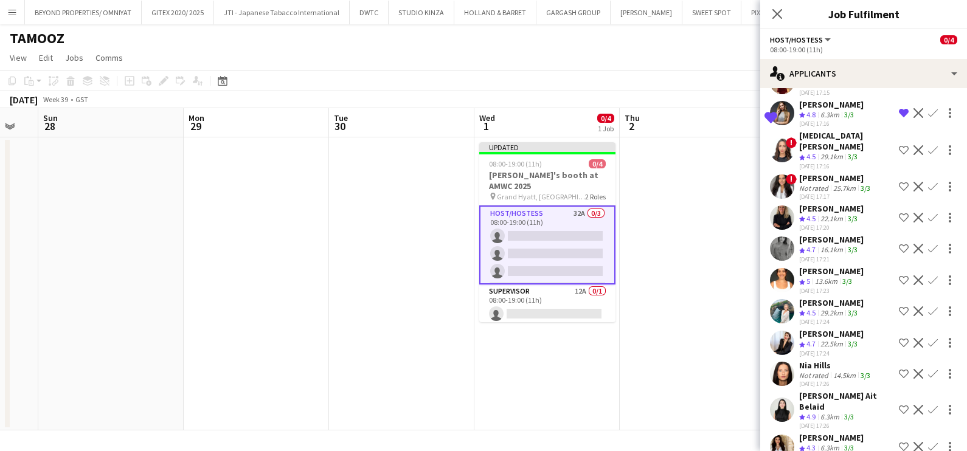
scroll to position [719, 0]
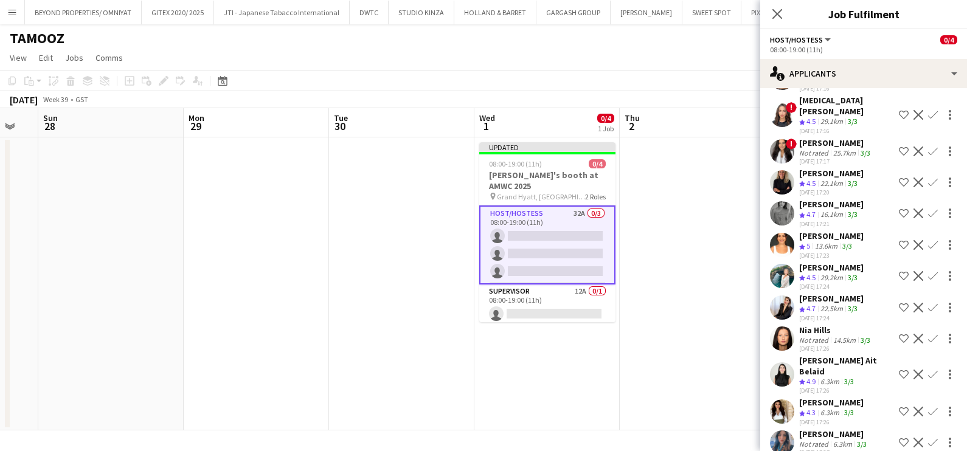
click at [841, 234] on div "[PERSON_NAME]" at bounding box center [831, 235] width 64 height 11
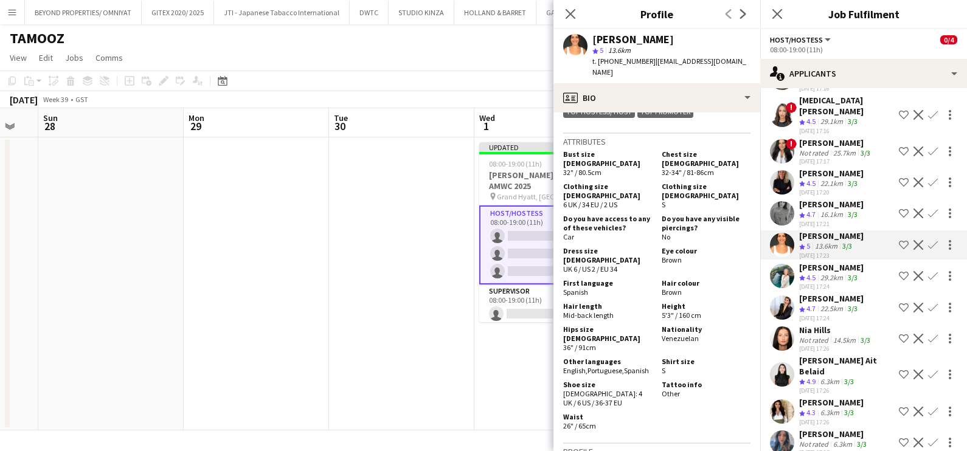
scroll to position [608, 0]
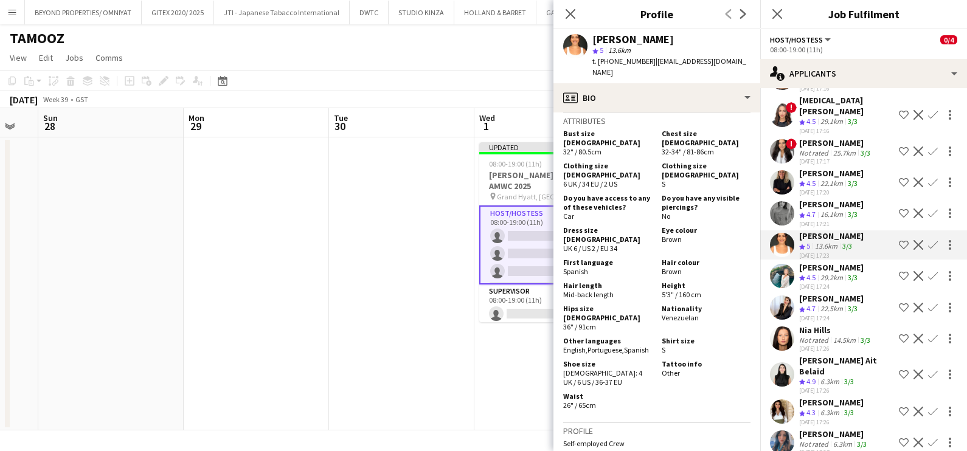
click at [811, 273] on span "4.5" at bounding box center [810, 277] width 9 height 9
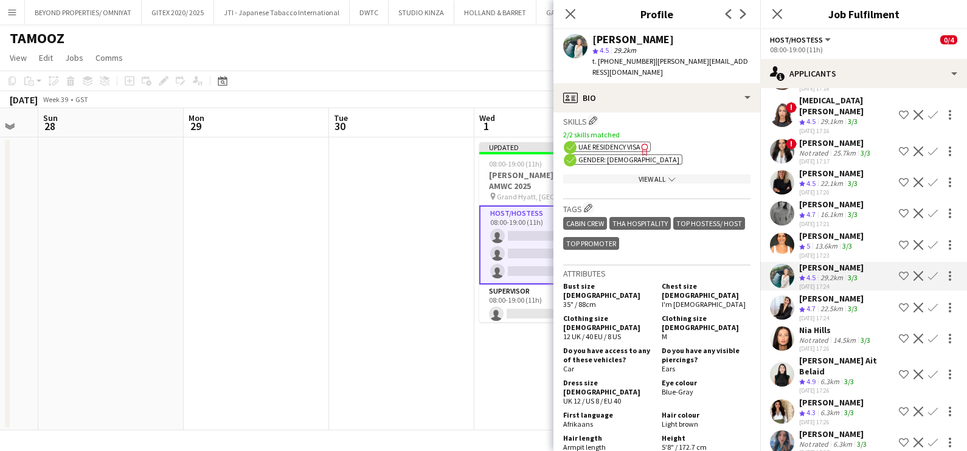
scroll to position [532, 0]
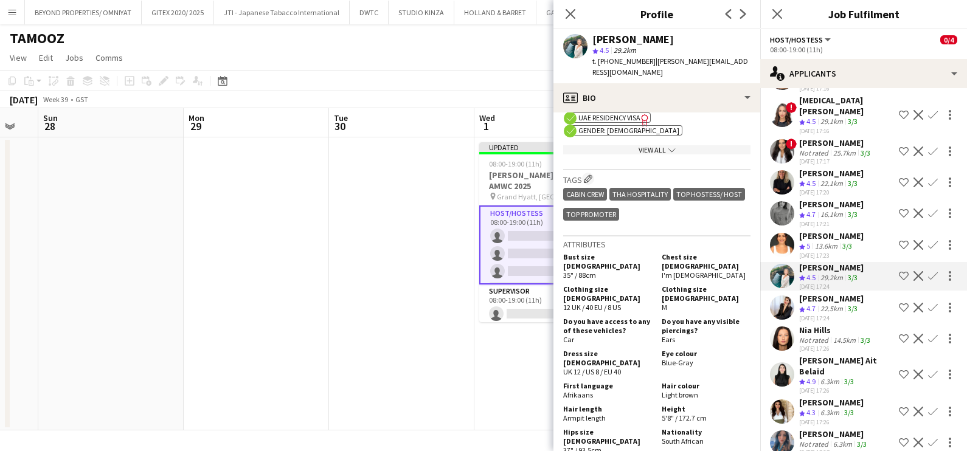
click at [824, 314] on div "[DATE] 17:24" at bounding box center [831, 318] width 64 height 8
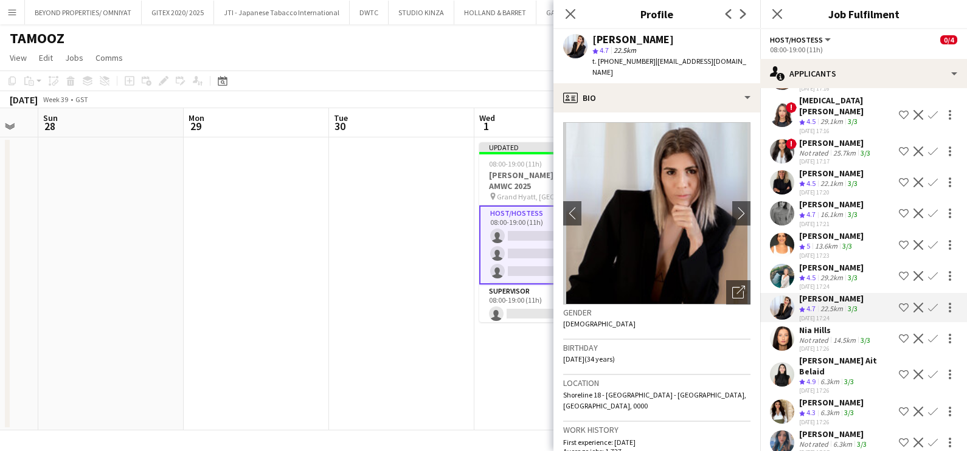
click at [825, 336] on div "Not rated" at bounding box center [815, 340] width 32 height 9
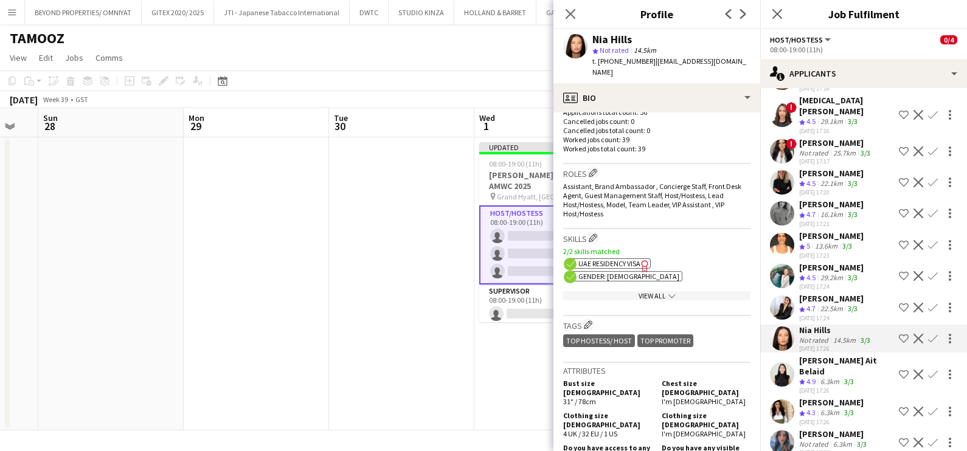
scroll to position [456, 0]
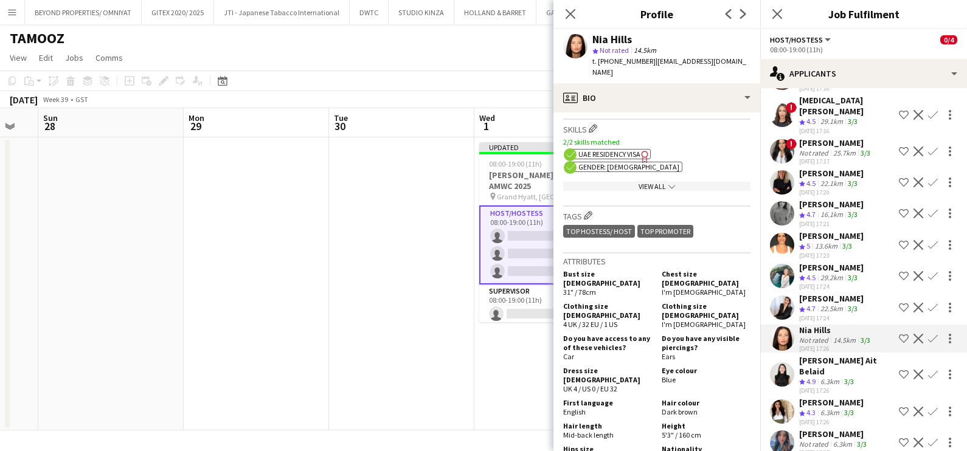
click at [839, 377] on div "6.3km" at bounding box center [830, 382] width 24 height 10
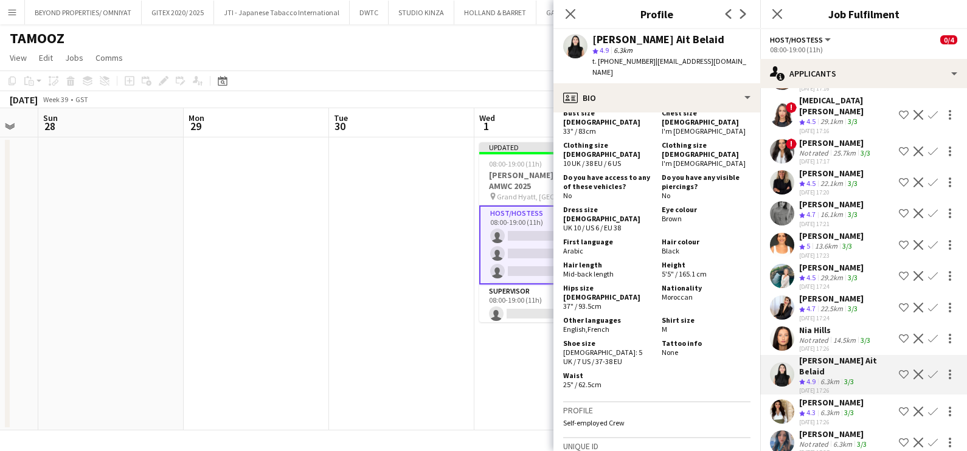
scroll to position [684, 0]
click at [899, 370] on app-icon "Shortlist crew" at bounding box center [904, 375] width 10 height 10
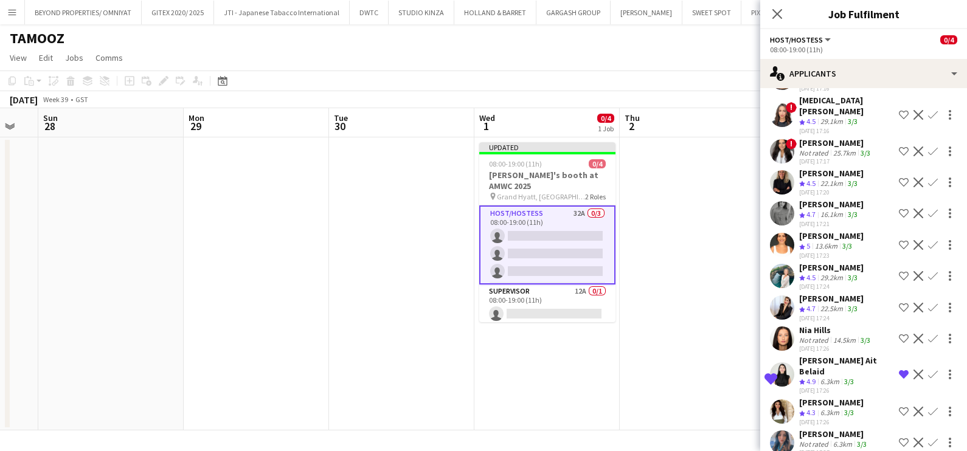
click at [836, 408] on div "6.3km" at bounding box center [830, 413] width 24 height 10
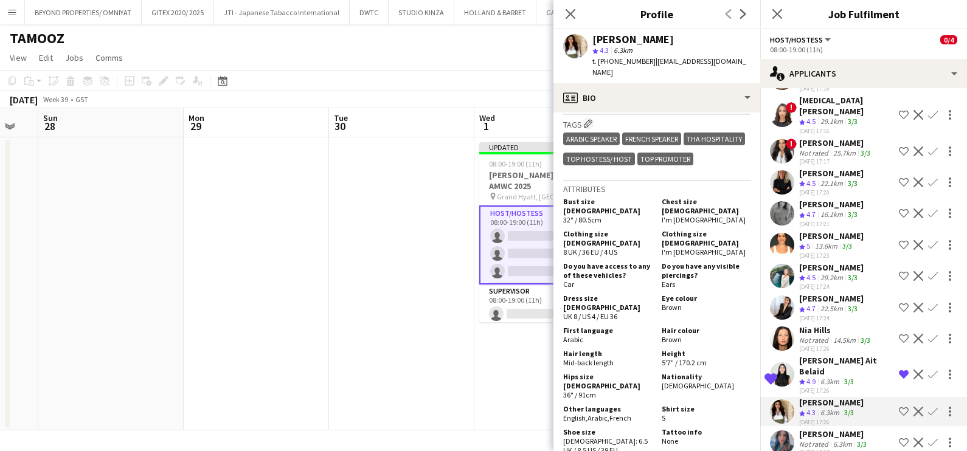
scroll to position [608, 0]
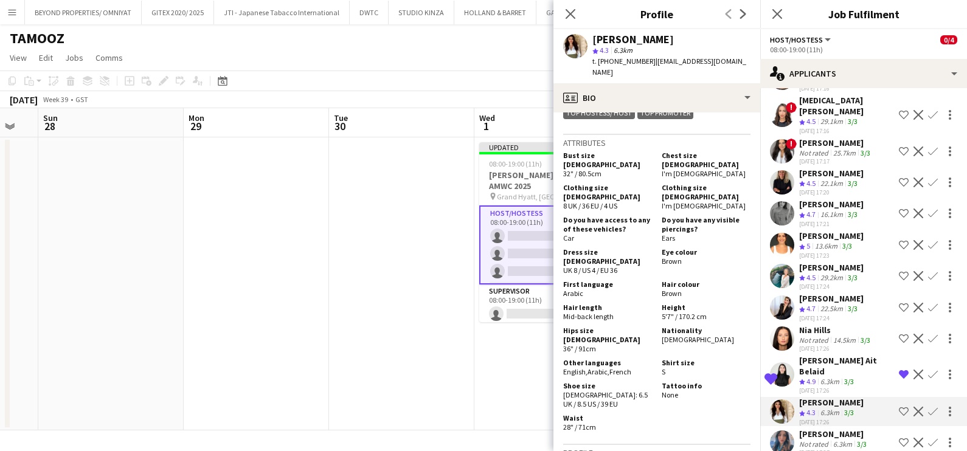
click at [896, 404] on button "Shortlist crew" at bounding box center [903, 411] width 15 height 15
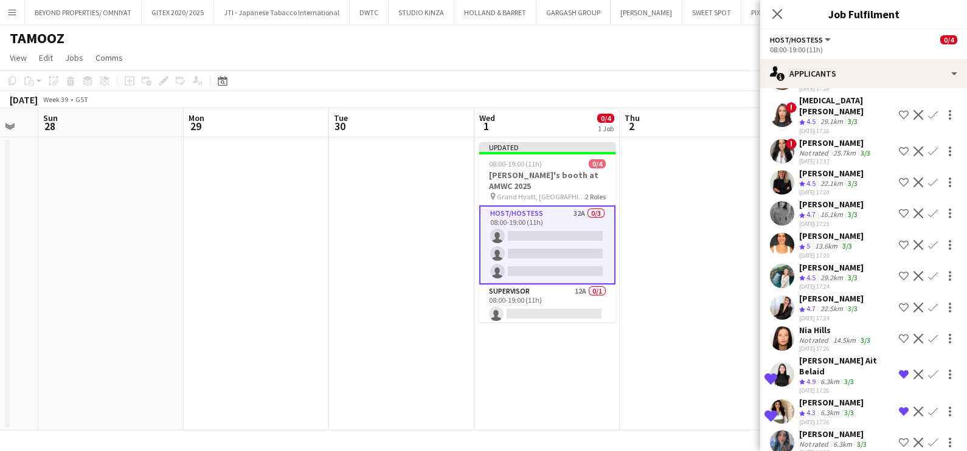
click at [844, 429] on div "[PERSON_NAME]" at bounding box center [834, 434] width 70 height 11
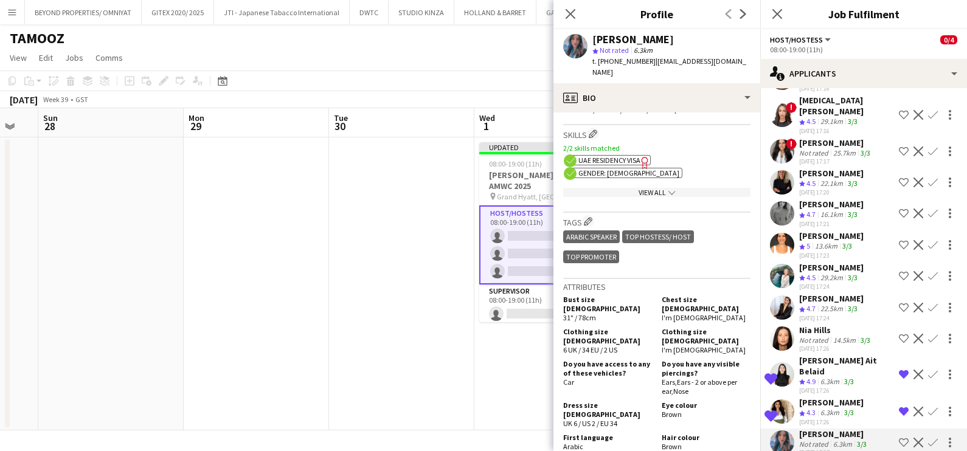
scroll to position [684, 0]
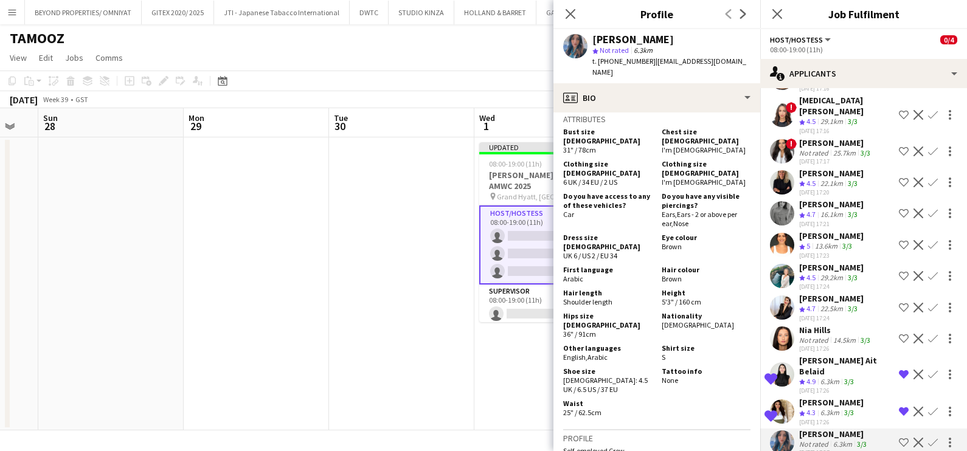
click at [471, 345] on app-date-cell at bounding box center [401, 283] width 145 height 293
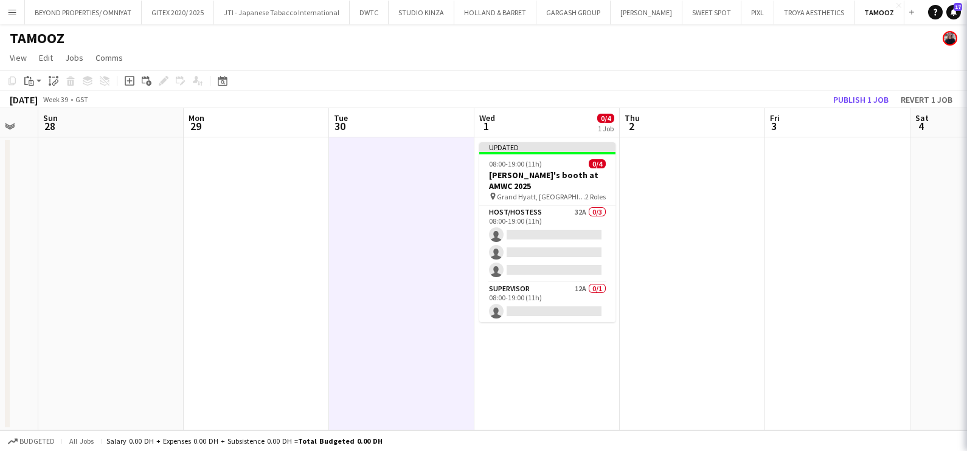
scroll to position [0, 0]
click at [867, 99] on button "Publish 1 job" at bounding box center [860, 100] width 65 height 16
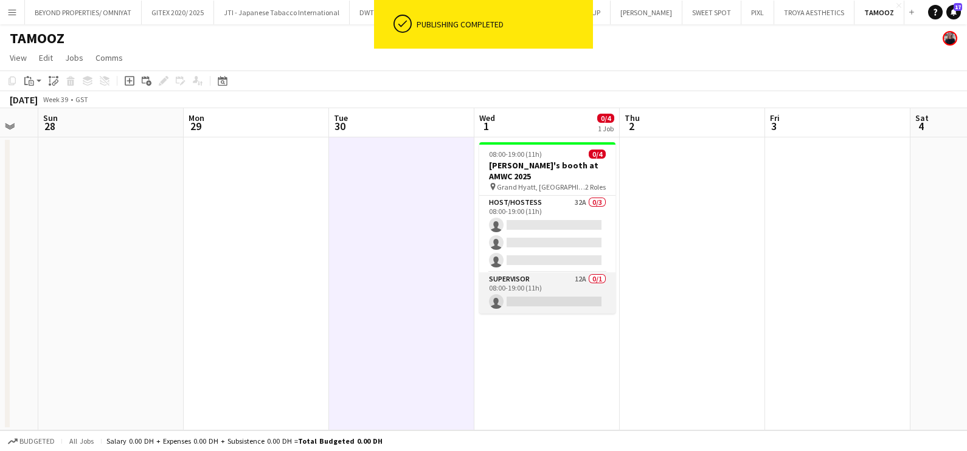
click at [557, 289] on app-card-role "Supervisor 12A 0/1 08:00-19:00 (11h) single-neutral-actions" at bounding box center [547, 292] width 136 height 41
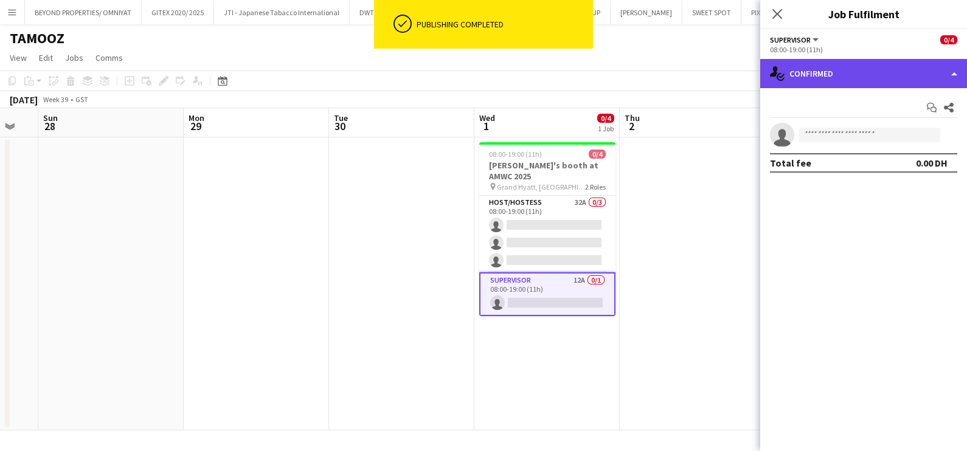
click at [855, 83] on div "single-neutral-actions-check-2 Confirmed" at bounding box center [863, 73] width 207 height 29
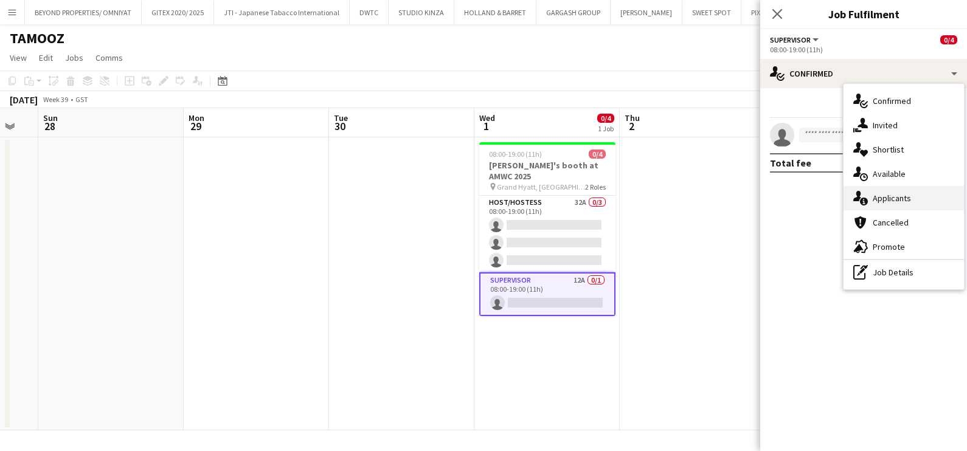
click at [876, 197] on div "single-neutral-actions-information Applicants" at bounding box center [903, 198] width 120 height 24
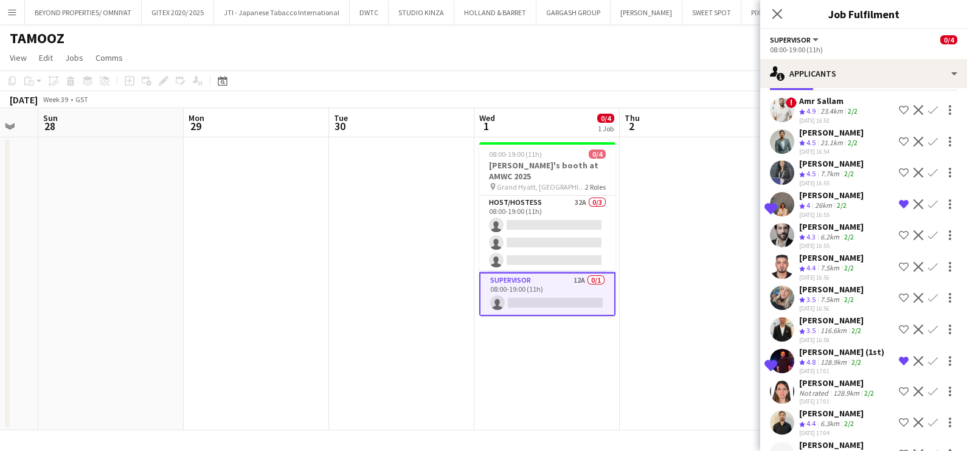
scroll to position [88, 0]
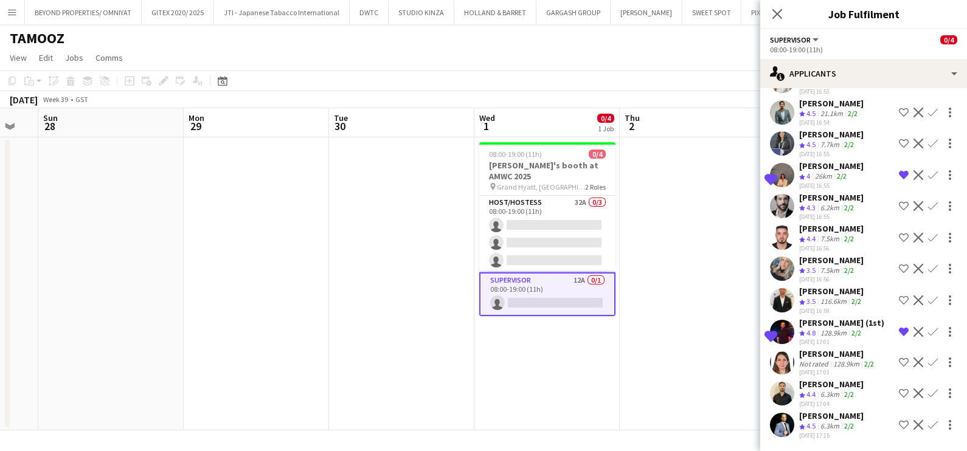
click at [896, 328] on button "Remove crew from shortlist" at bounding box center [903, 332] width 15 height 15
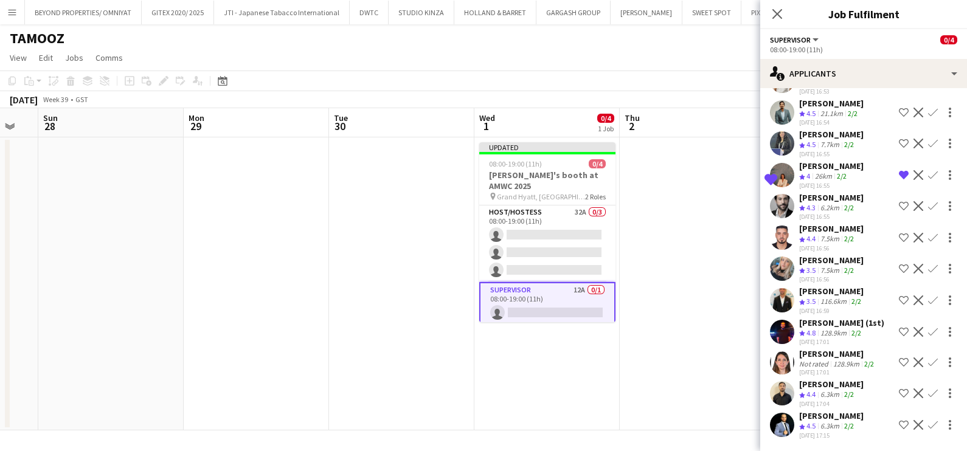
click at [899, 170] on app-icon "Remove crew from shortlist" at bounding box center [904, 175] width 10 height 10
click at [715, 244] on app-date-cell at bounding box center [692, 283] width 145 height 293
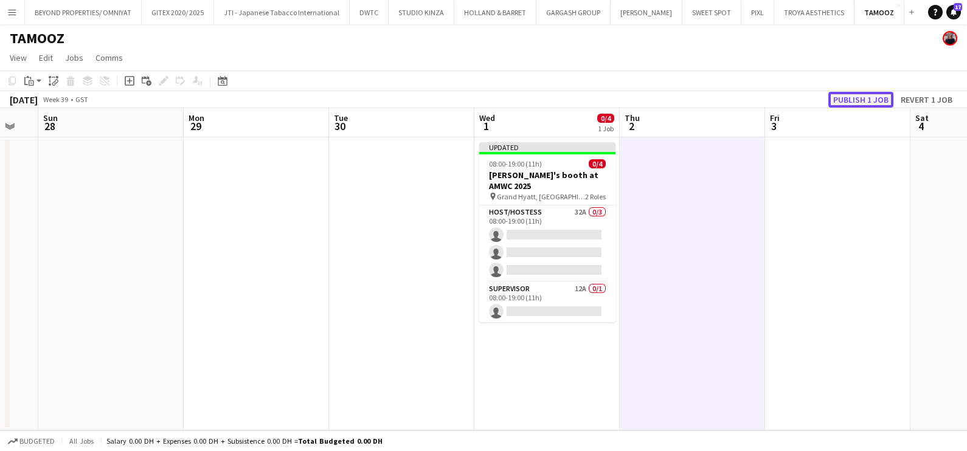
click at [856, 103] on button "Publish 1 job" at bounding box center [860, 100] width 65 height 16
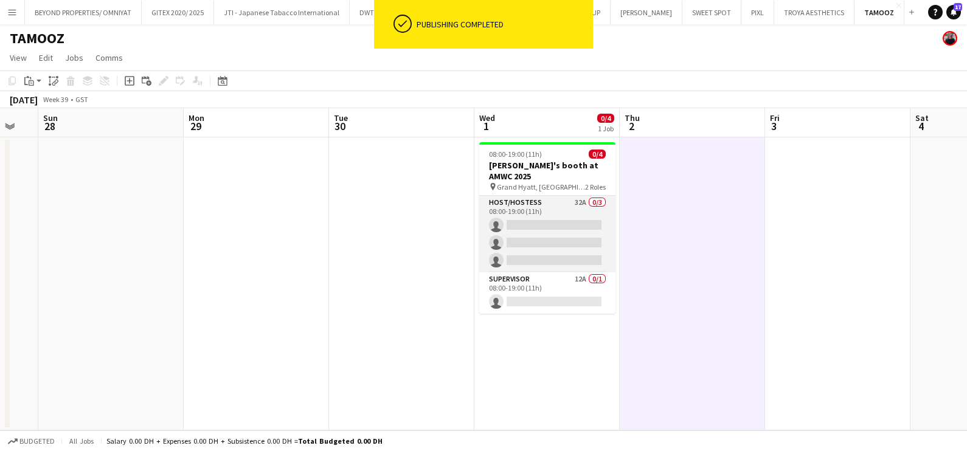
click at [558, 228] on app-card-role "Host/Hostess 32A 0/3 08:00-19:00 (11h) single-neutral-actions single-neutral-ac…" at bounding box center [547, 234] width 136 height 77
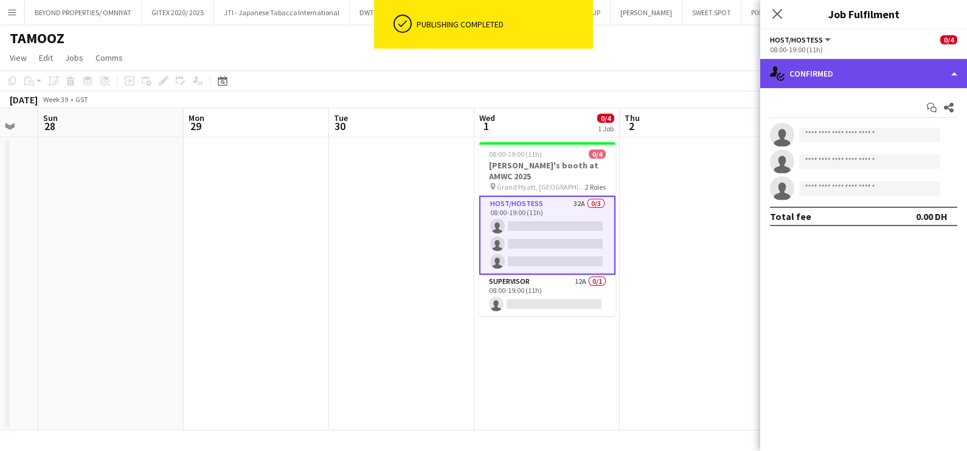
click at [845, 70] on div "single-neutral-actions-check-2 Confirmed" at bounding box center [863, 73] width 207 height 29
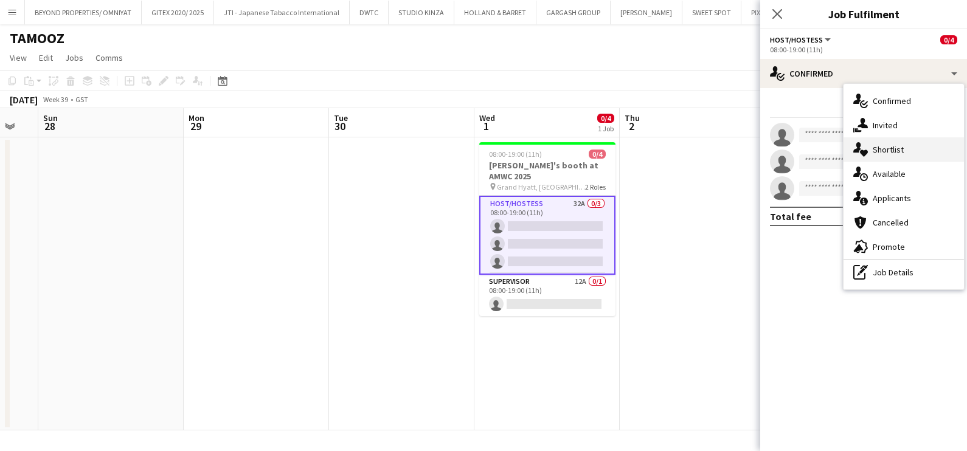
click at [873, 150] on div "single-neutral-actions-heart Shortlist" at bounding box center [903, 149] width 120 height 24
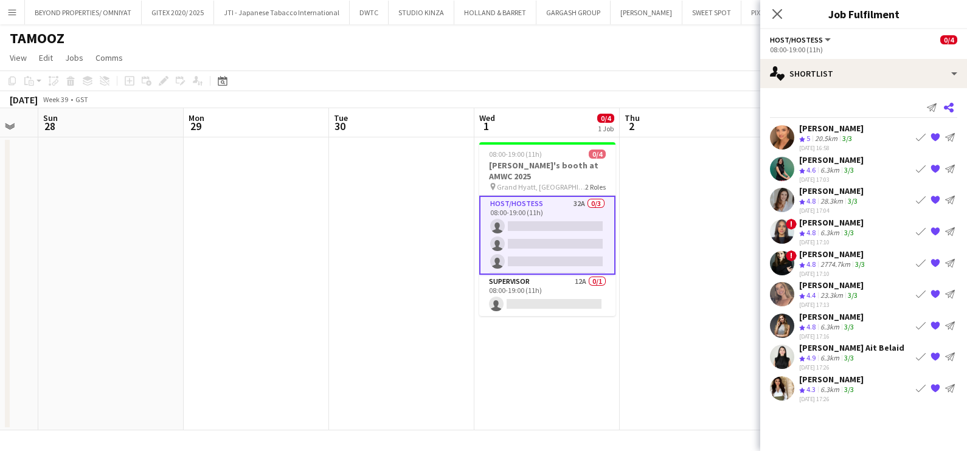
click at [949, 106] on icon at bounding box center [949, 108] width 10 height 10
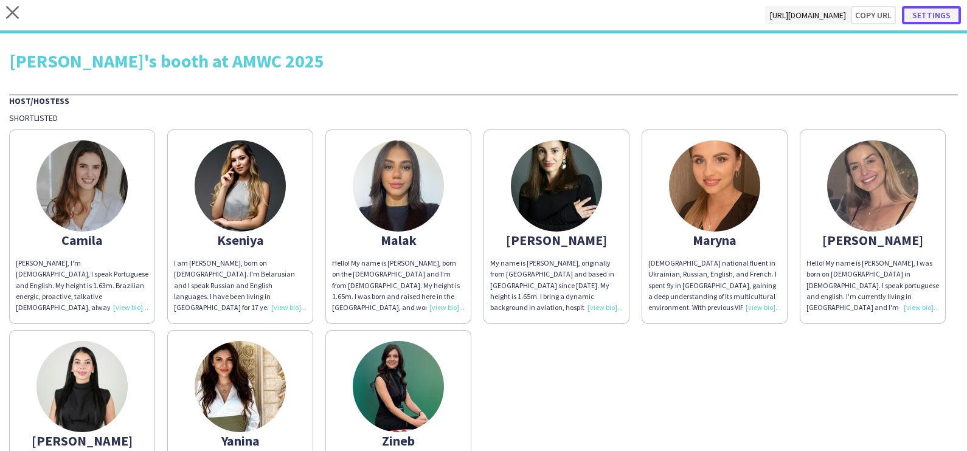
click at [929, 16] on button "Settings" at bounding box center [931, 15] width 59 height 18
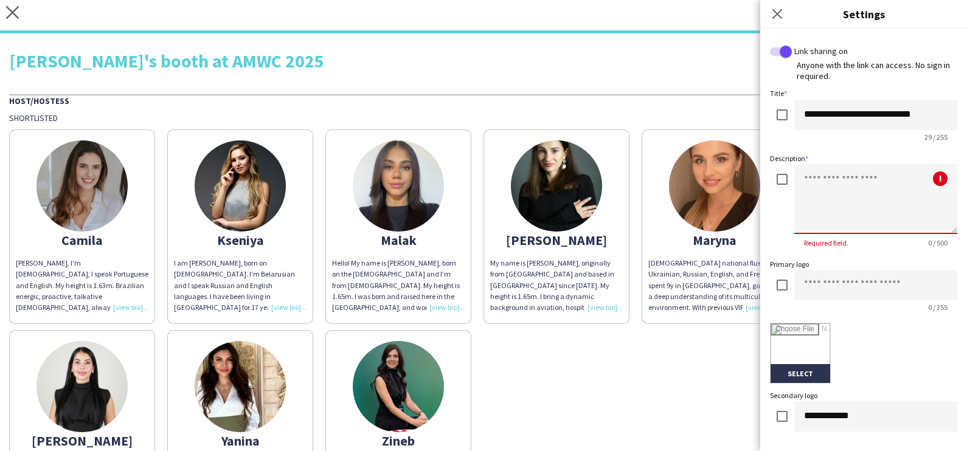
click at [836, 193] on textarea at bounding box center [875, 199] width 163 height 70
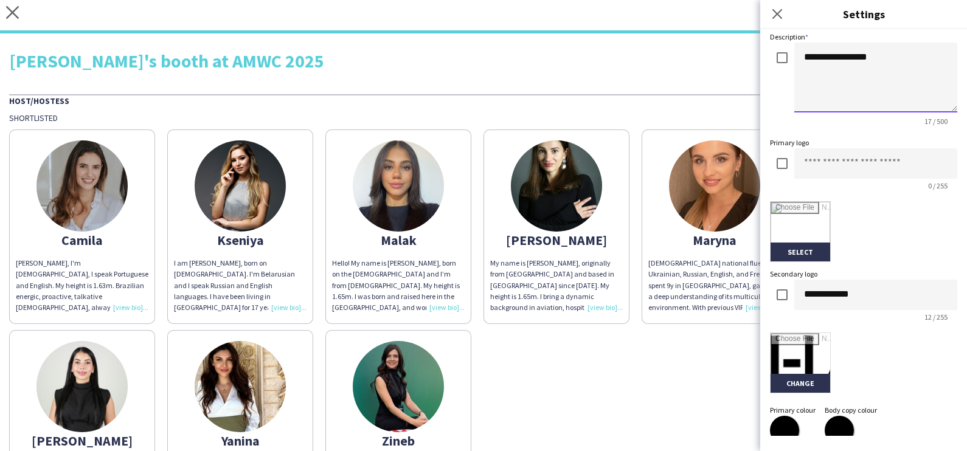
scroll to position [151, 0]
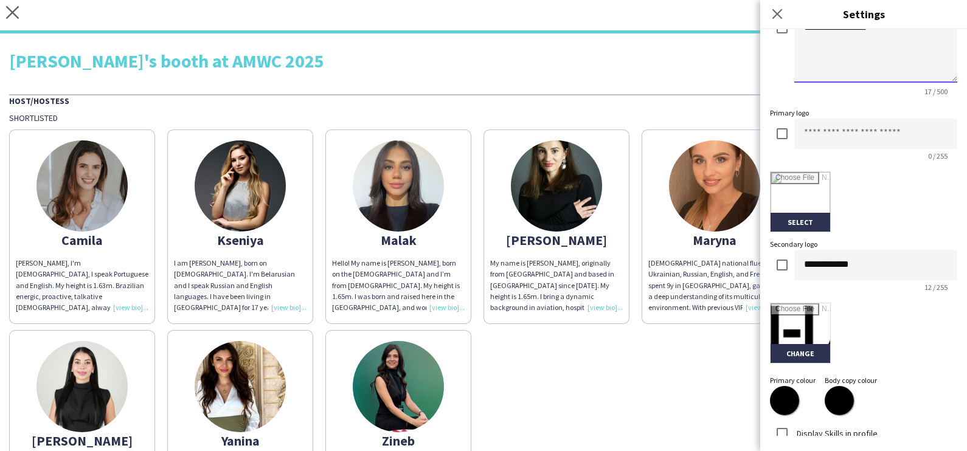
type textarea "**********"
click at [795, 346] on input "file" at bounding box center [801, 333] width 60 height 60
type input "**********"
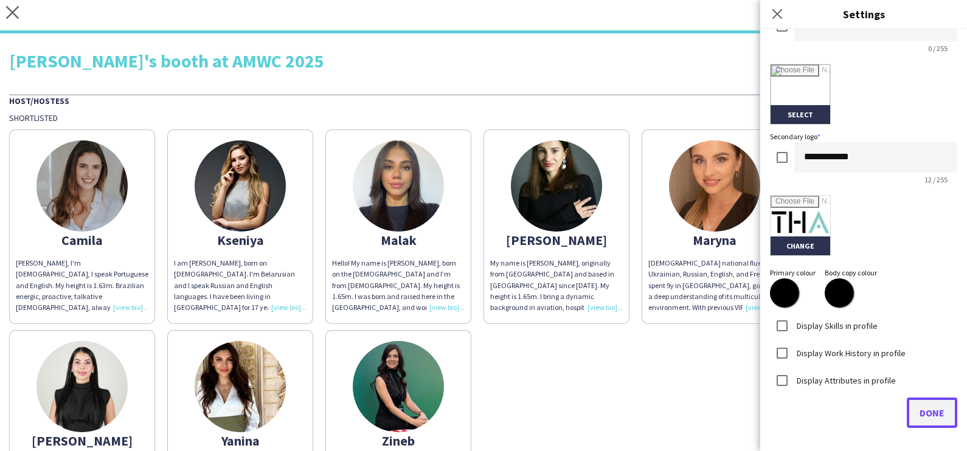
click at [922, 410] on span "Done" at bounding box center [932, 413] width 25 height 12
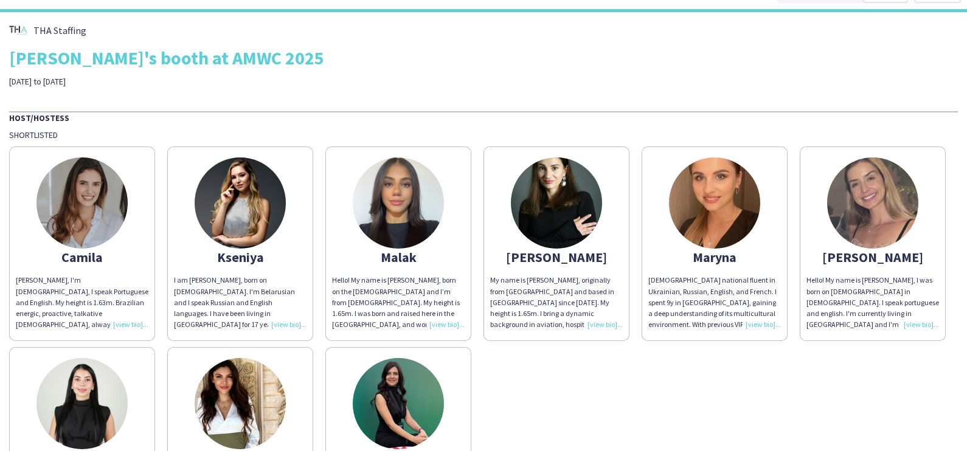
scroll to position [0, 0]
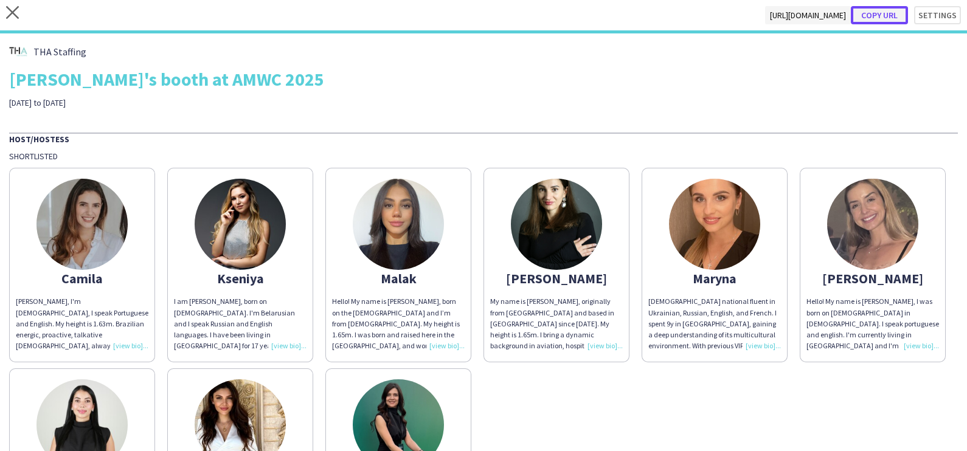
click at [885, 19] on button "Copy url" at bounding box center [879, 15] width 57 height 18
type textarea "**********"
click at [11, 15] on icon "close" at bounding box center [12, 12] width 13 height 13
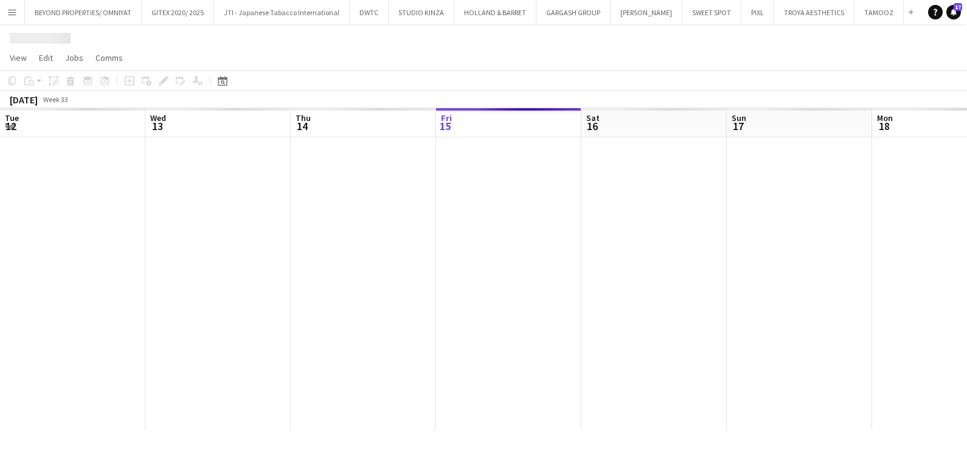
scroll to position [0, 291]
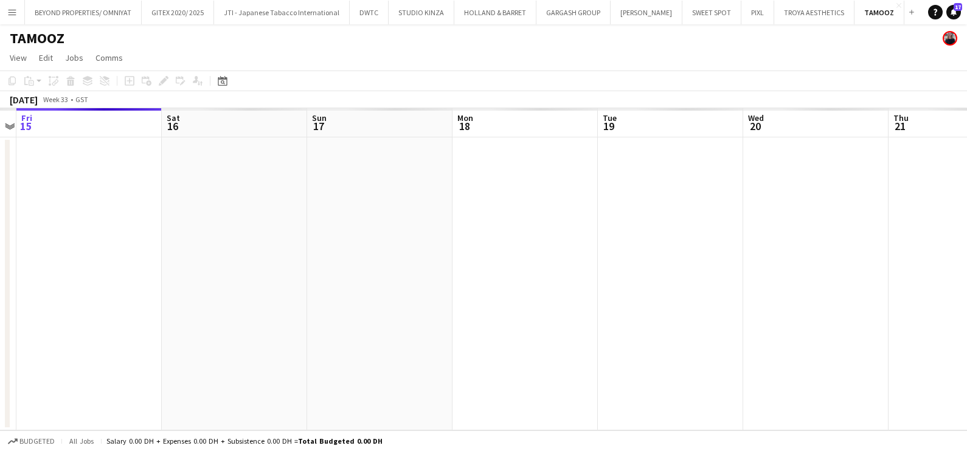
drag, startPoint x: 661, startPoint y: 285, endPoint x: 16, endPoint y: 289, distance: 644.6
click at [49, 289] on app-calendar-viewport "Tue 12 Wed 13 Thu 14 Fri 15 Sat 16 Sun 17 Mon 18 Tue 19 Wed 20 Thu 21 Fri 22 Sa…" at bounding box center [483, 269] width 967 height 322
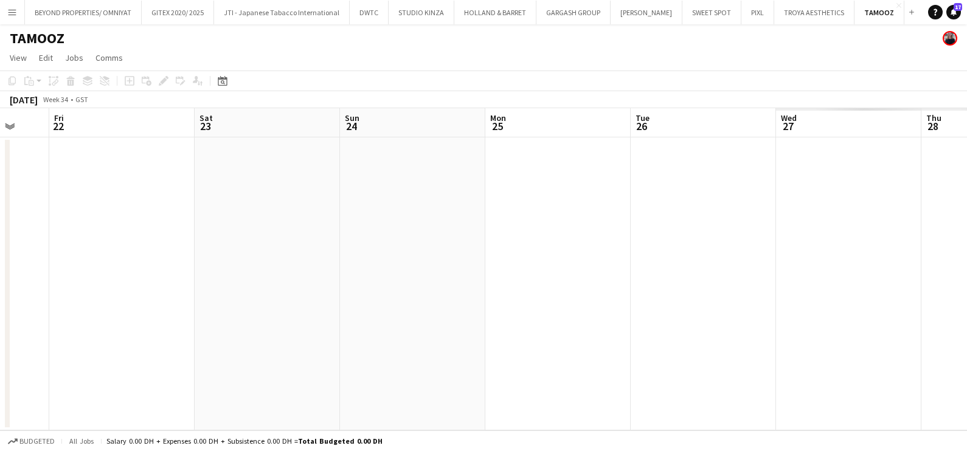
drag, startPoint x: 482, startPoint y: 293, endPoint x: 145, endPoint y: 301, distance: 336.4
click at [84, 301] on app-calendar-viewport "Tue 19 Wed 20 Thu 21 Fri 22 Sat 23 Sun 24 Mon 25 Tue 26 Wed 27 Thu 28 Fri 29 Sa…" at bounding box center [483, 269] width 967 height 322
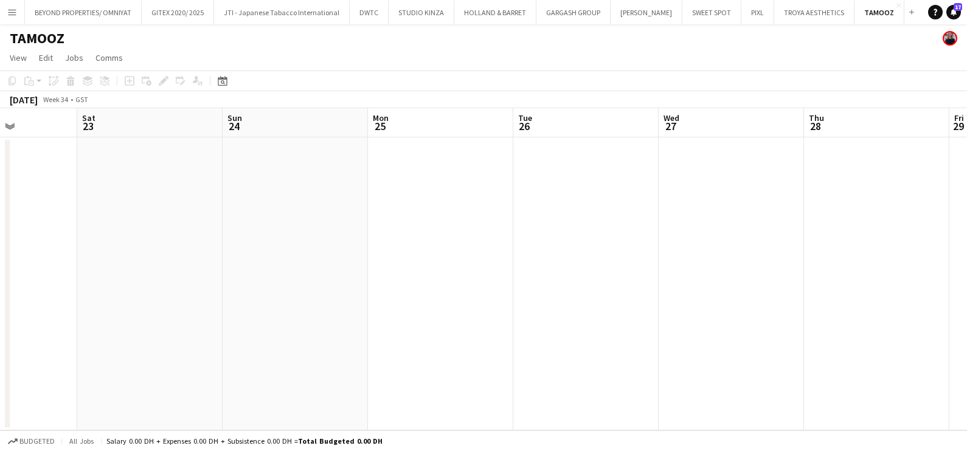
click at [28, 315] on app-calendar-viewport "Tue 19 Wed 20 Thu 21 Fri 22 Sat 23 Sun 24 Mon 25 Tue 26 Wed 27 Thu 28 Fri 29 Sa…" at bounding box center [483, 269] width 967 height 322
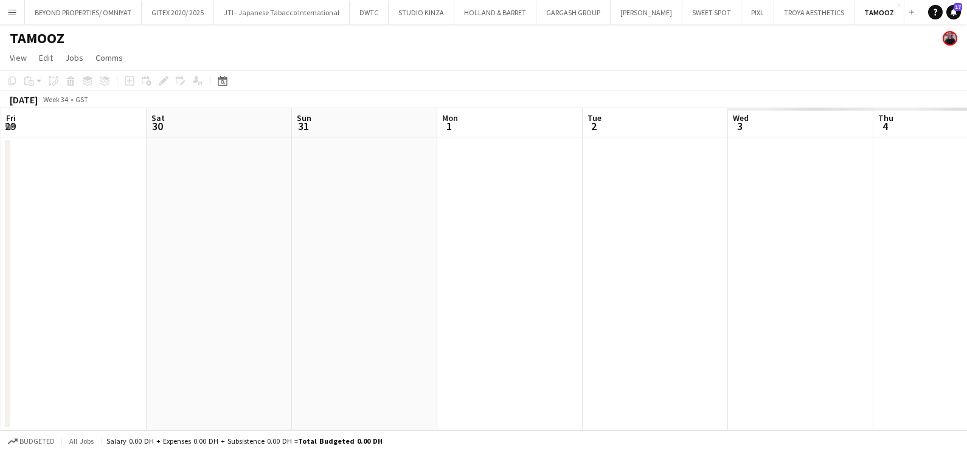
drag, startPoint x: 163, startPoint y: 307, endPoint x: 465, endPoint y: 305, distance: 301.6
click at [34, 310] on app-calendar-viewport "Tue 26 Wed 27 Thu 28 Fri 29 Sat 30 Sun 31 Mon 1 Tue 2 Wed 3 Thu 4 Fri 5 Sat 6" at bounding box center [483, 269] width 967 height 322
drag, startPoint x: 622, startPoint y: 290, endPoint x: 327, endPoint y: 272, distance: 295.5
click at [0, 299] on html "Menu Boards Boards Boards All jobs Status Workforce Workforce My Workforce Recr…" at bounding box center [483, 225] width 967 height 451
drag, startPoint x: 549, startPoint y: 230, endPoint x: 21, endPoint y: 239, distance: 527.9
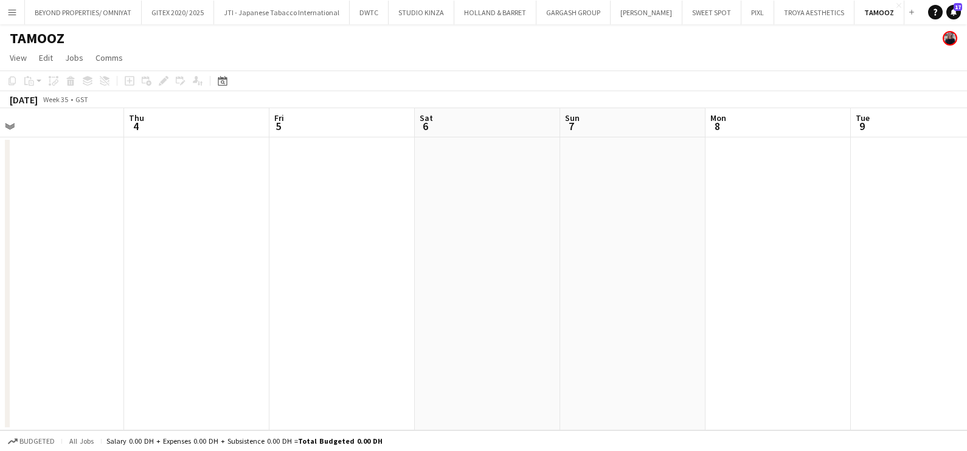
click at [0, 239] on html "Menu Boards Boards Boards All jobs Status Workforce Workforce My Workforce Recr…" at bounding box center [483, 225] width 967 height 451
drag, startPoint x: 718, startPoint y: 229, endPoint x: 12, endPoint y: 249, distance: 706.3
click at [12, 249] on app-calendar-viewport "Mon 8 Tue 9 Wed 10 Thu 11 Fri 12 Sat 13 Sun 14 Mon 15 Tue 16 Wed 17 Thu 18 Fri …" at bounding box center [483, 269] width 967 height 322
drag, startPoint x: 417, startPoint y: 301, endPoint x: -3, endPoint y: 300, distance: 419.6
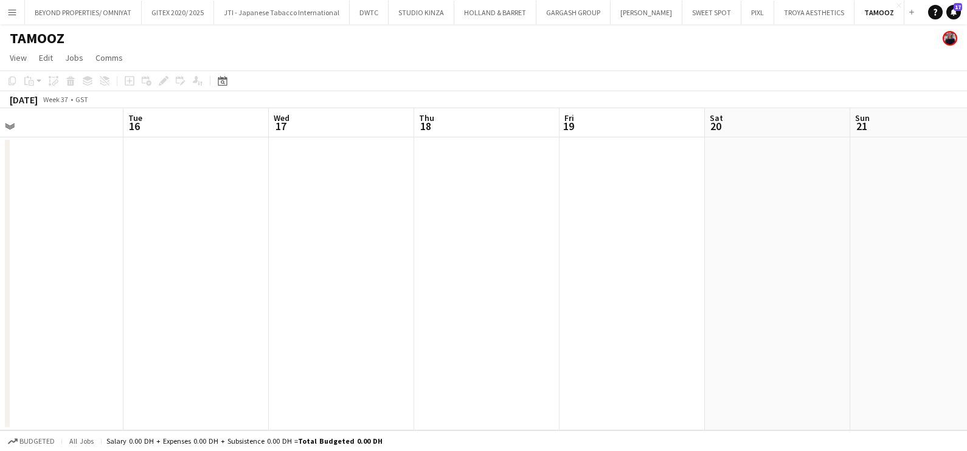
click at [0, 300] on html "Menu Boards Boards Boards All jobs Status Workforce Workforce My Workforce Recr…" at bounding box center [483, 225] width 967 height 451
drag, startPoint x: 421, startPoint y: 225, endPoint x: 201, endPoint y: 229, distance: 219.6
click at [219, 227] on app-calendar-viewport "Fri 12 Sat 13 Sun 14 Mon 15 Tue 16 Wed 17 Thu 18 Fri 19 Sat 20 Sun 21 Mon 22 Tu…" at bounding box center [483, 269] width 967 height 322
drag, startPoint x: 500, startPoint y: 235, endPoint x: 640, endPoint y: 243, distance: 140.1
click at [266, 238] on app-calendar-viewport "Sun 21 Mon 22 Tue 23 Wed 24 Thu 25 Fri 26 Sat 27 Sun 28 Mon 29 Tue 30 Wed 1 Thu…" at bounding box center [483, 269] width 967 height 322
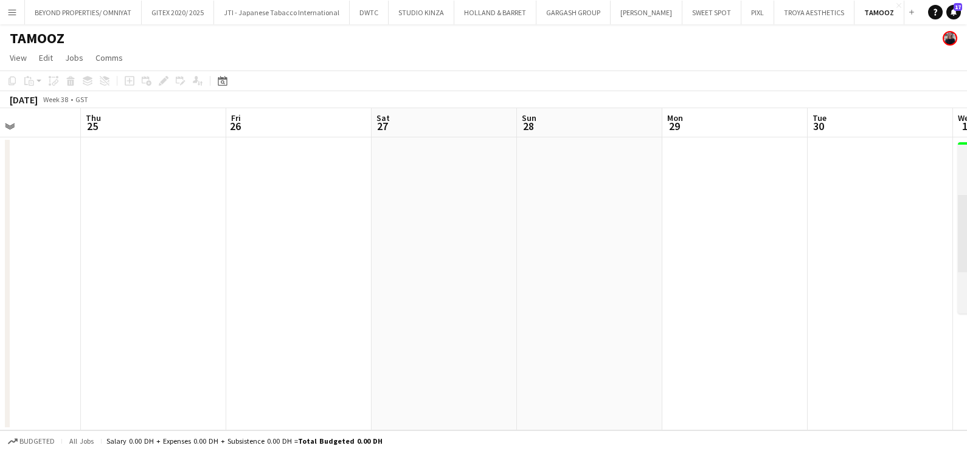
scroll to position [0, 383]
click at [211, 243] on app-calendar-viewport "Sun 21 Mon 22 Tue 23 Wed 24 Thu 25 Fri 26 Sat 27 Sun 28 Mon 29 Tue 30 Wed 1 0/4…" at bounding box center [483, 269] width 967 height 322
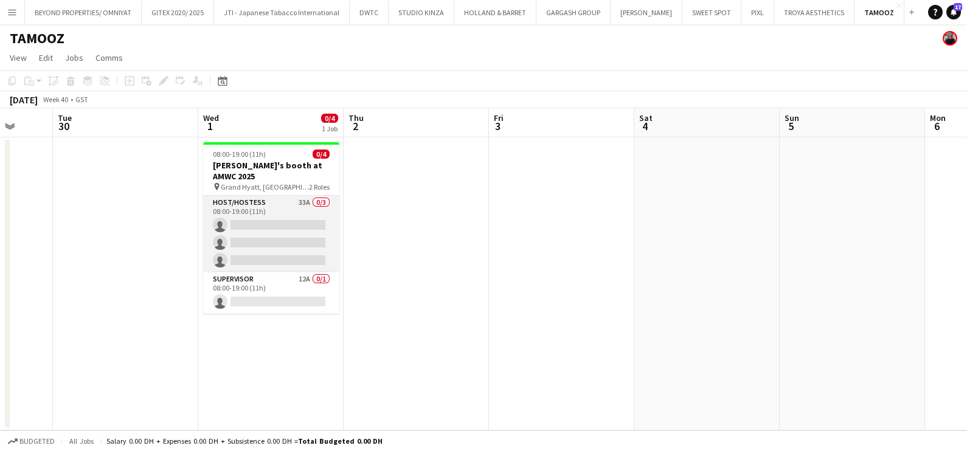
click at [272, 224] on app-card-role "Host/Hostess 33A 0/3 08:00-19:00 (11h) single-neutral-actions single-neutral-ac…" at bounding box center [271, 234] width 136 height 77
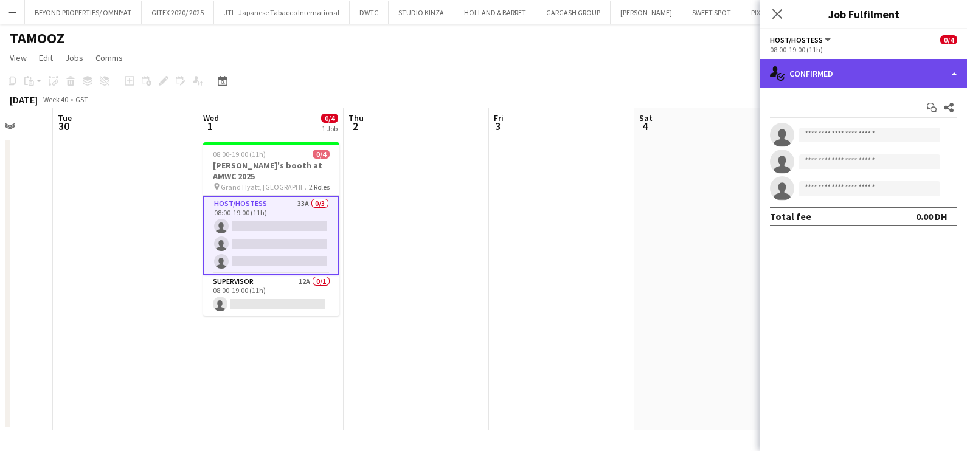
click at [838, 75] on div "single-neutral-actions-check-2 Confirmed" at bounding box center [863, 73] width 207 height 29
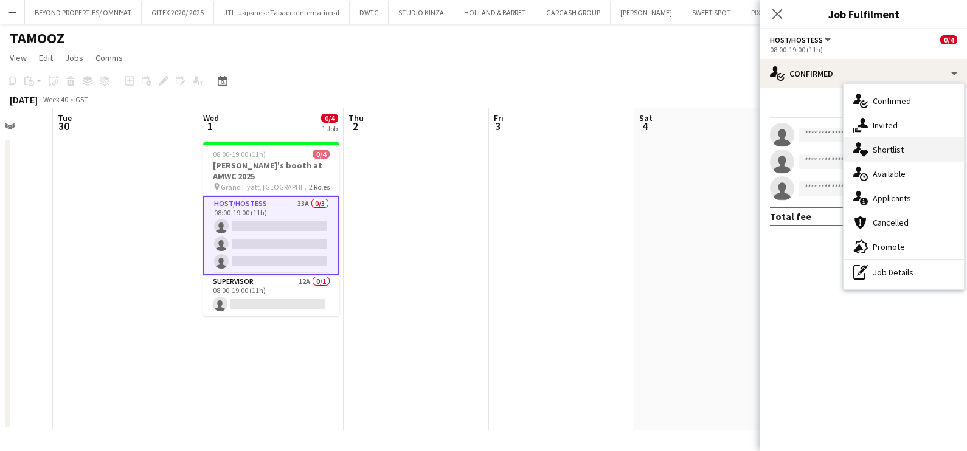
click at [892, 150] on div "single-neutral-actions-heart Shortlist" at bounding box center [903, 149] width 120 height 24
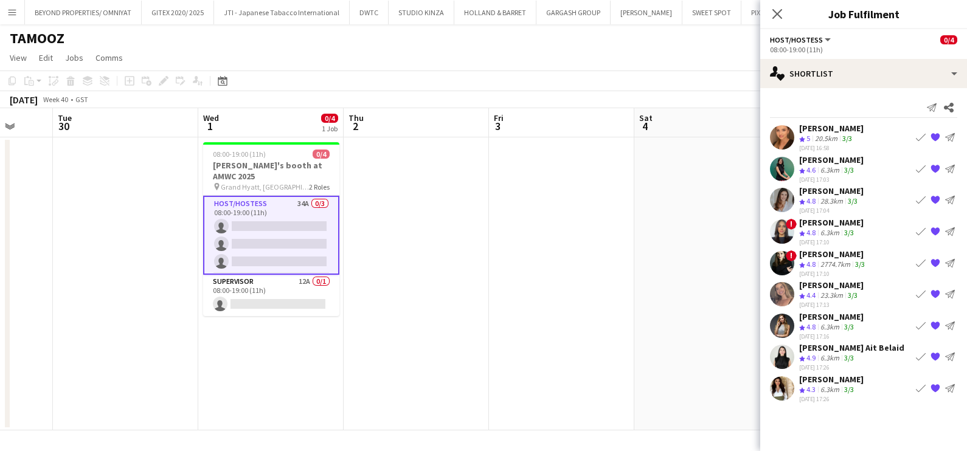
click at [822, 123] on div "[PERSON_NAME]" at bounding box center [831, 128] width 64 height 11
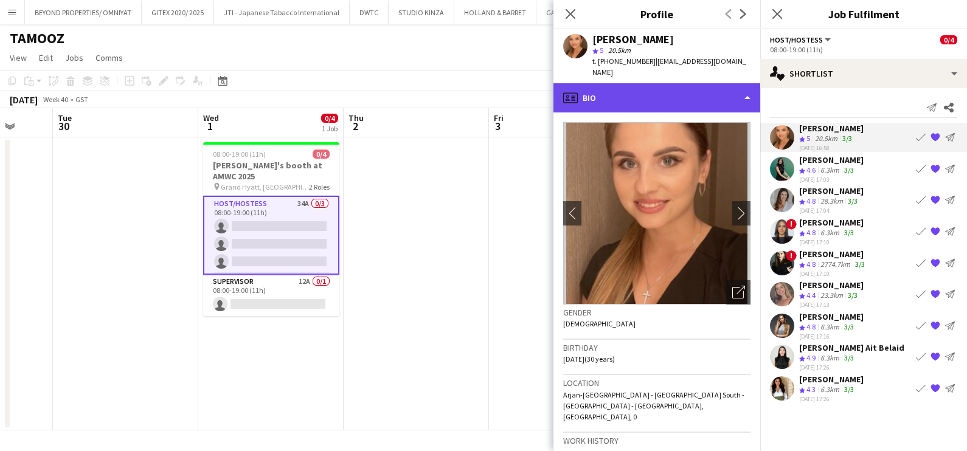
click at [668, 100] on div "profile Bio" at bounding box center [656, 97] width 207 height 29
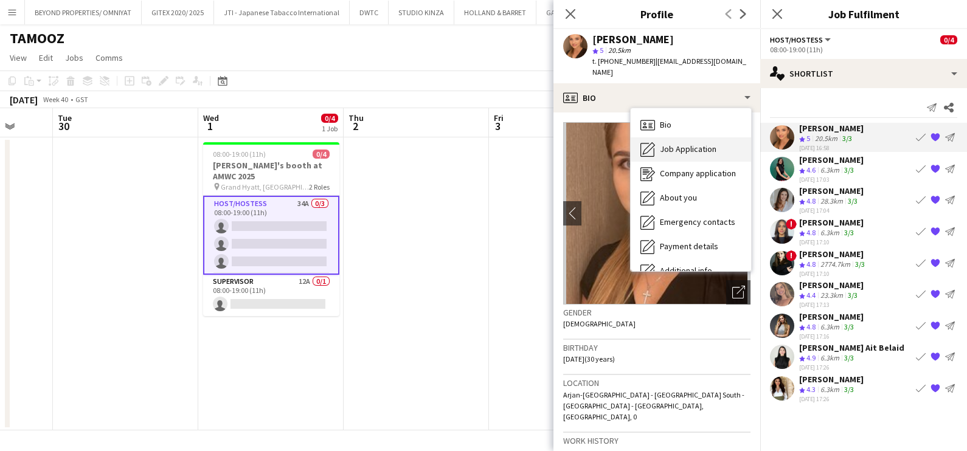
click at [670, 141] on div "Job Application Job Application" at bounding box center [691, 149] width 120 height 24
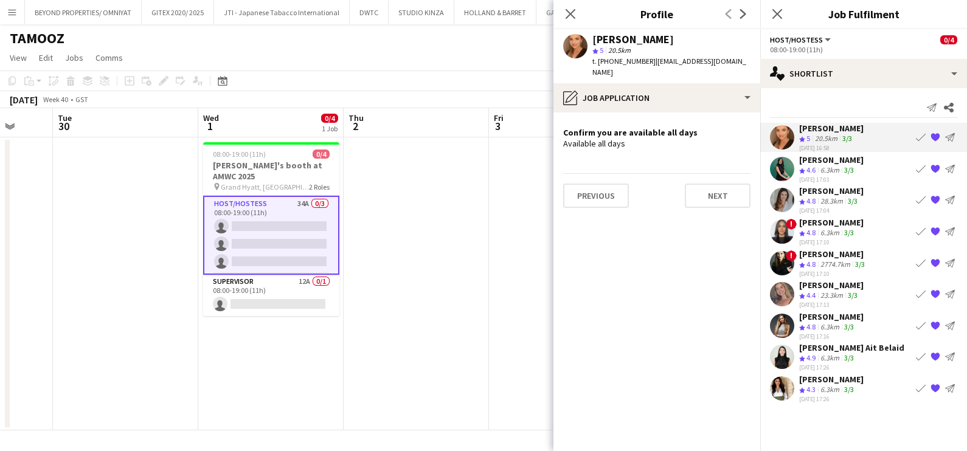
click at [815, 170] on span "4.6" at bounding box center [810, 169] width 9 height 9
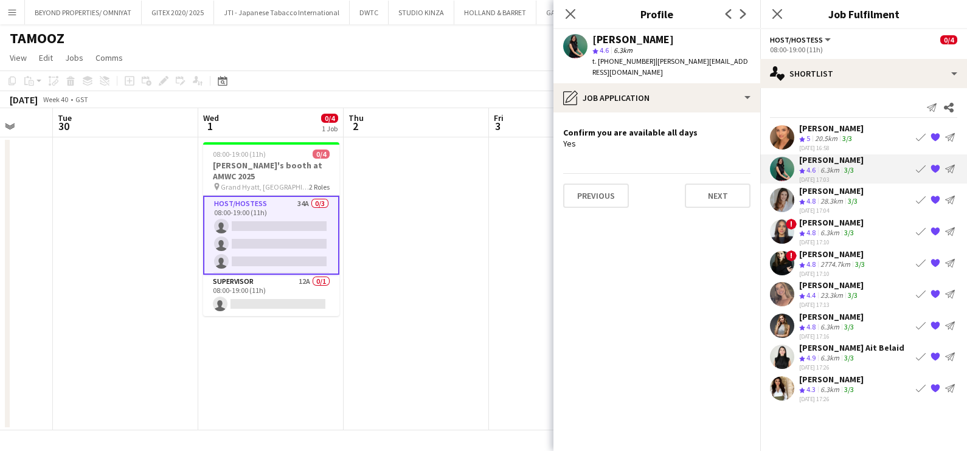
click at [809, 197] on span "4.8" at bounding box center [810, 200] width 9 height 9
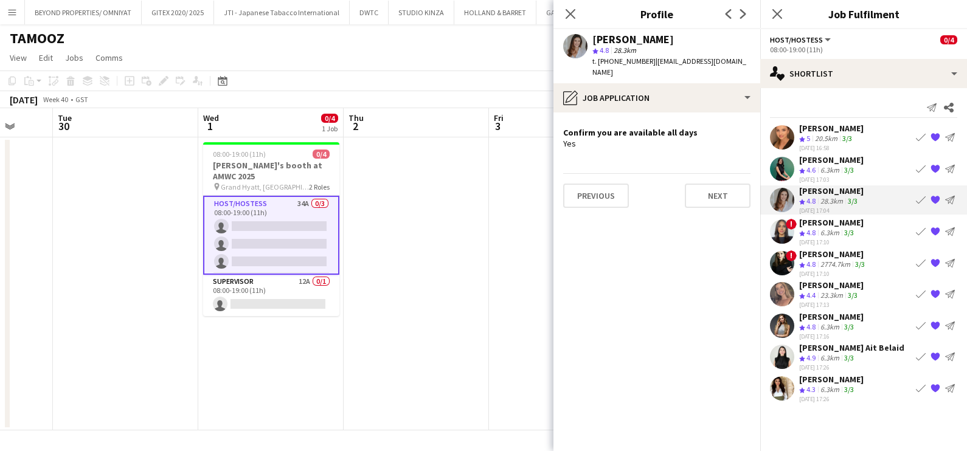
click at [819, 232] on div "6.3km" at bounding box center [830, 233] width 24 height 10
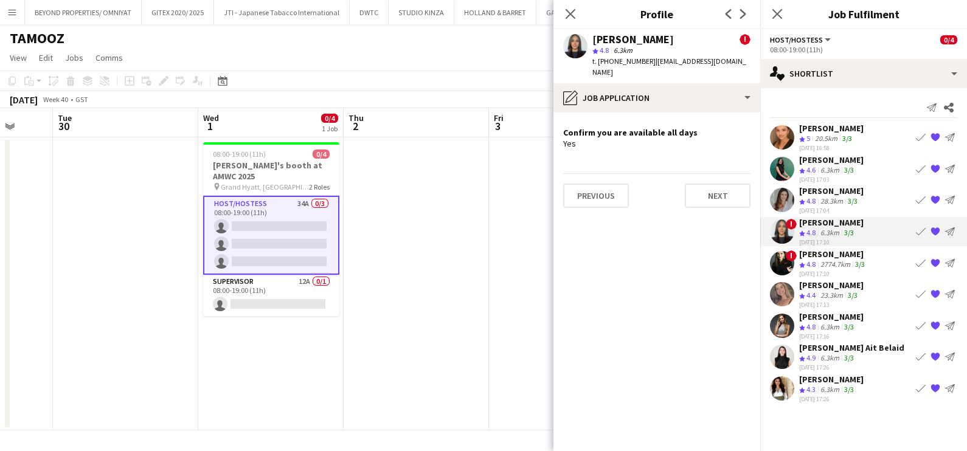
click at [819, 261] on div "2774.7km" at bounding box center [835, 265] width 35 height 10
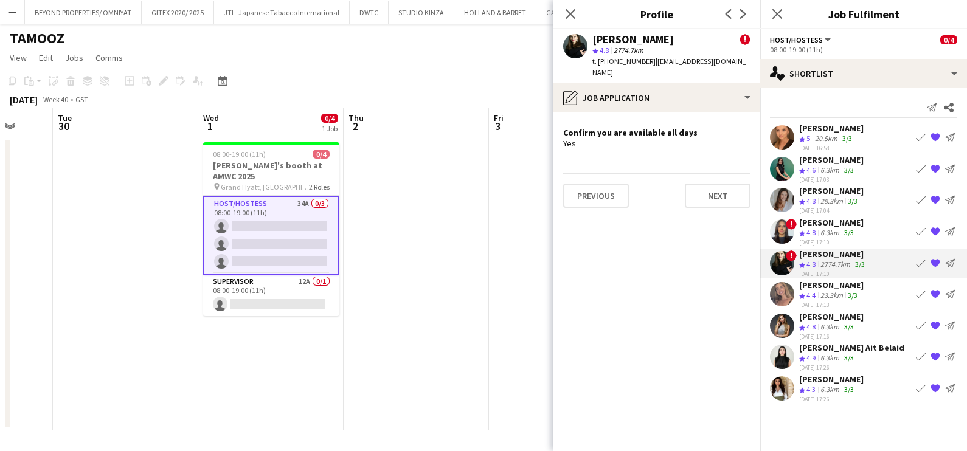
click at [820, 293] on div "23.3km" at bounding box center [831, 296] width 27 height 10
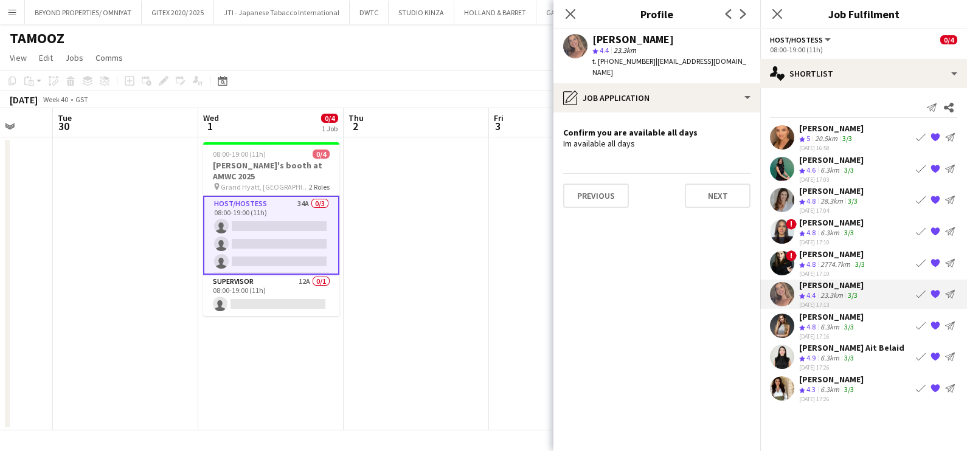
click at [824, 322] on div "6.3km" at bounding box center [830, 327] width 24 height 10
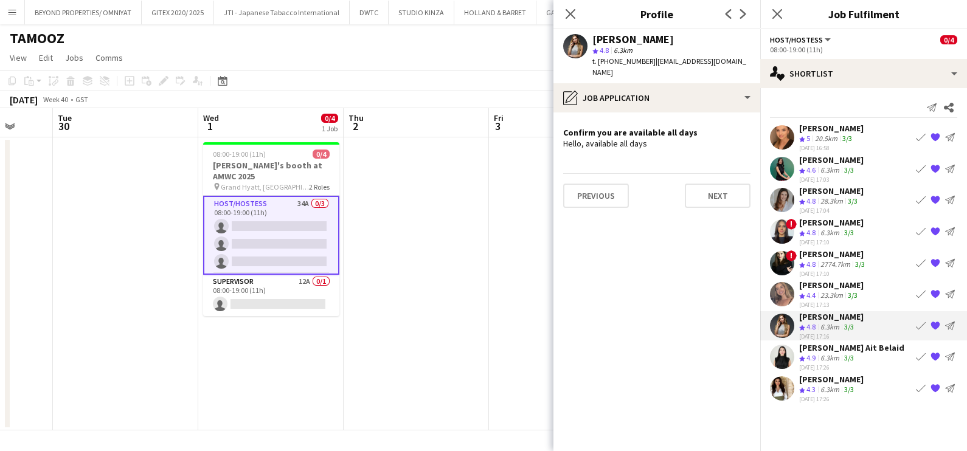
click at [820, 353] on div "6.3km" at bounding box center [830, 358] width 24 height 10
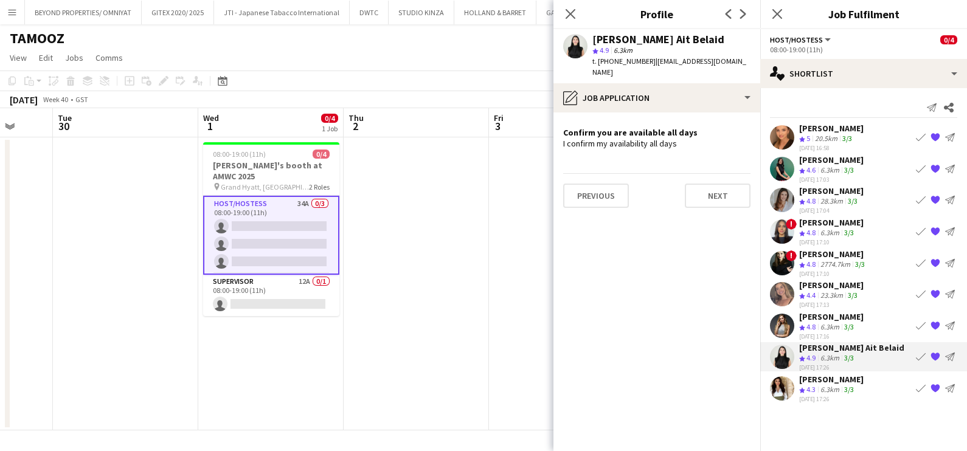
click at [813, 379] on div "[PERSON_NAME]" at bounding box center [831, 379] width 64 height 11
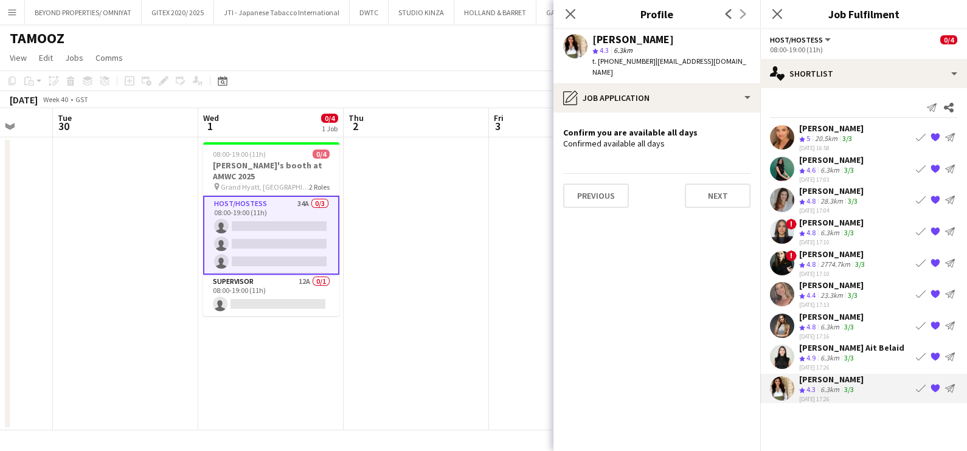
click at [482, 288] on app-date-cell at bounding box center [416, 283] width 145 height 293
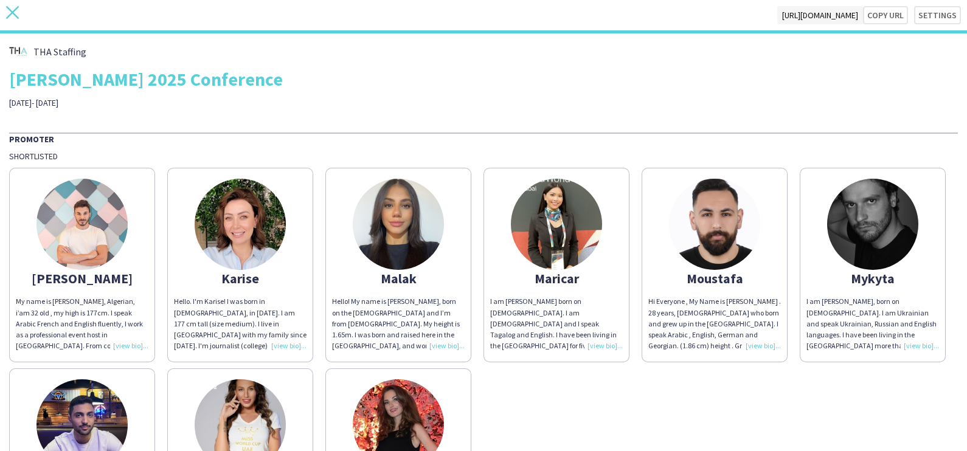
click at [14, 18] on icon "close" at bounding box center [12, 12] width 13 height 13
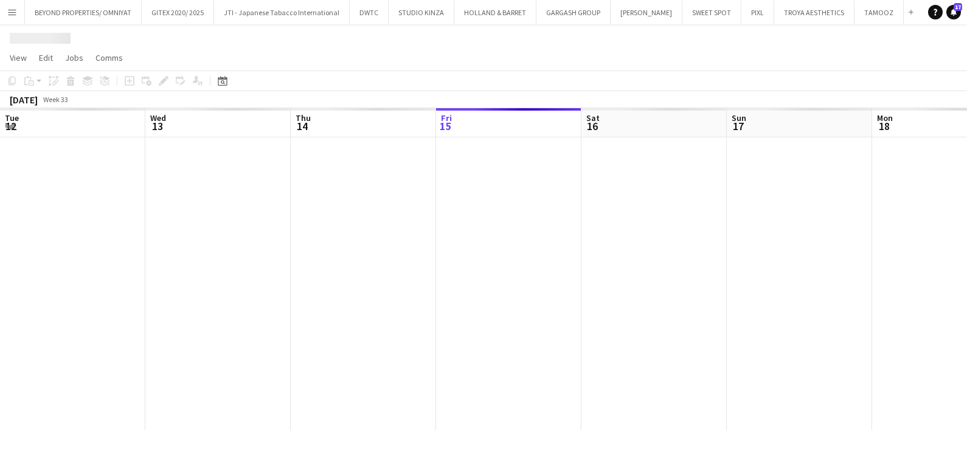
scroll to position [0, 291]
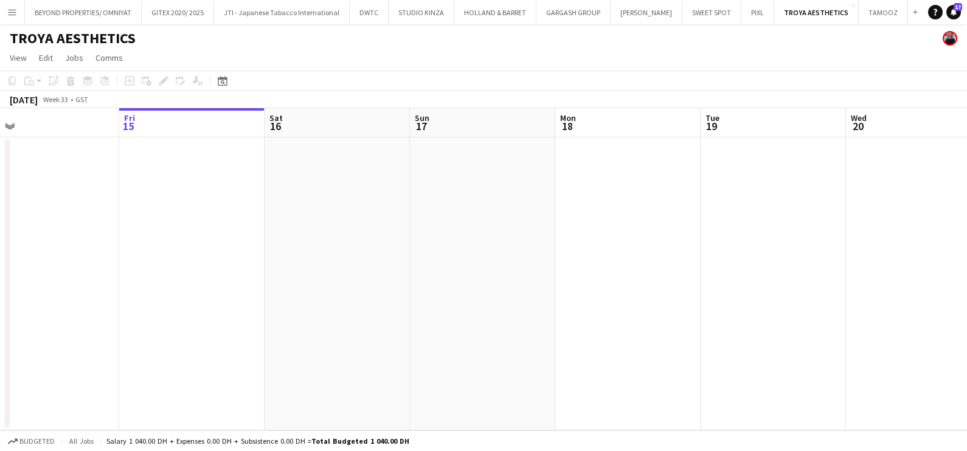
drag, startPoint x: 690, startPoint y: 216, endPoint x: 362, endPoint y: 251, distance: 330.3
click at [362, 251] on app-calendar-viewport "Tue 12 Wed 13 Thu 14 Fri 15 Sat 16 Sun 17 Mon 18 Tue 19 Wed 20 Thu 21 Fri 22 Sa…" at bounding box center [483, 269] width 967 height 322
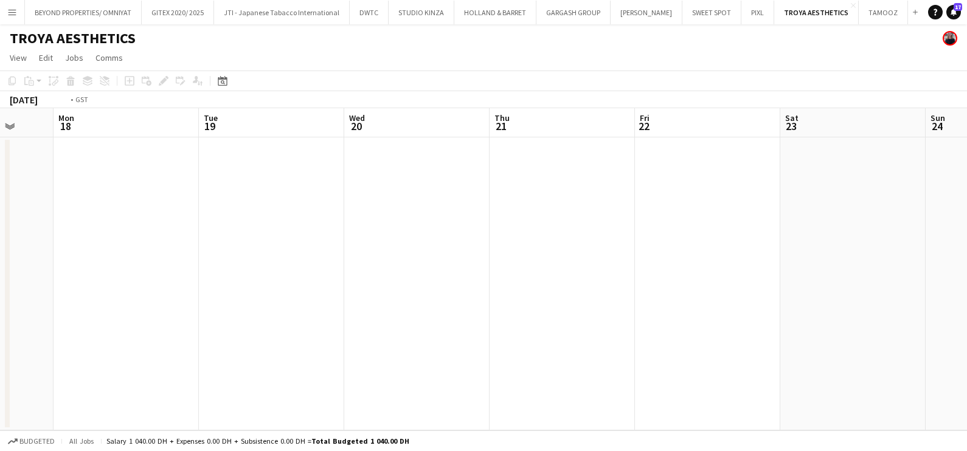
click at [365, 293] on app-calendar-viewport "Thu 14 Fri 15 Sat 16 Sun 17 Mon 18 Tue 19 Wed 20 Thu 21 Fri 22 Sat 23 Sun 24 Mo…" at bounding box center [483, 269] width 967 height 322
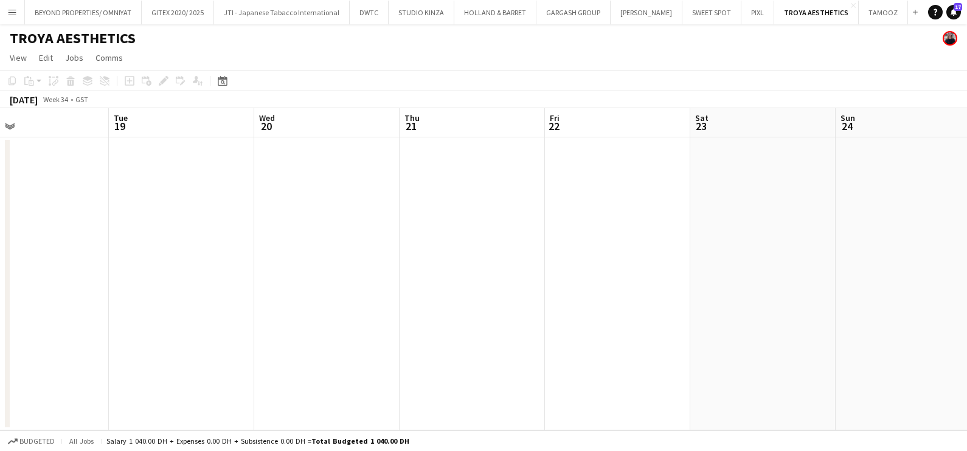
click at [471, 71] on app-toolbar "Copy Paste Paste Ctrl+V Paste with crew Ctrl+Shift+V Paste linked Job [GEOGRAPH…" at bounding box center [483, 81] width 967 height 21
